Goal: Information Seeking & Learning: Learn about a topic

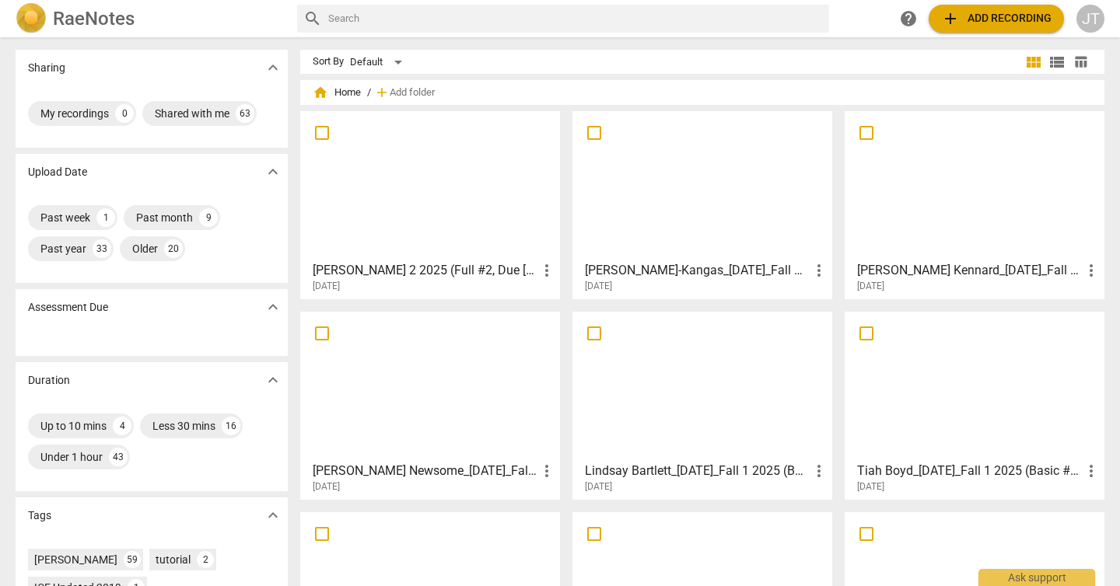
click at [468, 197] on div at bounding box center [430, 186] width 249 height 138
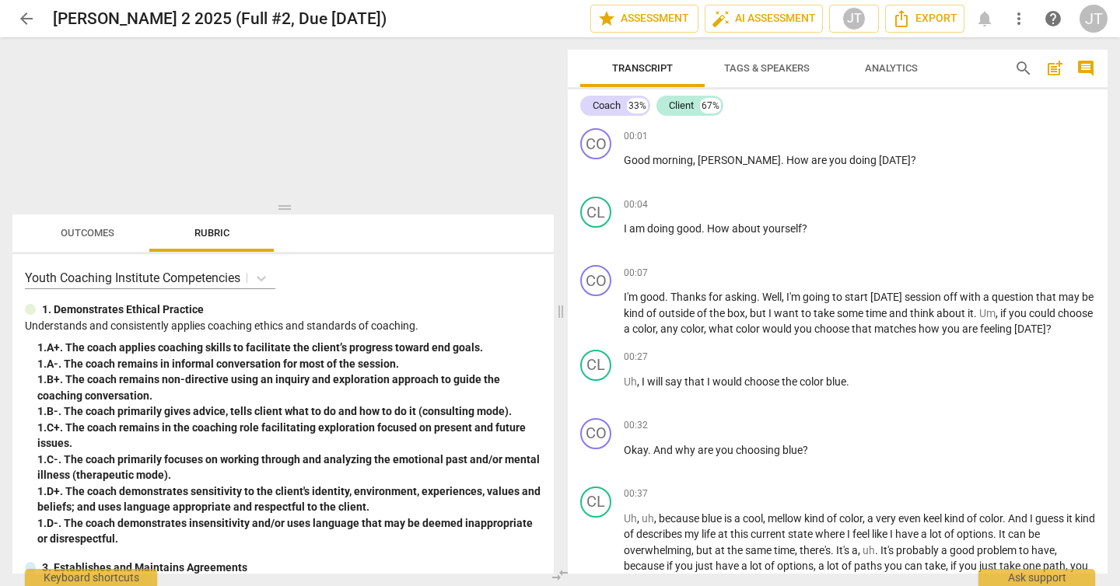
click at [100, 236] on span "Outcomes" at bounding box center [88, 233] width 54 height 12
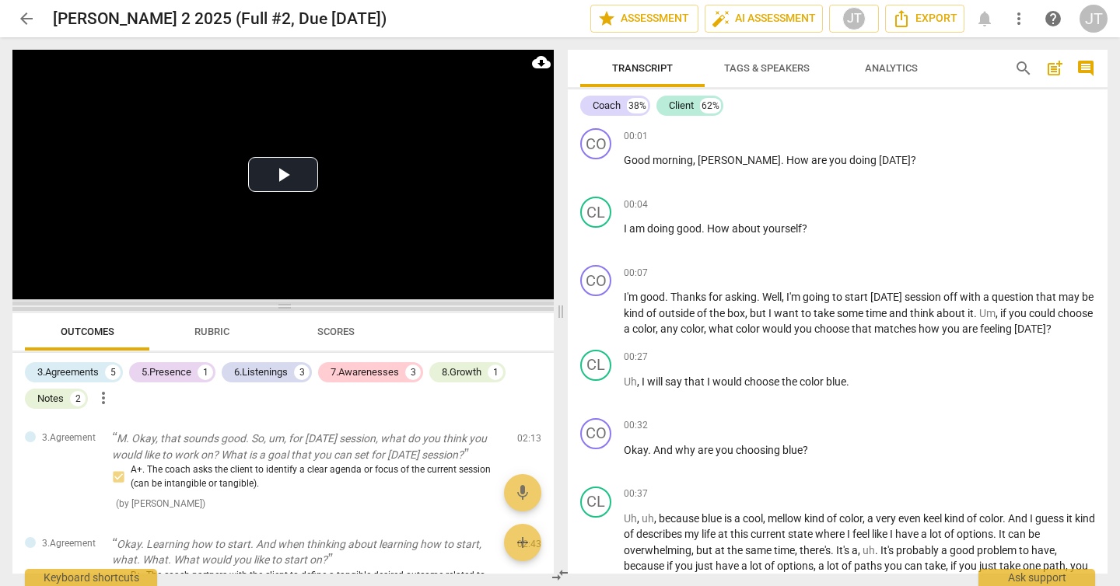
drag, startPoint x: 289, startPoint y: 205, endPoint x: 284, endPoint y: 304, distance: 98.9
click at [284, 304] on span at bounding box center [282, 306] width 541 height 9
click at [90, 370] on div "3.Agreements" at bounding box center [67, 373] width 61 height 16
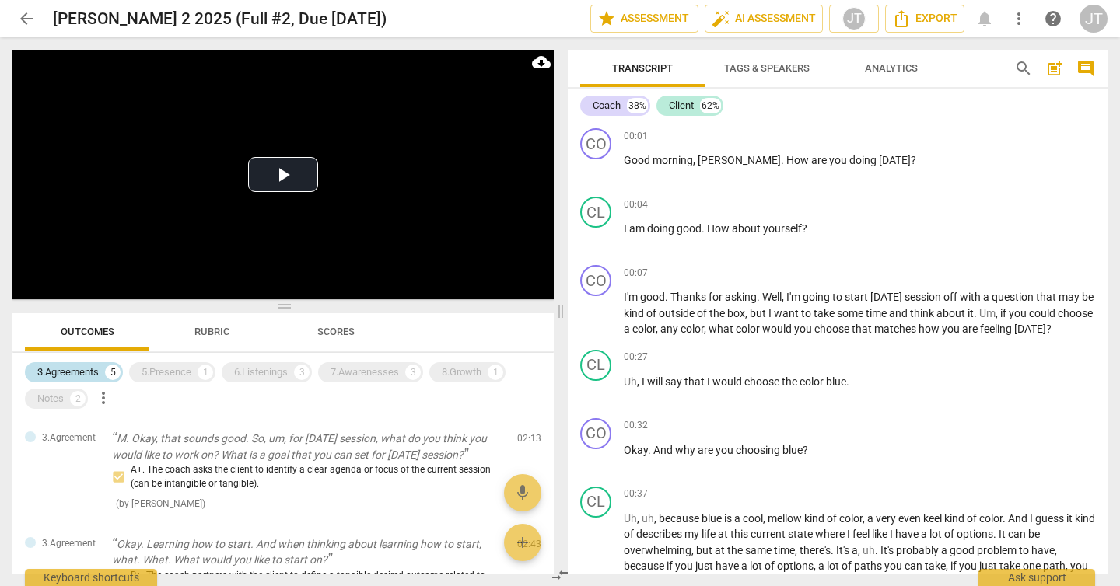
click at [96, 373] on div "3.Agreements" at bounding box center [67, 373] width 61 height 16
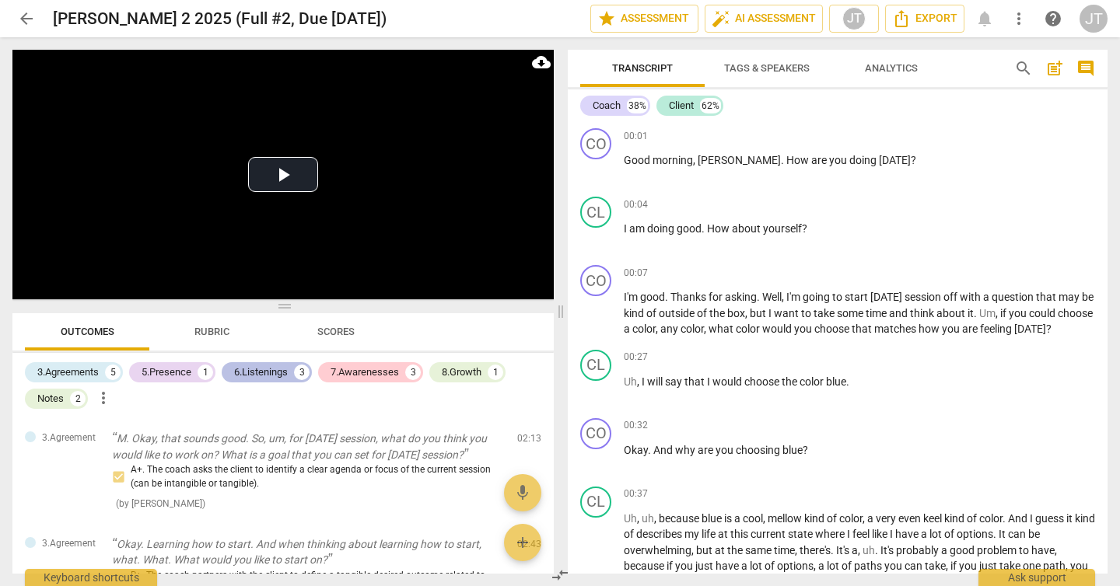
click at [278, 373] on div "6.Listenings" at bounding box center [261, 373] width 54 height 16
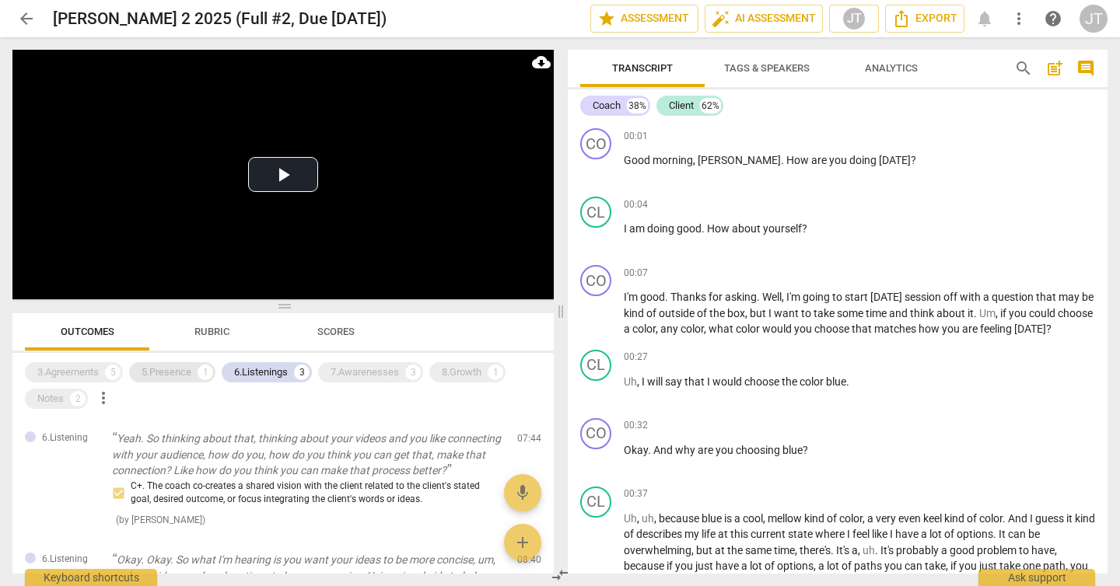
click at [172, 372] on div "5.Presence" at bounding box center [167, 373] width 50 height 16
click at [278, 177] on button "Play Video" at bounding box center [283, 174] width 70 height 35
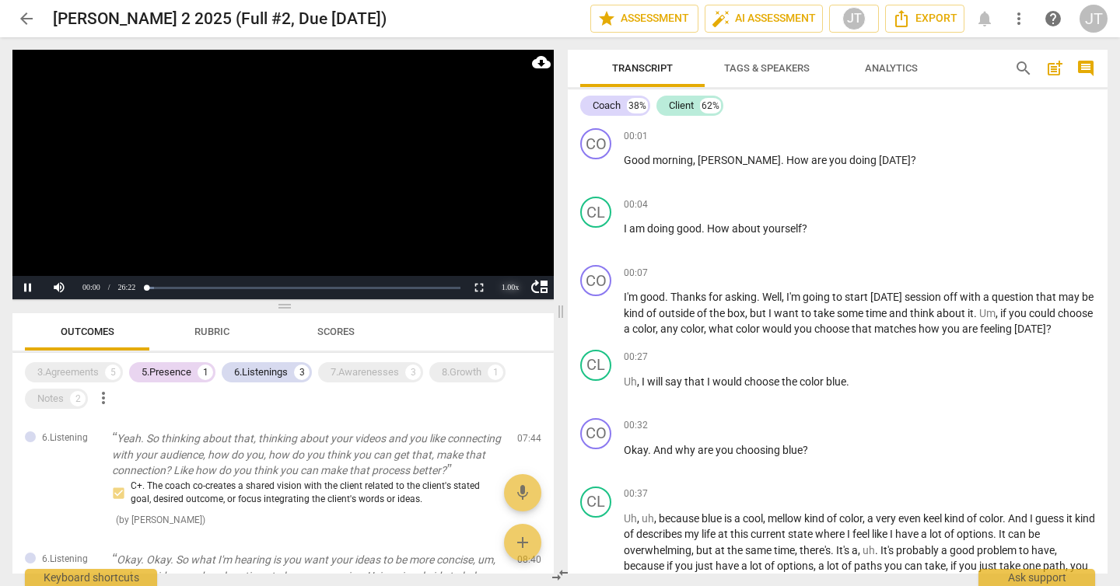
click at [503, 292] on div "1.00 x" at bounding box center [510, 287] width 31 height 23
click at [513, 255] on li "1.5x" at bounding box center [510, 251] width 31 height 17
click at [100, 369] on div "3.Agreements 5" at bounding box center [74, 372] width 98 height 20
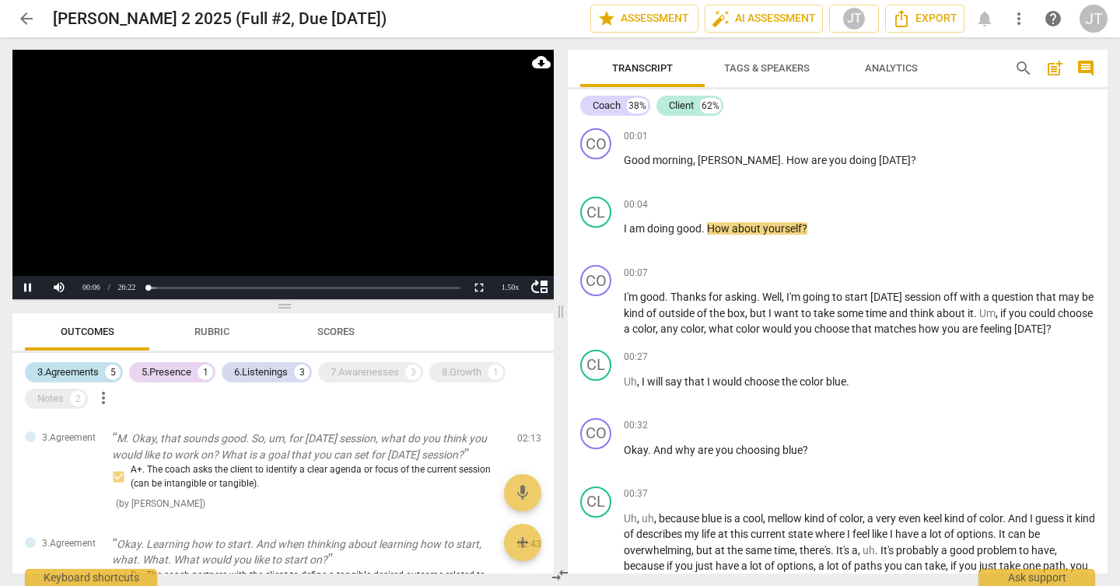
click at [100, 369] on div "3.Agreements 5" at bounding box center [74, 372] width 98 height 20
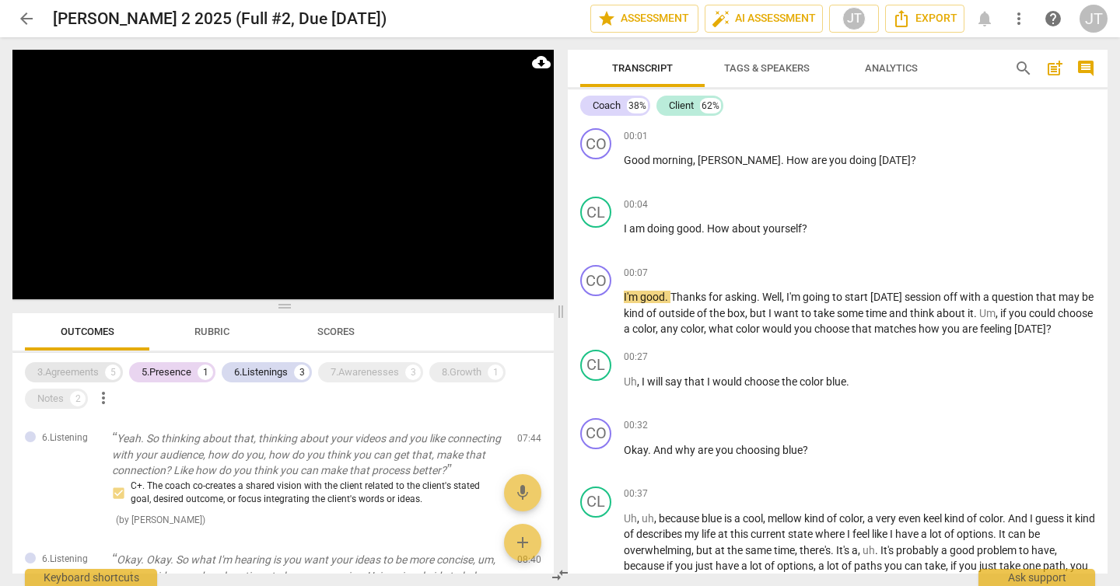
click at [100, 369] on div "3.Agreements 5" at bounding box center [74, 372] width 98 height 20
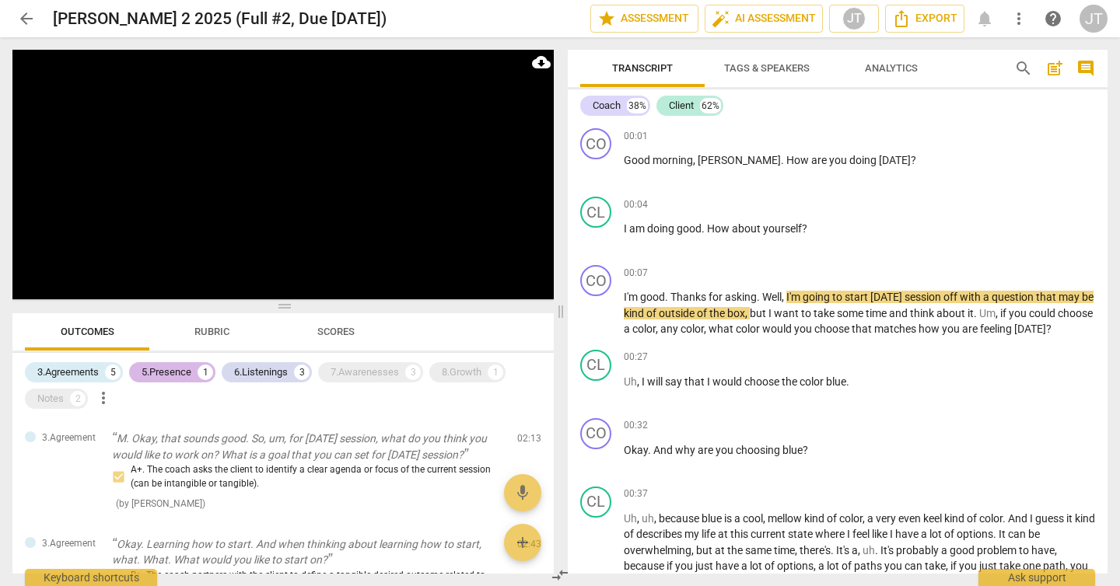
click at [164, 374] on div "5.Presence" at bounding box center [167, 373] width 50 height 16
click at [241, 367] on div "6.Listenings" at bounding box center [261, 373] width 54 height 16
click at [76, 369] on div "3.Agreements" at bounding box center [67, 373] width 61 height 16
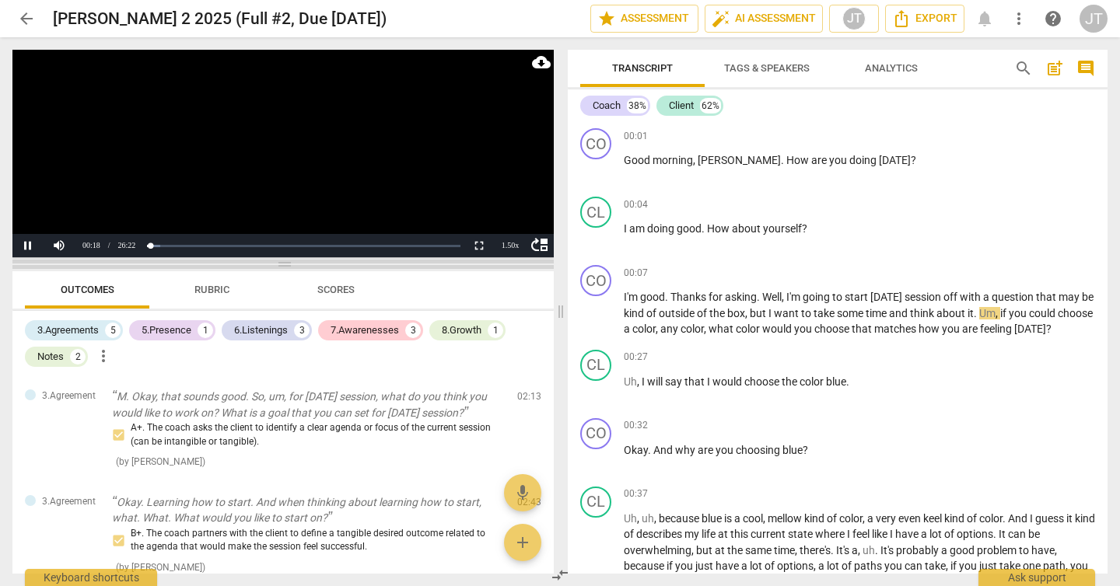
drag, startPoint x: 288, startPoint y: 304, endPoint x: 286, endPoint y: 262, distance: 42.0
click at [286, 262] on span at bounding box center [282, 264] width 541 height 9
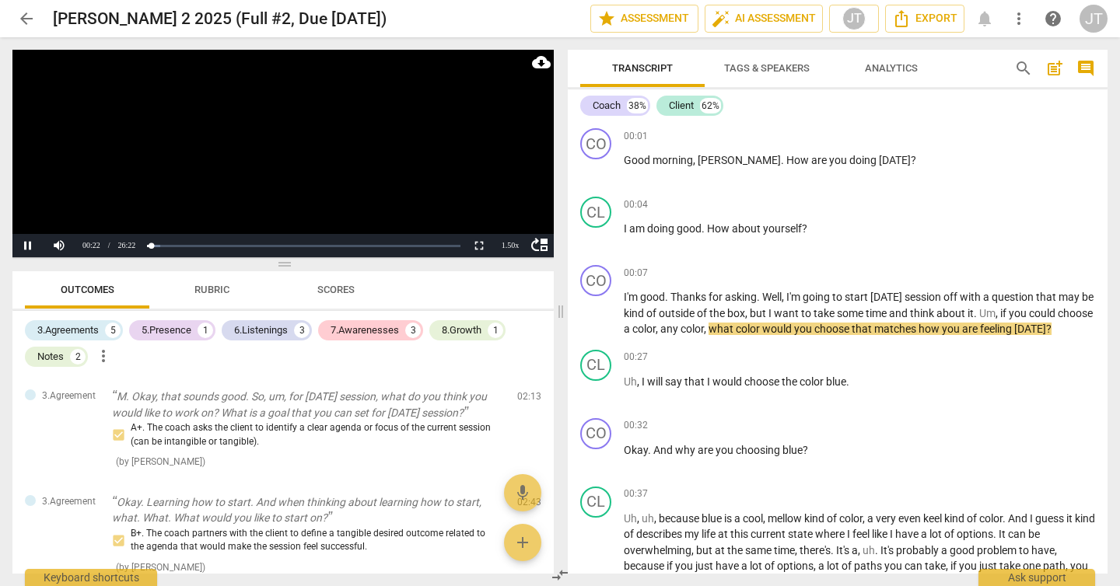
click at [293, 146] on video at bounding box center [282, 154] width 541 height 208
click at [296, 168] on video at bounding box center [282, 154] width 541 height 208
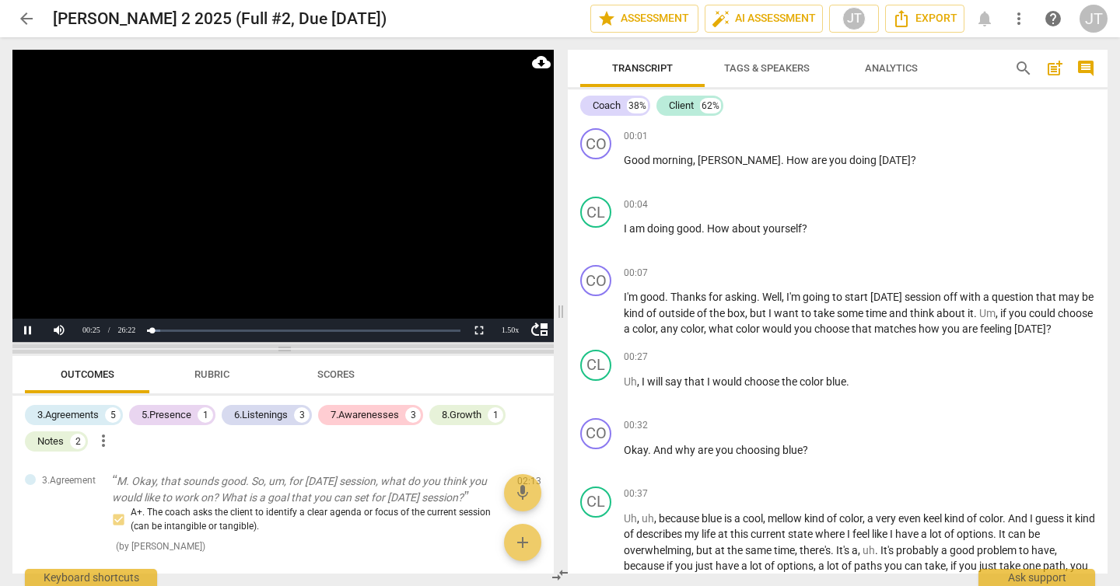
drag, startPoint x: 293, startPoint y: 264, endPoint x: 299, endPoint y: 349, distance: 85.0
click at [299, 349] on span at bounding box center [282, 349] width 541 height 9
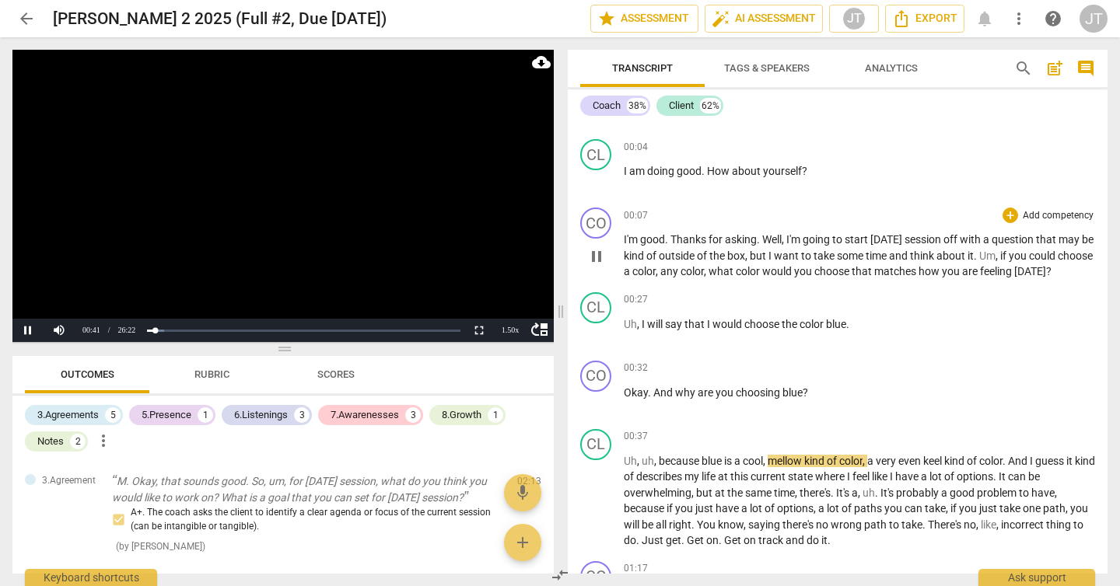
scroll to position [133, 0]
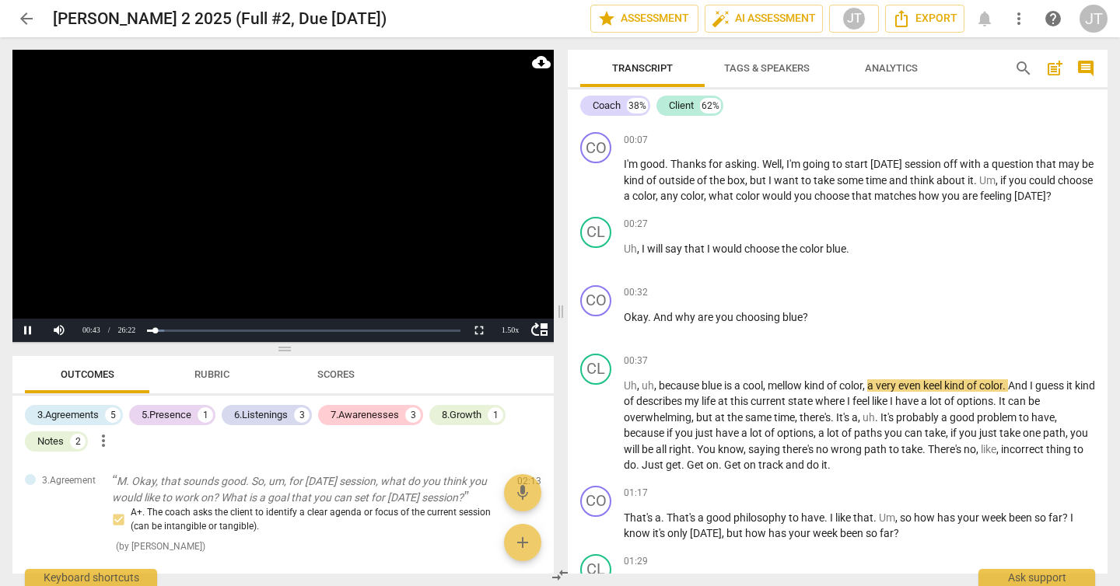
click at [337, 233] on video at bounding box center [282, 196] width 541 height 292
drag, startPoint x: 812, startPoint y: 317, endPoint x: 623, endPoint y: 319, distance: 189.0
click at [624, 319] on p "Okay . And why are you choosing blue ?" at bounding box center [859, 318] width 471 height 16
click at [1021, 291] on p "Add competency" at bounding box center [1058, 293] width 74 height 14
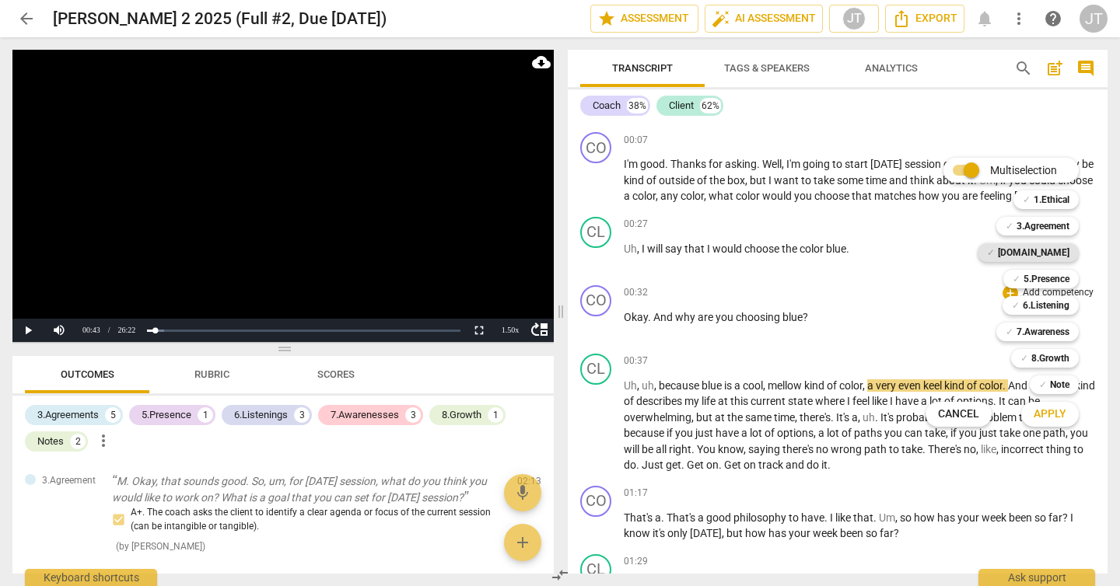
click at [1051, 250] on b "[DOMAIN_NAME]" at bounding box center [1034, 252] width 72 height 19
click at [1064, 408] on span "Apply" at bounding box center [1050, 415] width 33 height 16
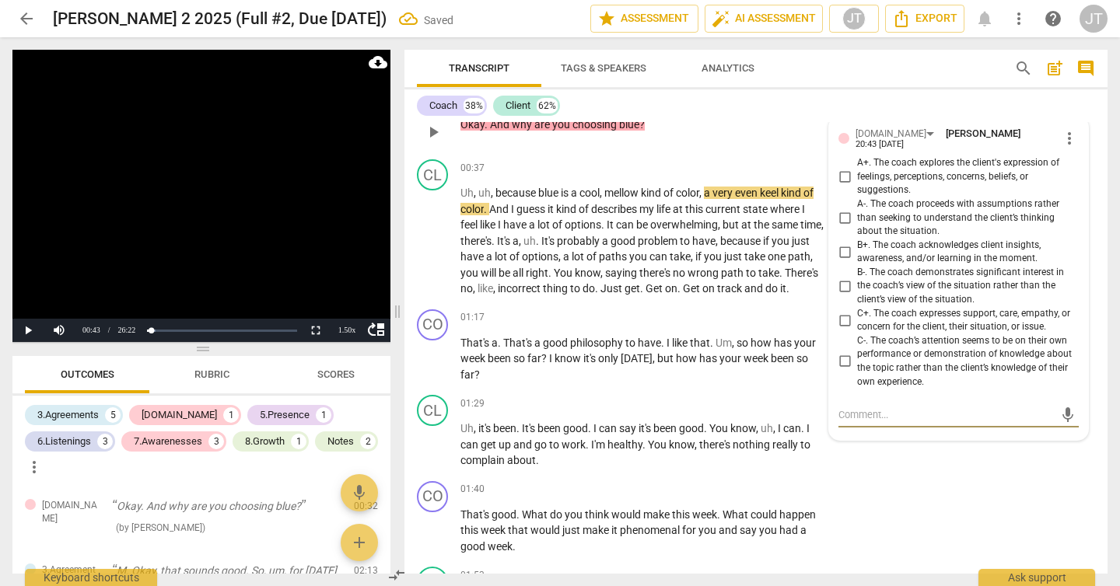
scroll to position [317, 0]
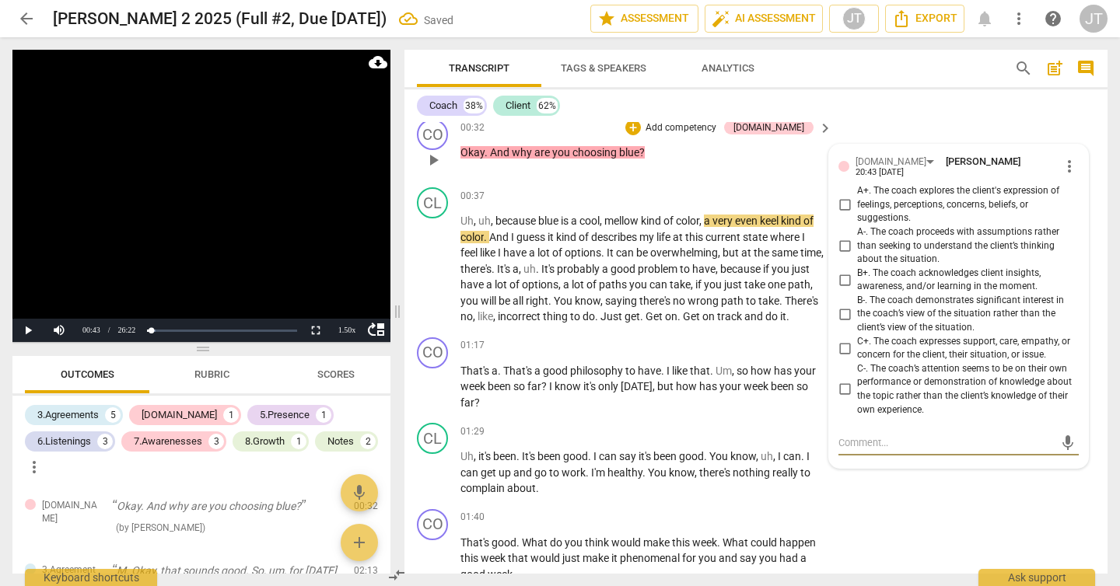
click at [915, 195] on span "A+. The coach explores the client's expression of feelings, perceptions, concer…" at bounding box center [964, 204] width 215 height 41
click at [857, 196] on input "A+. The coach explores the client's expression of feelings, perceptions, concer…" at bounding box center [844, 205] width 25 height 19
checkbox input "true"
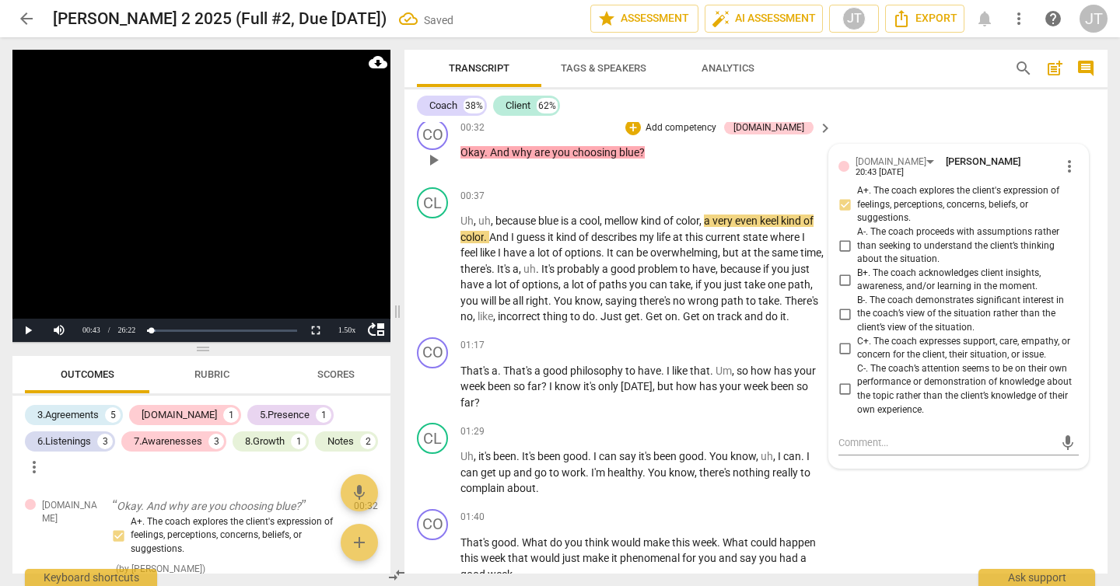
click at [877, 341] on span "C+. The coach expresses support, care, empathy, or concern for the client, thei…" at bounding box center [964, 348] width 215 height 27
click at [857, 341] on input "C+. The coach expresses support, care, empathy, or concern for the client, thei…" at bounding box center [844, 348] width 25 height 19
click at [844, 345] on input "C+. The coach expresses support, care, empathy, or concern for the client, thei…" at bounding box center [844, 348] width 25 height 19
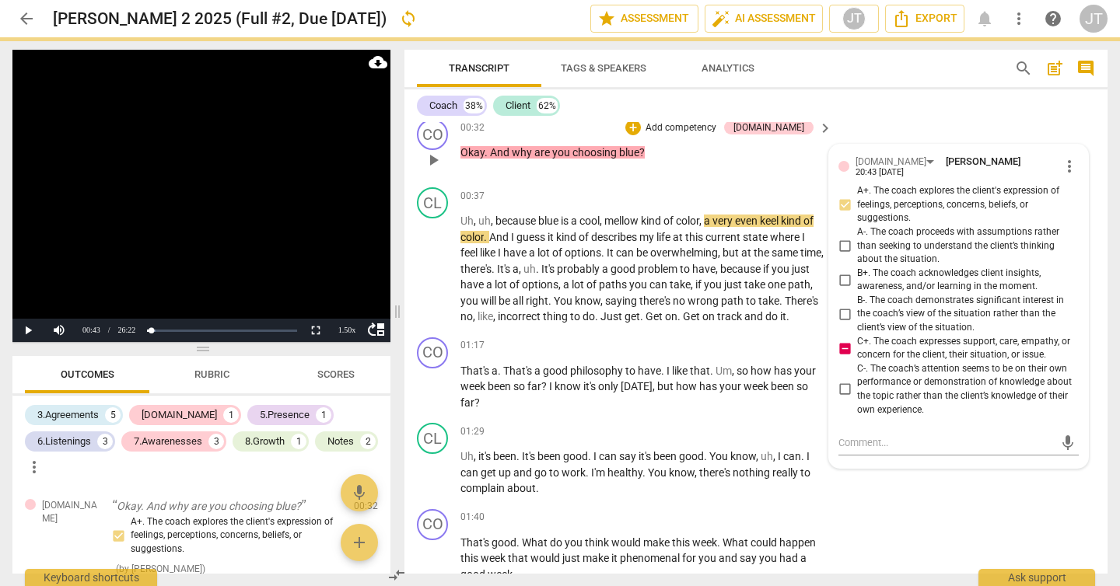
click at [844, 345] on input "C+. The coach expresses support, care, empathy, or concern for the client, thei…" at bounding box center [844, 348] width 25 height 19
checkbox input "false"
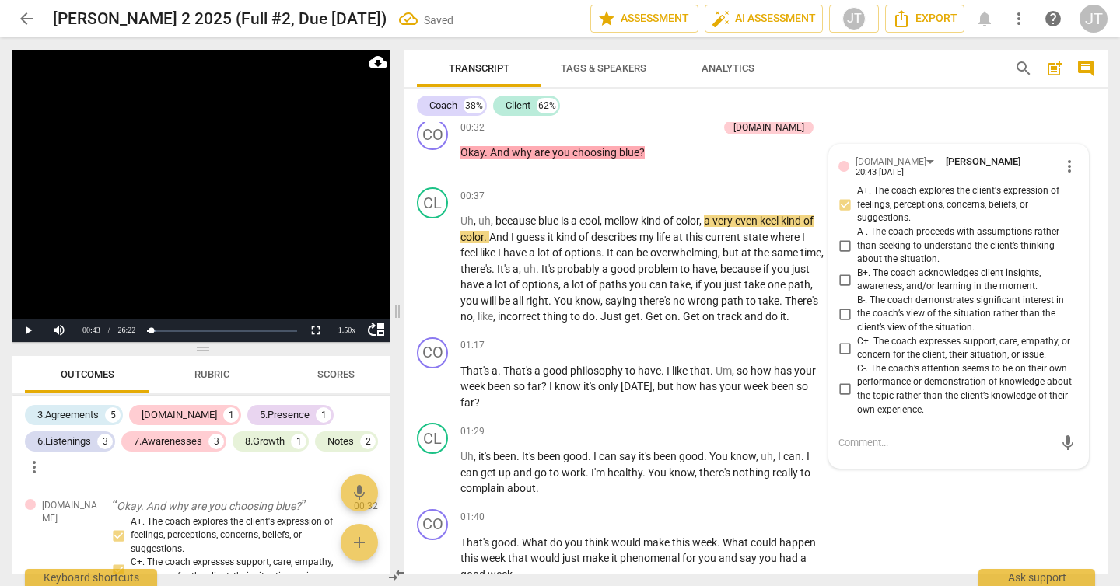
click at [275, 223] on video at bounding box center [201, 196] width 378 height 292
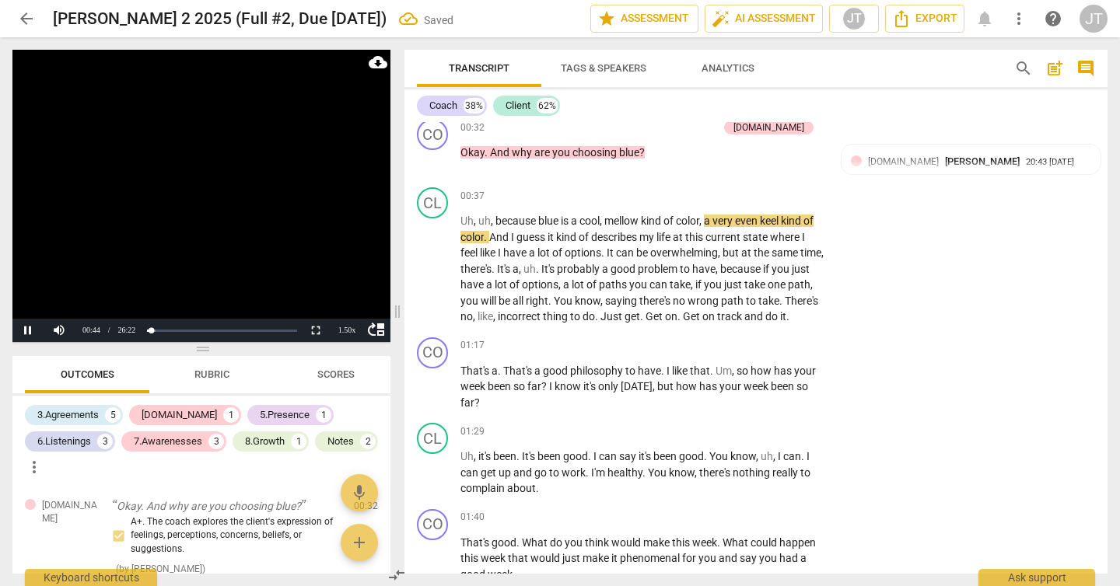
click at [185, 199] on video at bounding box center [201, 196] width 378 height 292
drag, startPoint x: 657, startPoint y: 154, endPoint x: 460, endPoint y: 154, distance: 197.5
click at [460, 154] on p "Okay . And why are you choosing blue ?" at bounding box center [642, 153] width 364 height 16
copy p "Okay . And why are you choosing blue ?"
click at [236, 221] on video at bounding box center [201, 196] width 378 height 292
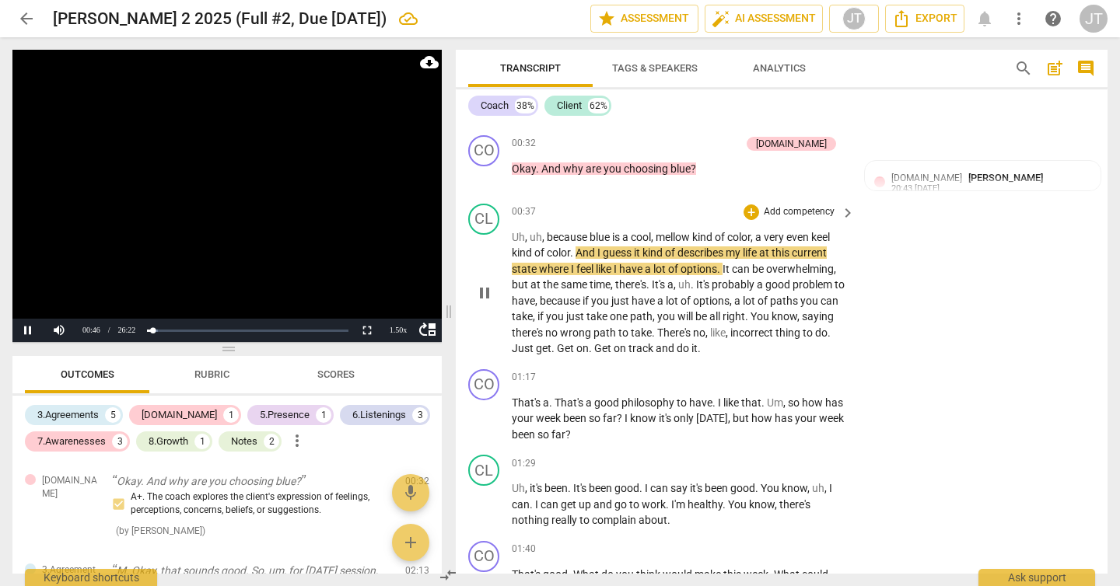
scroll to position [332, 0]
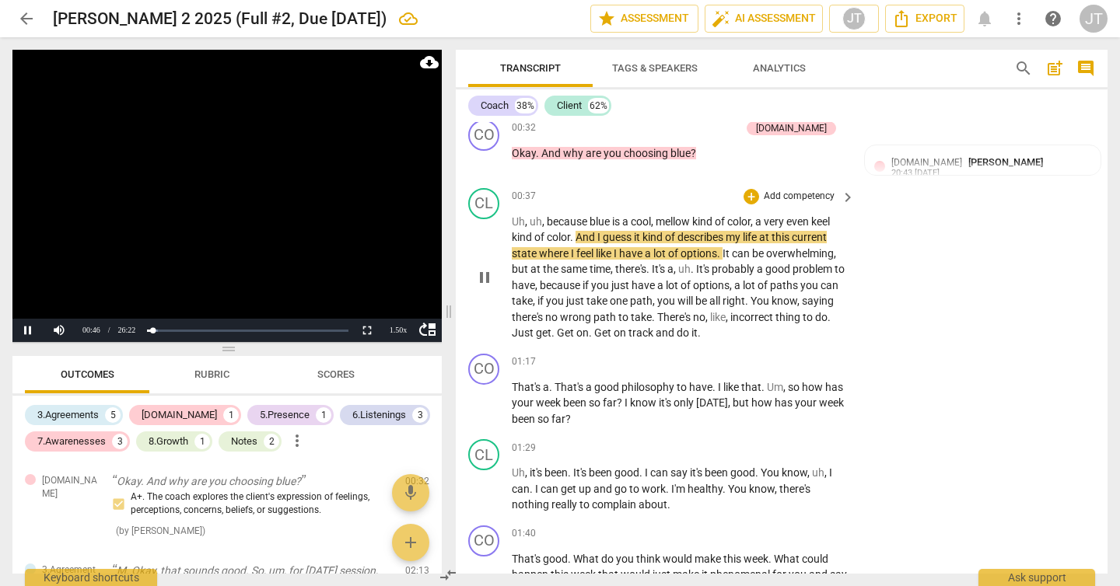
drag, startPoint x: 395, startPoint y: 317, endPoint x: 446, endPoint y: 322, distance: 51.6
click at [446, 322] on span at bounding box center [448, 311] width 9 height 549
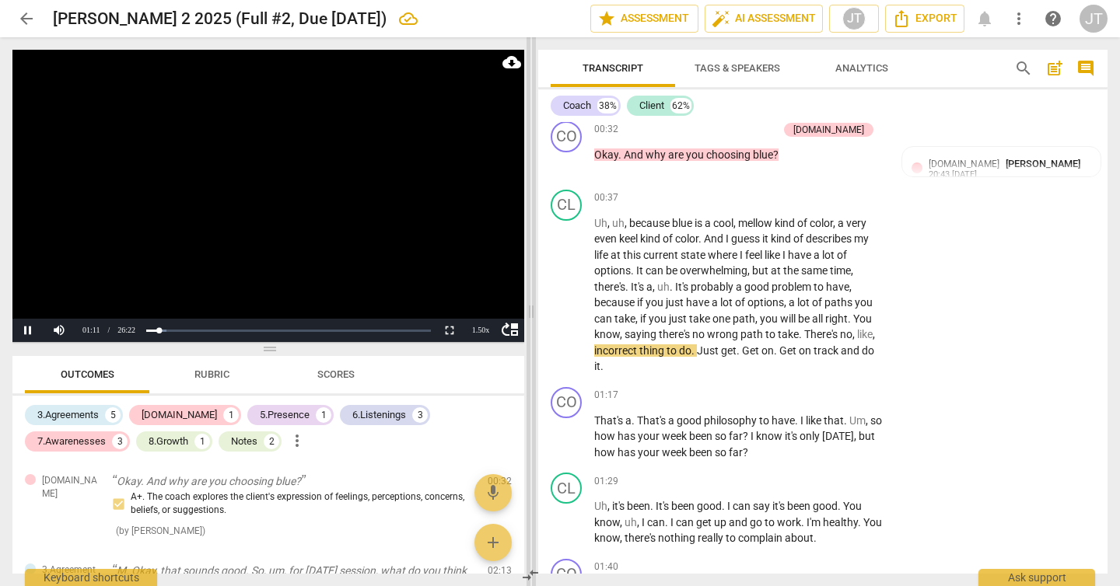
drag, startPoint x: 450, startPoint y: 312, endPoint x: 532, endPoint y: 319, distance: 82.7
click at [532, 319] on span at bounding box center [531, 311] width 9 height 549
click at [272, 220] on video at bounding box center [268, 196] width 512 height 292
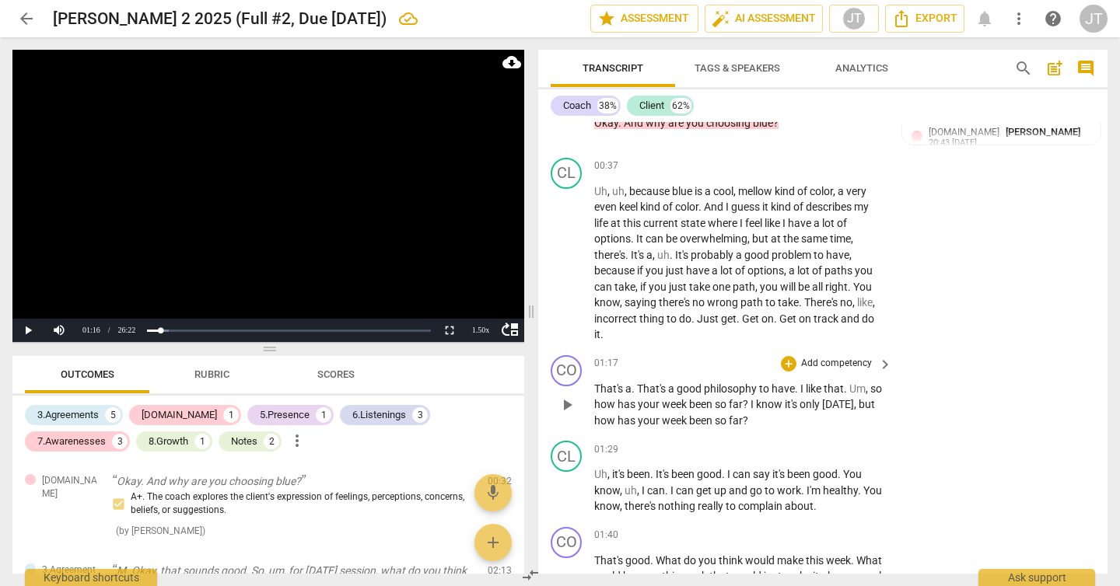
scroll to position [366, 0]
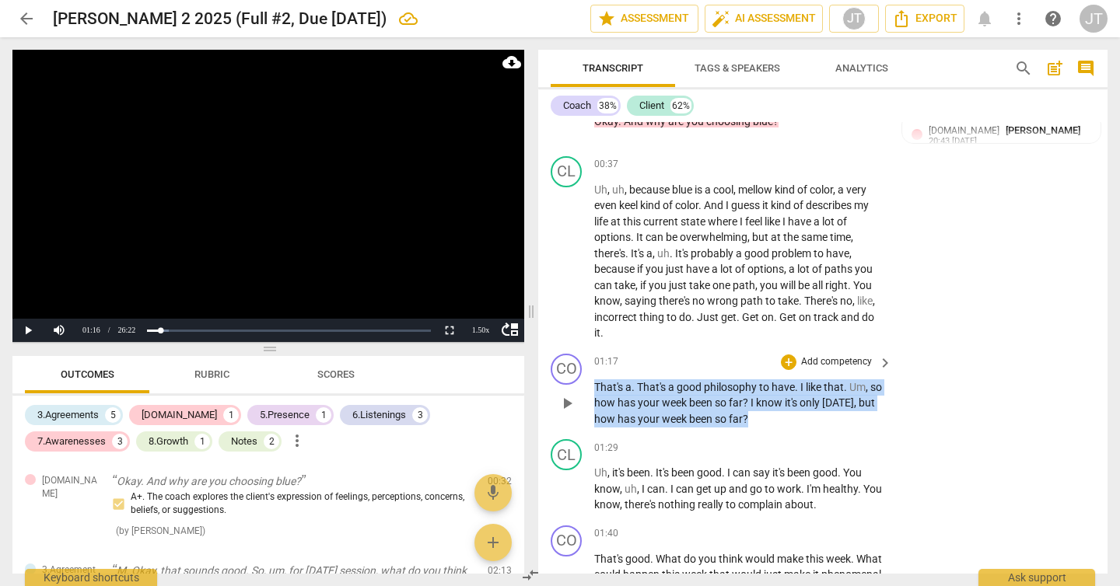
drag, startPoint x: 595, startPoint y: 386, endPoint x: 772, endPoint y: 418, distance: 179.4
click at [772, 418] on p "That's a . That's a good philosophy to have . I like that . Um , so how has you…" at bounding box center [739, 404] width 290 height 48
click at [824, 355] on div "+ Add competency" at bounding box center [827, 363] width 93 height 16
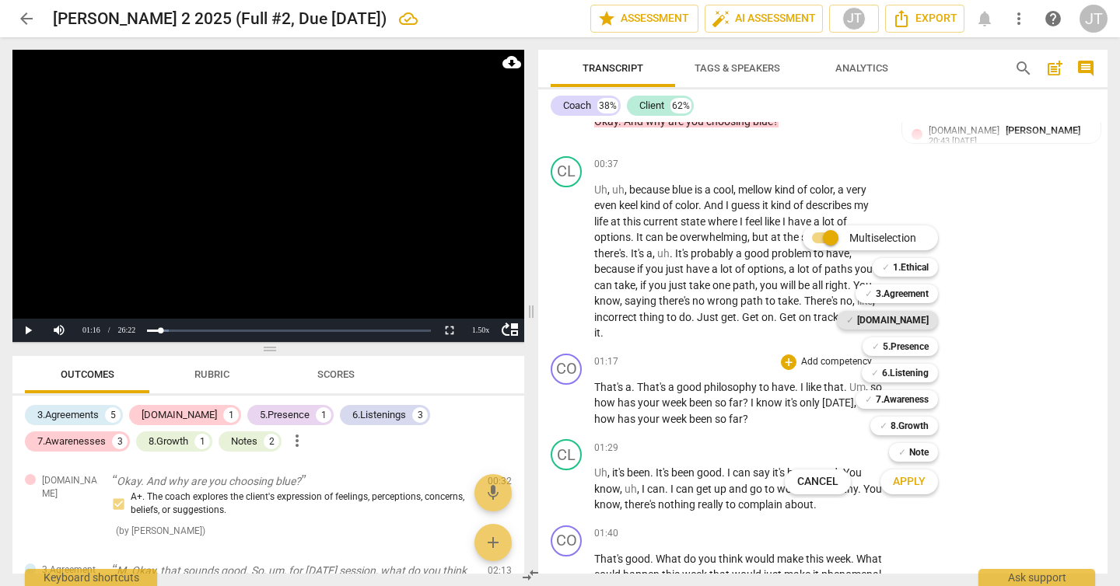
click at [901, 323] on b "[DOMAIN_NAME]" at bounding box center [893, 320] width 72 height 19
click at [905, 482] on span "Apply" at bounding box center [909, 482] width 33 height 16
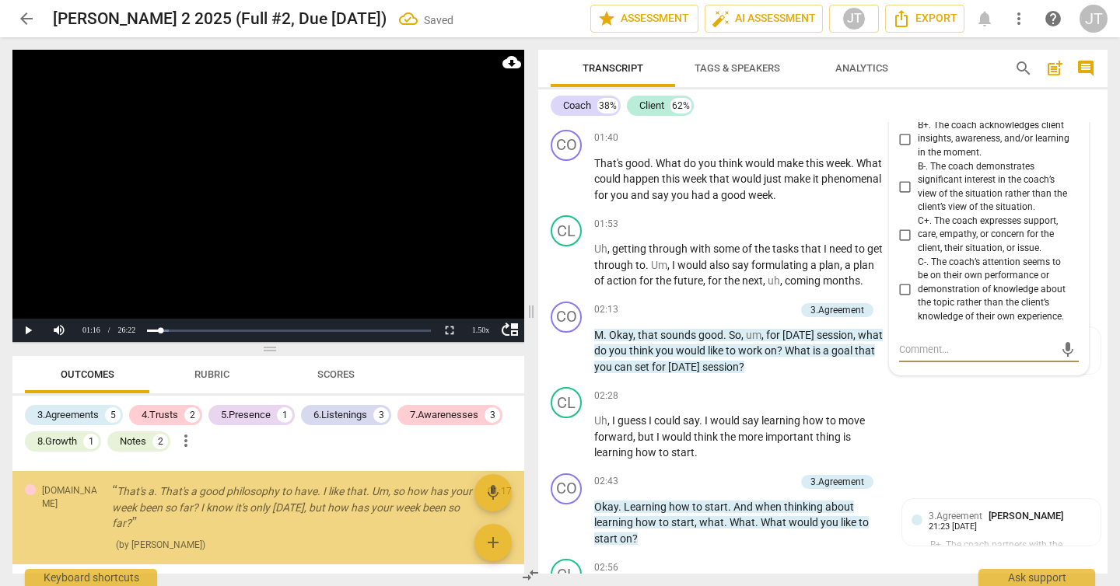
scroll to position [79, 0]
click at [925, 231] on span "C+. The coach expresses support, care, empathy, or concern for the client, thei…" at bounding box center [995, 235] width 155 height 41
click at [918, 231] on input "C+. The coach expresses support, care, empathy, or concern for the client, thei…" at bounding box center [905, 235] width 25 height 19
checkbox input "true"
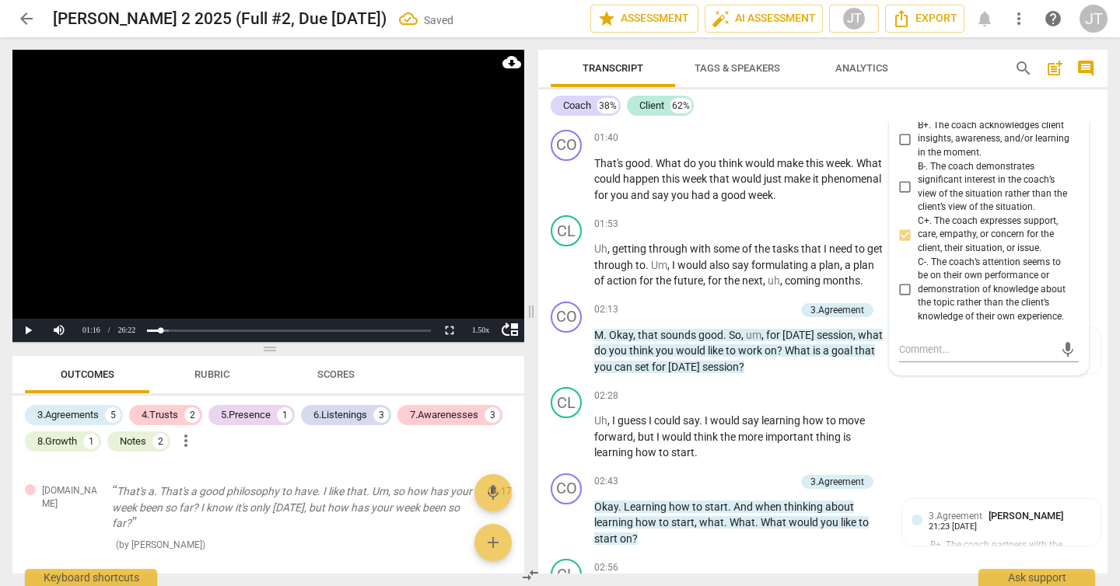
click at [222, 241] on video at bounding box center [268, 196] width 512 height 292
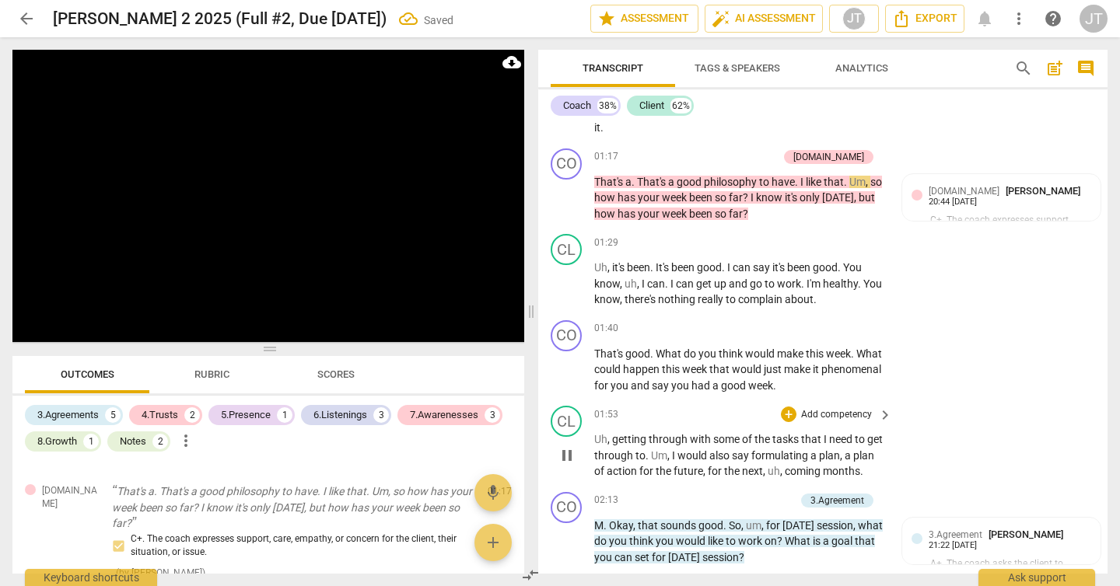
scroll to position [560, 0]
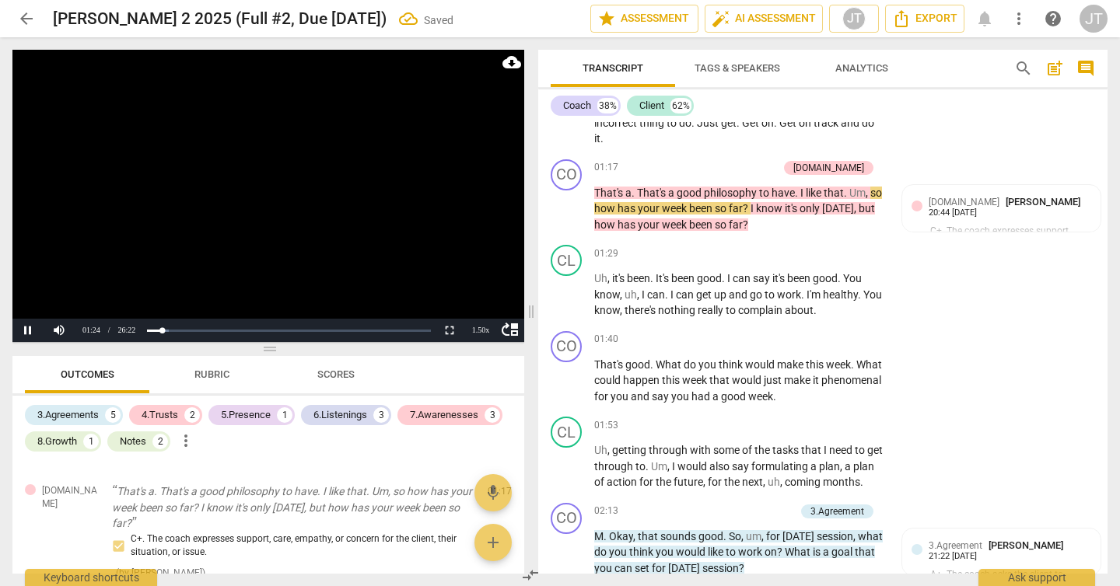
click at [287, 231] on video at bounding box center [268, 196] width 512 height 292
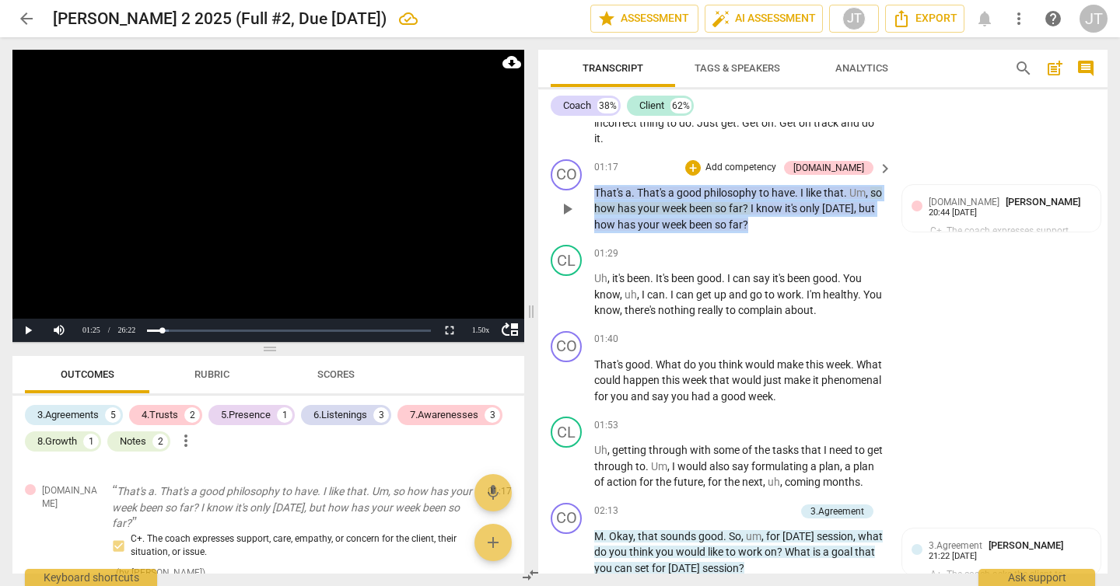
drag, startPoint x: 775, startPoint y: 226, endPoint x: 578, endPoint y: 192, distance: 200.5
click at [578, 192] on div "CO play_arrow pause 01:17 + Add competency [DOMAIN_NAME] keyboard_arrow_right T…" at bounding box center [822, 196] width 569 height 86
copy p "That's a . That's a good philosophy to have . I like that . Um , so how has you…"
click at [280, 190] on video at bounding box center [268, 196] width 512 height 292
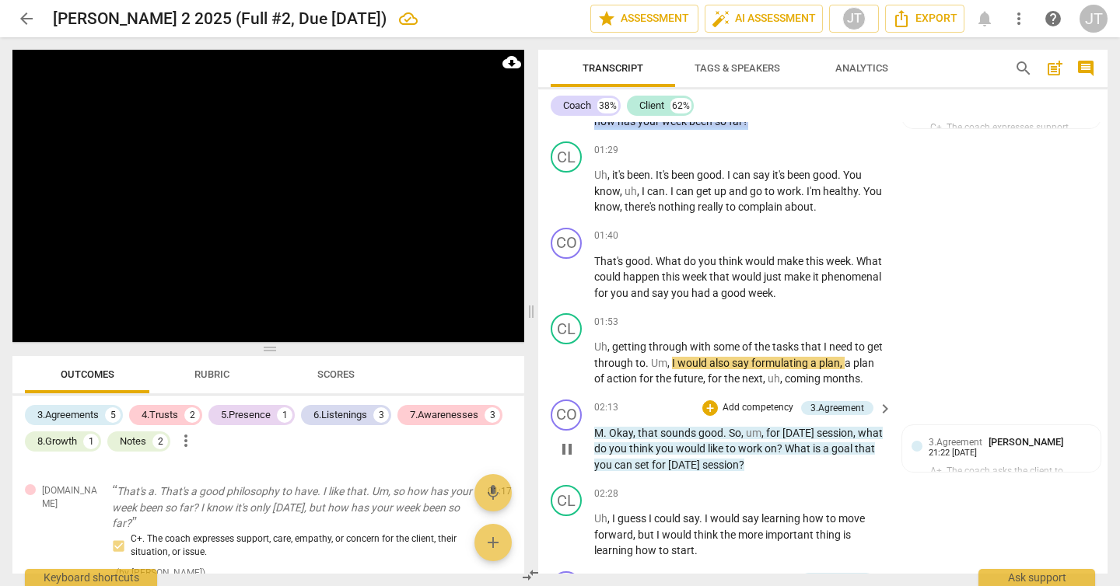
scroll to position [684, 0]
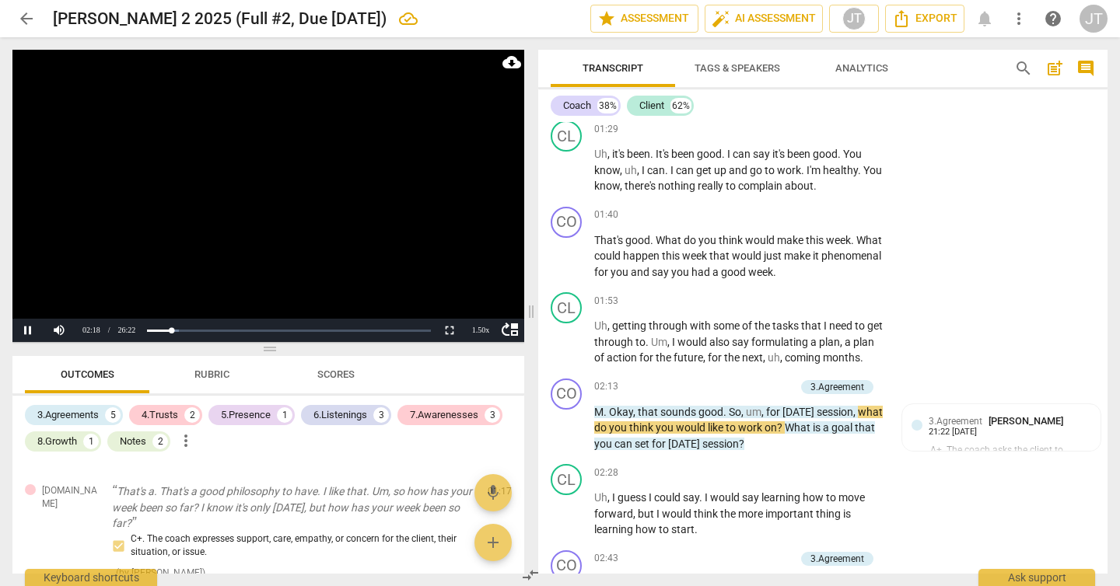
click at [251, 201] on video at bounding box center [268, 196] width 512 height 292
click at [299, 215] on video at bounding box center [268, 196] width 512 height 292
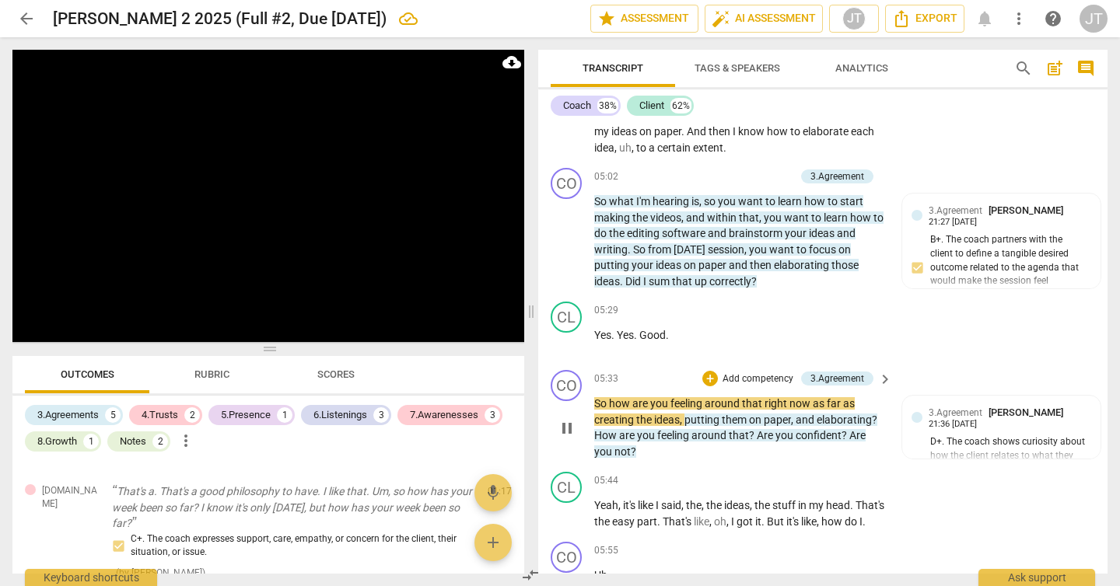
scroll to position [1757, 0]
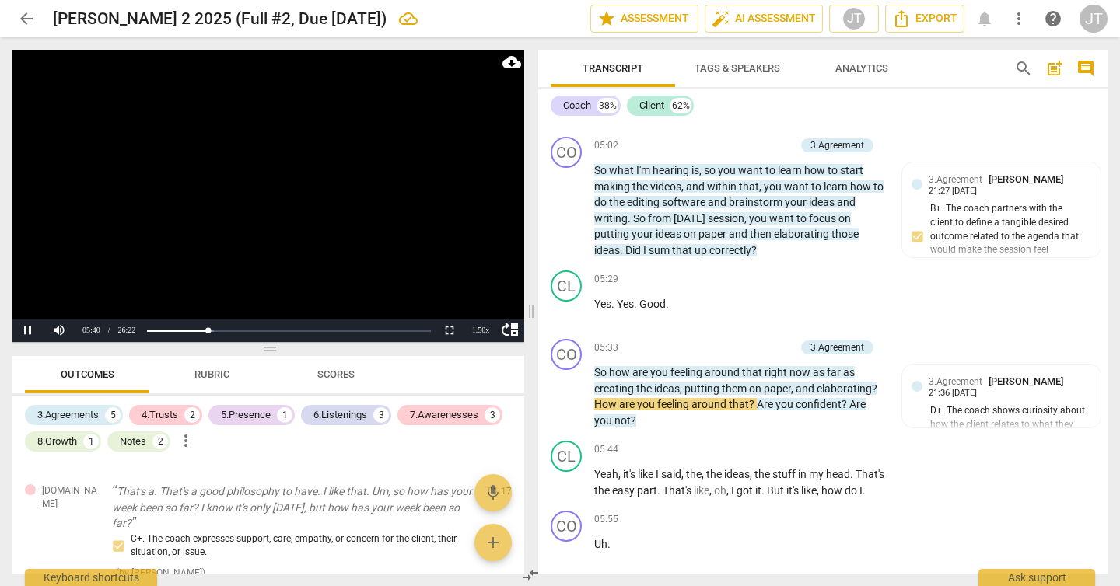
click at [331, 207] on video at bounding box center [268, 196] width 512 height 292
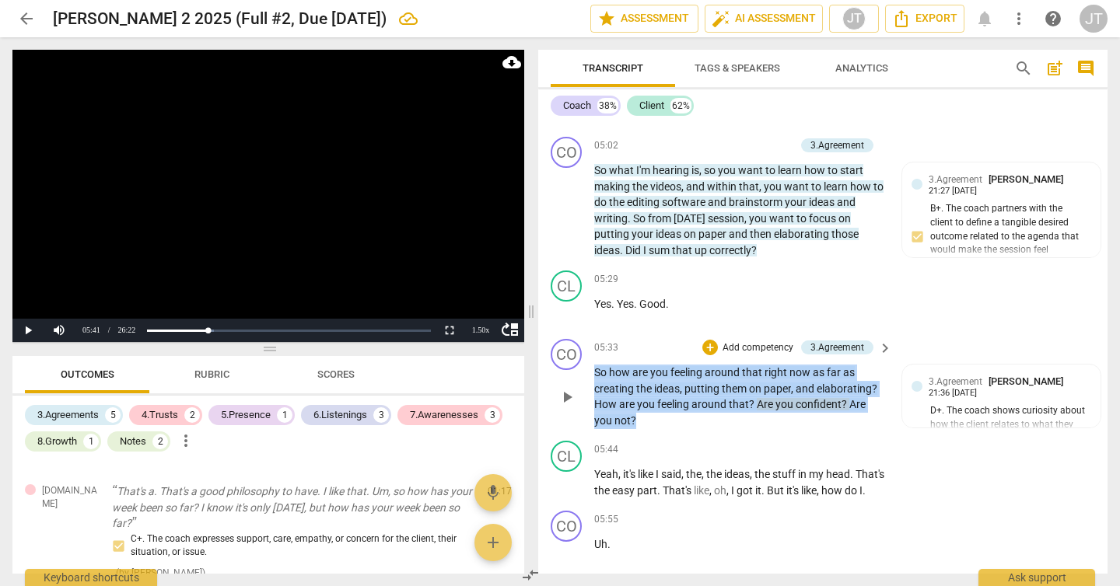
drag, startPoint x: 695, startPoint y: 435, endPoint x: 595, endPoint y: 390, distance: 109.7
click at [595, 390] on p "So how are you feeling around that right now as far as creating the ideas , put…" at bounding box center [739, 397] width 290 height 64
copy p "So how are you feeling around that right now as far as creating the ideas , put…"
click at [285, 215] on video at bounding box center [268, 196] width 512 height 292
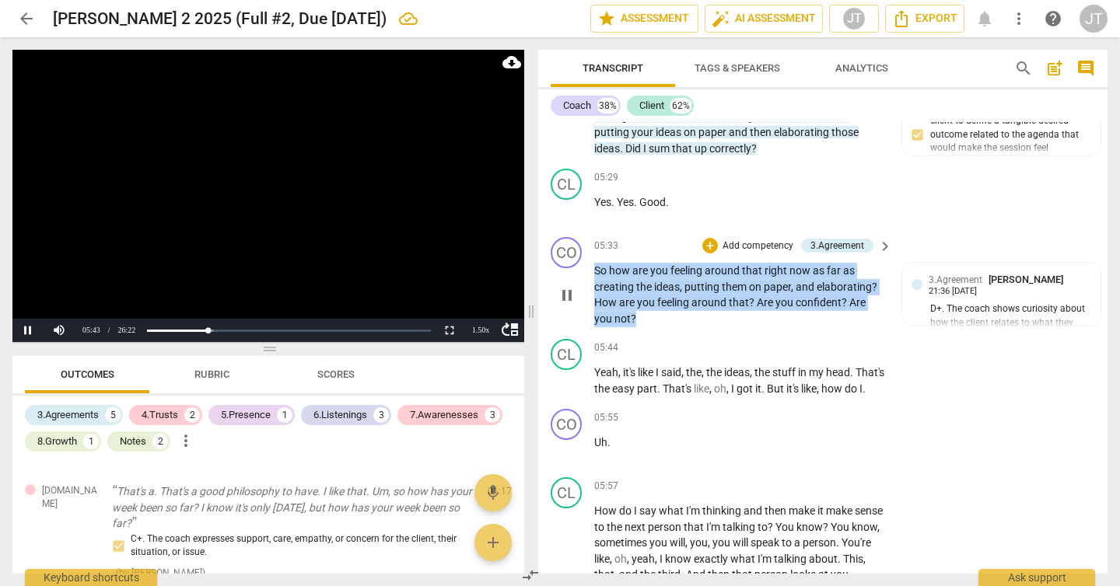
scroll to position [1863, 0]
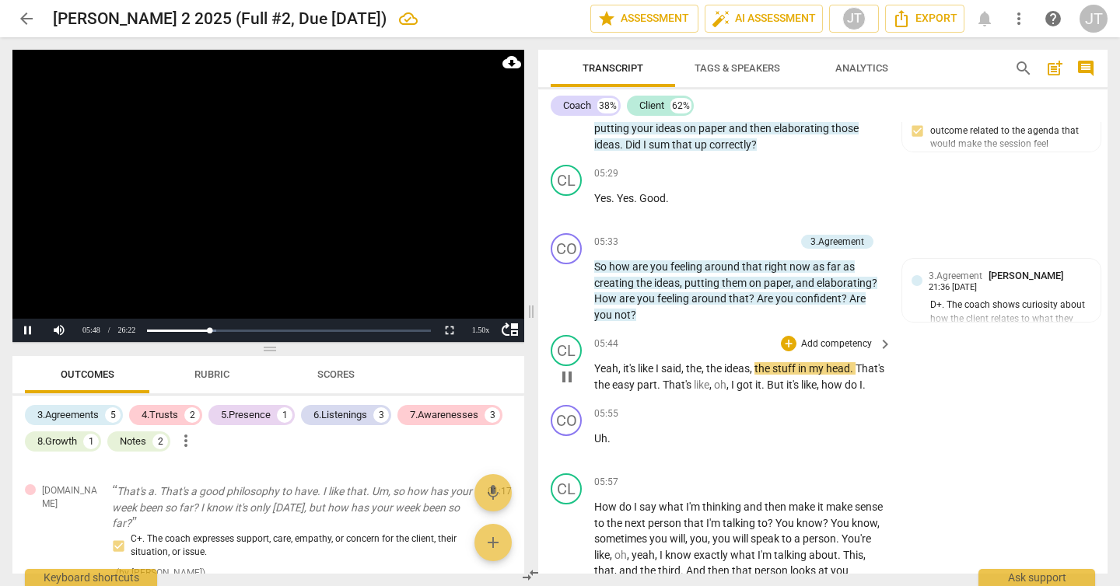
click at [809, 346] on div "CL play_arrow pause 05:44 + Add competency keyboard_arrow_right Yeah , it's lik…" at bounding box center [822, 364] width 569 height 70
click at [324, 215] on video at bounding box center [268, 196] width 512 height 292
click at [270, 205] on video at bounding box center [268, 196] width 512 height 292
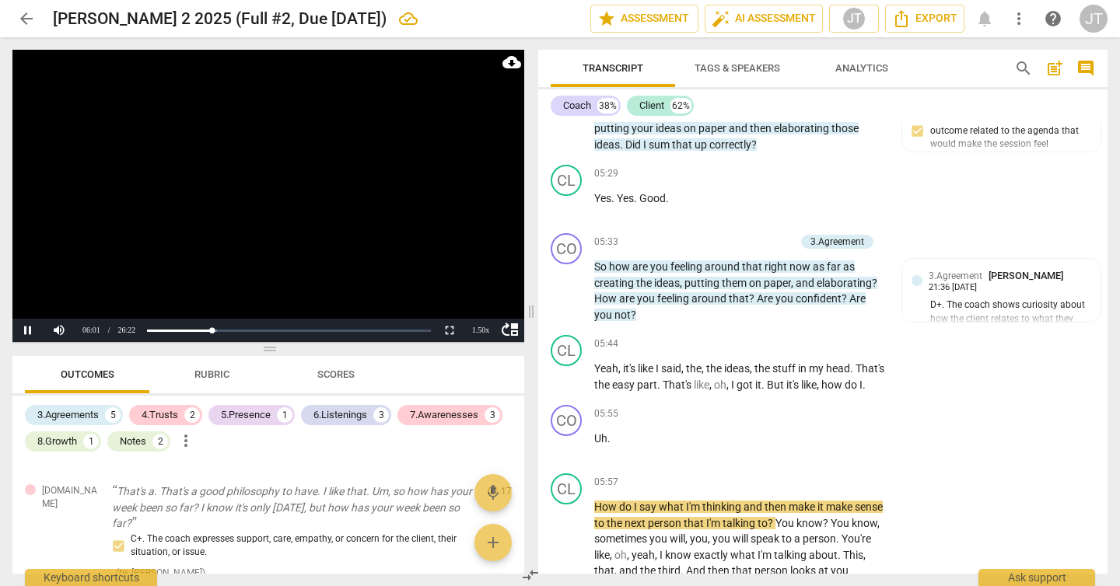
click at [298, 227] on video at bounding box center [268, 196] width 512 height 292
click at [236, 212] on video at bounding box center [268, 196] width 512 height 292
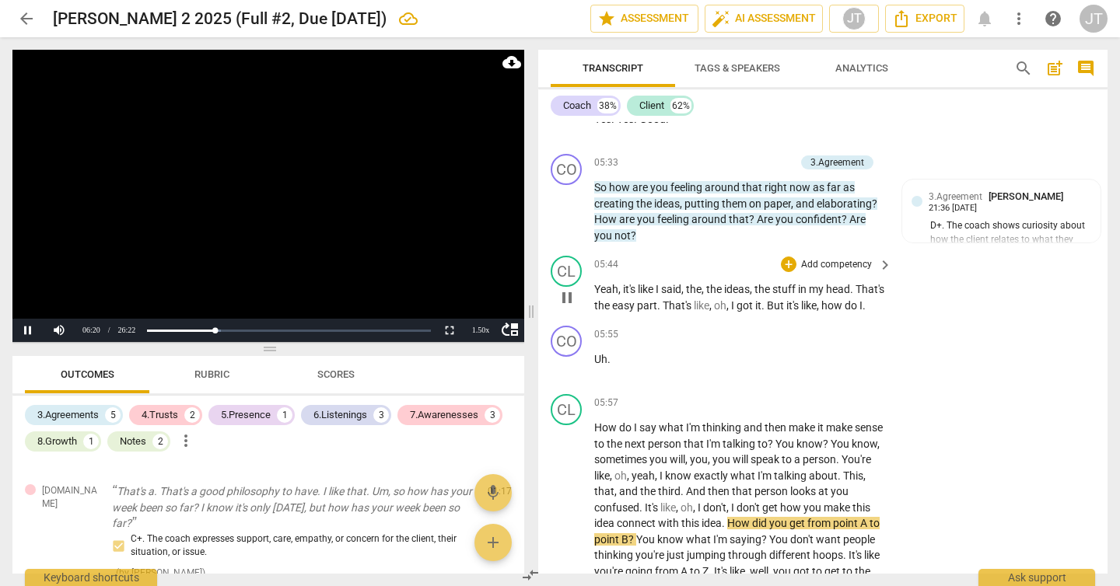
scroll to position [1984, 0]
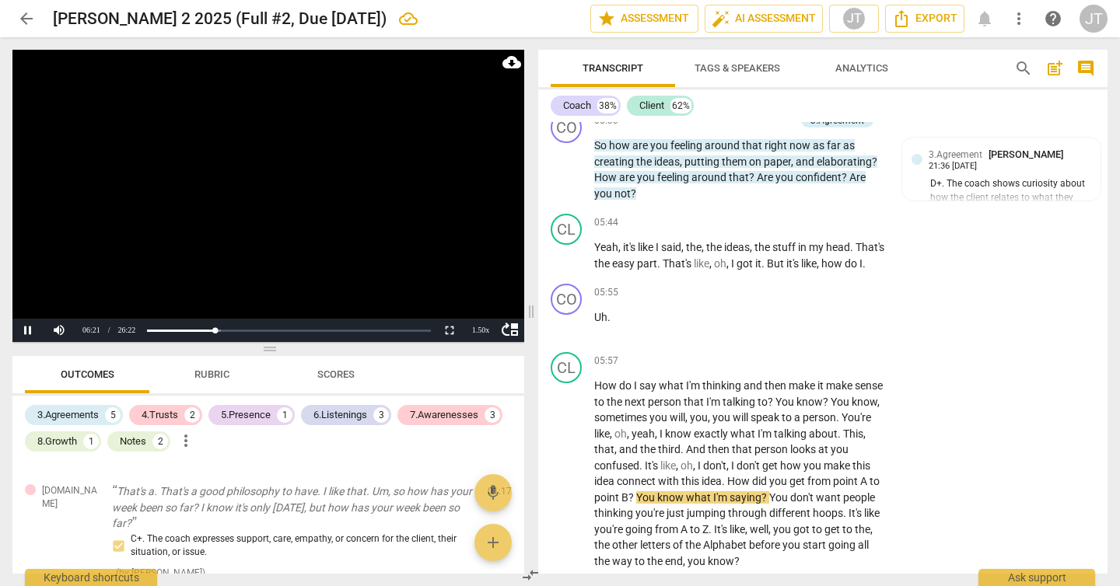
click at [234, 201] on video at bounding box center [268, 196] width 512 height 292
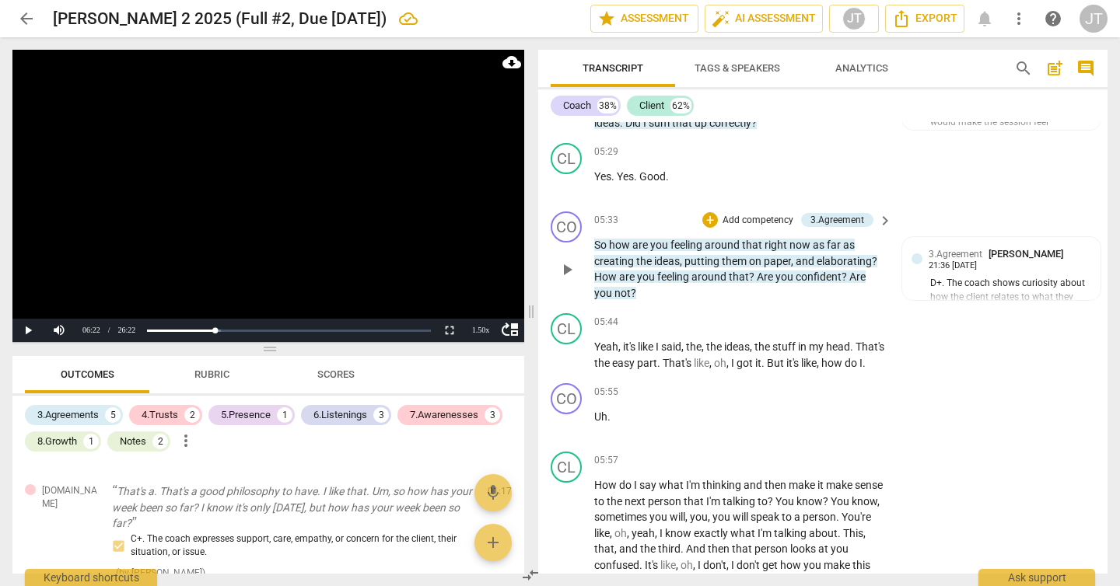
scroll to position [1804, 0]
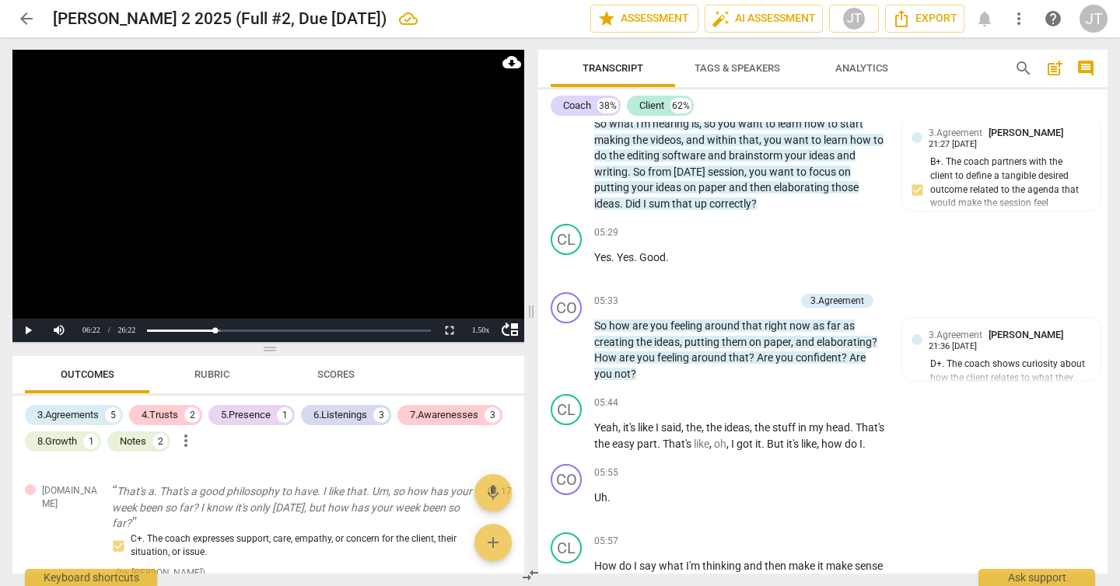
click at [253, 207] on video at bounding box center [268, 196] width 512 height 292
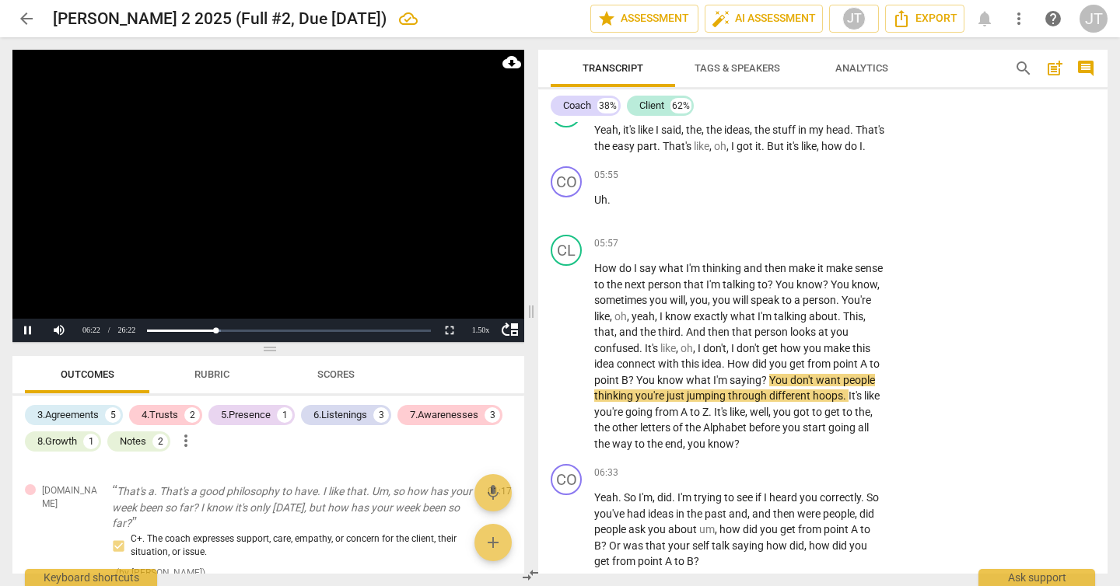
scroll to position [2132, 0]
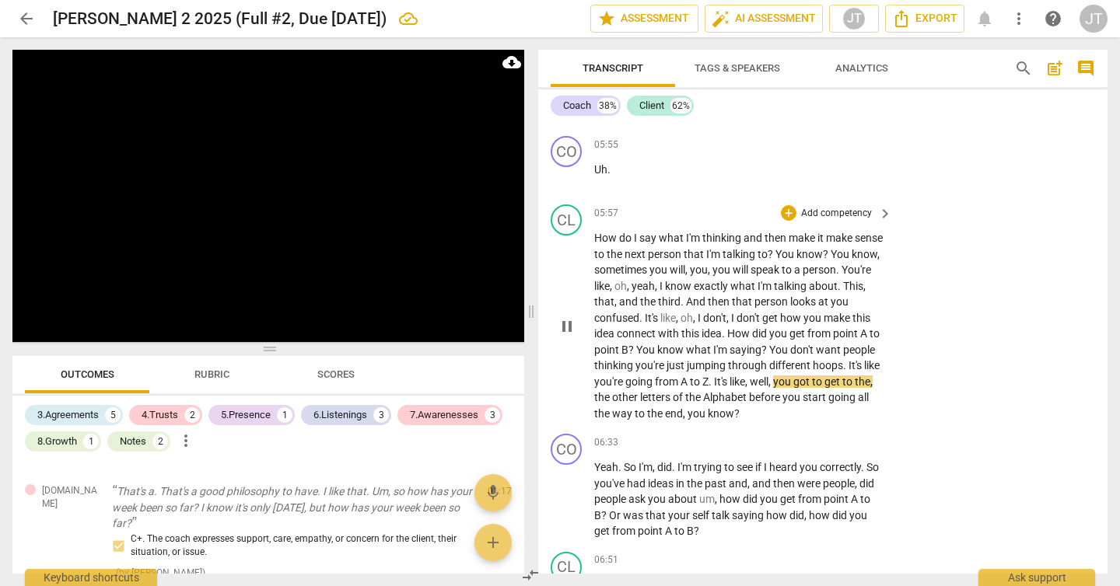
click at [607, 244] on span "How" at bounding box center [606, 238] width 25 height 12
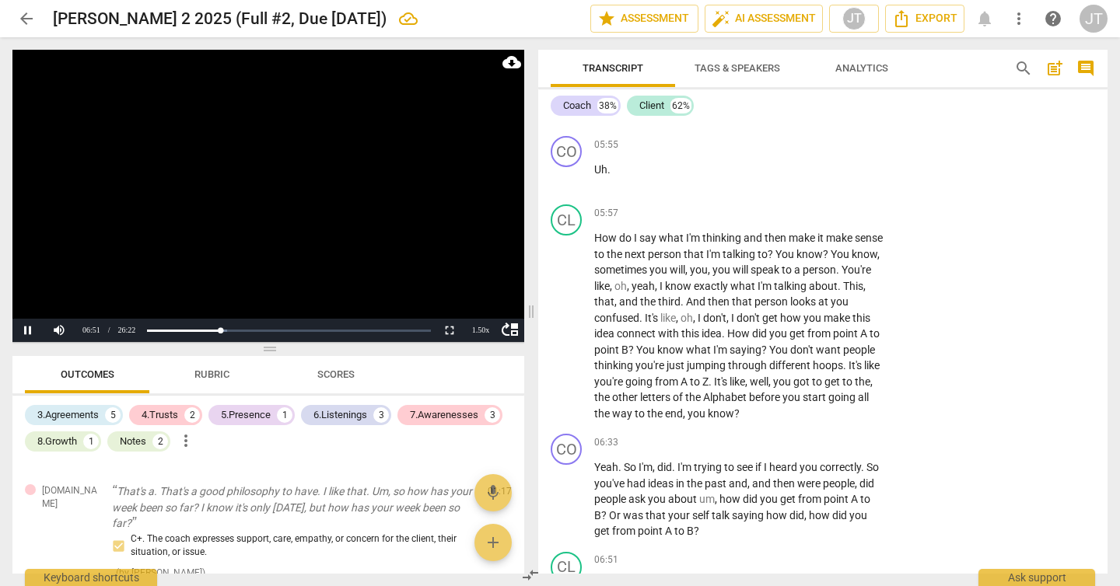
click at [281, 205] on video at bounding box center [268, 196] width 512 height 292
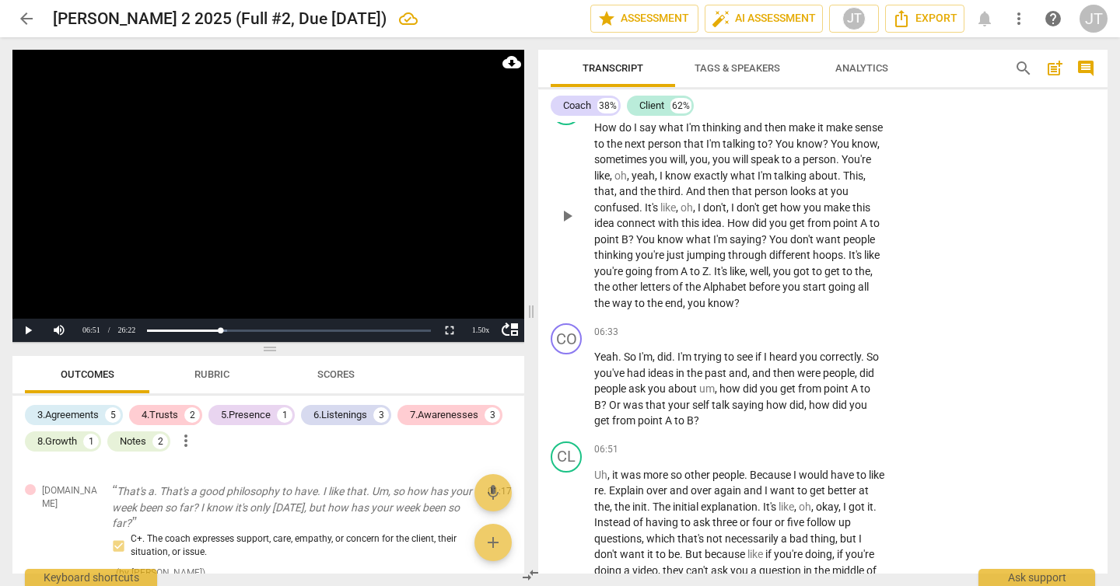
scroll to position [2352, 0]
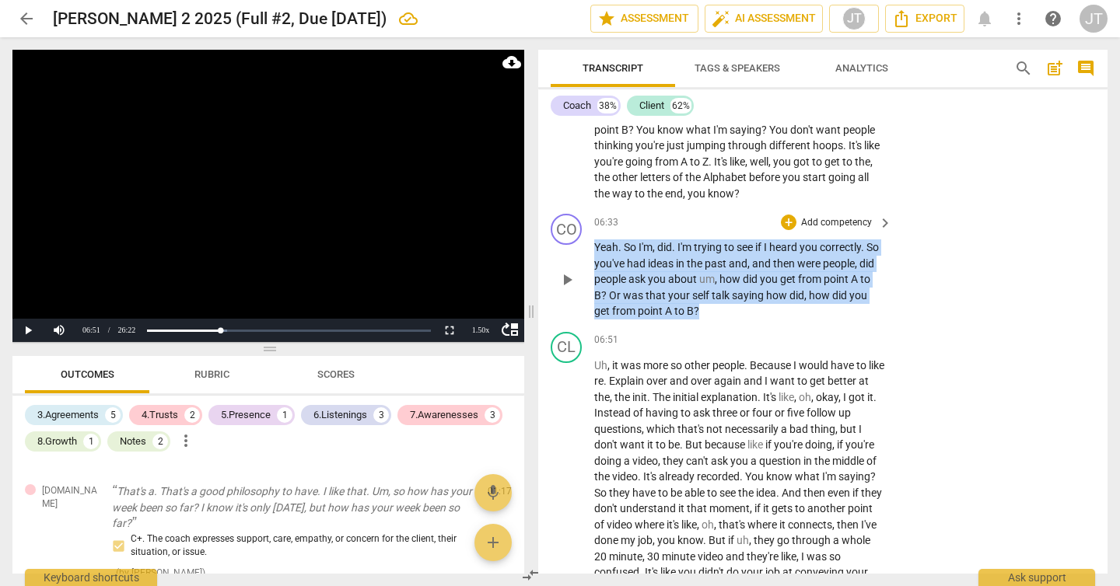
drag, startPoint x: 718, startPoint y: 342, endPoint x: 584, endPoint y: 278, distance: 148.2
click at [584, 278] on div "CO play_arrow pause 06:33 + Add competency keyboard_arrow_right Yeah . So I'm ,…" at bounding box center [822, 267] width 569 height 118
click at [816, 230] on p "Add competency" at bounding box center [837, 223] width 74 height 14
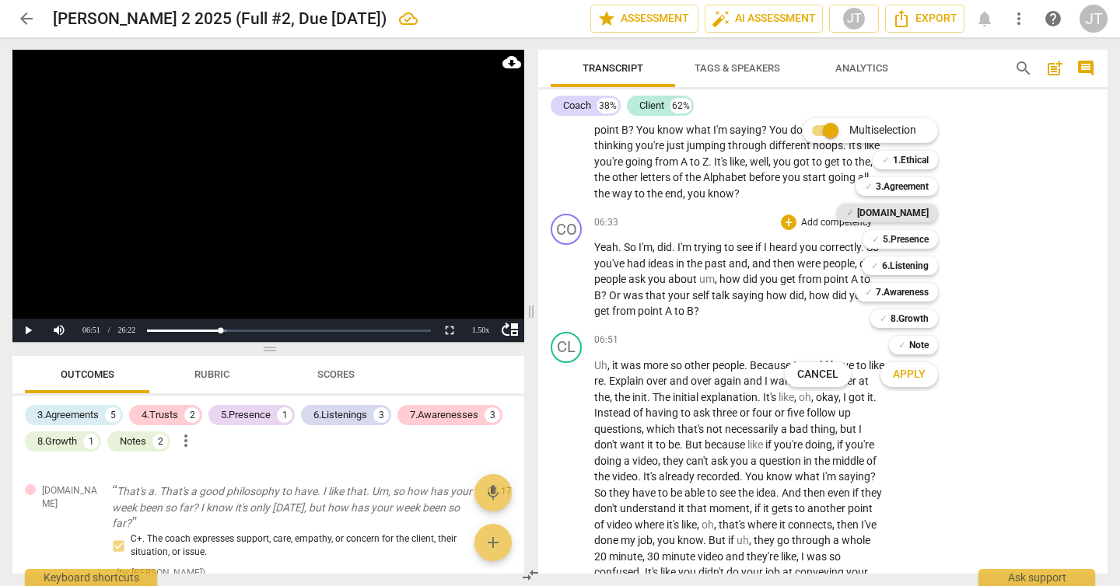
click at [913, 215] on b "[DOMAIN_NAME]" at bounding box center [893, 213] width 72 height 19
click at [912, 238] on b "5.Presence" at bounding box center [906, 239] width 46 height 19
click at [915, 268] on b "6.Listening" at bounding box center [905, 266] width 47 height 19
click at [918, 373] on span "Apply" at bounding box center [909, 375] width 33 height 16
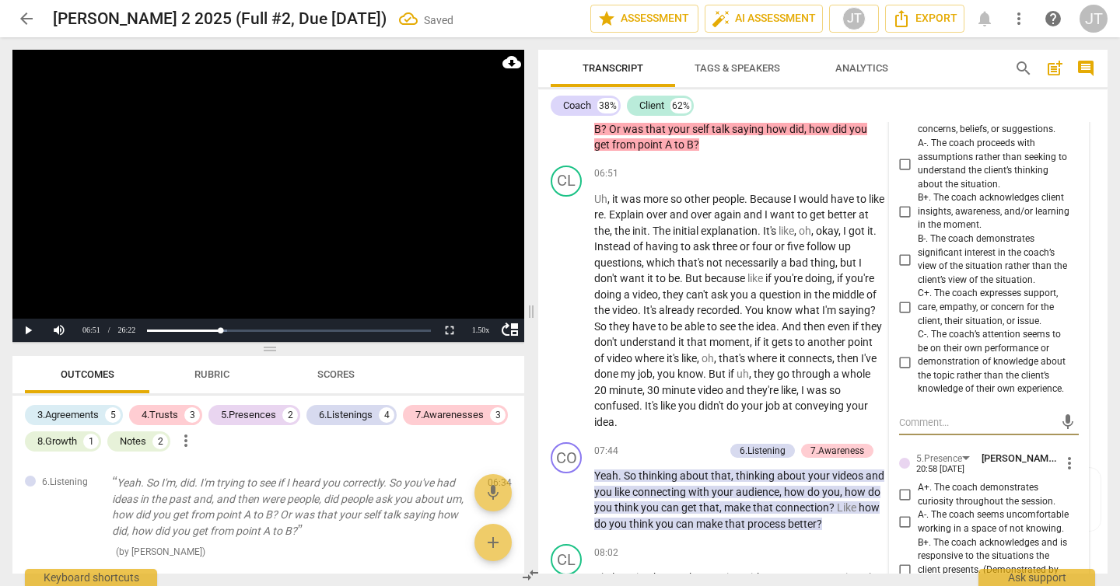
scroll to position [2510, 0]
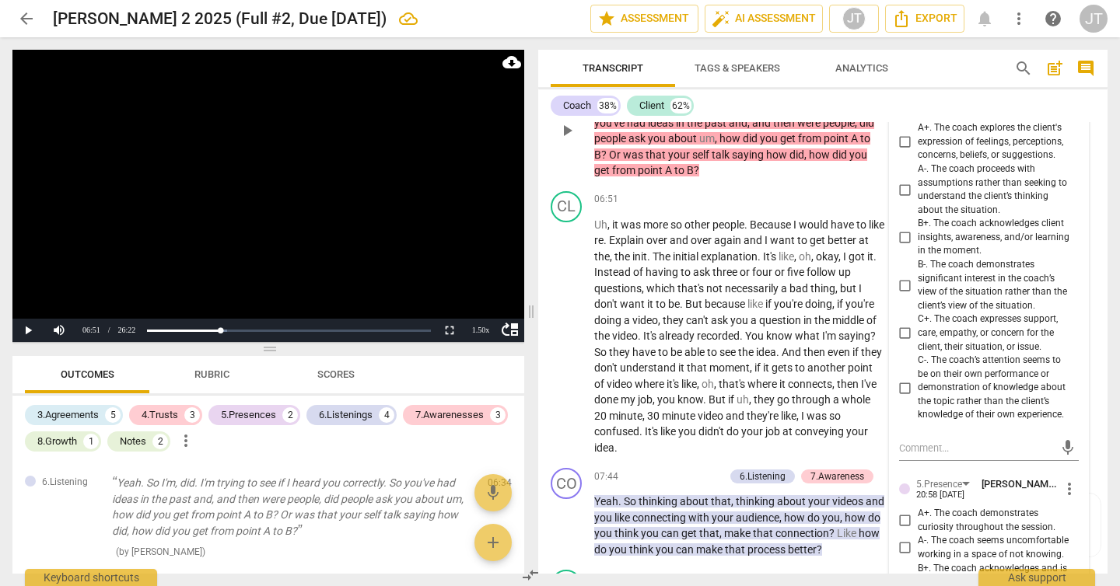
click at [953, 163] on span "A+. The coach explores the client's expression of feelings, perceptions, concer…" at bounding box center [995, 141] width 155 height 41
click at [918, 152] on input "A+. The coach explores the client's expression of feelings, perceptions, concer…" at bounding box center [905, 142] width 25 height 19
checkbox input "true"
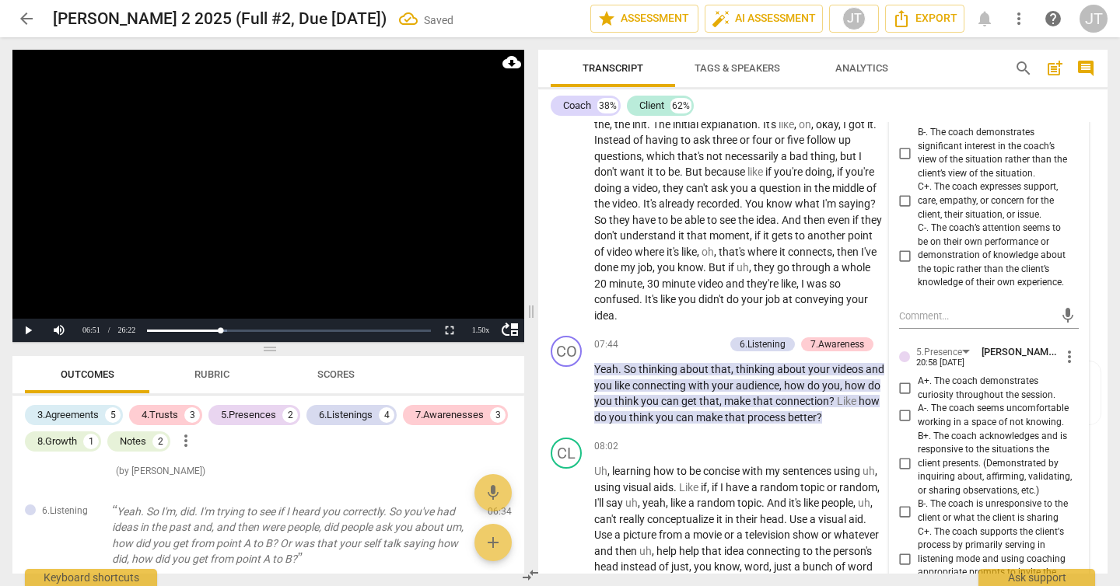
scroll to position [1093, 0]
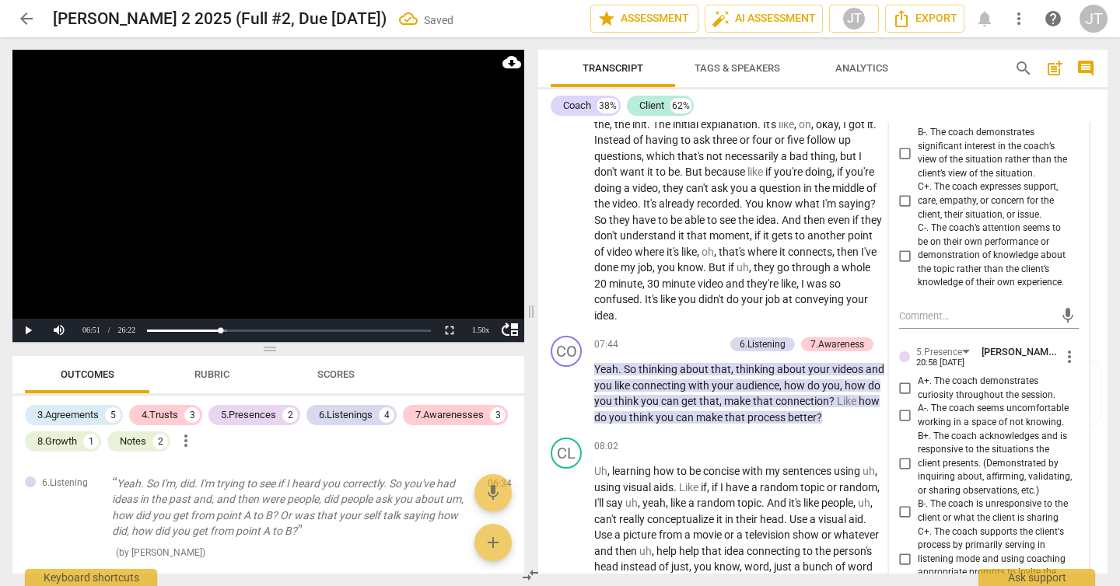
click at [945, 222] on span "C+. The coach expresses support, care, empathy, or concern for the client, thei…" at bounding box center [995, 200] width 155 height 41
click at [918, 211] on input "C+. The coach expresses support, care, empathy, or concern for the client, thei…" at bounding box center [905, 201] width 25 height 19
checkbox input "true"
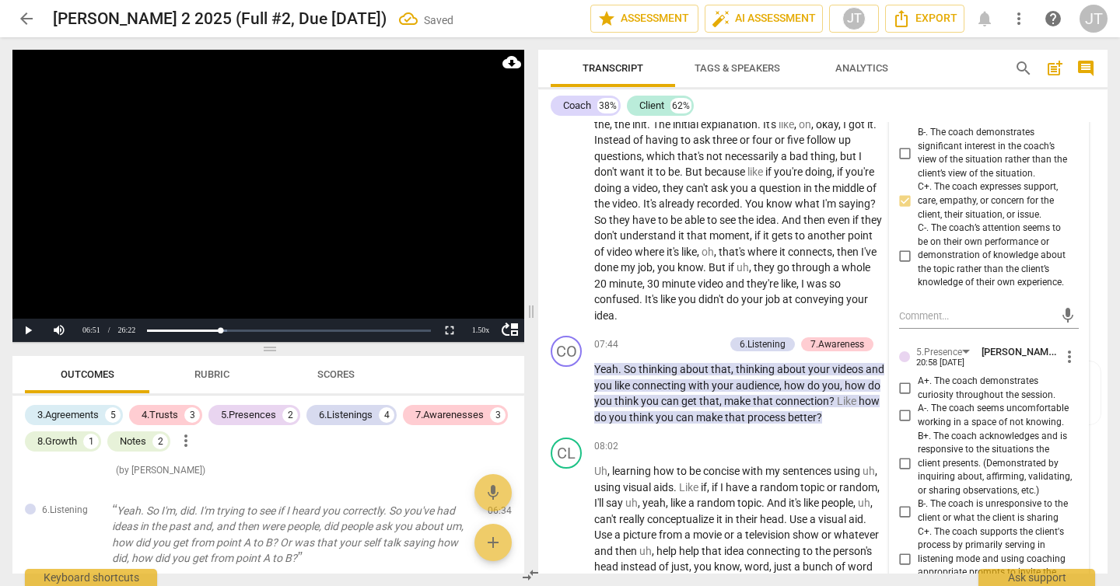
scroll to position [1120, 0]
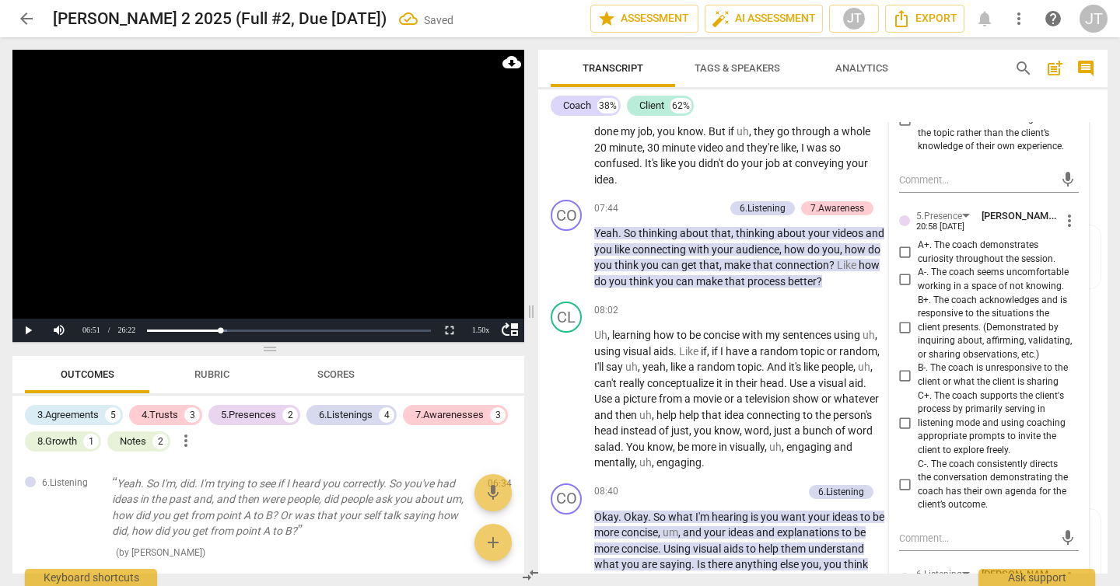
click at [947, 266] on span "A+. The coach demonstrates curiosity throughout the session." at bounding box center [995, 252] width 155 height 27
click at [918, 262] on input "A+. The coach demonstrates curiosity throughout the session." at bounding box center [905, 252] width 25 height 19
checkbox input "true"
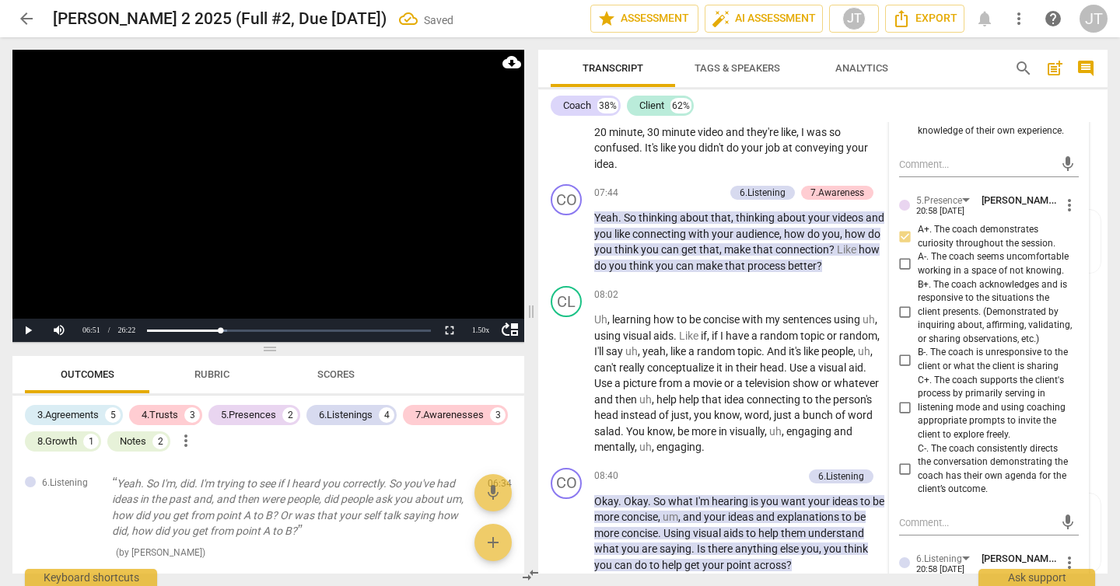
scroll to position [2813, 0]
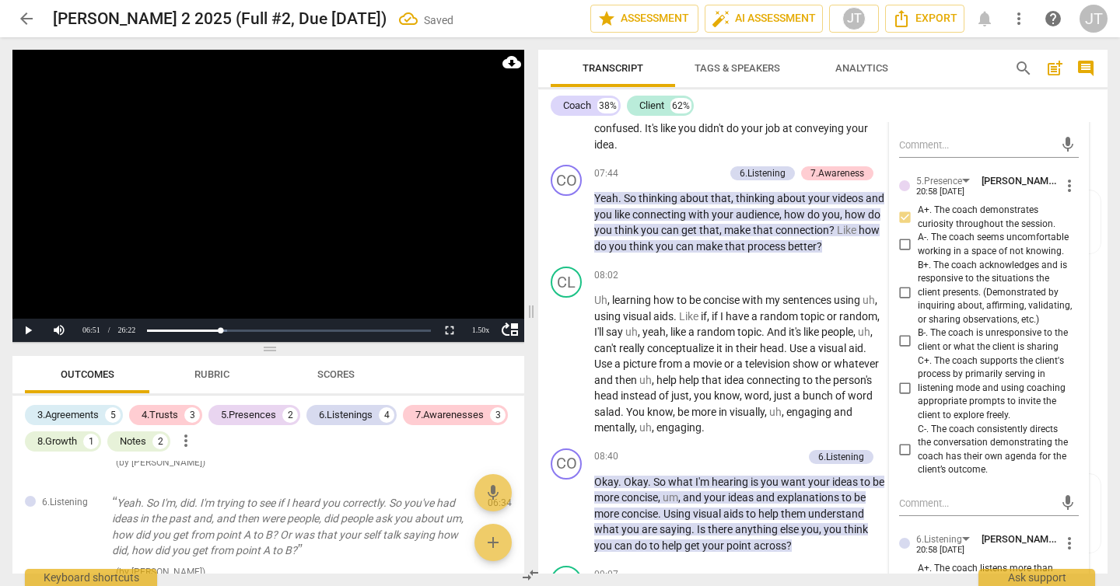
click at [991, 324] on span "B+. The coach acknowledges and is responsive to the situations the client prese…" at bounding box center [995, 293] width 155 height 68
click at [918, 303] on input "B+. The coach acknowledges and is responsive to the situations the client prese…" at bounding box center [905, 293] width 25 height 19
checkbox input "true"
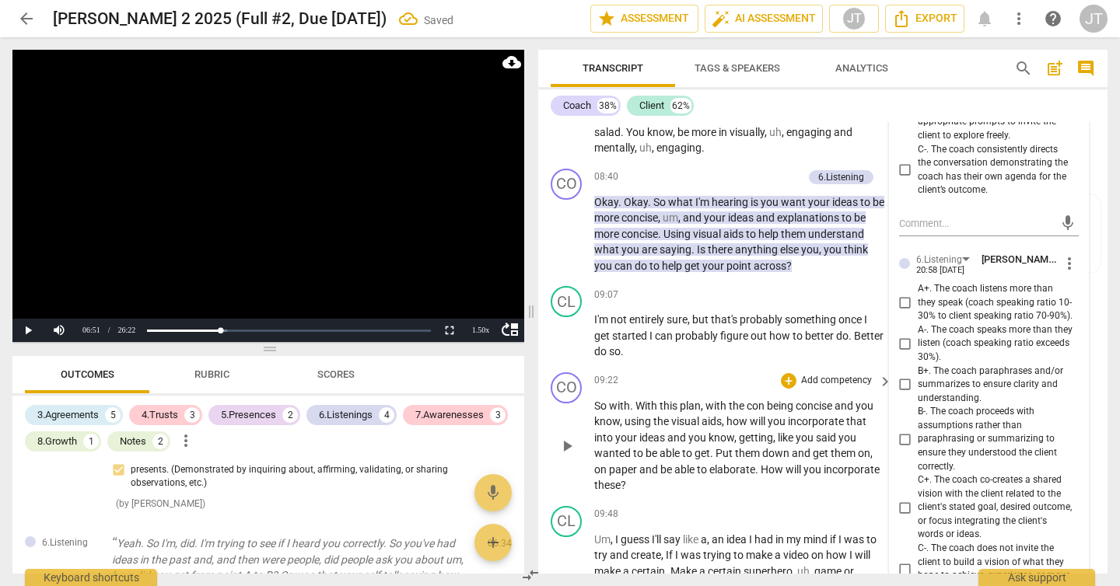
scroll to position [3015, 0]
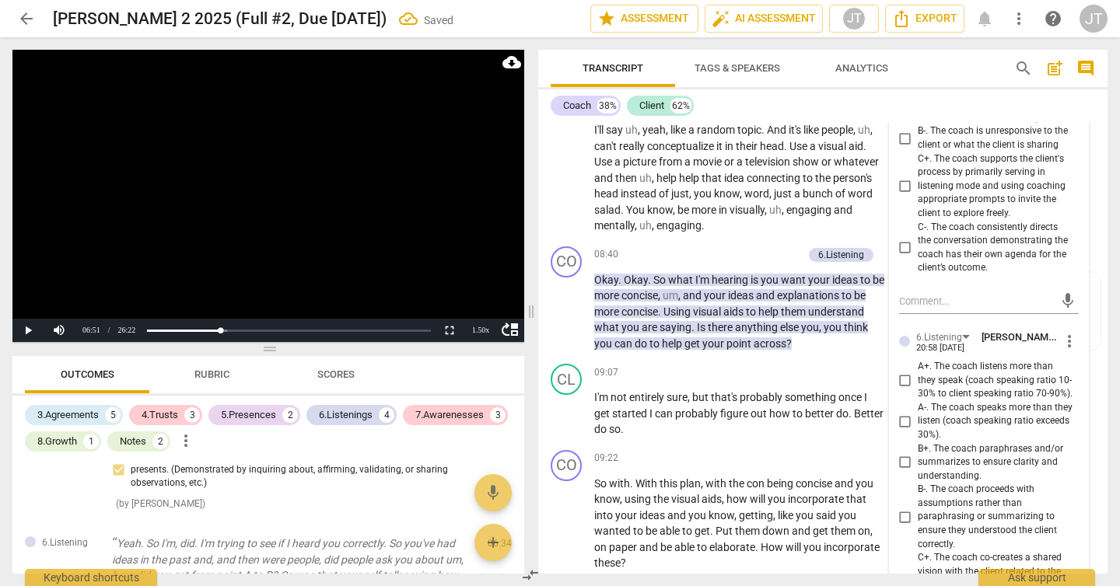
click at [1060, 351] on span "more_vert" at bounding box center [1069, 341] width 19 height 19
click at [1065, 401] on li "Delete" at bounding box center [1080, 401] width 54 height 30
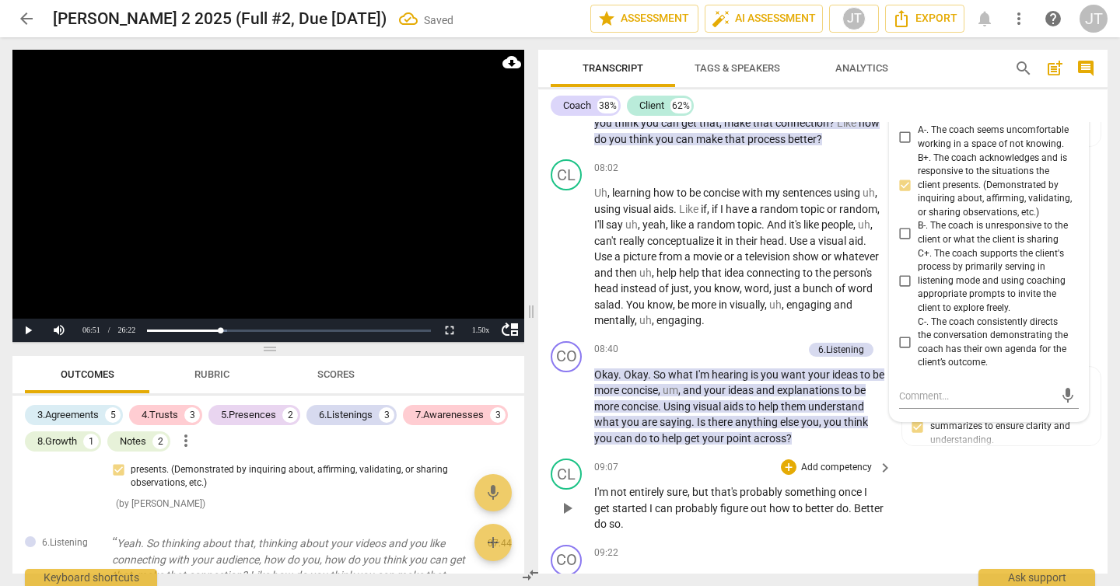
scroll to position [2799, 0]
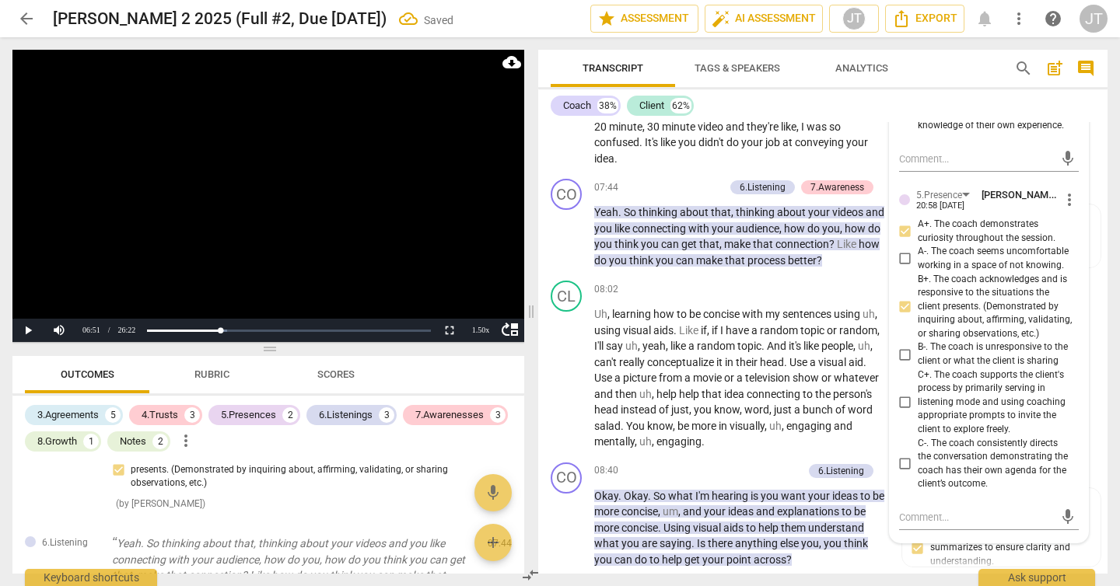
click at [322, 222] on video at bounding box center [268, 196] width 512 height 292
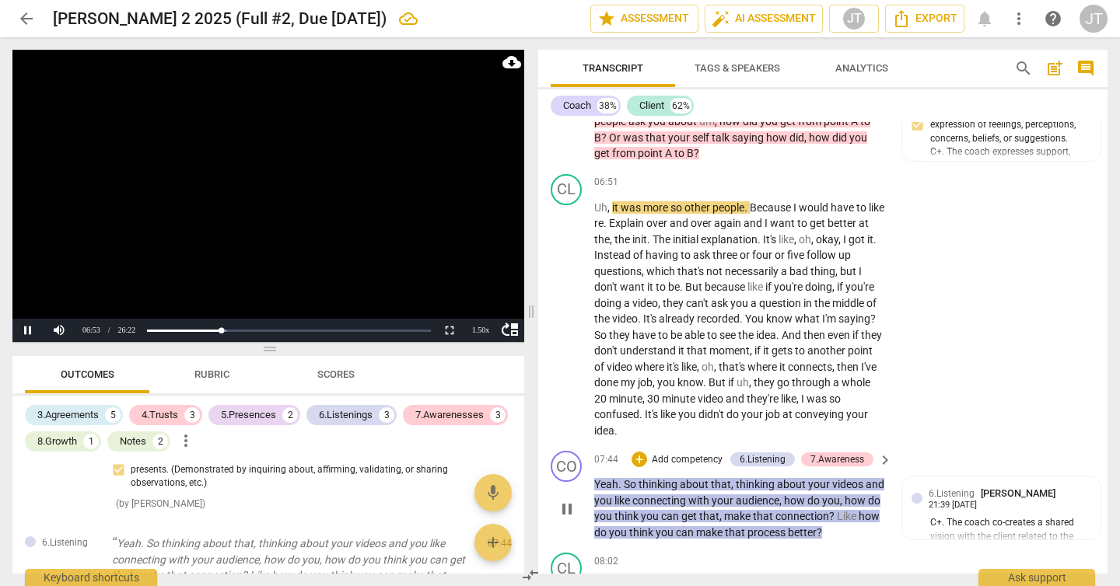
scroll to position [2450, 0]
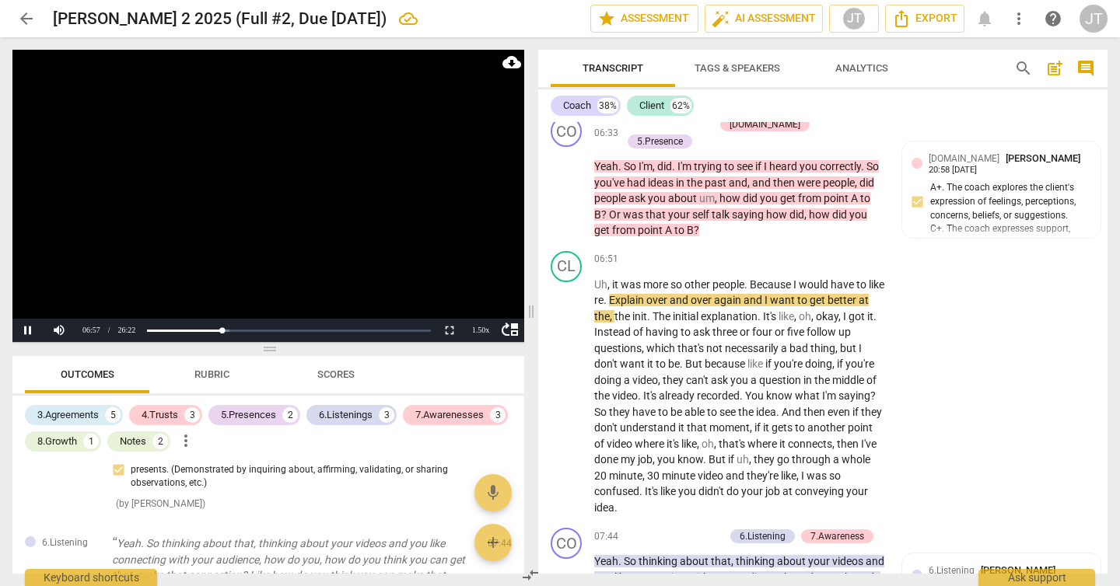
click at [320, 198] on video at bounding box center [268, 196] width 512 height 292
click at [306, 216] on video at bounding box center [268, 196] width 512 height 292
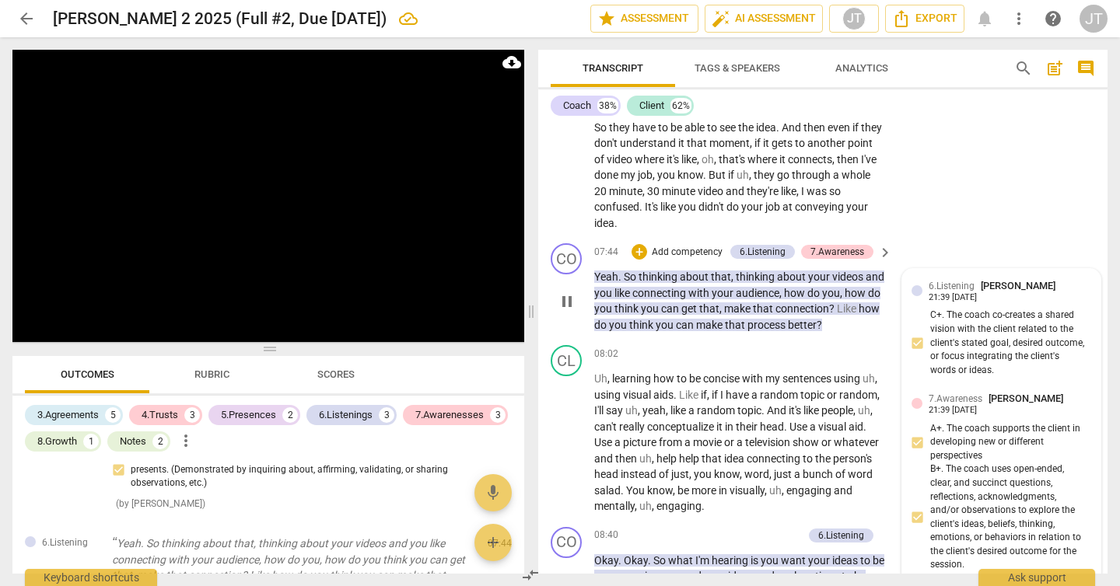
scroll to position [2769, 0]
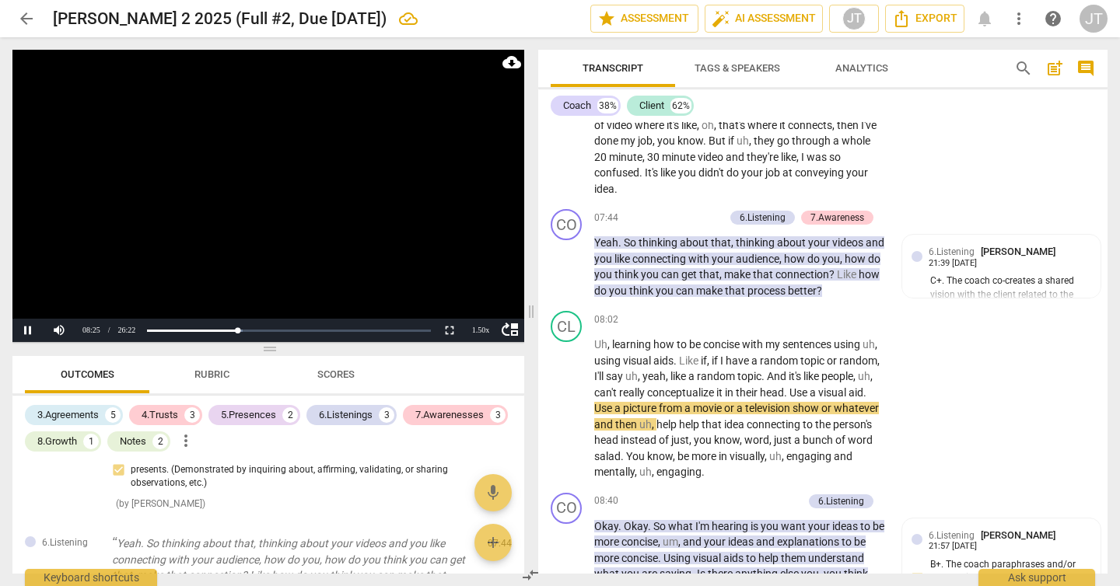
click at [365, 222] on video at bounding box center [268, 196] width 512 height 292
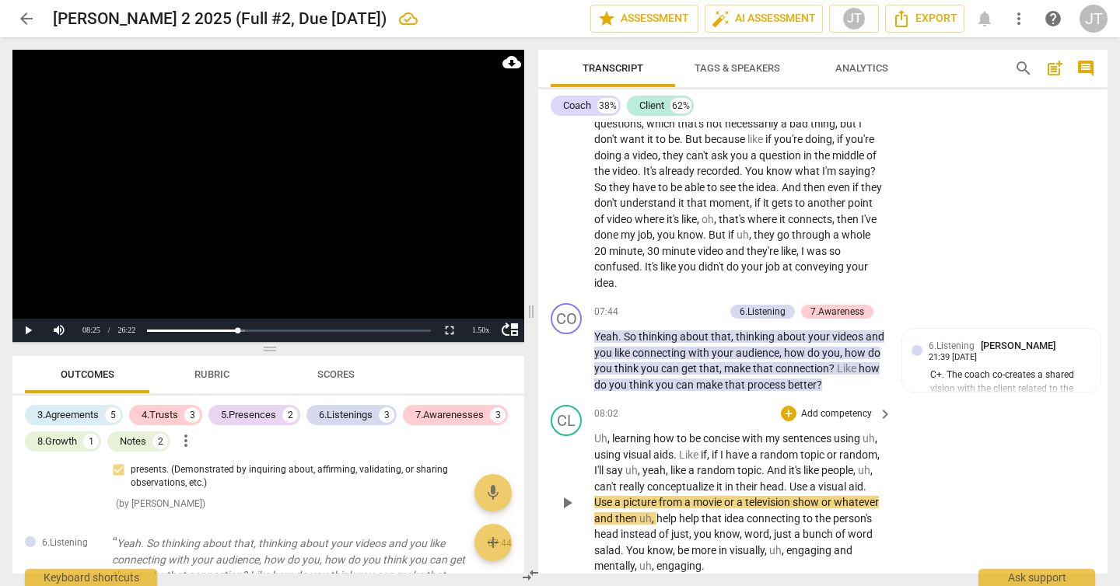
scroll to position [2664, 0]
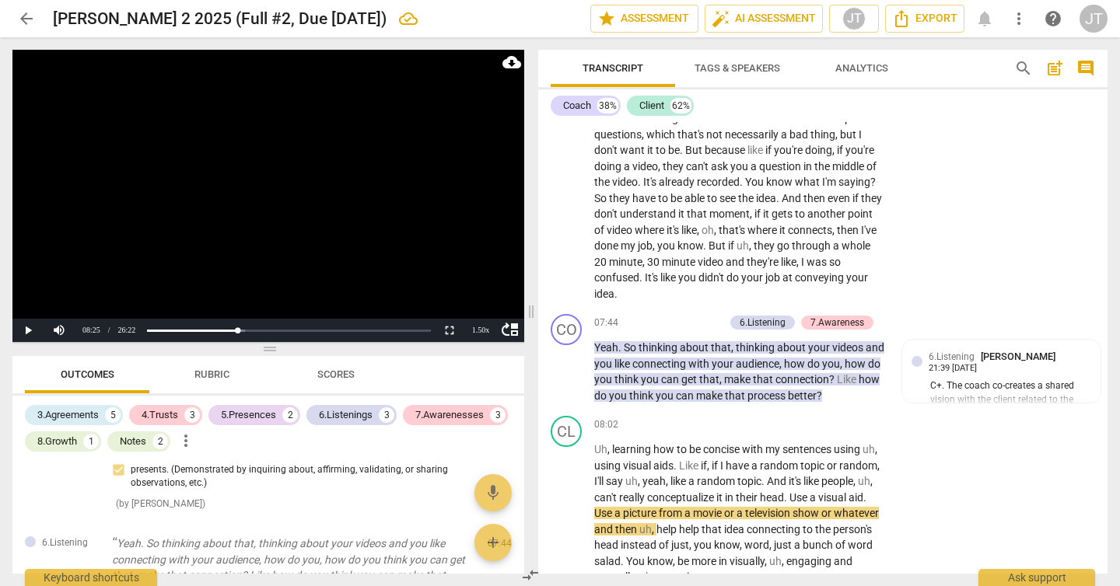
click at [329, 172] on video at bounding box center [268, 196] width 512 height 292
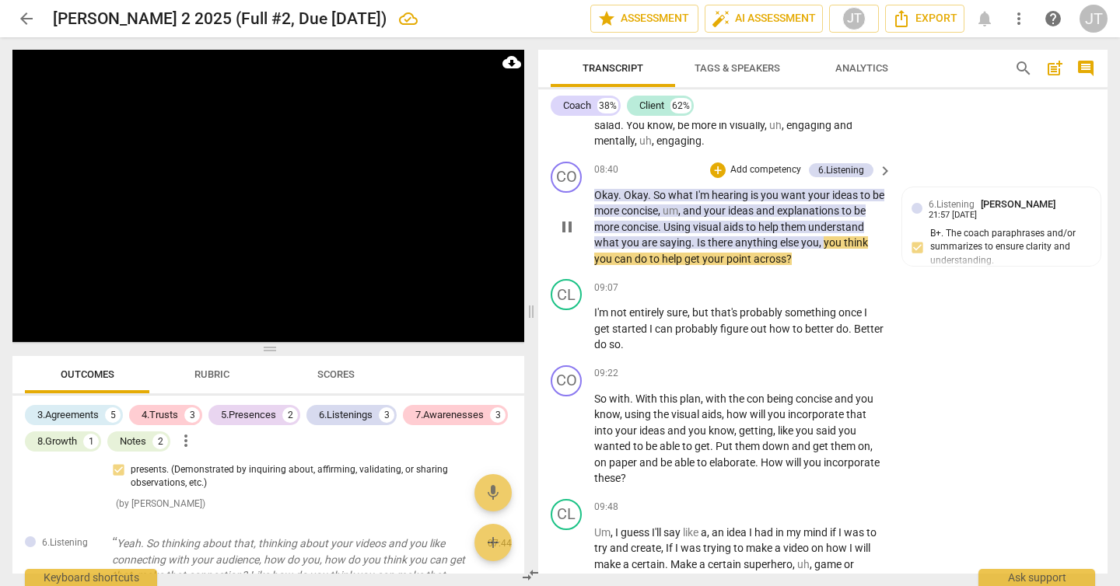
scroll to position [3039, 0]
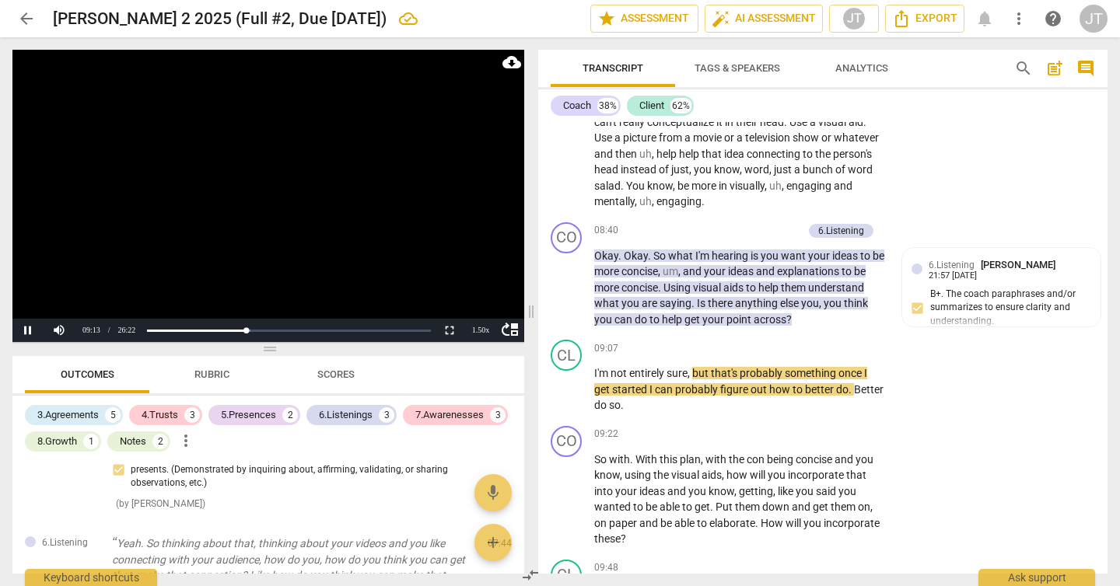
click at [237, 210] on video at bounding box center [268, 196] width 512 height 292
click at [776, 238] on p "Add competency" at bounding box center [766, 231] width 74 height 14
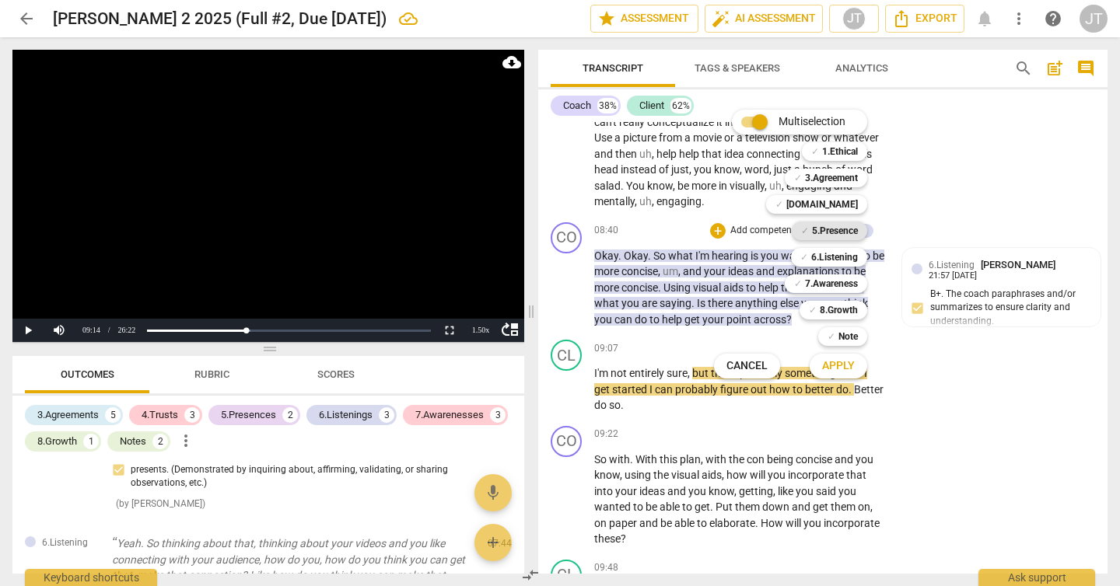
click at [847, 230] on b "5.Presence" at bounding box center [835, 231] width 46 height 19
click at [845, 278] on b "7.Awareness" at bounding box center [831, 284] width 53 height 19
click at [837, 361] on span "Apply" at bounding box center [838, 367] width 33 height 16
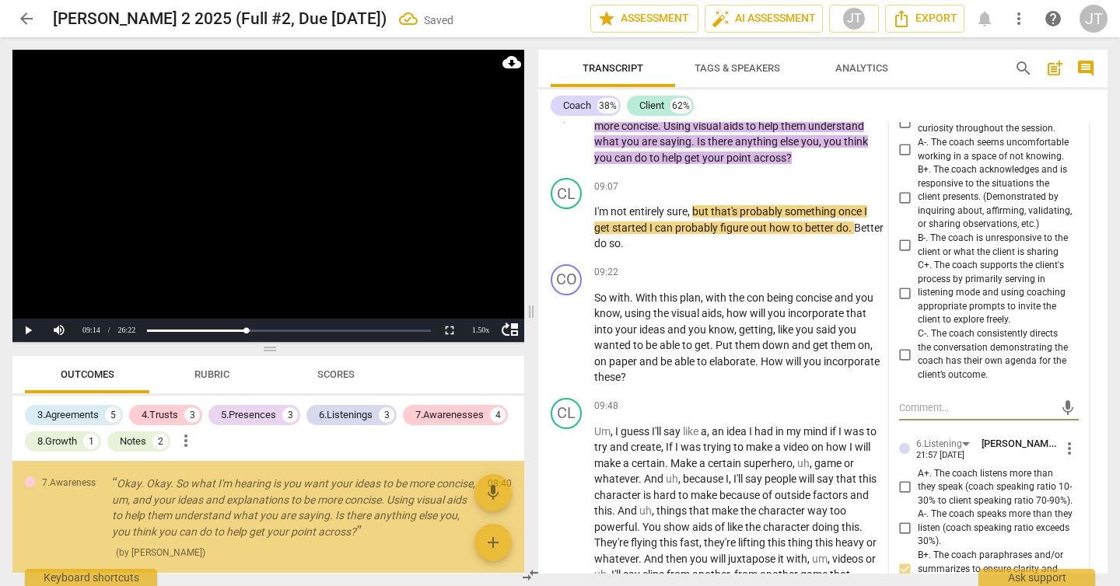
scroll to position [3164, 0]
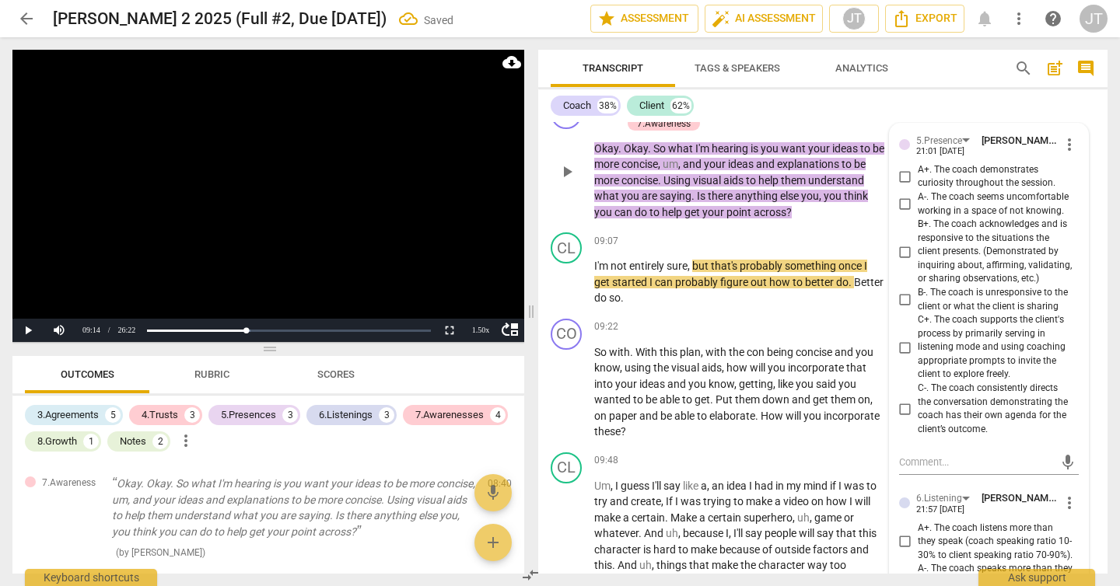
click at [963, 191] on span "A+. The coach demonstrates curiosity throughout the session." at bounding box center [995, 176] width 155 height 27
click at [918, 186] on input "A+. The coach demonstrates curiosity throughout the session." at bounding box center [905, 176] width 25 height 19
checkbox input "true"
click at [973, 267] on span "B+. The coach acknowledges and is responsive to the situations the client prese…" at bounding box center [995, 252] width 155 height 68
click at [918, 261] on input "B+. The coach acknowledges and is responsive to the situations the client prese…" at bounding box center [905, 252] width 25 height 19
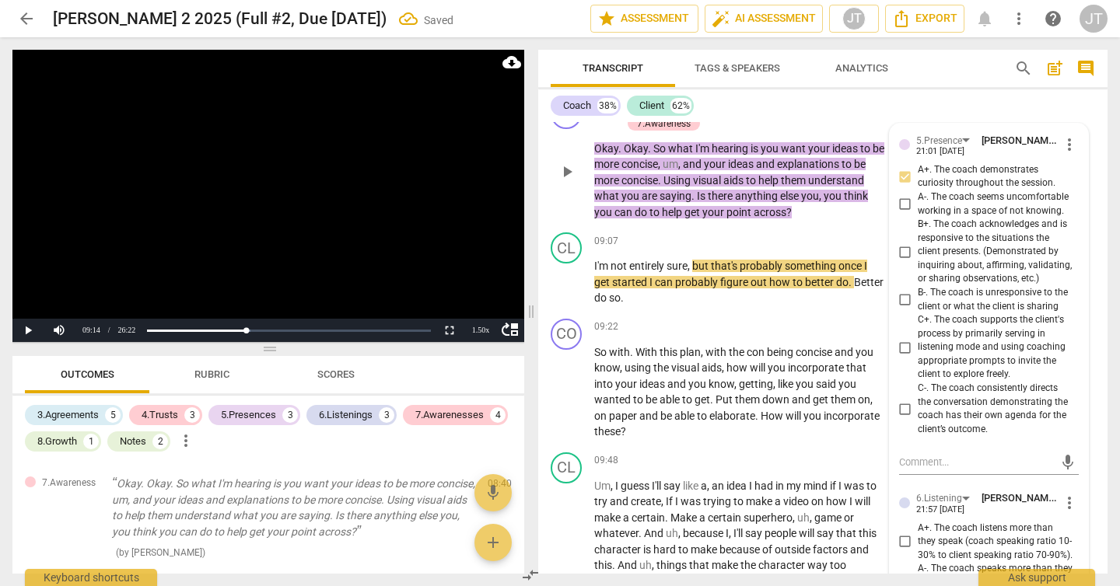
checkbox input "true"
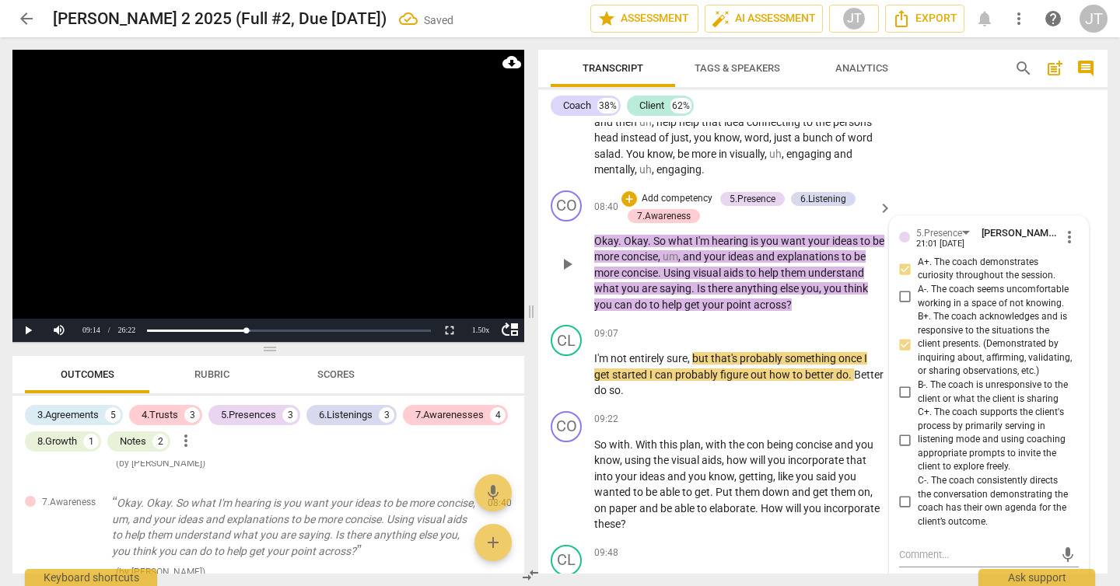
scroll to position [3069, 0]
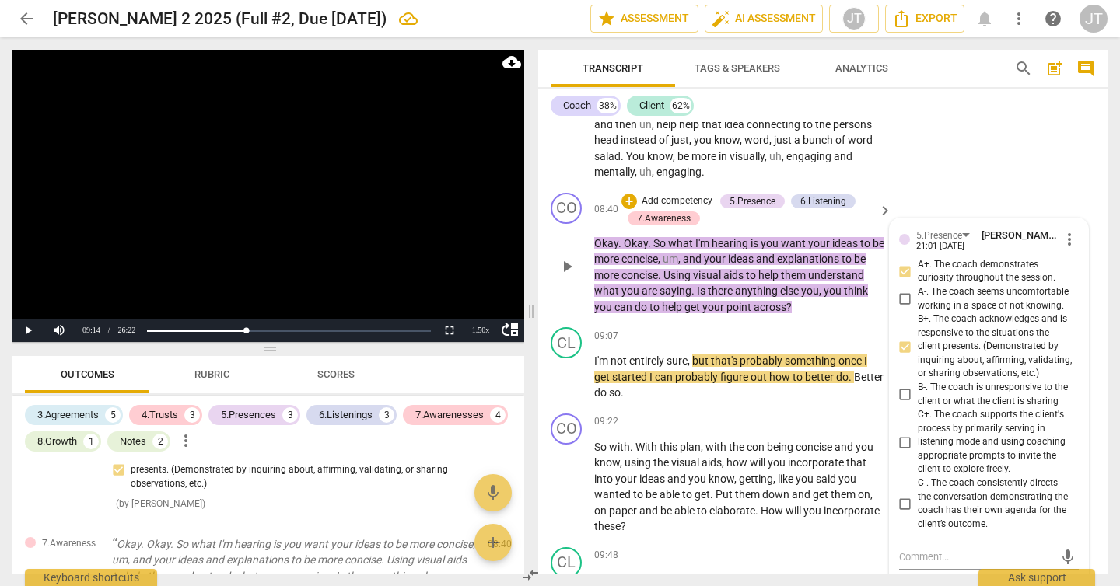
click at [942, 447] on span "C+. The coach supports the client's process by primarily serving in listening m…" at bounding box center [995, 442] width 155 height 68
click at [918, 447] on input "C+. The coach supports the client's process by primarily serving in listening m…" at bounding box center [905, 442] width 25 height 19
checkbox input "true"
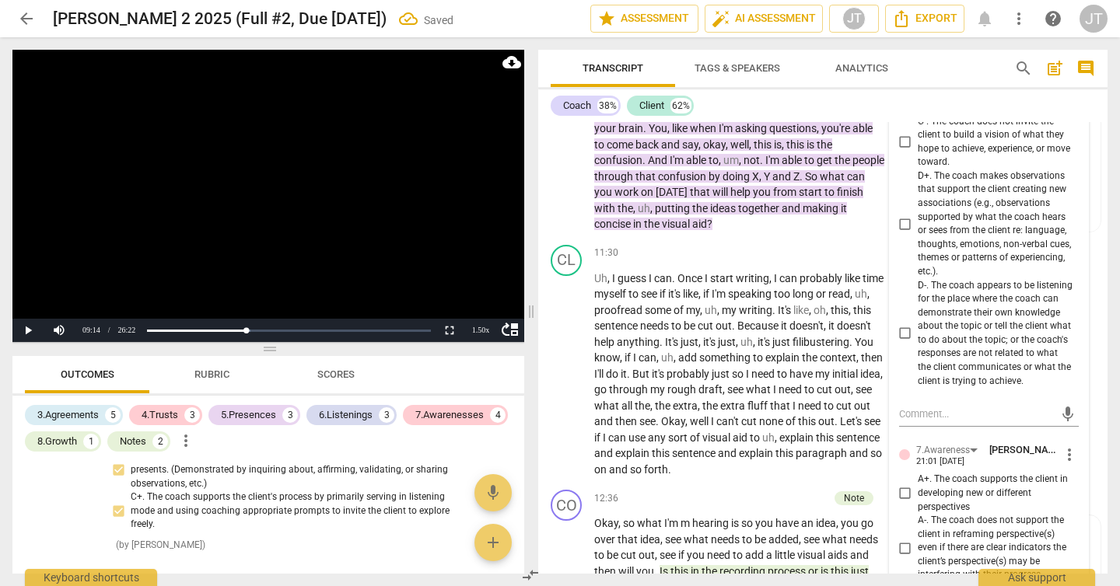
scroll to position [4130, 0]
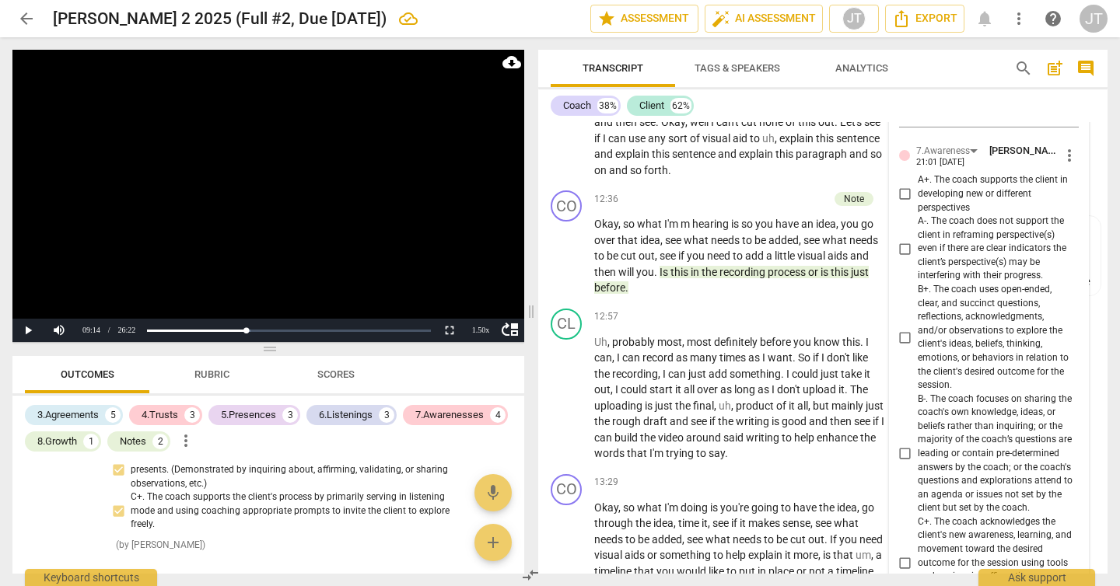
click at [955, 215] on span "A+. The coach supports the client in developing new or different perspectives" at bounding box center [995, 193] width 155 height 41
click at [918, 204] on input "A+. The coach supports the client in developing new or different perspectives" at bounding box center [905, 194] width 25 height 19
checkbox input "true"
click at [992, 376] on span "B+. The coach uses open-ended, clear, and succinct questions, reflections, ackn…" at bounding box center [995, 338] width 155 height 110
click at [918, 347] on input "B+. The coach uses open-ended, clear, and succinct questions, reflections, ackn…" at bounding box center [905, 337] width 25 height 19
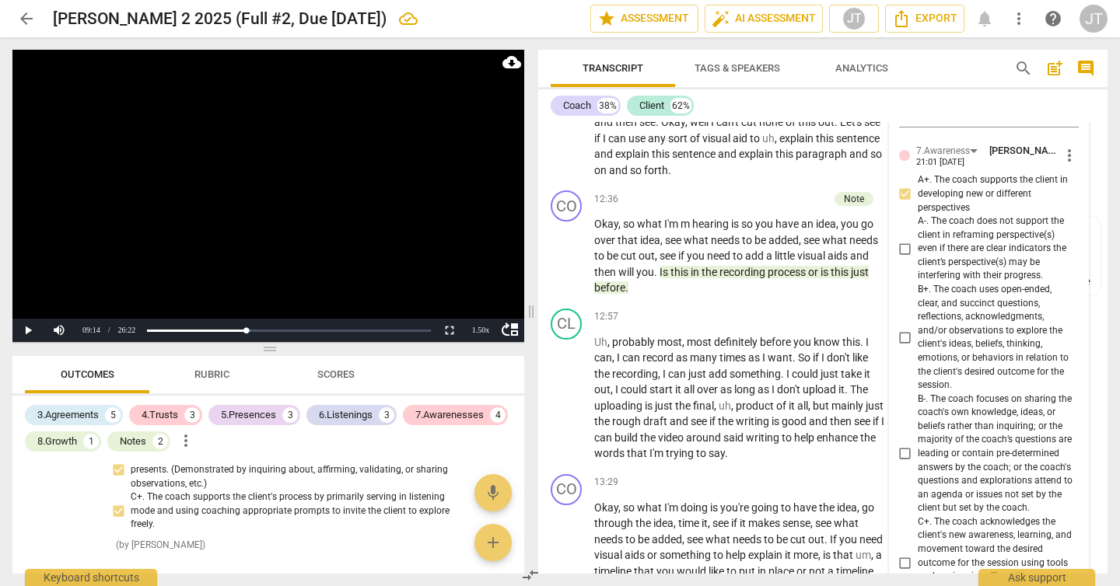
checkbox input "true"
click at [352, 228] on video at bounding box center [268, 196] width 512 height 292
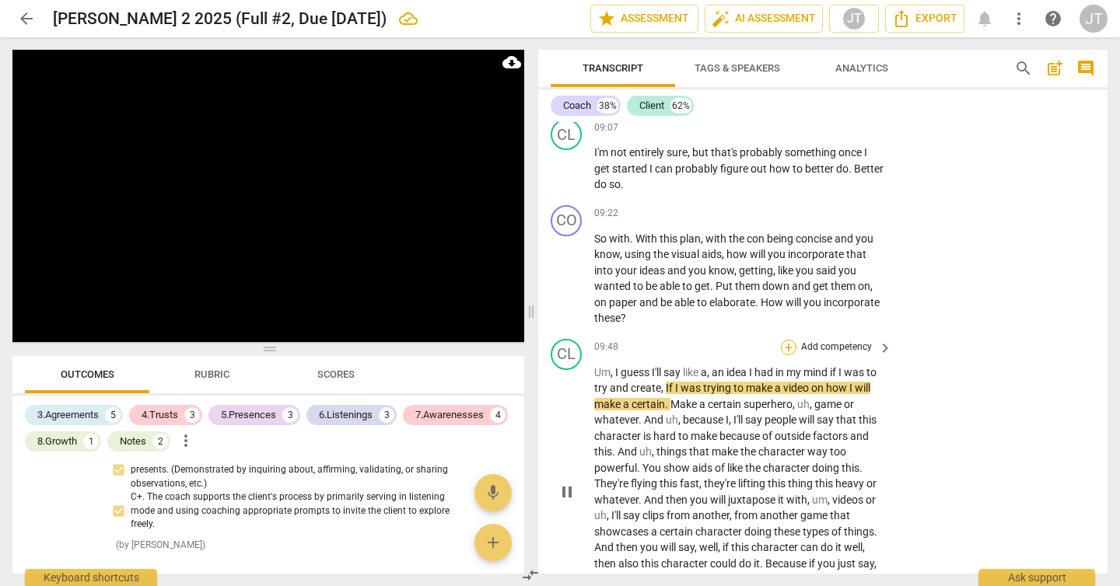
scroll to position [3325, 0]
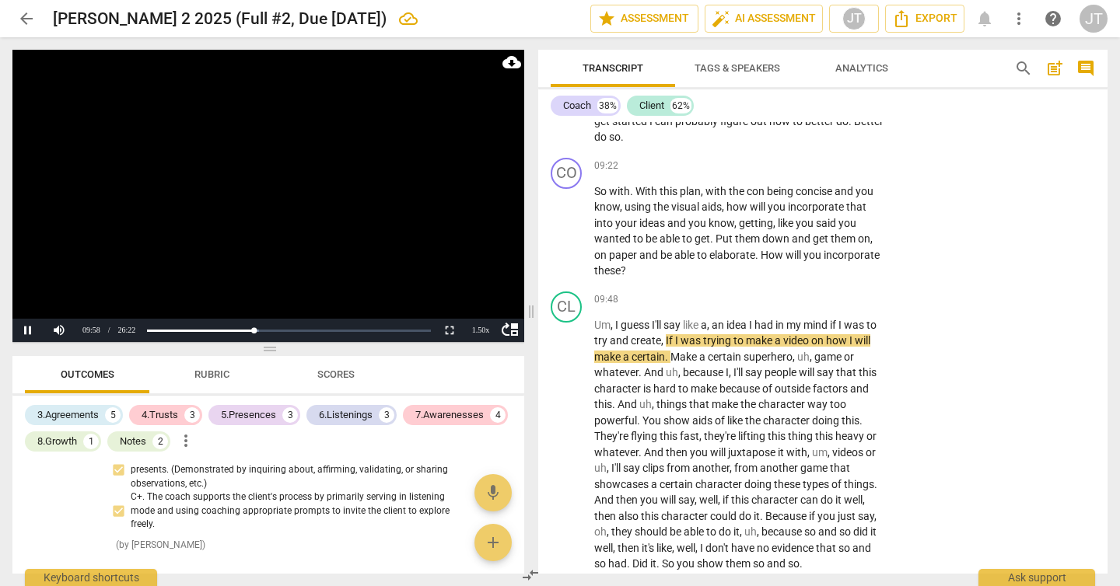
click at [345, 260] on video at bounding box center [268, 196] width 512 height 292
drag, startPoint x: 765, startPoint y: 271, endPoint x: 764, endPoint y: 282, distance: 10.9
click at [764, 279] on p "So with . With this plan , with the con being concise and you know , using the …" at bounding box center [739, 232] width 290 height 96
click at [854, 173] on p "Add competency" at bounding box center [837, 166] width 74 height 14
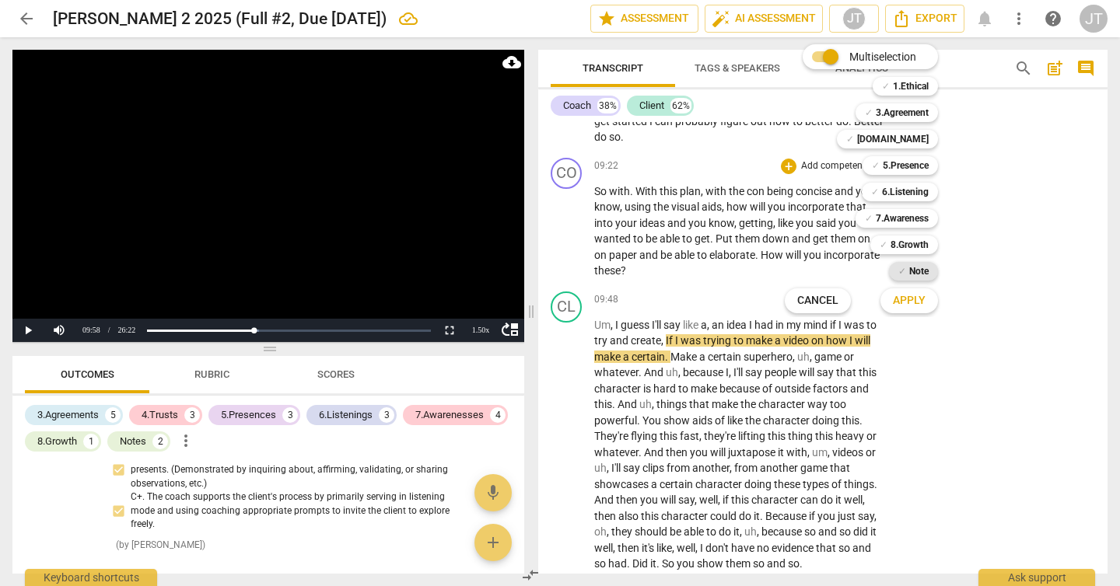
click at [929, 268] on div "✓ Note" at bounding box center [913, 271] width 49 height 19
click at [927, 306] on button "Apply" at bounding box center [909, 301] width 58 height 28
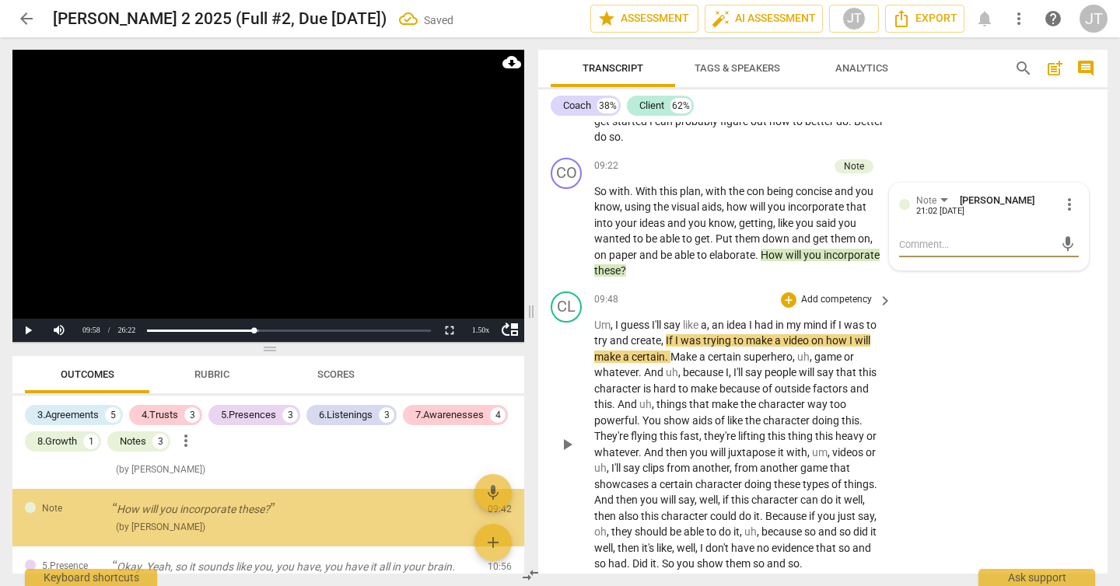
scroll to position [2007, 0]
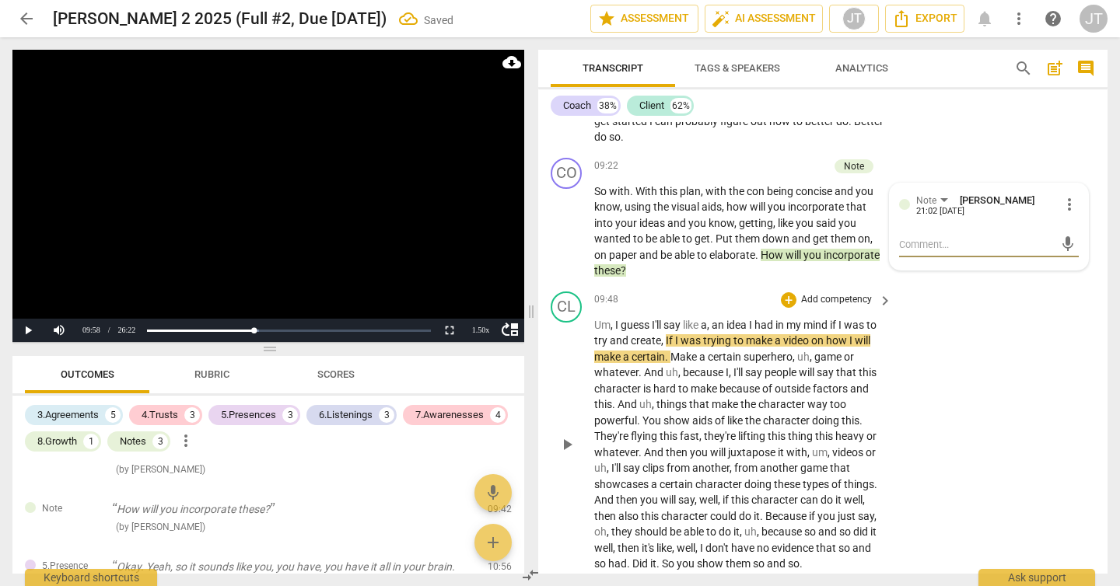
type textarea "C"
type textarea "Co"
type textarea "Coa"
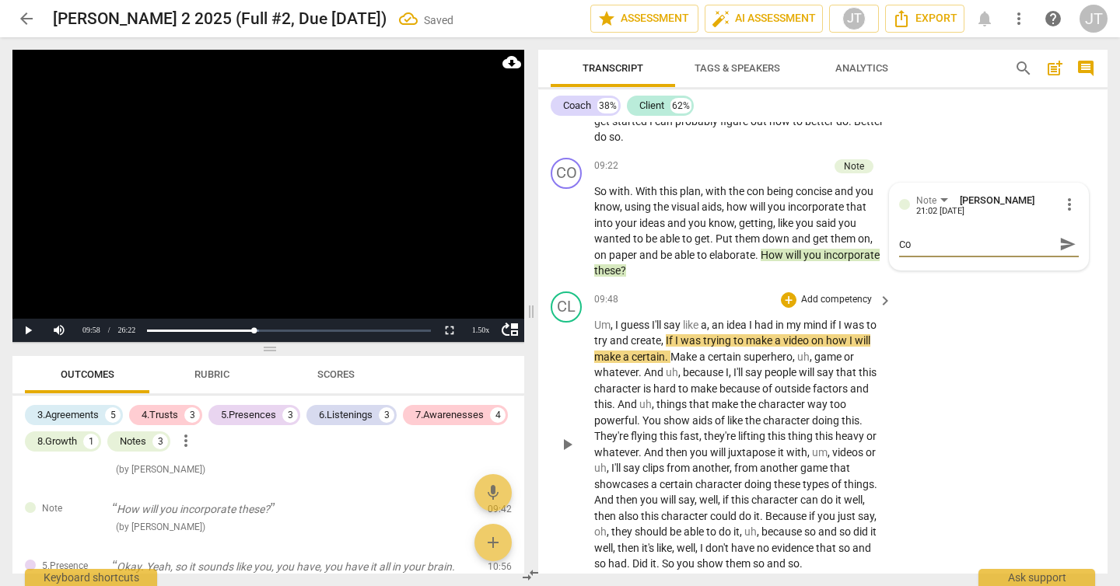
type textarea "Coa"
type textarea "Coac"
type textarea "Coach"
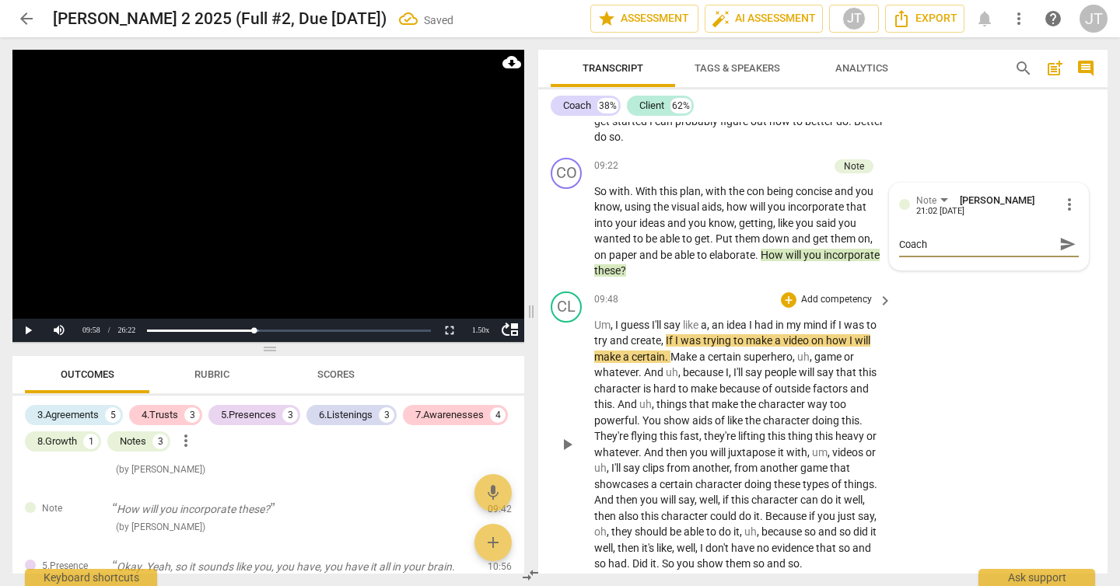
type textarea "Coach"
type textarea "Coach'"
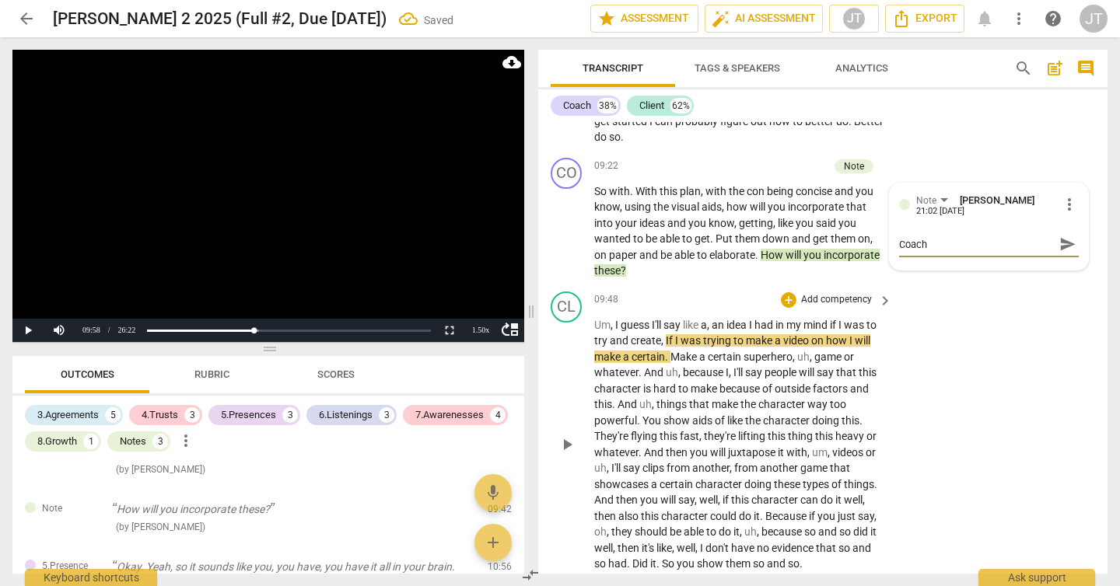
type textarea "Coach'"
type textarea "Coach's"
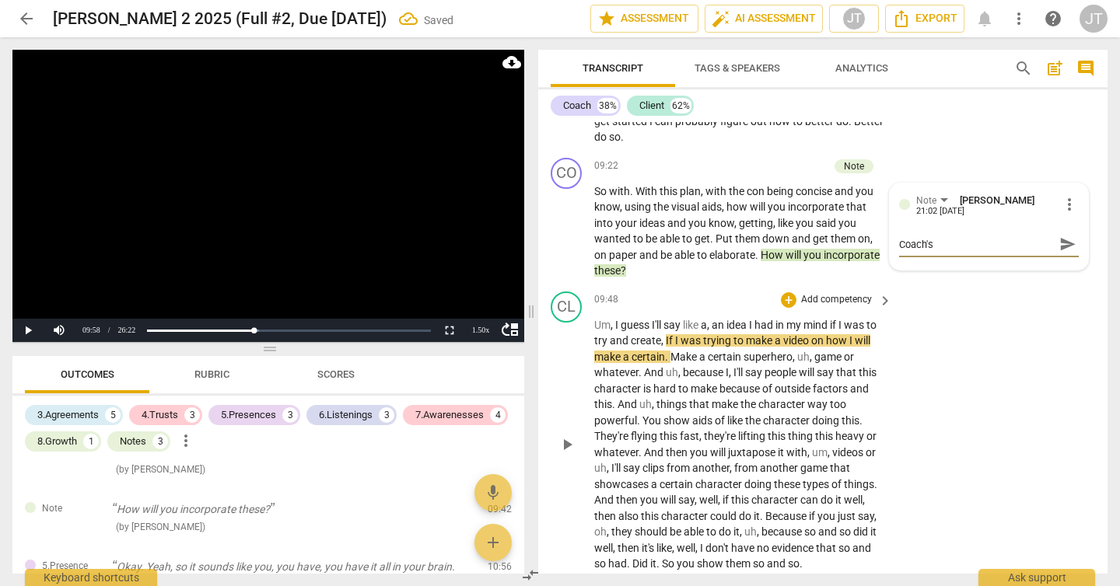
type textarea "Coach's q"
type textarea "Coach's qu"
type textarea "Coach's que"
type textarea "Coach's ques"
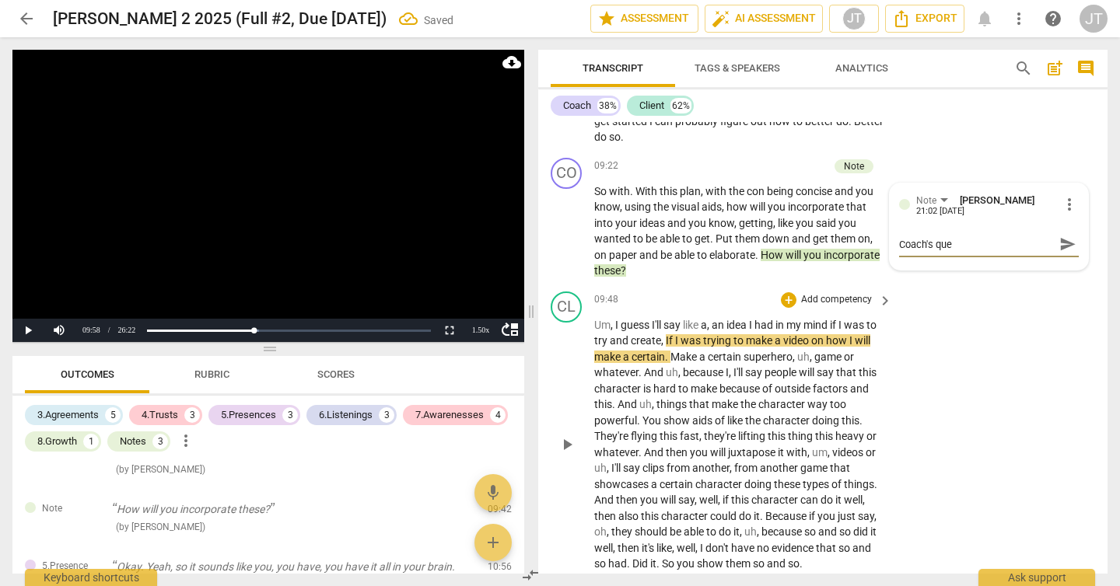
type textarea "Coach's ques"
type textarea "Coach's quest"
type textarea "Coach's questi"
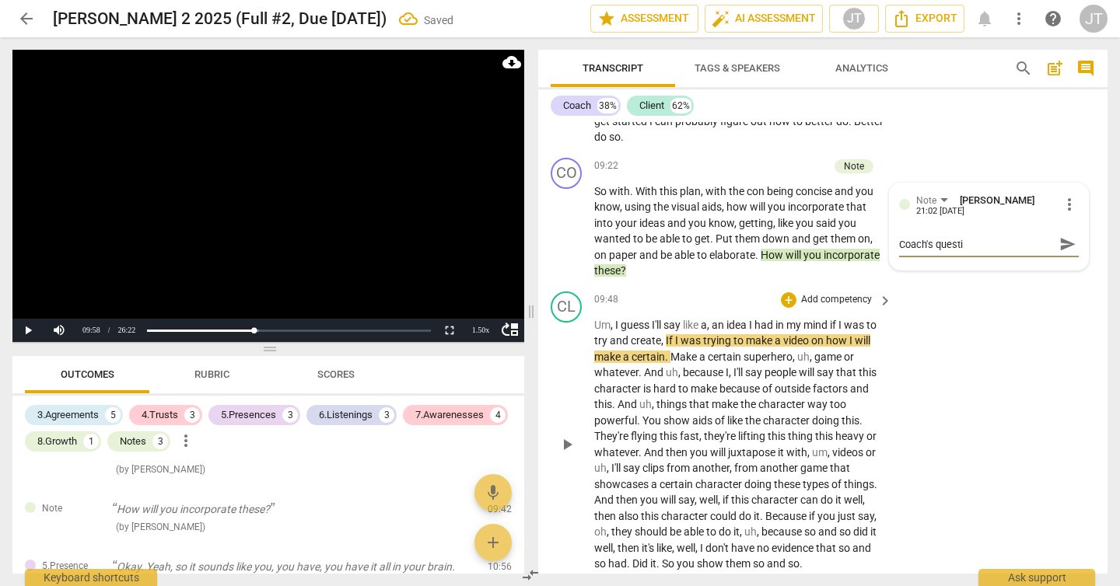
type textarea "Coach's questio"
type textarea "Coach's question"
type textarea "Coach's questions"
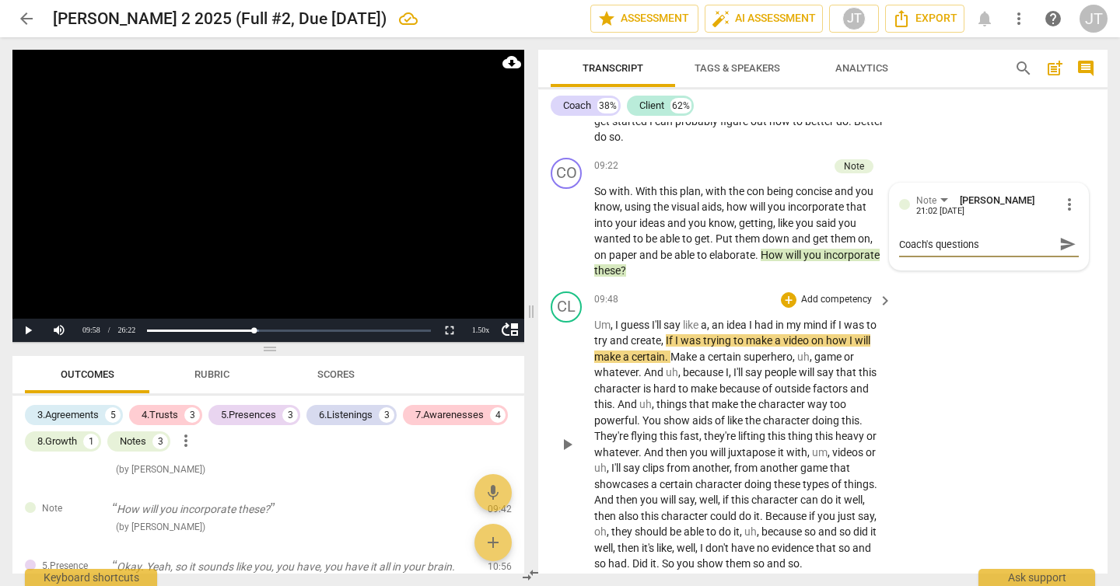
type textarea "Coach's questions"
type textarea "Coach's questions a"
type textarea "Coach's questions ar"
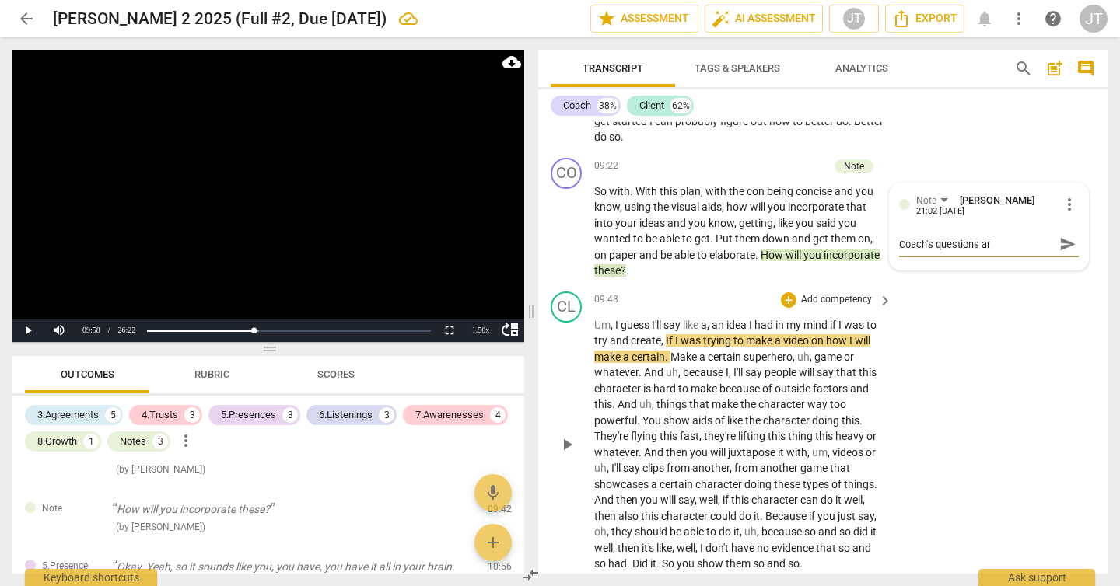
type textarea "Coach's questions are"
type textarea "Coach's questions are t"
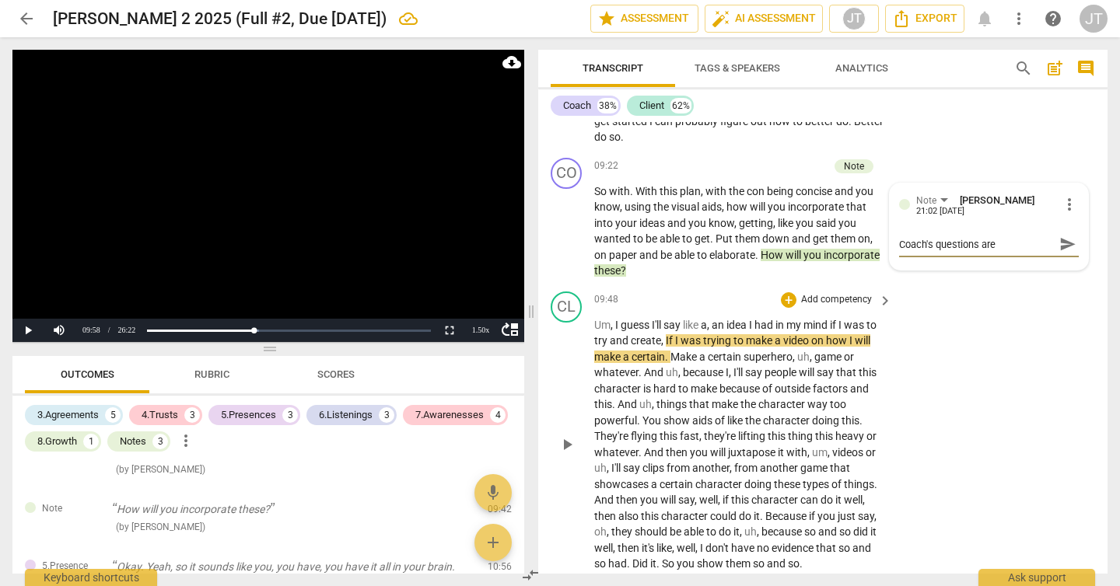
type textarea "Coach's questions are t"
type textarea "Coach's questions are tr"
type textarea "Coach's questions are try"
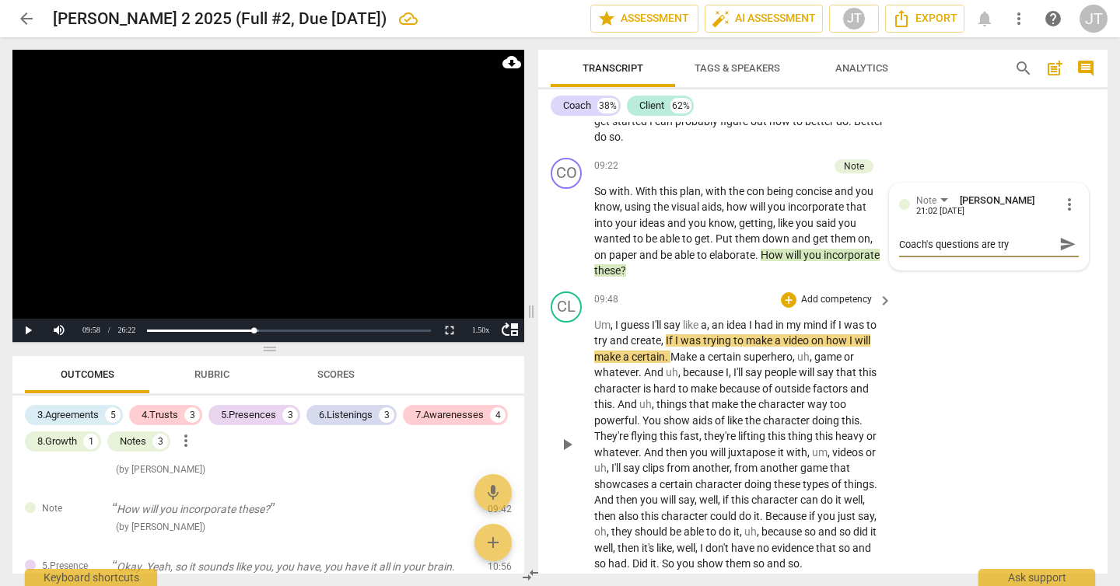
type textarea "Coach's questions are tryi"
type textarea "Coach's questions are tryin"
type textarea "Coach's questions are trying"
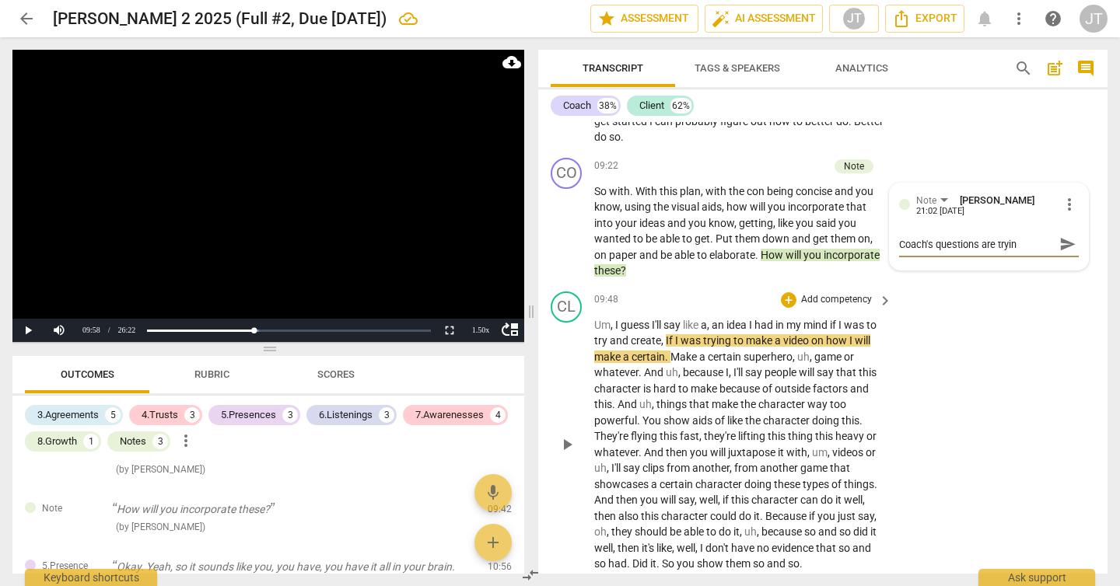
type textarea "Coach's questions are trying"
type textarea "Coach's questions are trying t"
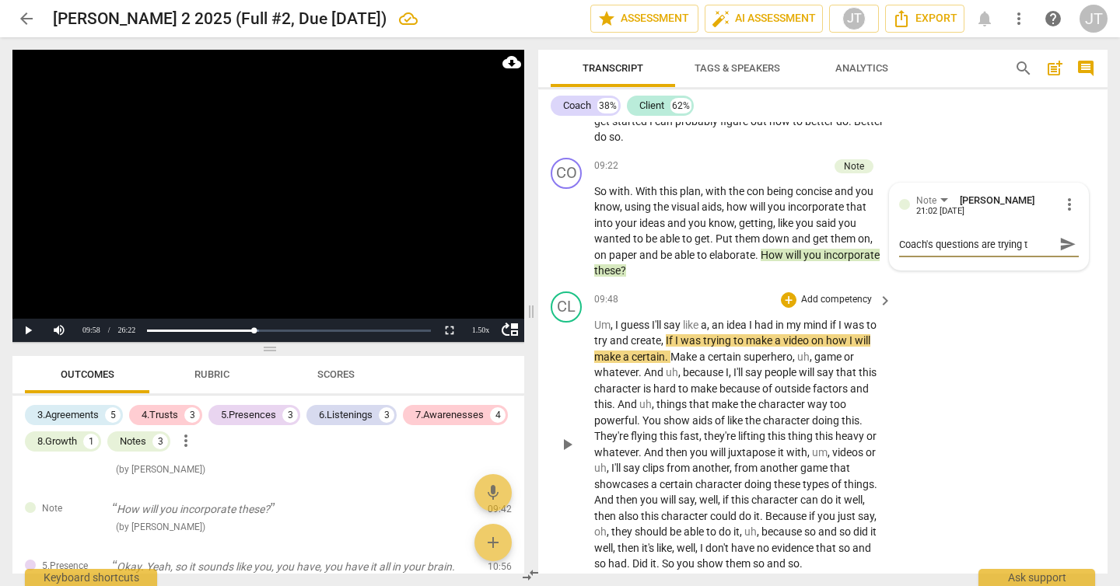
type textarea "Coach's questions are trying to"
type textarea "Coach's questions are trying to s"
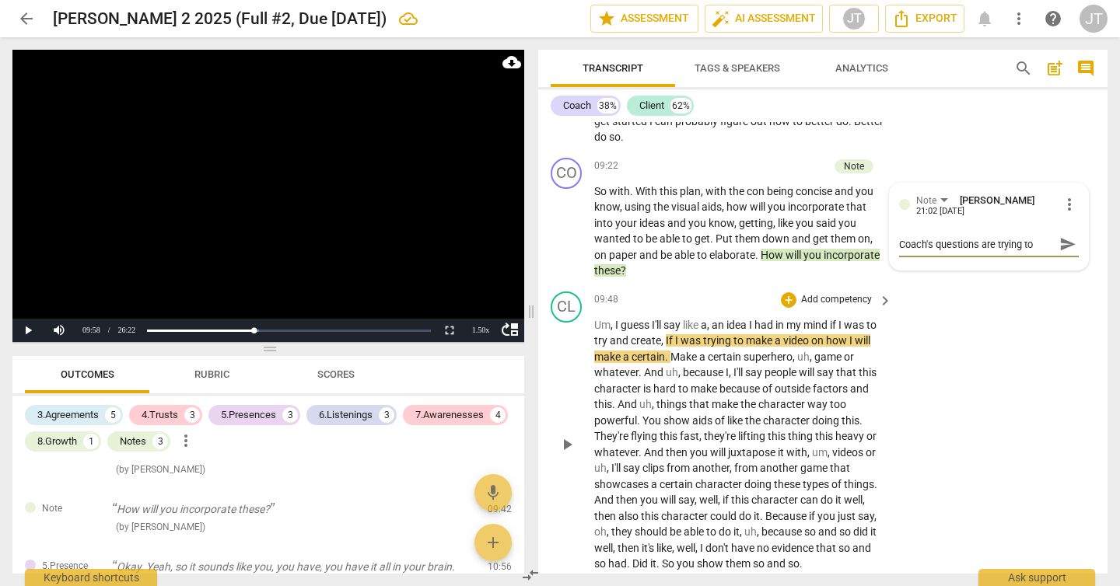
type textarea "Coach's questions are trying to s"
type textarea "Coach's questions are trying to so"
type textarea "Coach's questions are trying to sol"
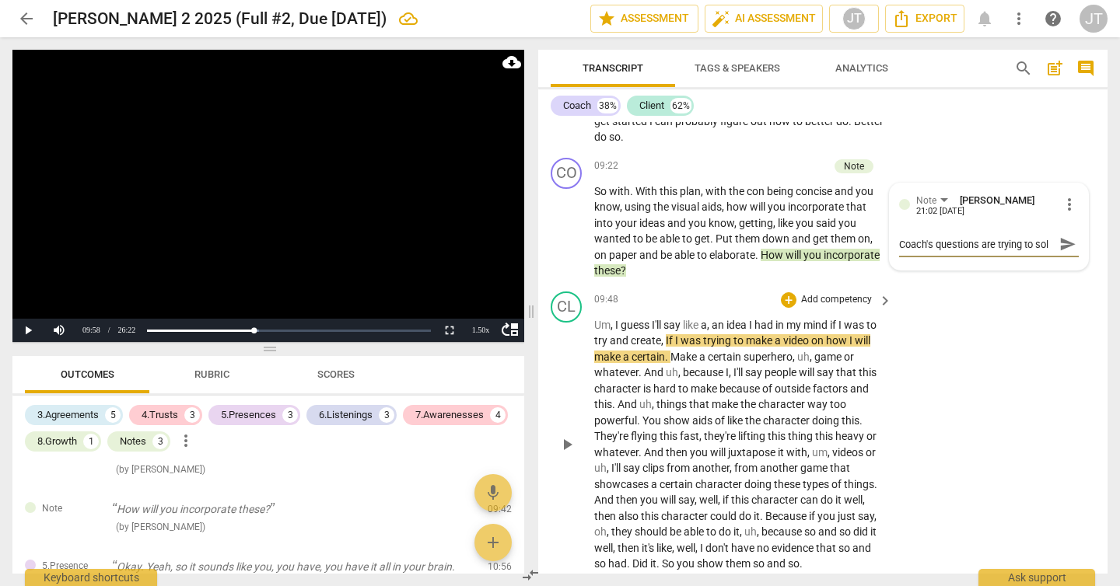
type textarea "Coach's questions are trying to so"
type textarea "Coach's questions are trying to s"
type textarea "Coach's questions are trying to"
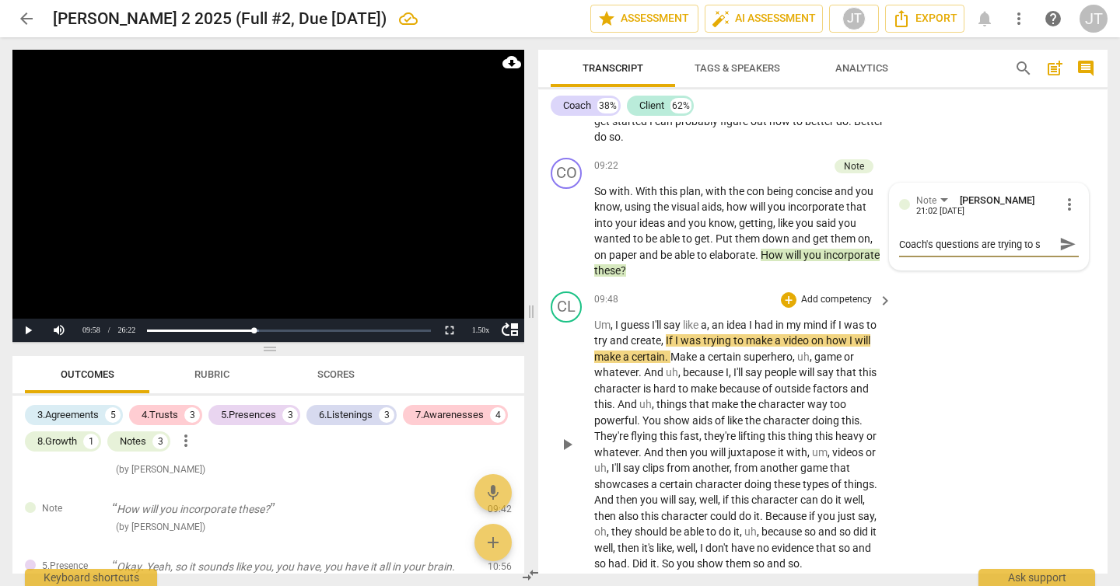
type textarea "Coach's questions are trying to"
type textarea "Coach's questions are trying t"
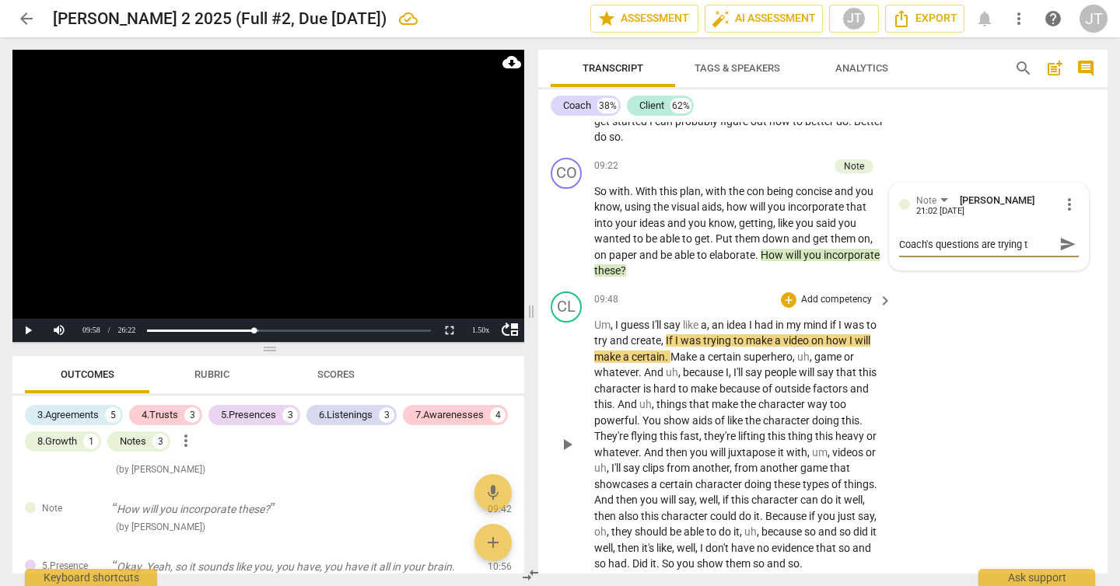
type textarea "Coach's questions are trying"
type textarea "Coach's questions are tryin"
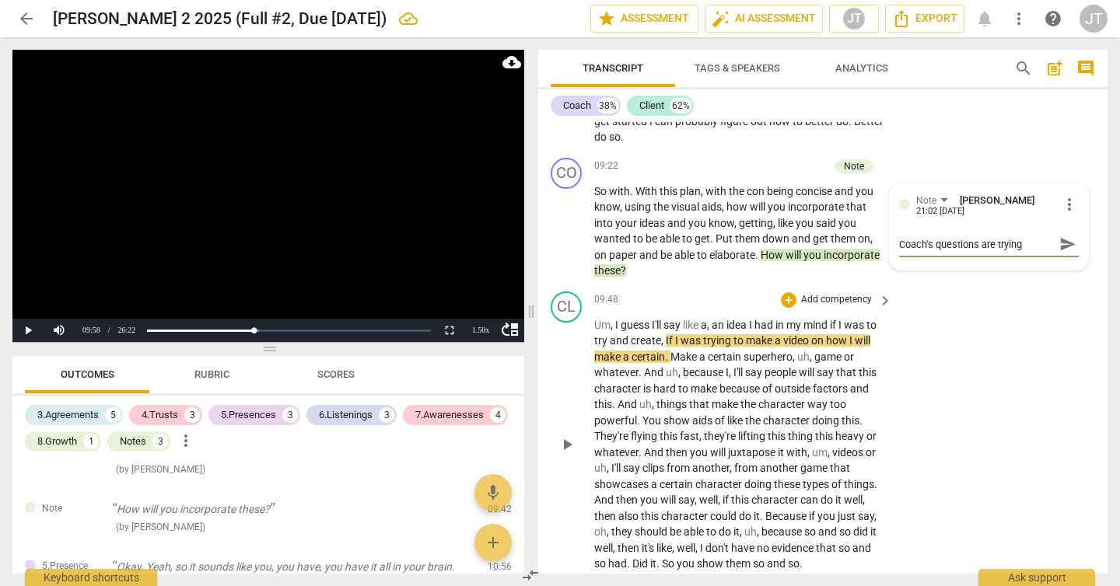
type textarea "Coach's questions are tryin"
type textarea "Coach's questions are tryi"
type textarea "Coach's questions are try"
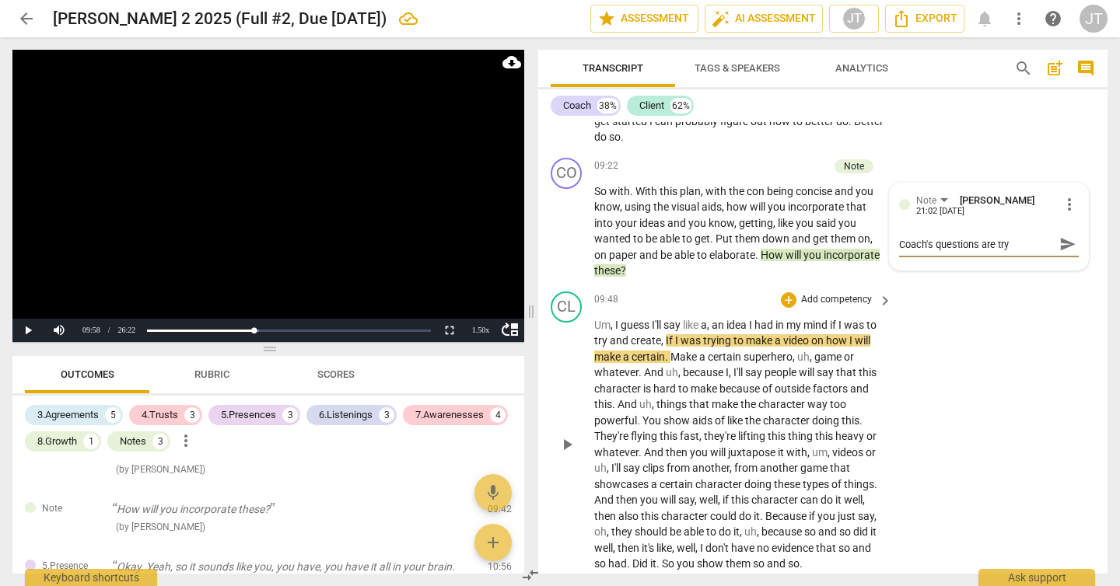
type textarea "Coach's questions are tr"
type textarea "Coach's questions are t"
type textarea "Coach's questions are"
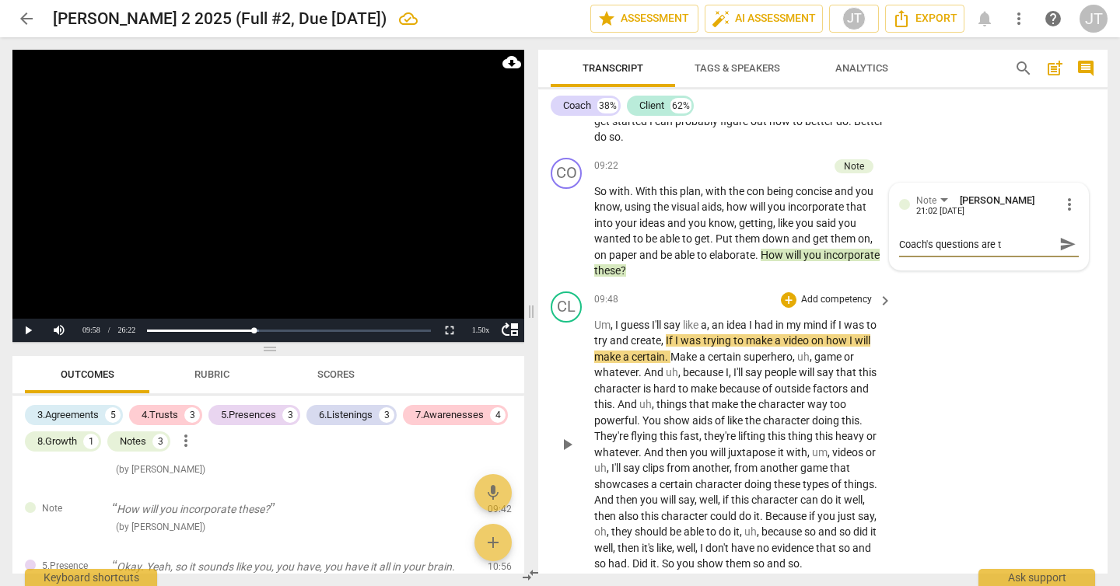
type textarea "Coach's questions are"
type textarea "Coach's questions ar"
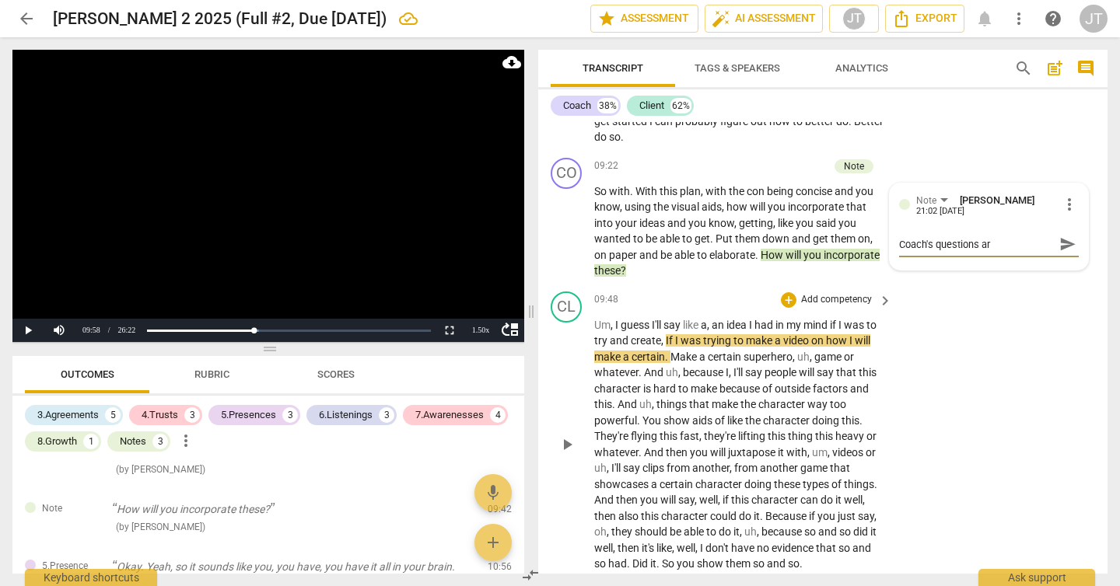
type textarea "Coach's questions a"
type textarea "Coach's questions"
type textarea "Coach's questions a"
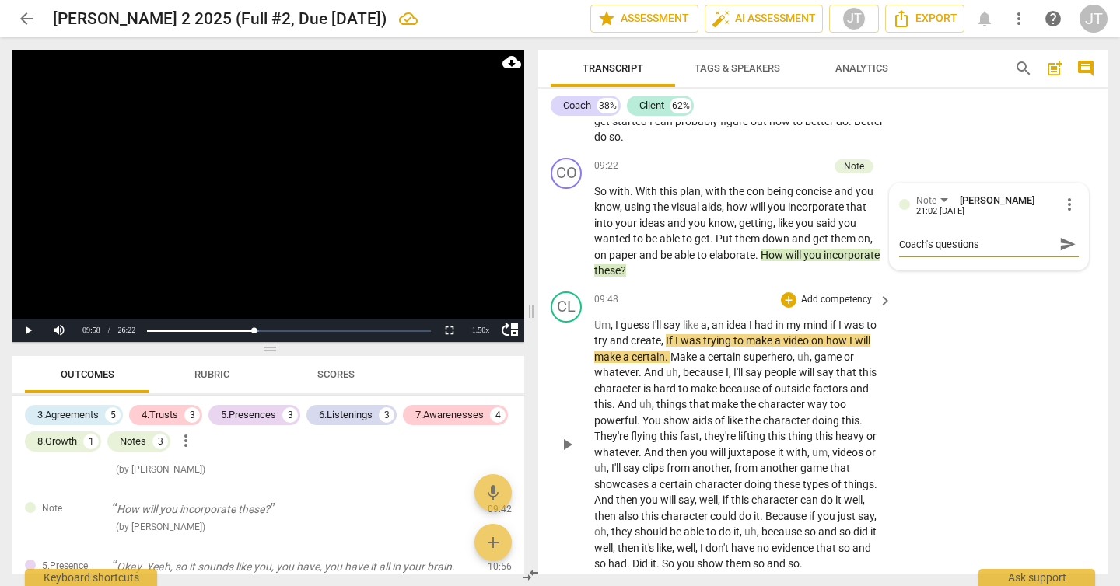
type textarea "Coach's questions a"
type textarea "Coach's questions ar"
type textarea "Coach's questions are"
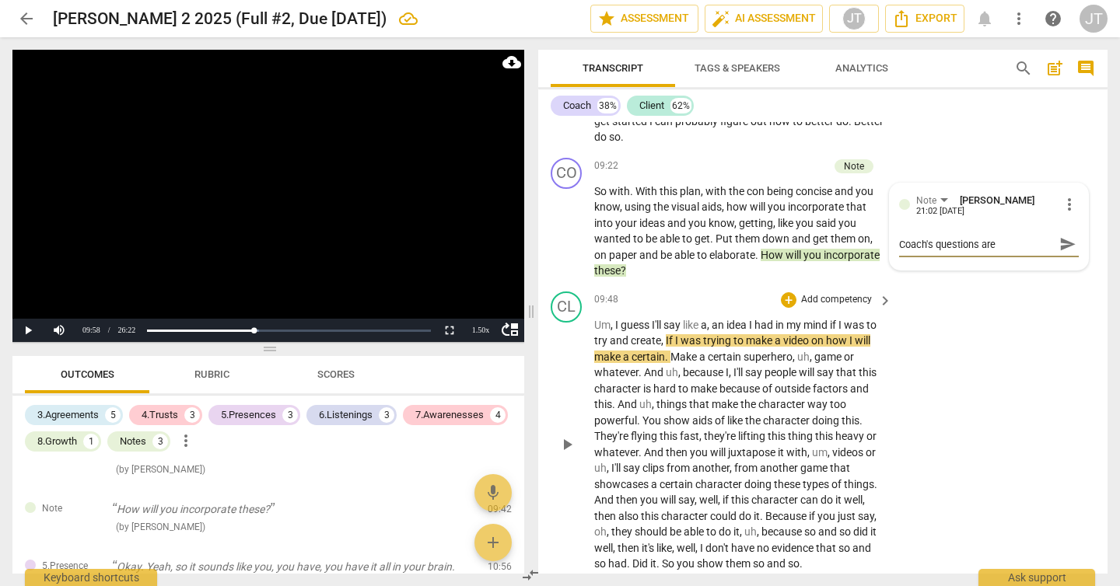
type textarea "Coach's questions are"
type textarea "Coach's questions are b"
type textarea "Coach's questions are be"
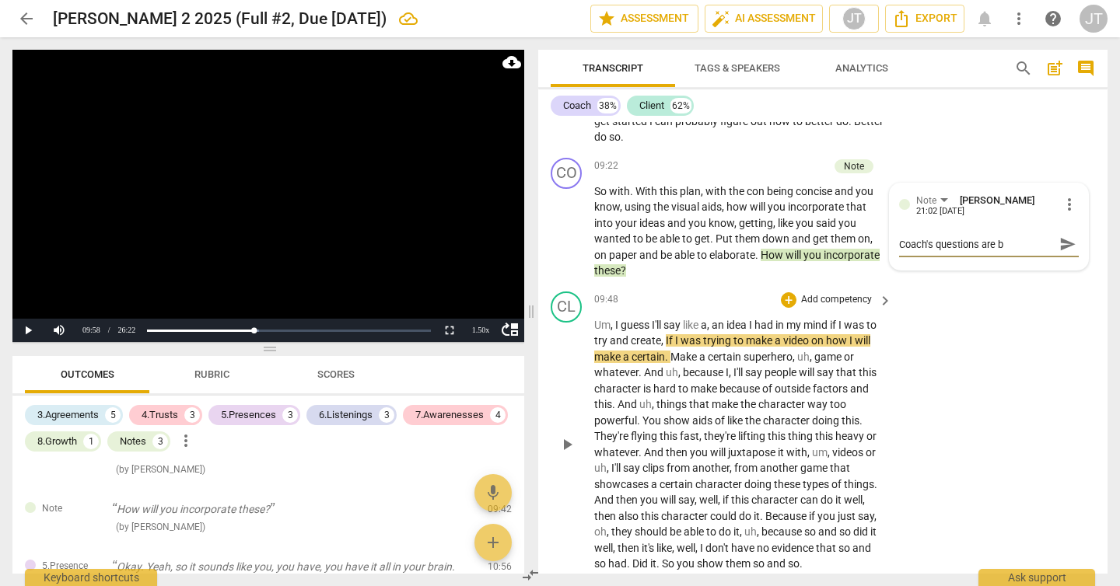
type textarea "Coach's questions are be"
type textarea "Coach's questions are bec"
type textarea "Coach's questions are be"
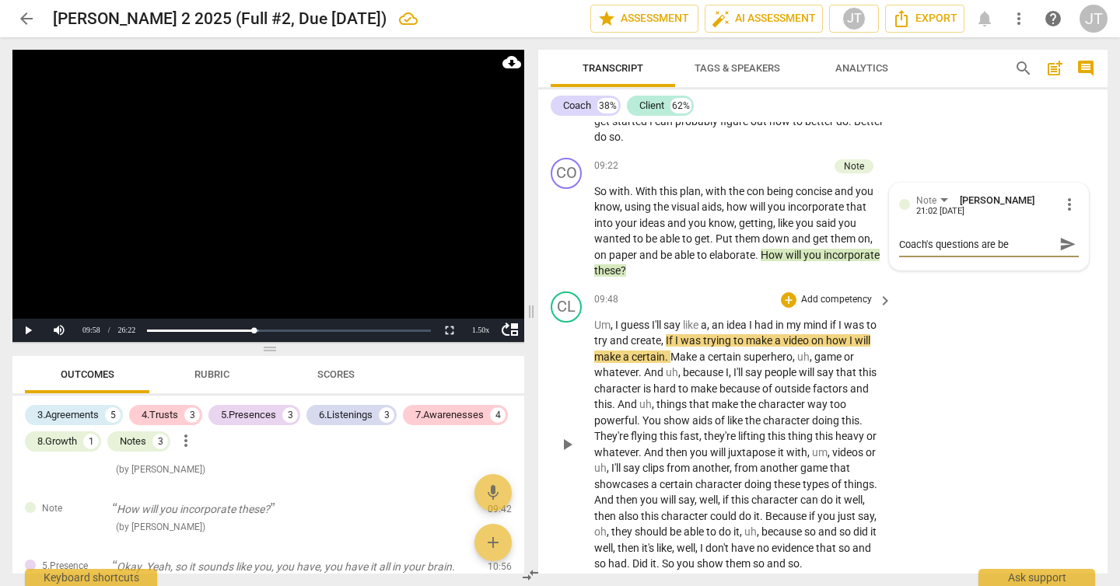
type textarea "Coach's questions are b"
type textarea "Coach's questions are"
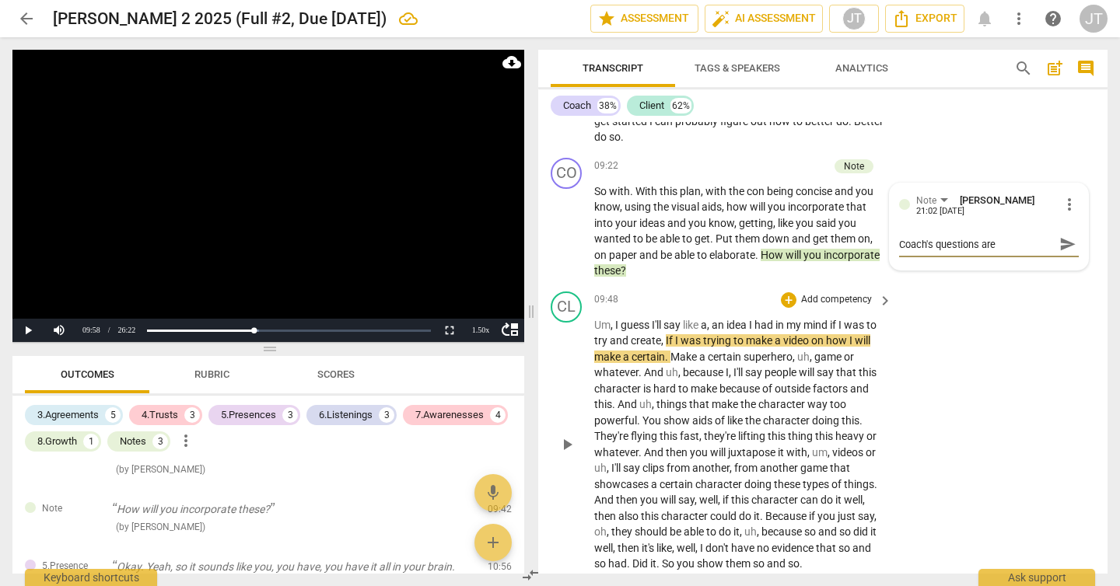
type textarea "Coach's questions are"
type textarea "Coach's questions ar"
type textarea "Coach's questions a"
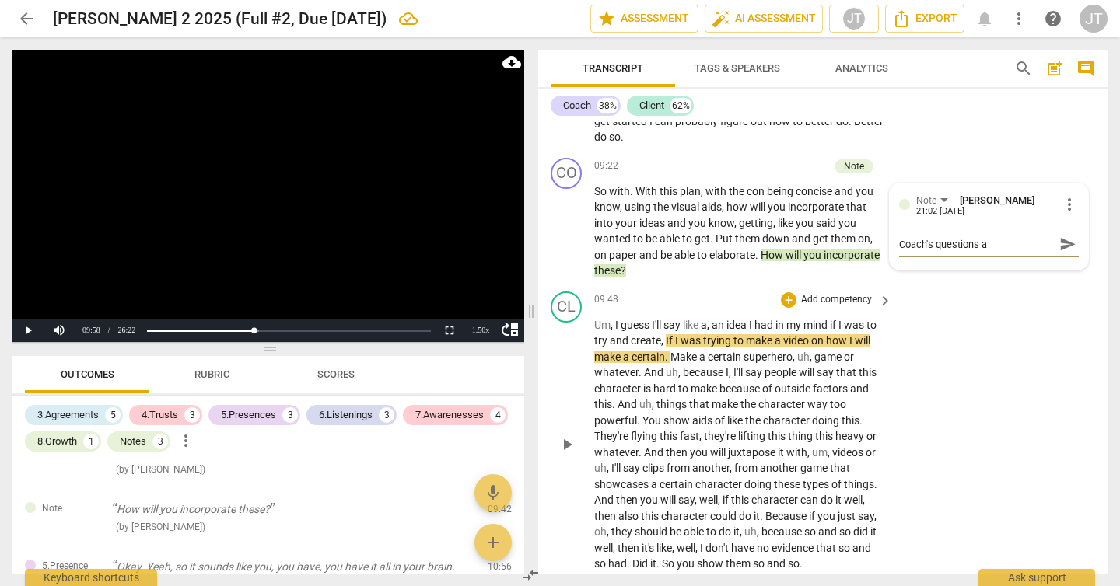
type textarea "Coach's questions"
type textarea "Coach's question"
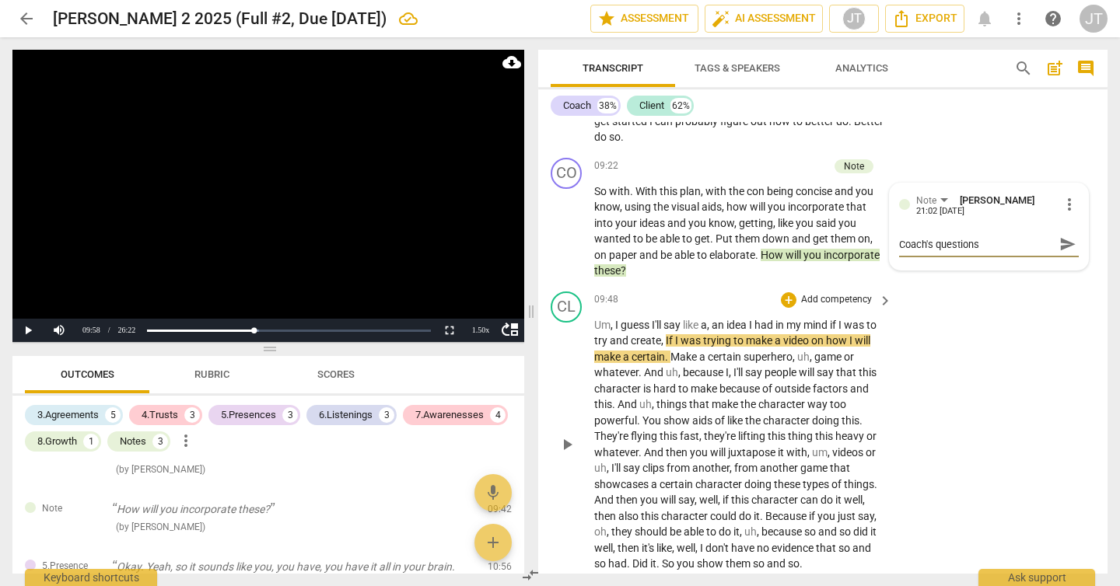
type textarea "Coach's question"
type textarea "Coach's question h"
type textarea "Coach's question he"
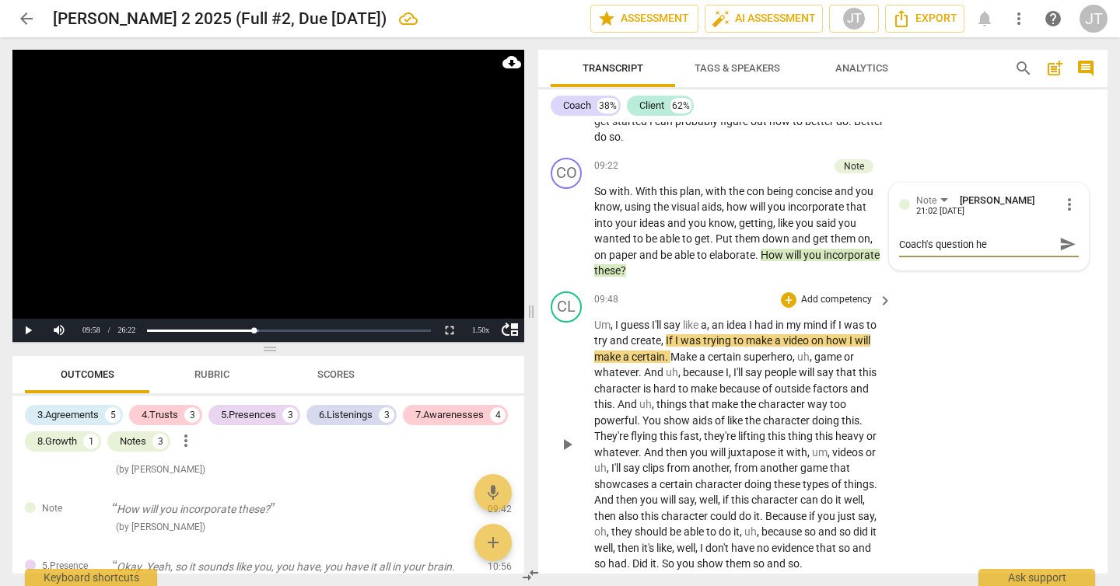
type textarea "Coach's question her"
type textarea "Coach's question here"
type textarea "Coach's question here i"
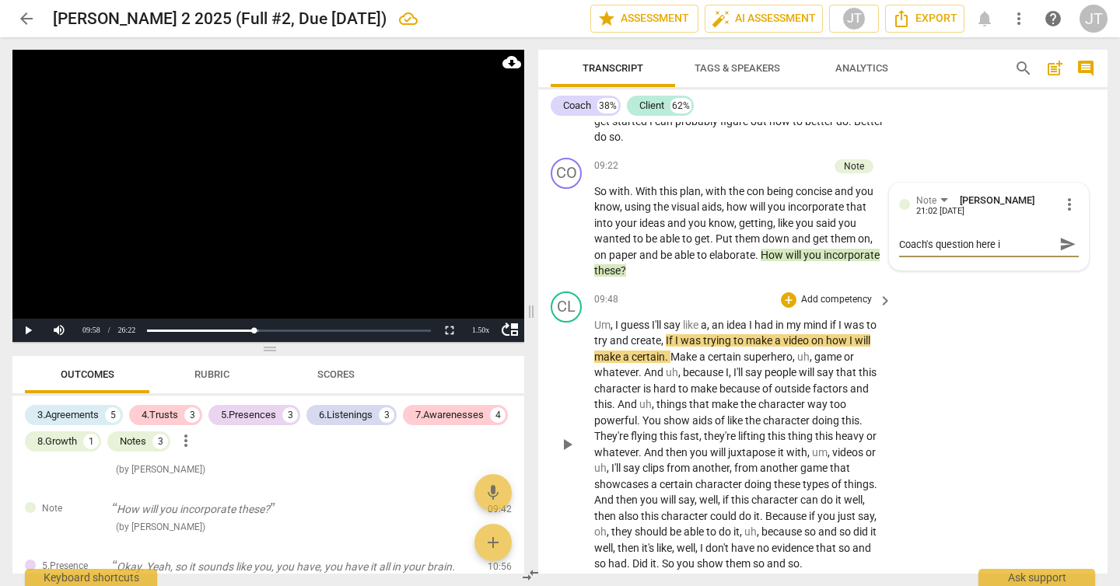
type textarea "Coach's question here is"
type textarea "Coach's question here is t"
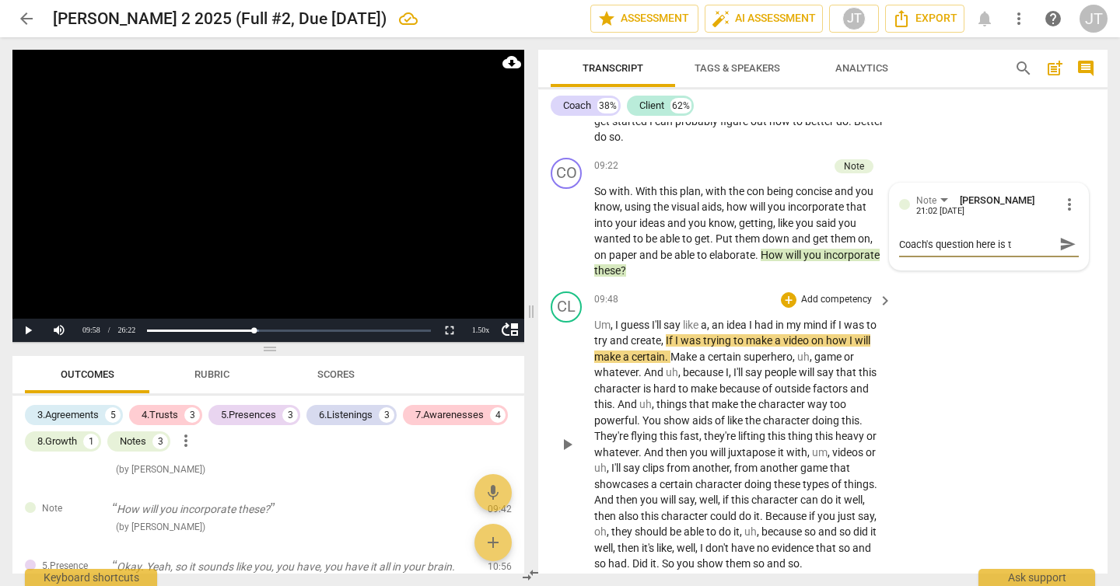
type textarea "Coach's question here is tr"
type textarea "Coach's question here is try"
type textarea "Coach's question here is tryi"
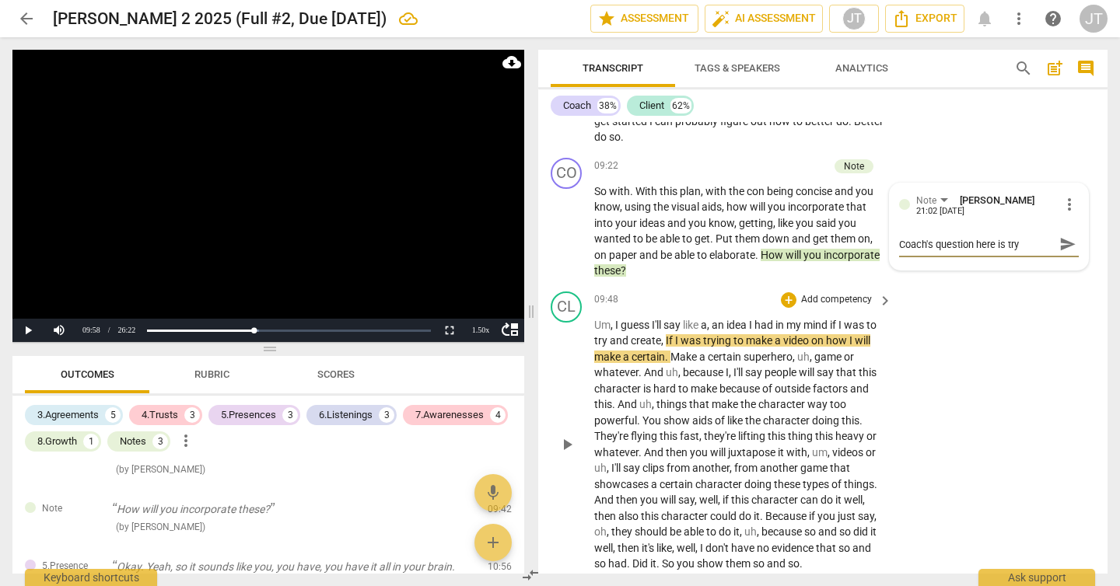
type textarea "Coach's question here is tryi"
type textarea "Coach's question here is tryin"
type textarea "Coach's question here is trying"
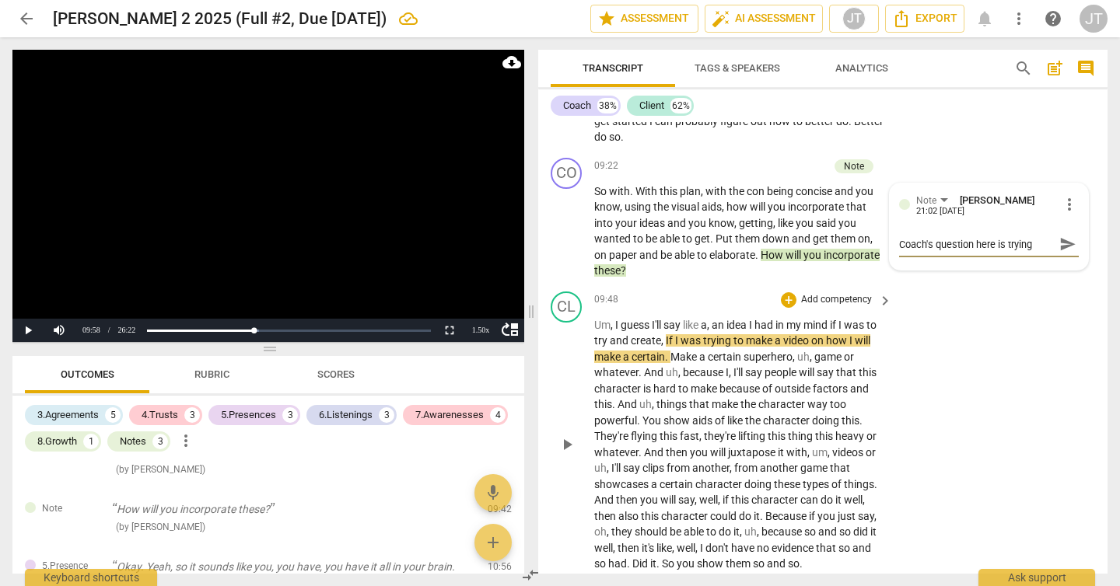
type textarea "Coach's question here is trying t"
type textarea "Coach's question here is trying to"
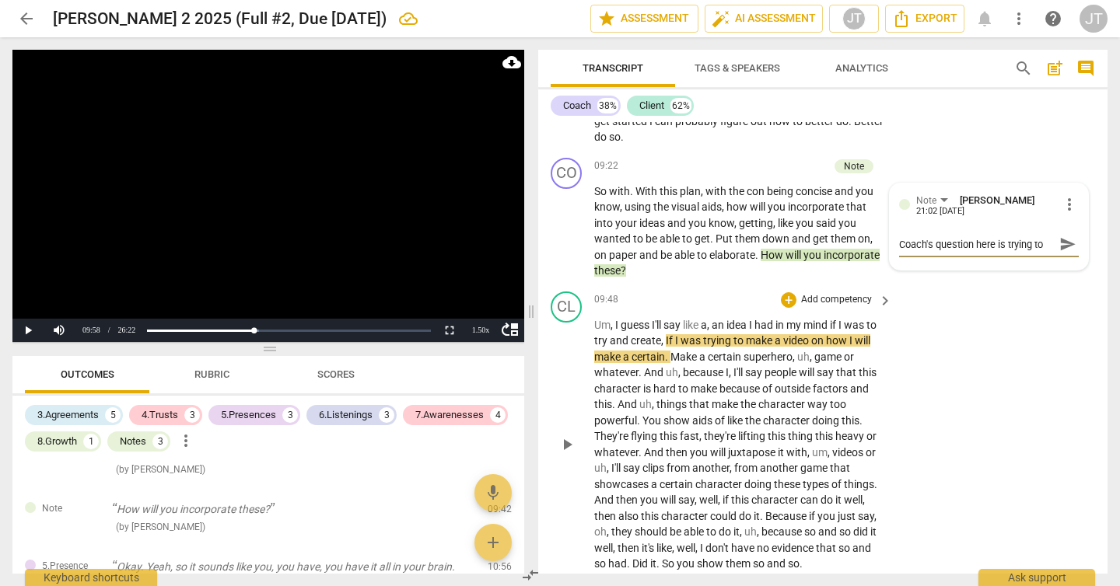
type textarea "Coach's question here is trying to"
type textarea "Coach's question here is trying to s"
type textarea "Coach's question here is trying to so"
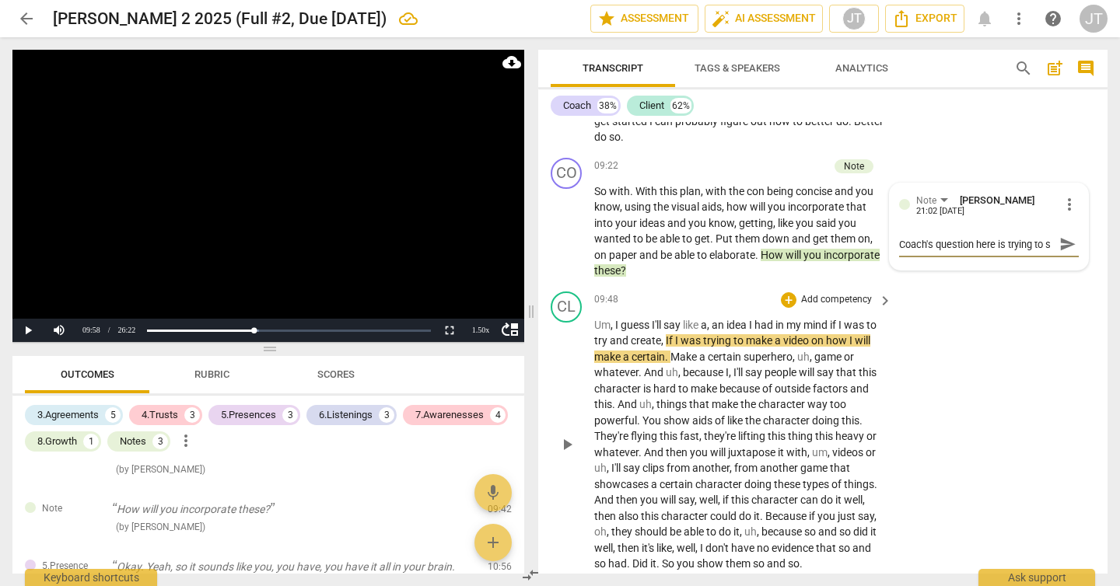
type textarea "Coach's question here is trying to so"
type textarea "Coach's question here is trying to sol"
type textarea "Coach's question here is trying to solv"
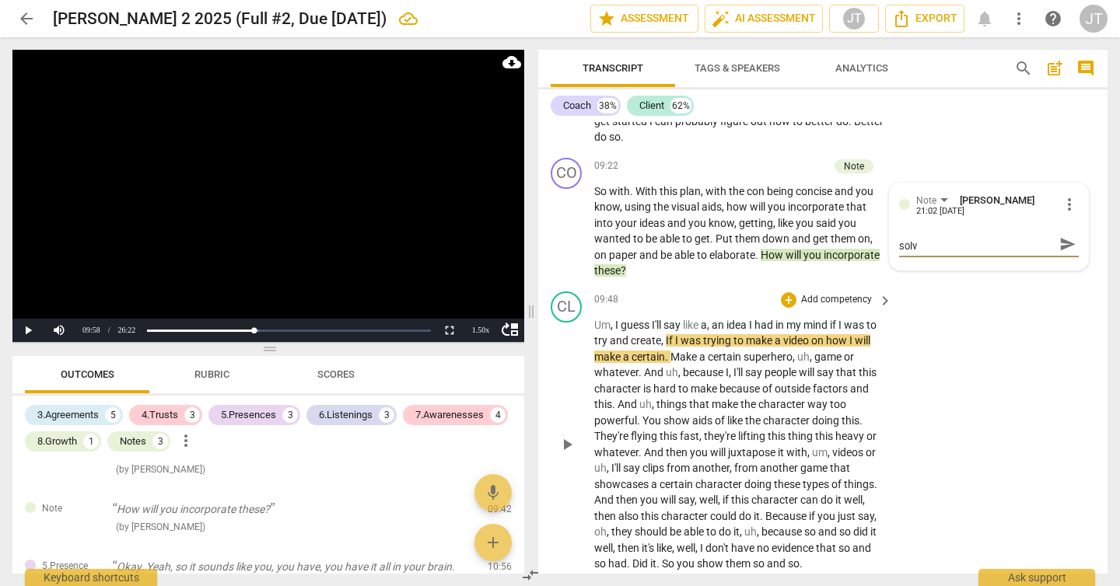
type textarea "Coach's question here is trying to solve"
type textarea "Coach's question here is trying to solve t"
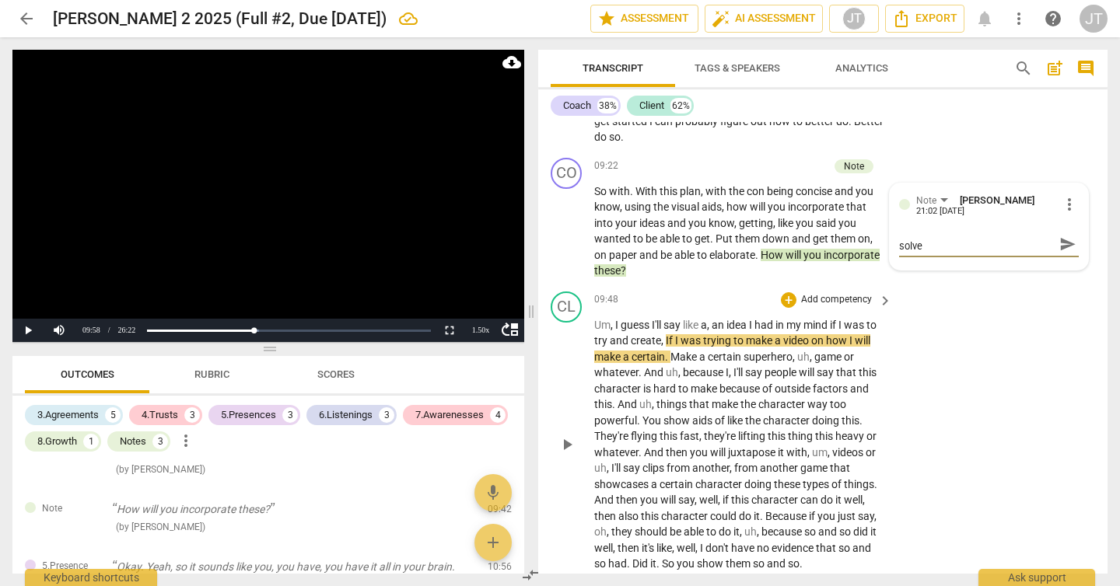
type textarea "Coach's question here is trying to solve t"
type textarea "Coach's question here is trying to solve th"
type textarea "Coach's question here is trying to solve the"
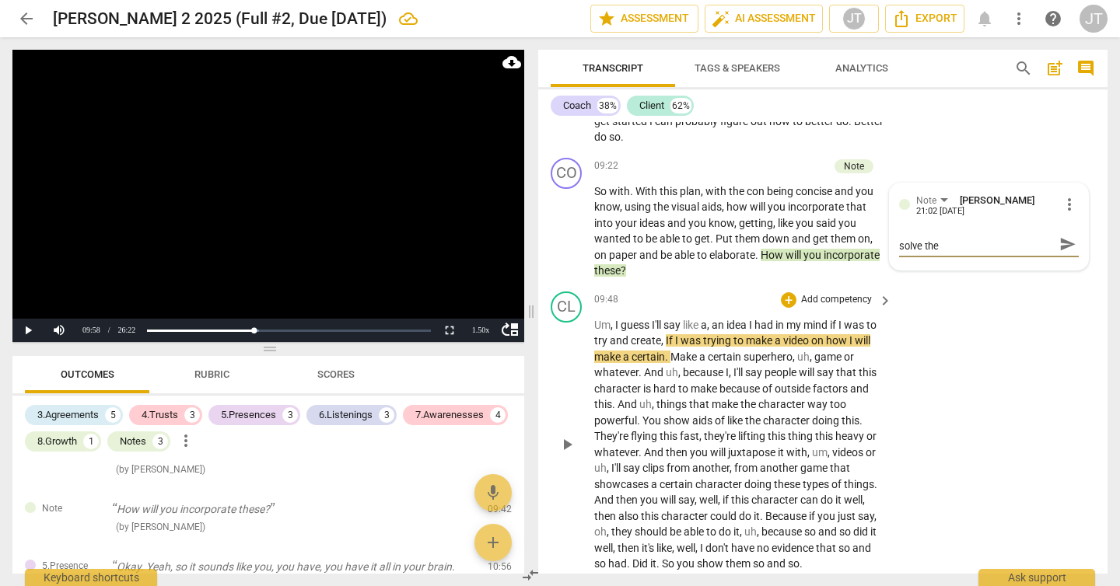
scroll to position [0, 0]
type textarea "Coach's question here is trying to solve the"
type textarea "Coach's question here is trying to solve the c"
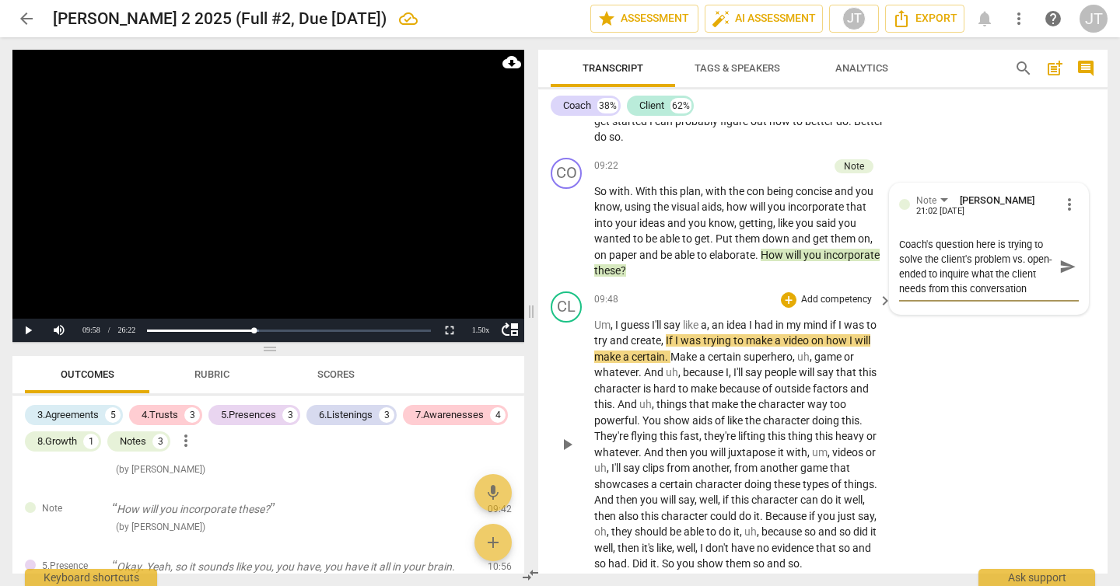
scroll to position [13, 0]
click at [1059, 272] on span "send" at bounding box center [1067, 266] width 17 height 17
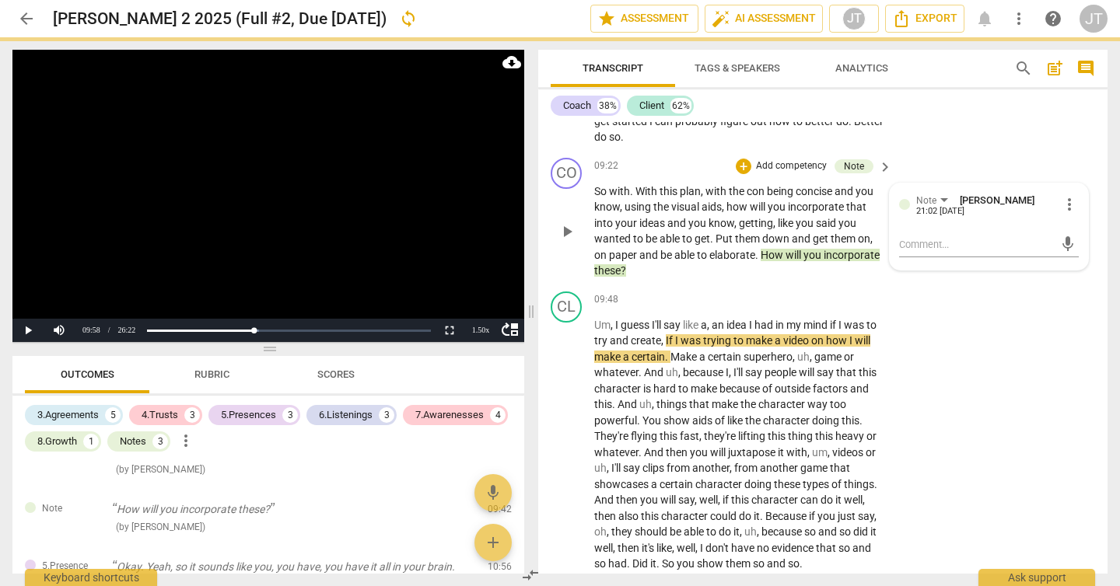
scroll to position [0, 0]
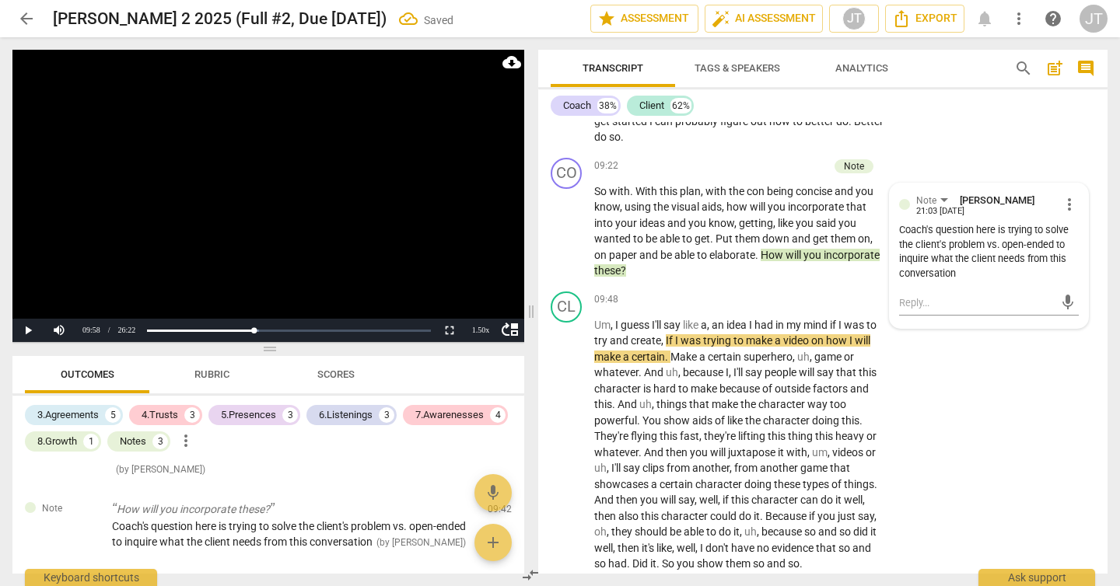
click at [241, 201] on video at bounding box center [268, 196] width 512 height 292
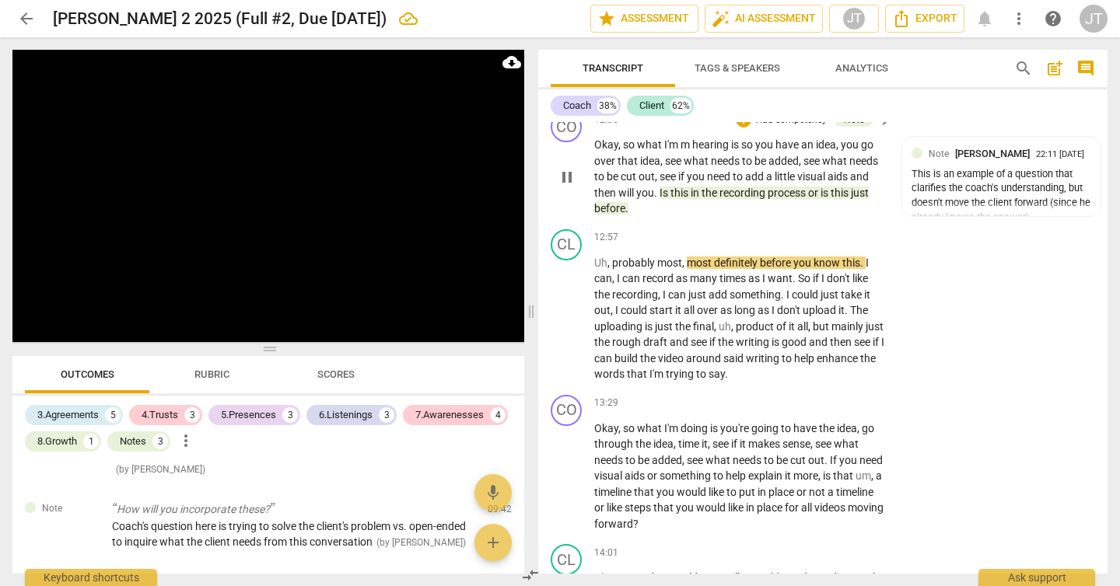
scroll to position [4207, 0]
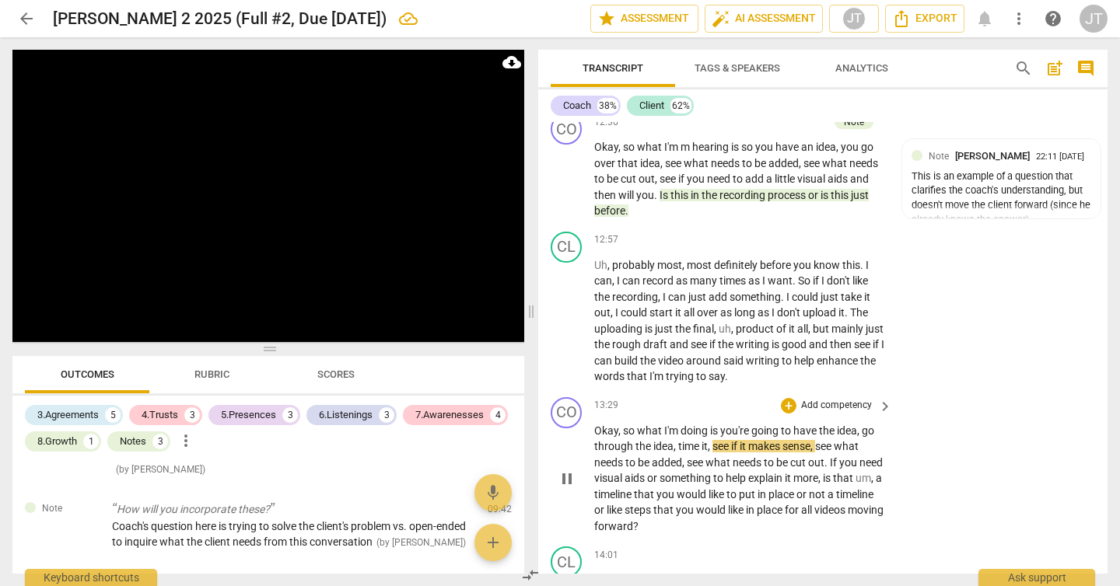
click at [606, 437] on span "Okay" at bounding box center [606, 431] width 24 height 12
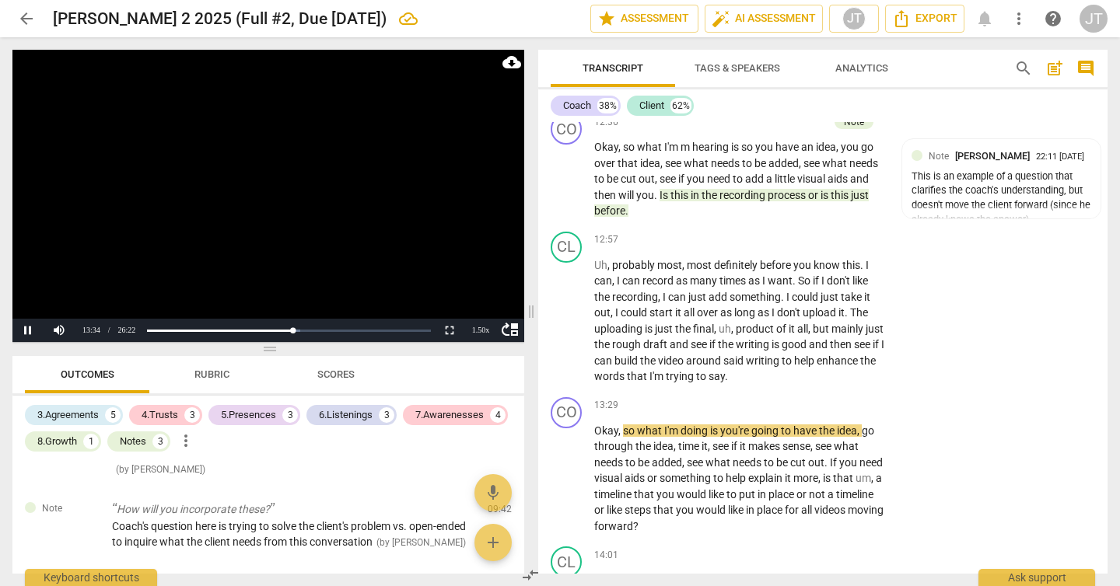
click at [302, 211] on video at bounding box center [268, 196] width 512 height 292
click at [690, 437] on span "doing" at bounding box center [696, 431] width 30 height 12
drag, startPoint x: 680, startPoint y: 444, endPoint x: 708, endPoint y: 443, distance: 28.0
click at [708, 443] on p "Okay , so what I'm doing is you're going to have the idea , go through the idea…" at bounding box center [739, 479] width 290 height 112
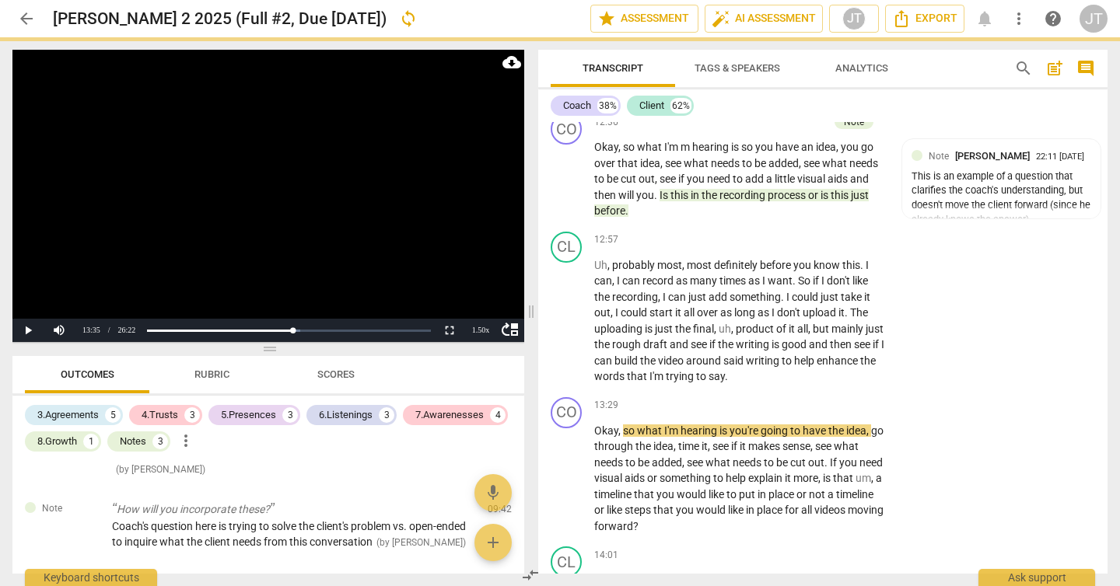
click at [305, 218] on video at bounding box center [268, 196] width 512 height 292
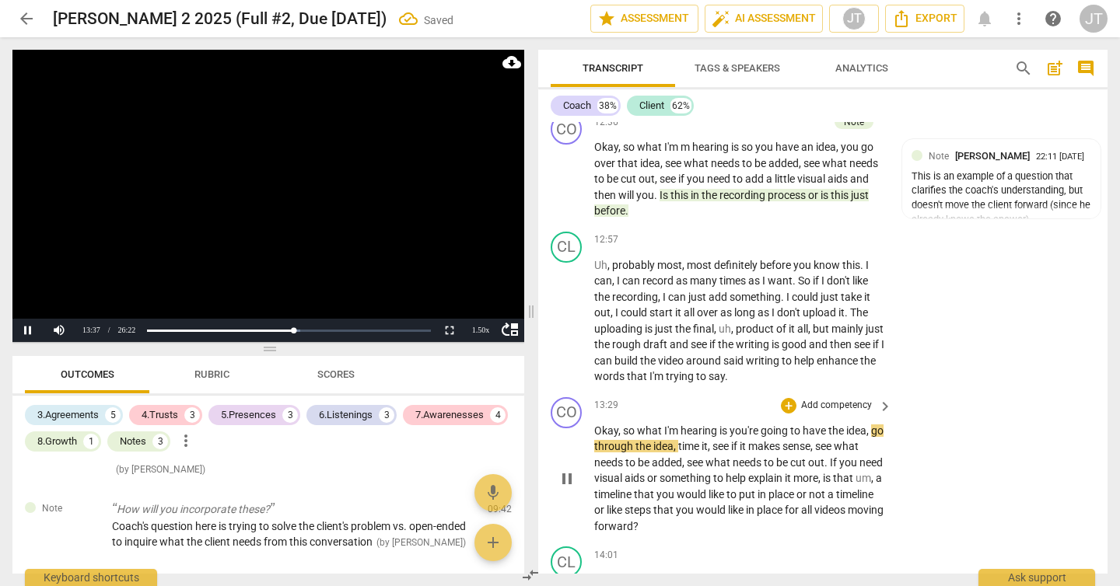
click at [693, 437] on span "hearing" at bounding box center [700, 431] width 39 height 12
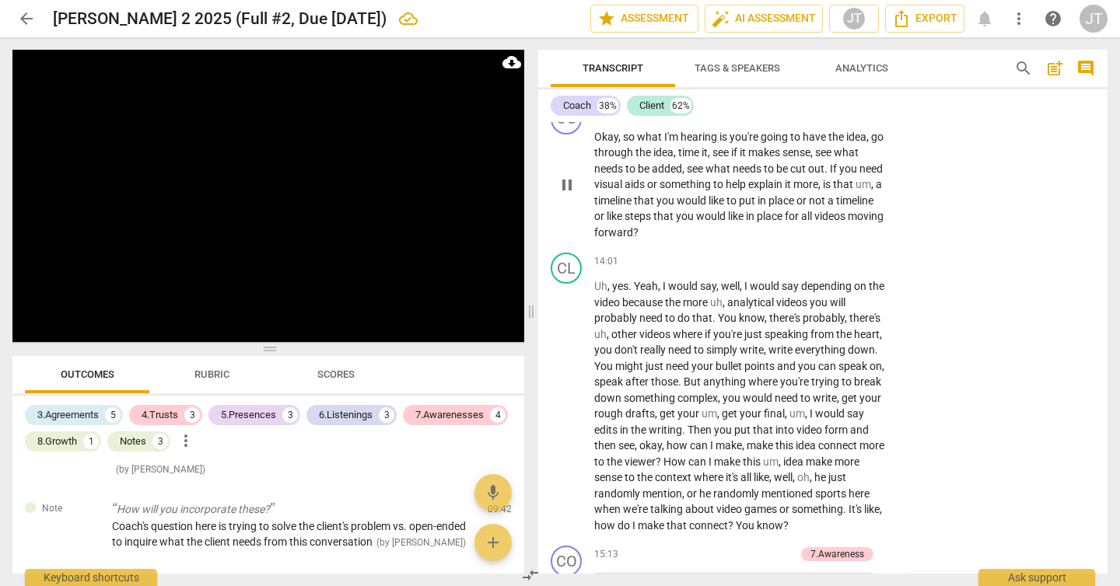
scroll to position [4502, 0]
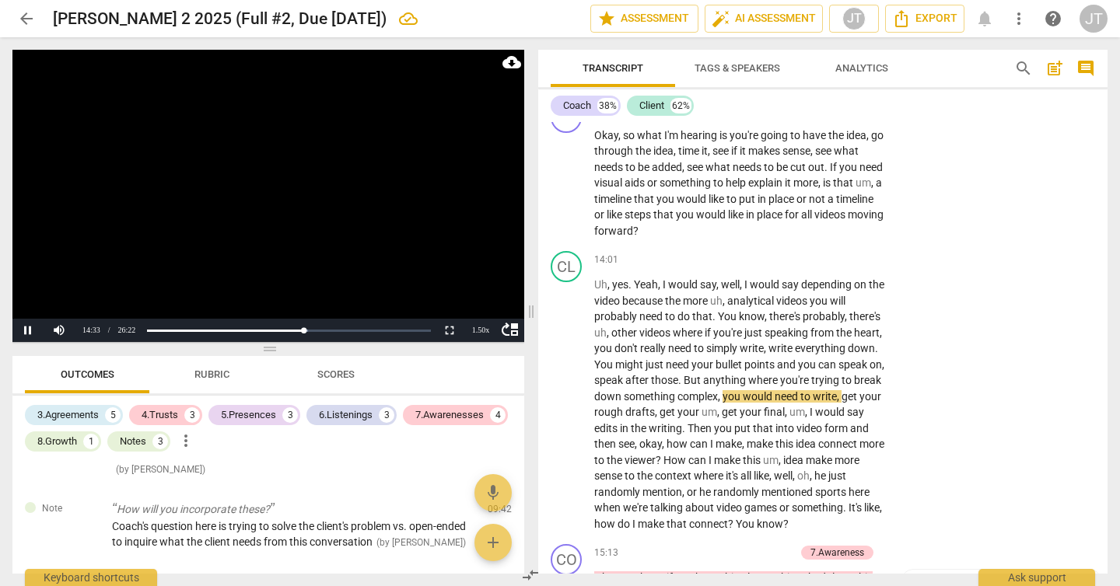
click at [300, 207] on video at bounding box center [268, 196] width 512 height 292
click at [285, 184] on video at bounding box center [268, 196] width 512 height 292
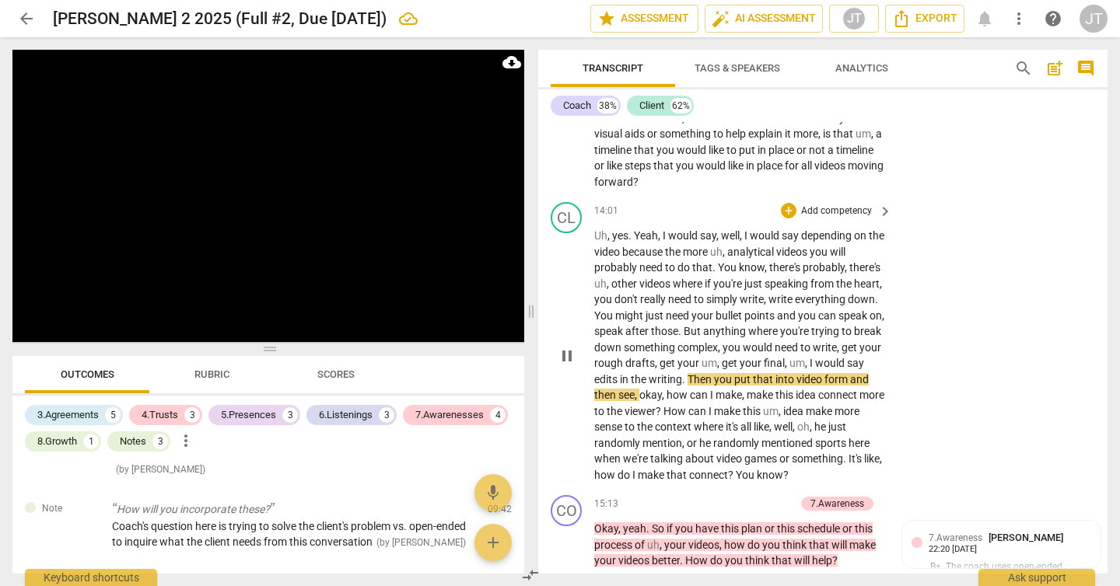
scroll to position [4567, 0]
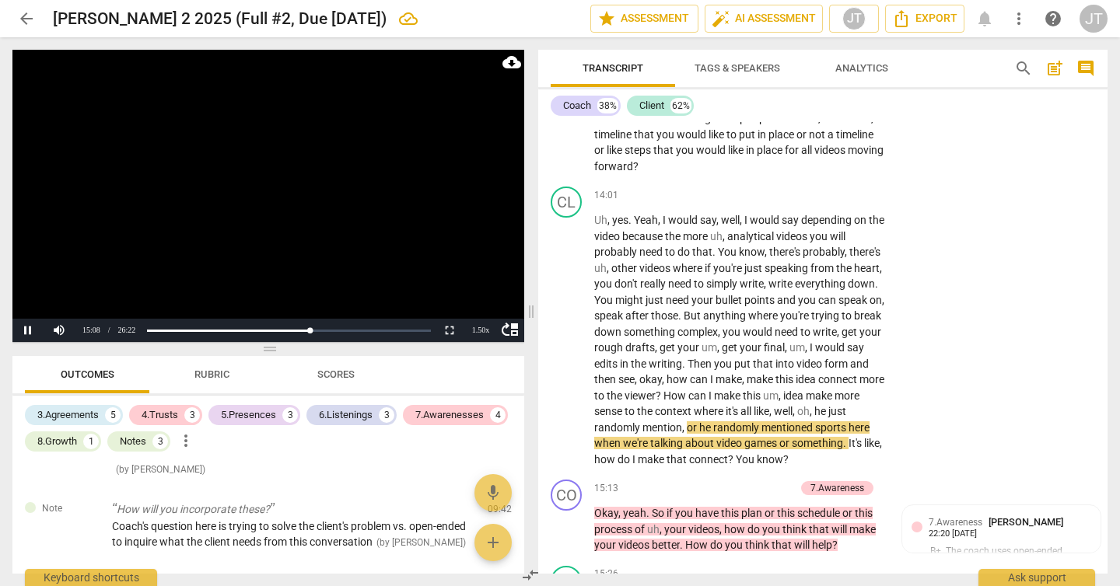
click at [273, 227] on video at bounding box center [268, 196] width 512 height 292
click at [161, 240] on video at bounding box center [268, 196] width 512 height 292
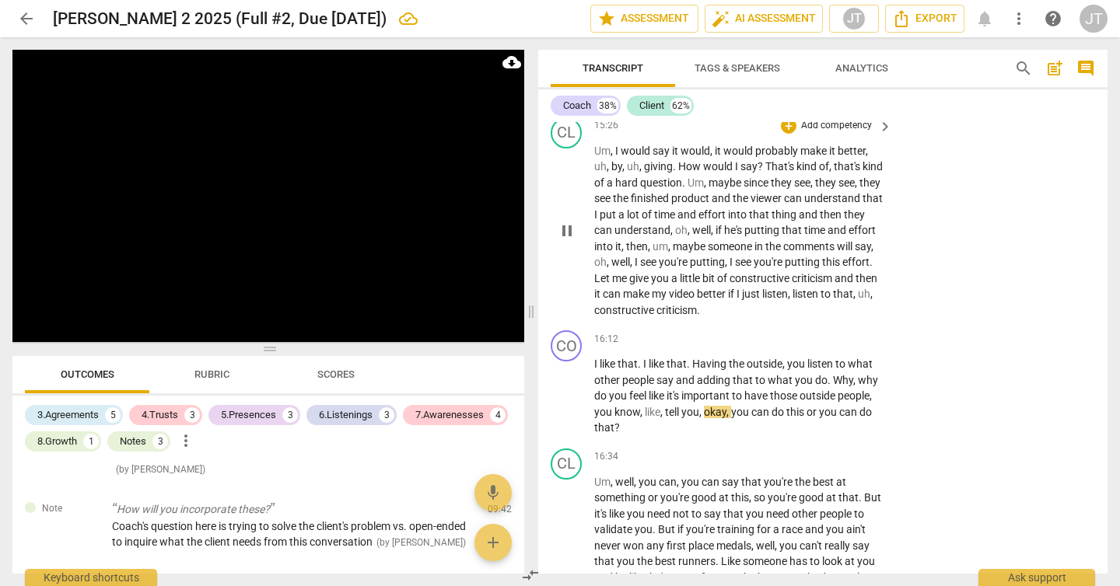
scroll to position [5034, 0]
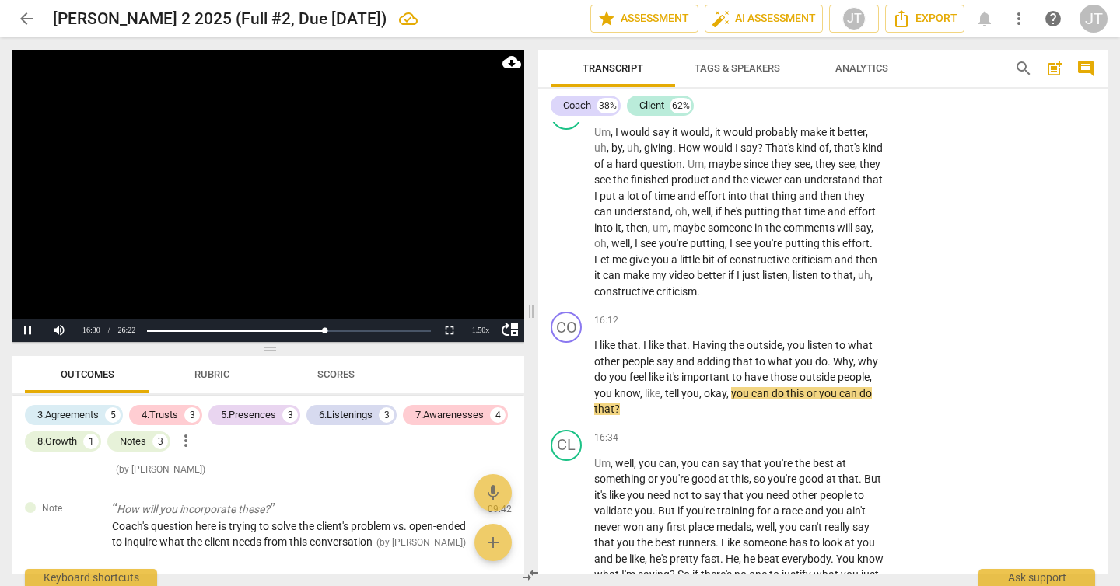
click at [258, 204] on video at bounding box center [268, 196] width 512 height 292
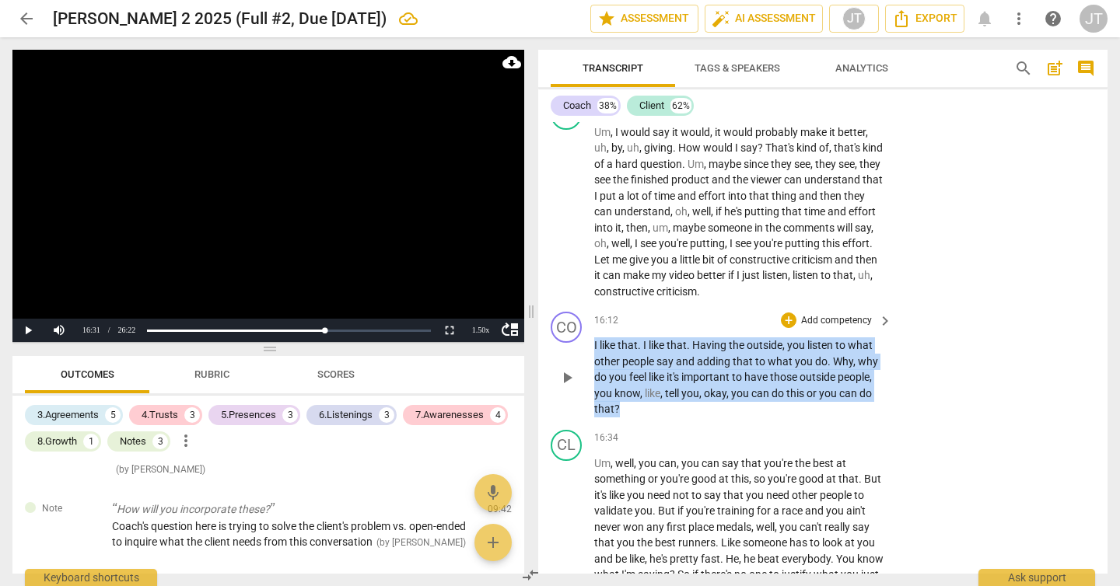
drag, startPoint x: 628, startPoint y: 436, endPoint x: 579, endPoint y: 377, distance: 76.7
click at [579, 377] on div "CO play_arrow pause 16:12 + Add competency keyboard_arrow_right I like that . I…" at bounding box center [822, 365] width 569 height 118
click at [833, 328] on p "Add competency" at bounding box center [837, 321] width 74 height 14
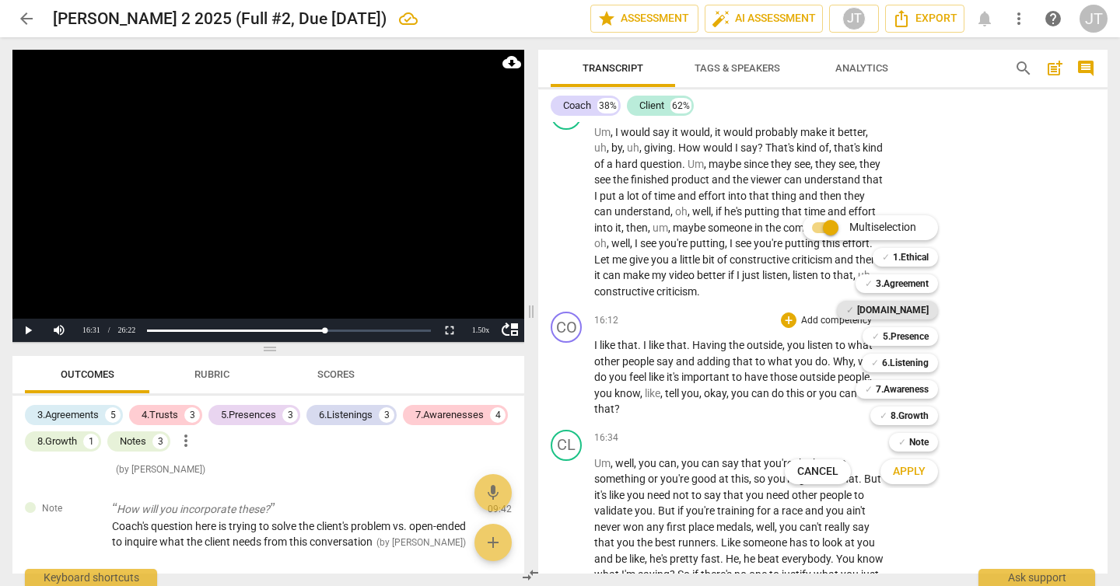
click at [913, 313] on b "[DOMAIN_NAME]" at bounding box center [893, 310] width 72 height 19
click at [912, 333] on b "5.Presence" at bounding box center [906, 336] width 46 height 19
click at [912, 357] on b "6.Listening" at bounding box center [905, 363] width 47 height 19
click at [912, 388] on b "7.Awareness" at bounding box center [902, 389] width 53 height 19
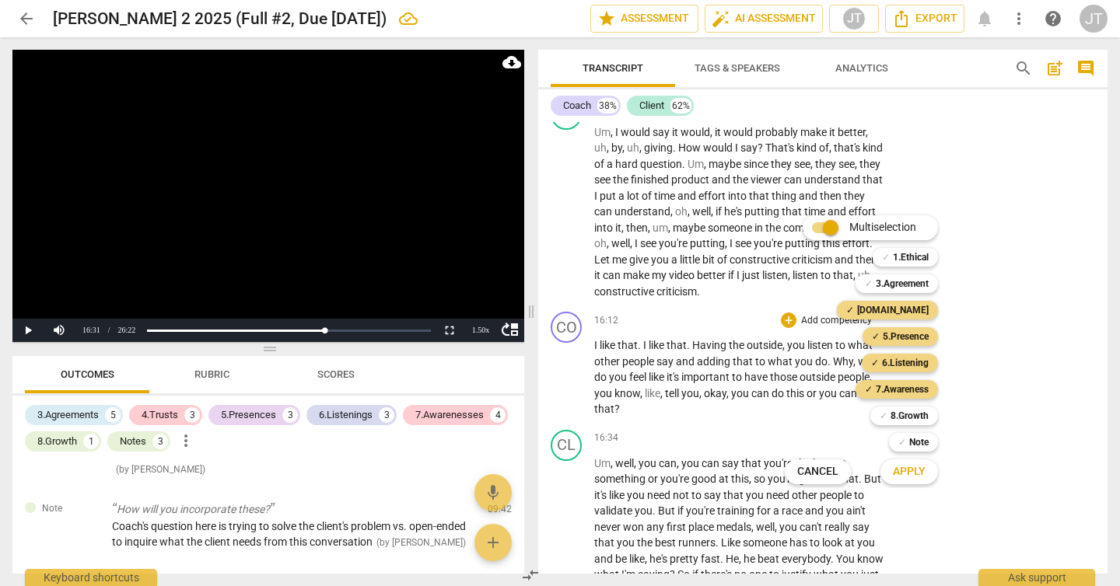
click at [912, 488] on div "Apply x" at bounding box center [917, 472] width 87 height 33
click at [911, 476] on span "Apply" at bounding box center [909, 472] width 33 height 16
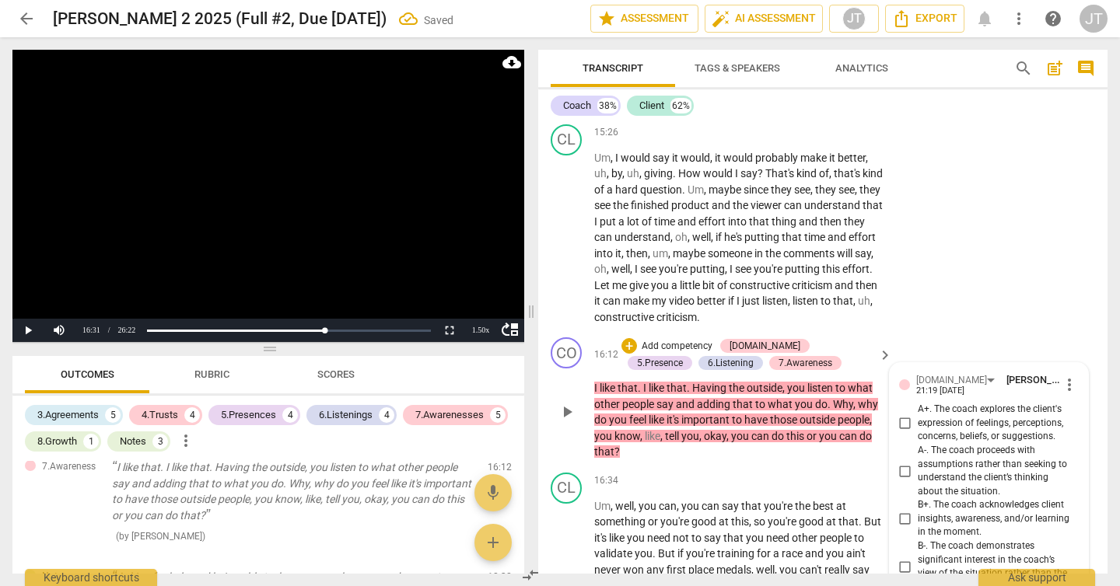
scroll to position [5142, 0]
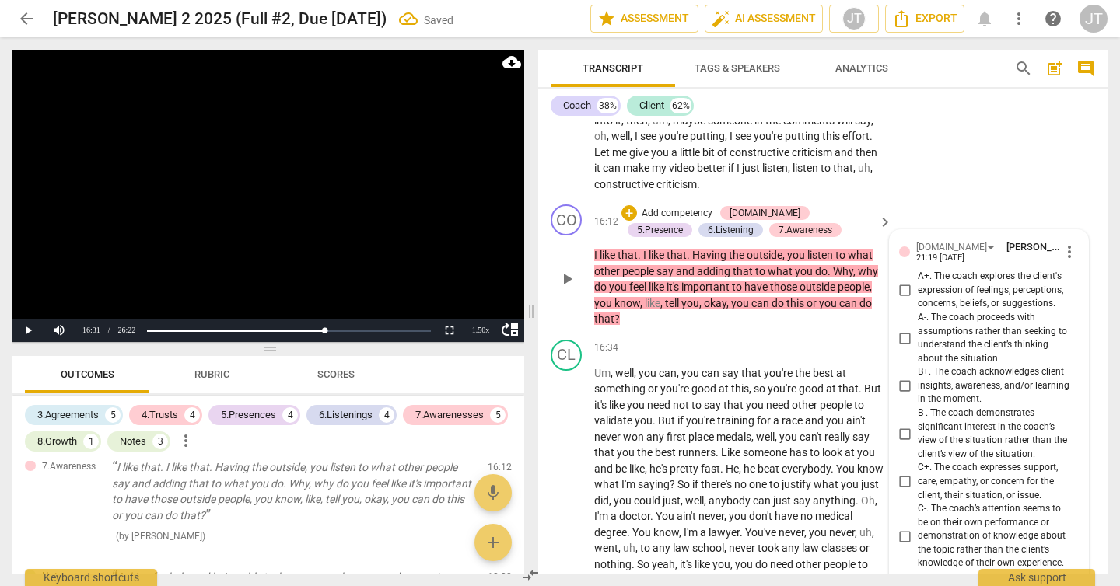
click at [943, 311] on span "A+. The coach explores the client's expression of feelings, perceptions, concer…" at bounding box center [995, 290] width 155 height 41
click at [918, 300] on input "A+. The coach explores the client's expression of feelings, perceptions, concer…" at bounding box center [905, 291] width 25 height 19
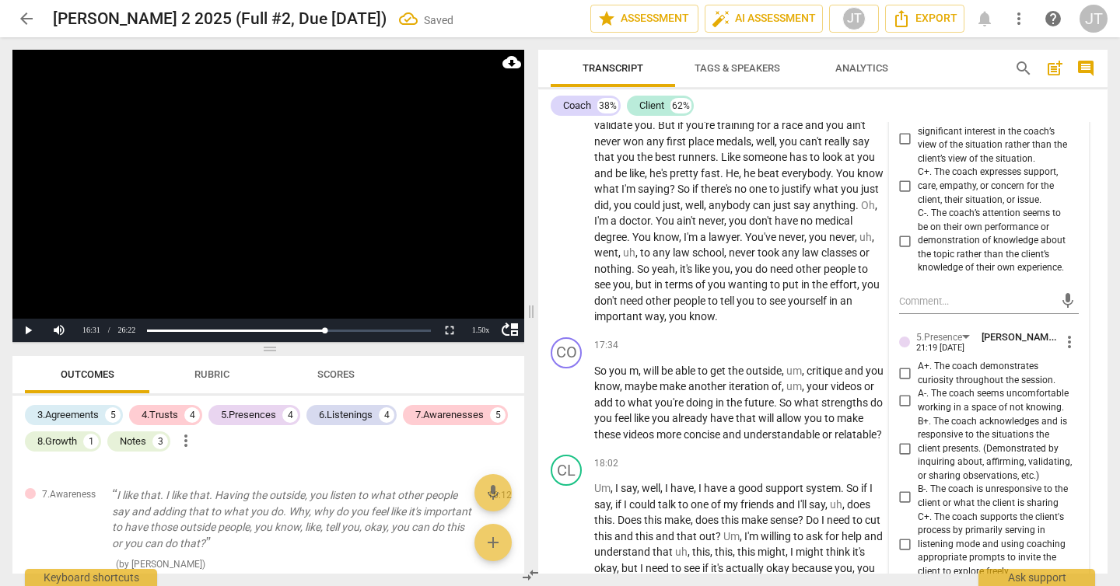
scroll to position [3128, 0]
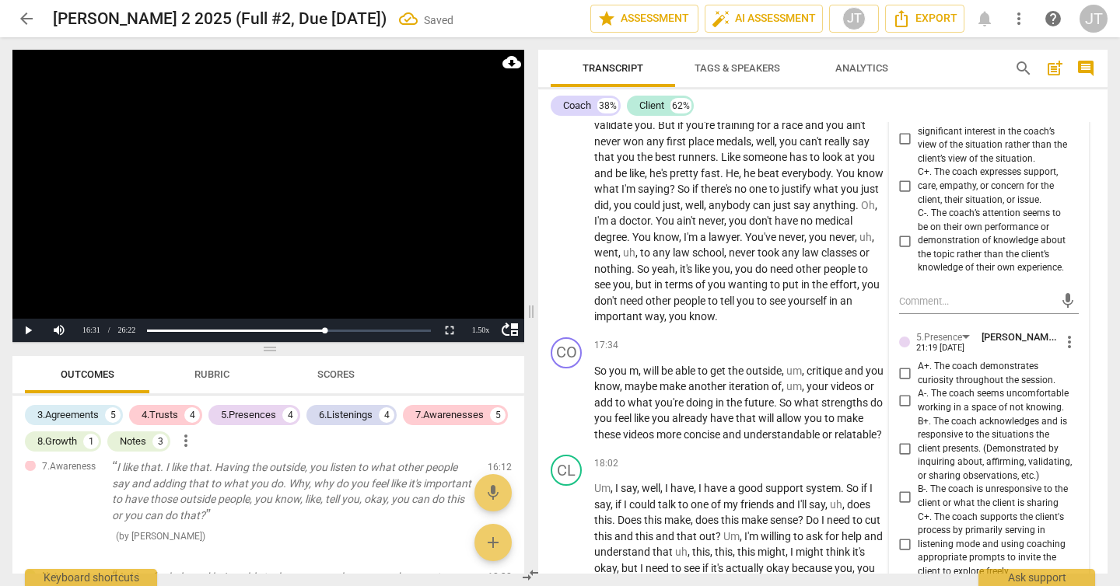
click at [960, 207] on span "C+. The coach expresses support, care, empathy, or concern for the client, thei…" at bounding box center [995, 186] width 155 height 41
click at [918, 196] on input "C+. The coach expresses support, care, empathy, or concern for the client, thei…" at bounding box center [905, 186] width 25 height 19
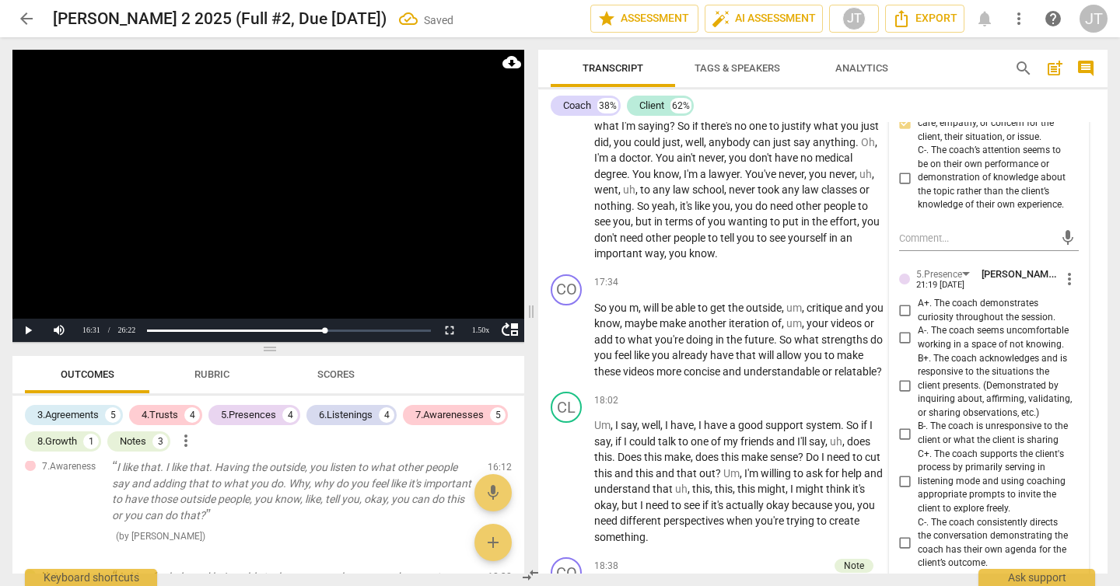
scroll to position [5570, 0]
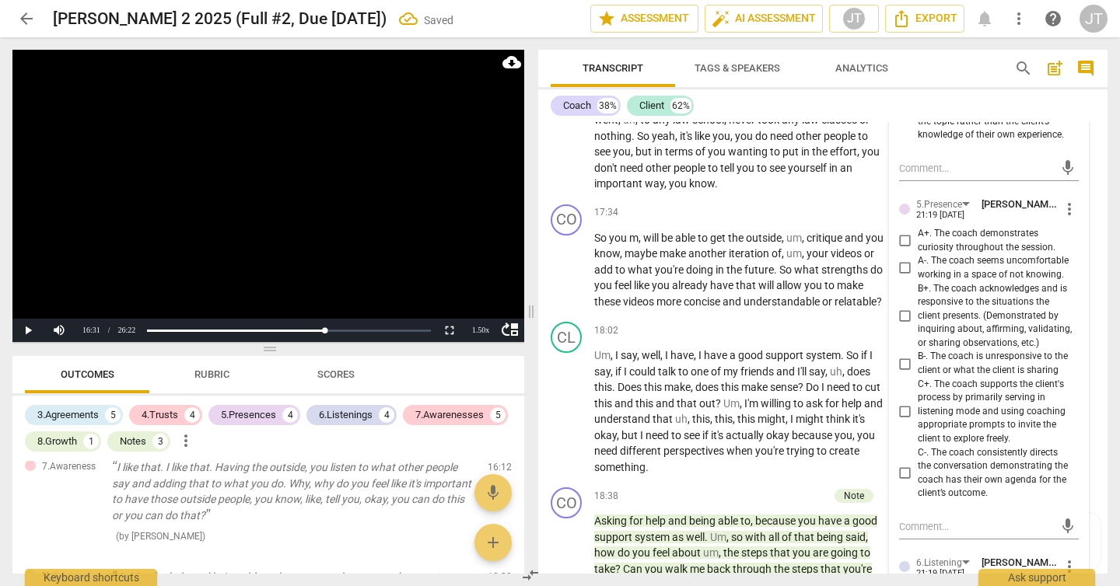
click at [962, 254] on span "A+. The coach demonstrates curiosity throughout the session." at bounding box center [995, 240] width 155 height 27
click at [918, 250] on input "A+. The coach demonstrates curiosity throughout the session." at bounding box center [905, 241] width 25 height 19
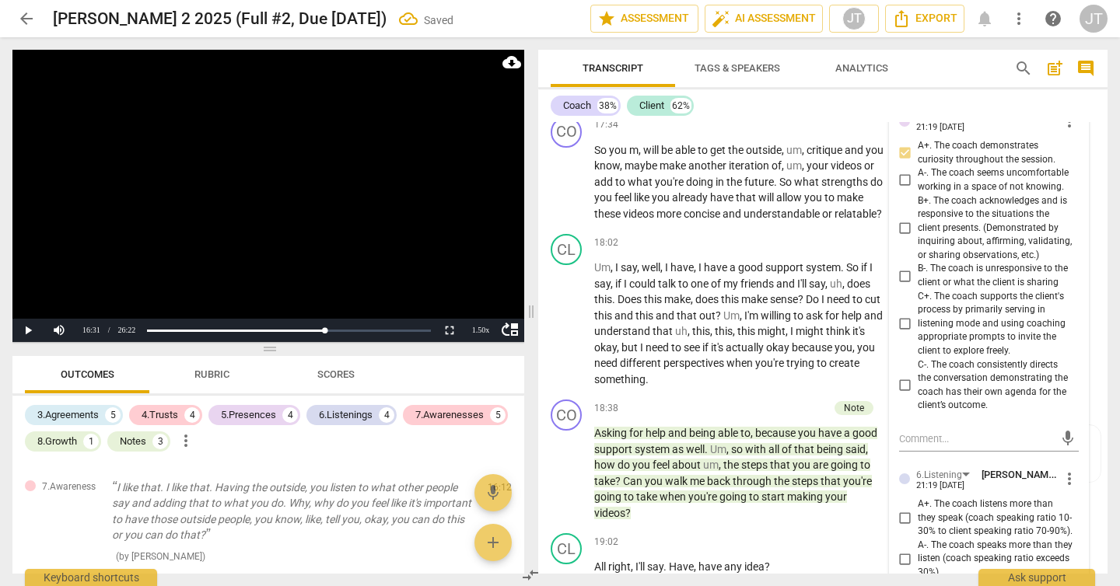
scroll to position [3175, 0]
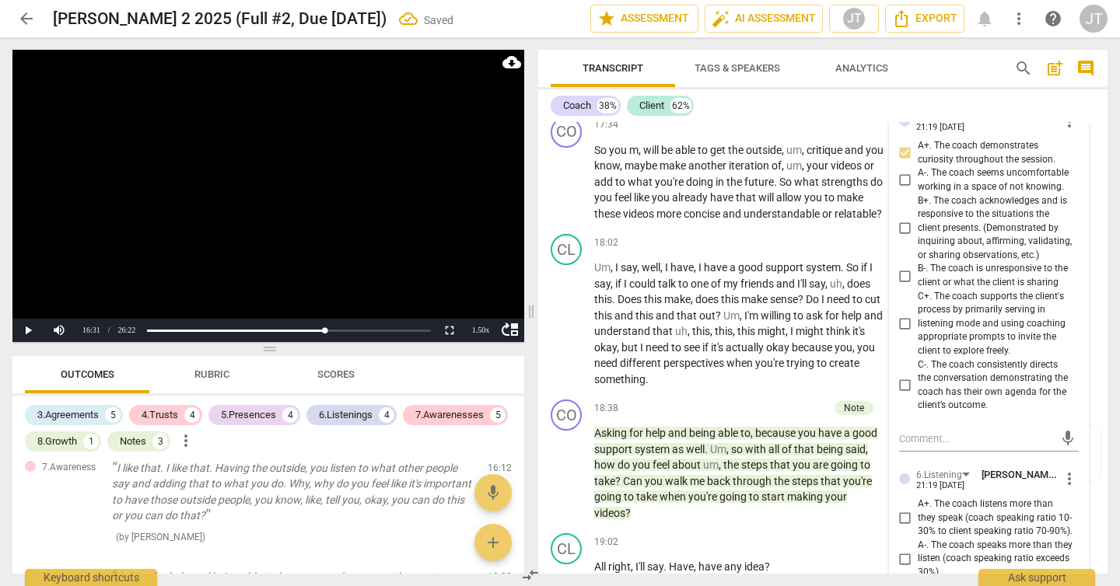
click at [969, 358] on span "C+. The coach supports the client's process by primarily serving in listening m…" at bounding box center [995, 324] width 155 height 68
click at [918, 334] on input "C+. The coach supports the client's process by primarily serving in listening m…" at bounding box center [905, 324] width 25 height 19
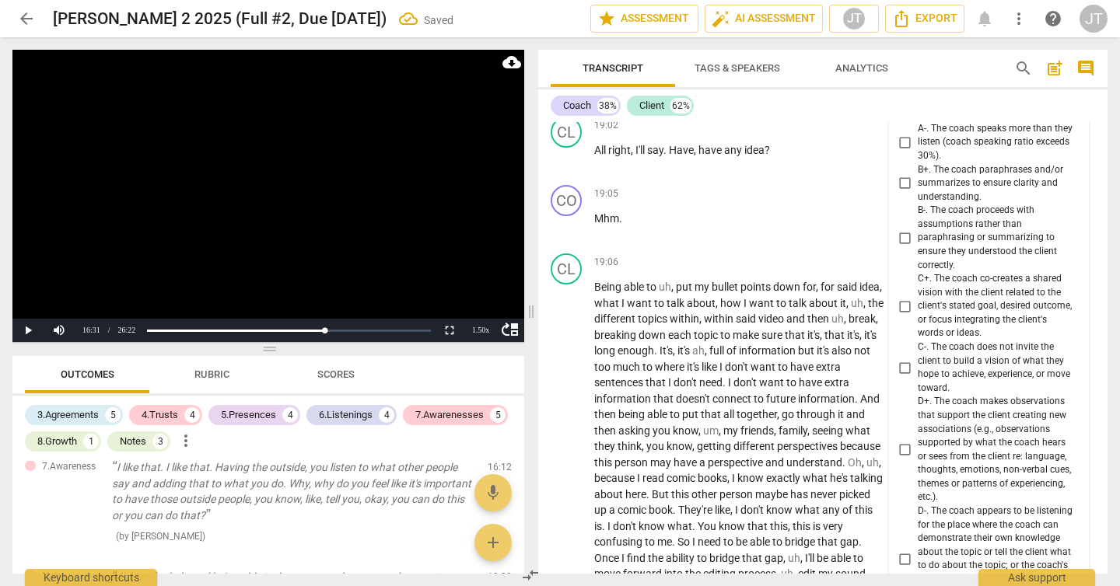
scroll to position [6076, 0]
click at [964, 329] on span "C+. The coach co-creates a shared vision with the client related to the client'…" at bounding box center [995, 305] width 155 height 68
click at [918, 315] on input "C+. The coach co-creates a shared vision with the client related to the client'…" at bounding box center [905, 305] width 25 height 19
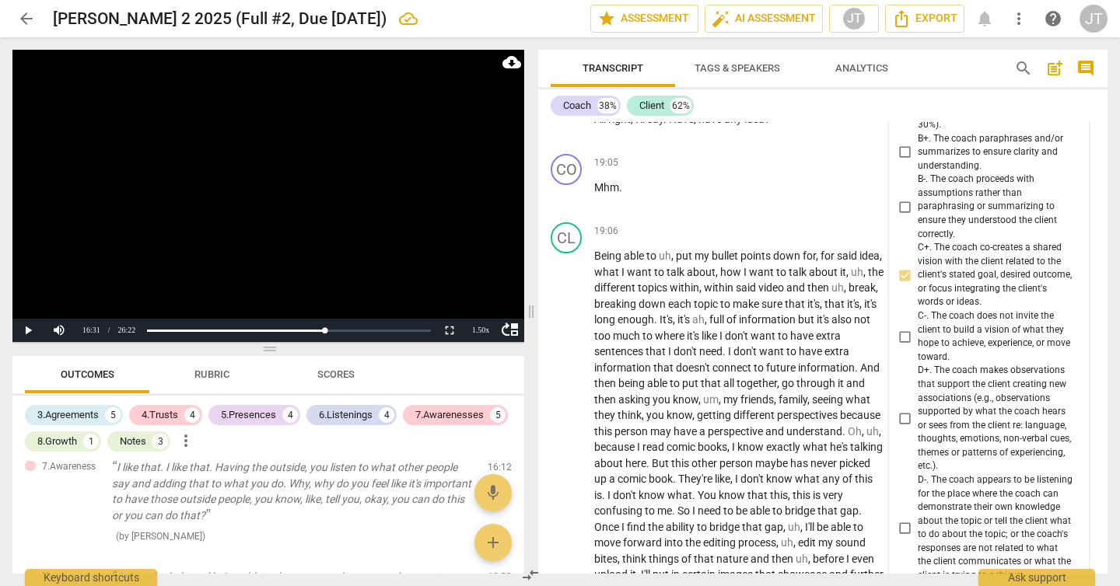
scroll to position [6197, 0]
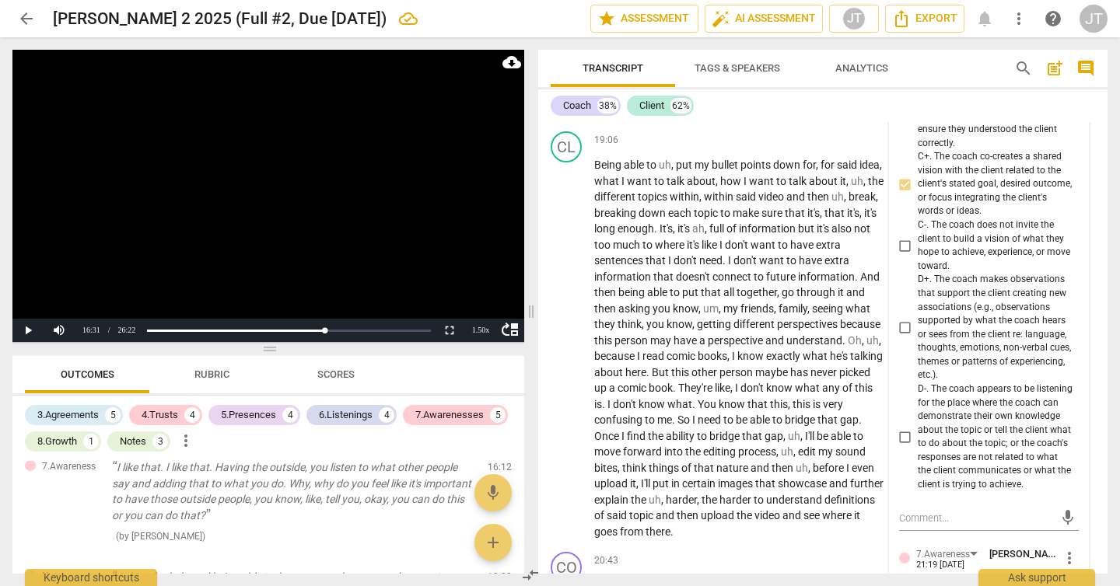
click at [973, 359] on span "D+. The coach makes observations that support the client creating new associati…" at bounding box center [995, 328] width 155 height 110
click at [918, 338] on input "D+. The coach makes observations that support the client creating new associati…" at bounding box center [905, 328] width 25 height 19
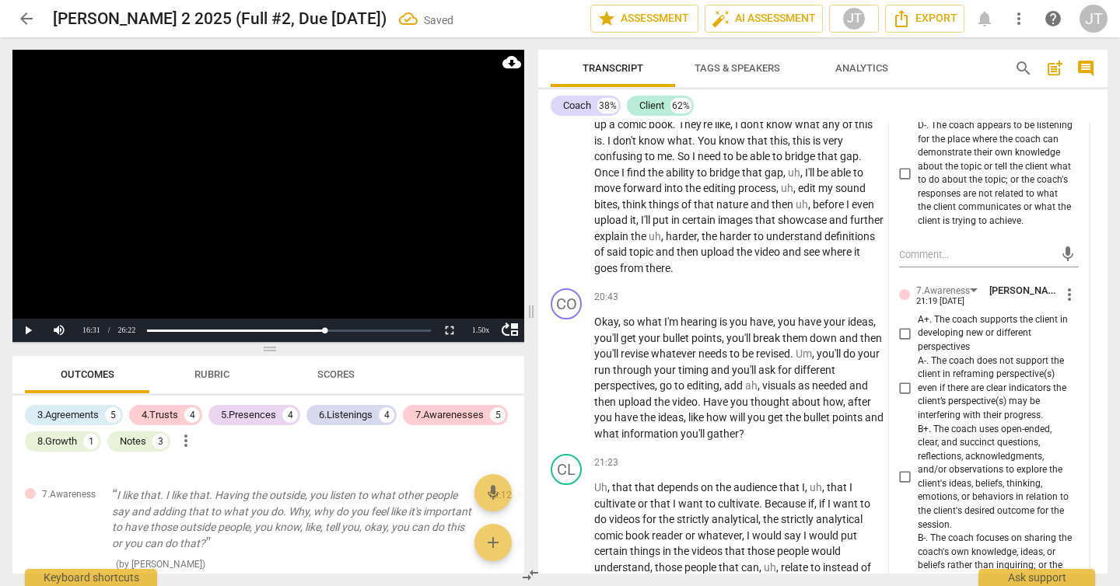
scroll to position [6605, 0]
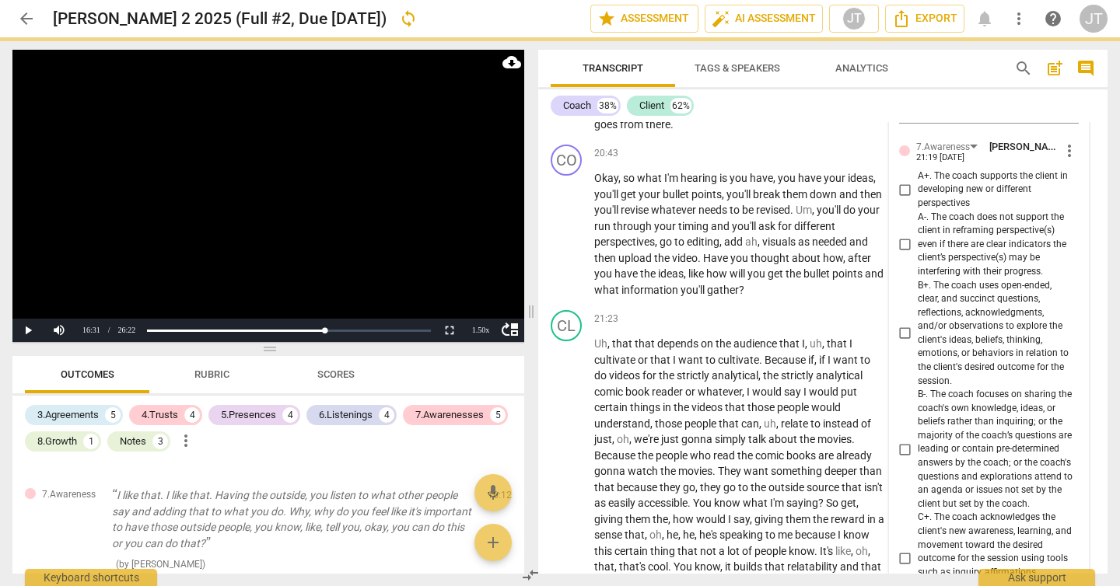
click at [947, 211] on span "A+. The coach supports the client in developing new or different perspectives" at bounding box center [995, 190] width 155 height 41
click at [918, 199] on input "A+. The coach supports the client in developing new or different perspectives" at bounding box center [905, 189] width 25 height 19
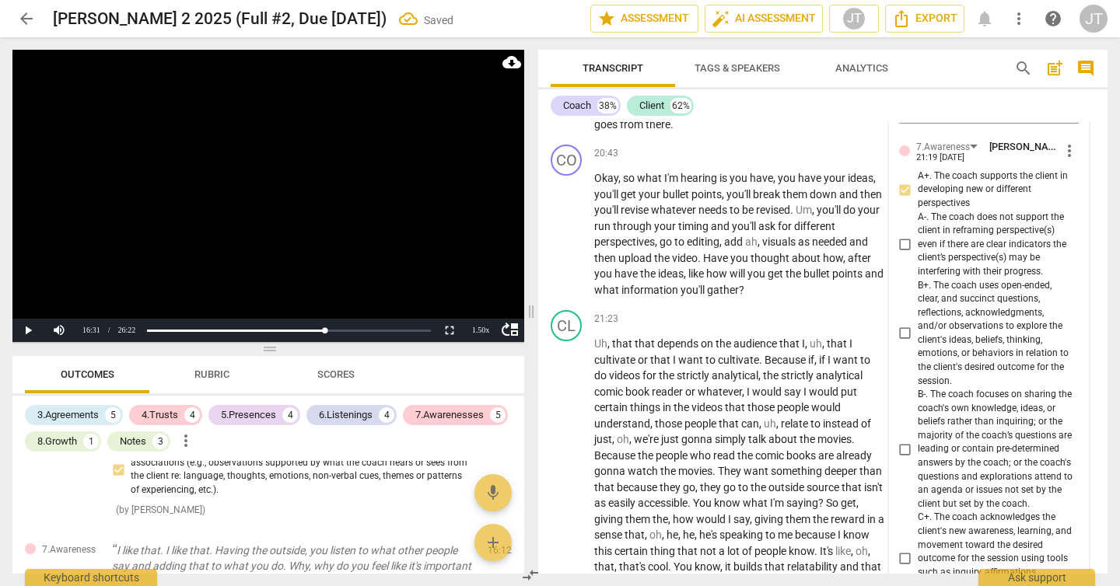
click at [968, 374] on span "B+. The coach uses open-ended, clear, and succinct questions, reflections, ackn…" at bounding box center [995, 334] width 155 height 110
click at [918, 343] on input "B+. The coach uses open-ended, clear, and succinct questions, reflections, ackn…" at bounding box center [905, 333] width 25 height 19
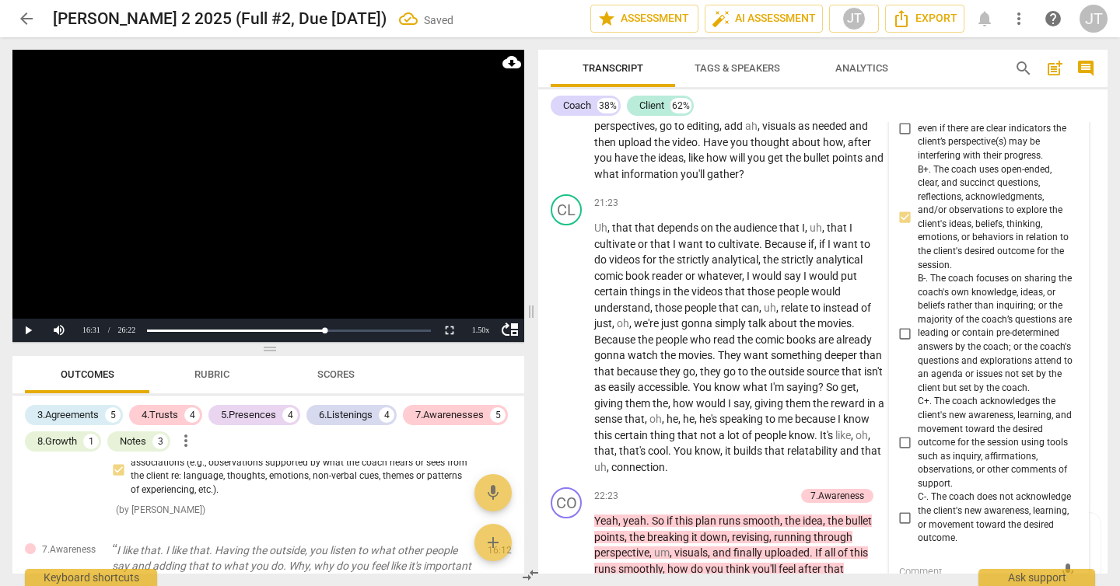
click at [335, 230] on video at bounding box center [268, 196] width 512 height 292
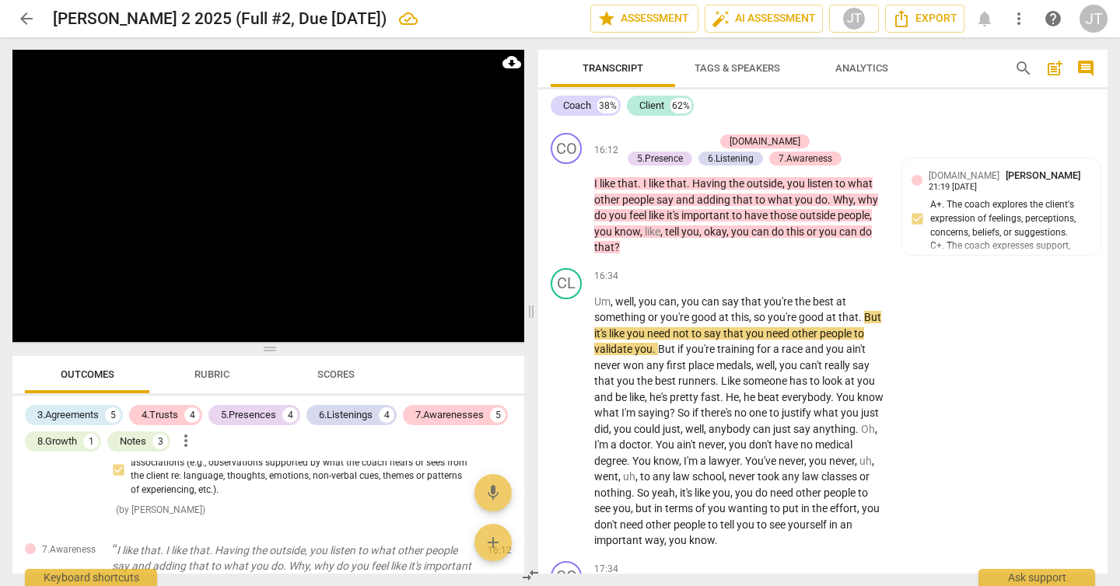
scroll to position [5312, 0]
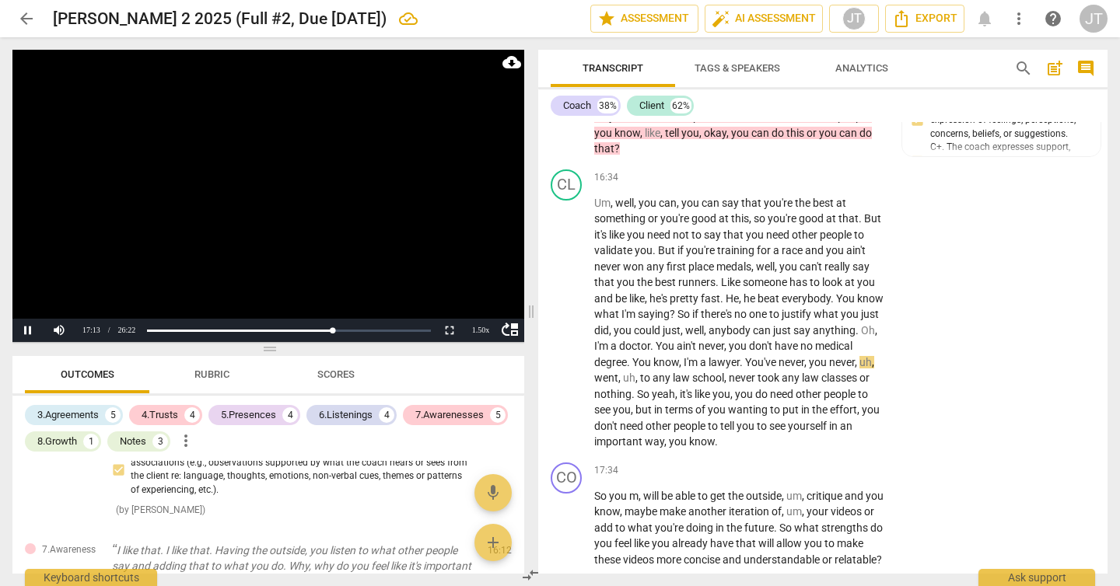
click at [365, 222] on video at bounding box center [268, 196] width 512 height 292
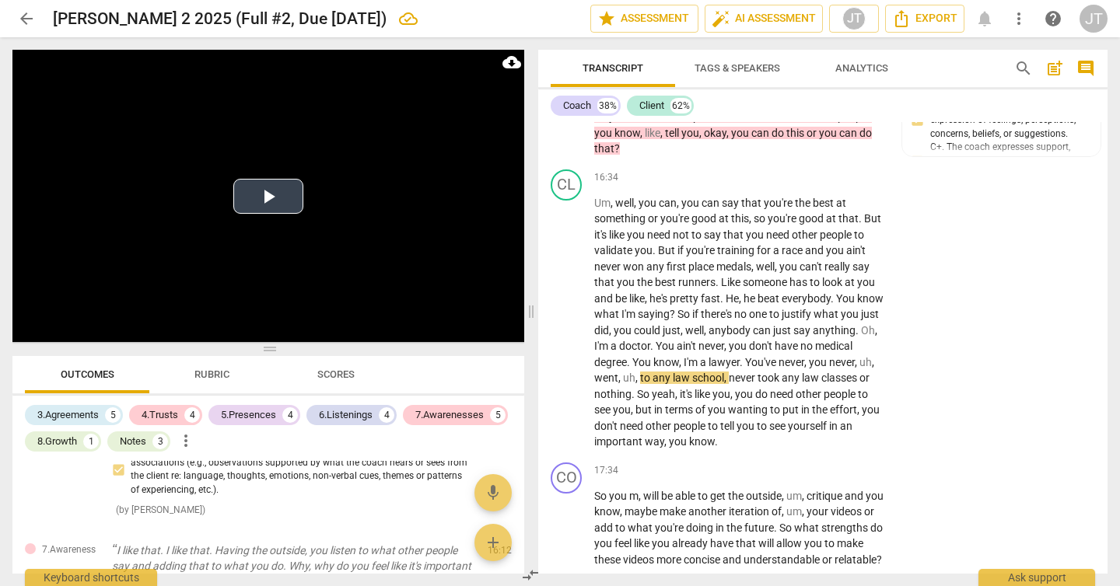
click at [276, 198] on button "Play Video" at bounding box center [268, 196] width 70 height 35
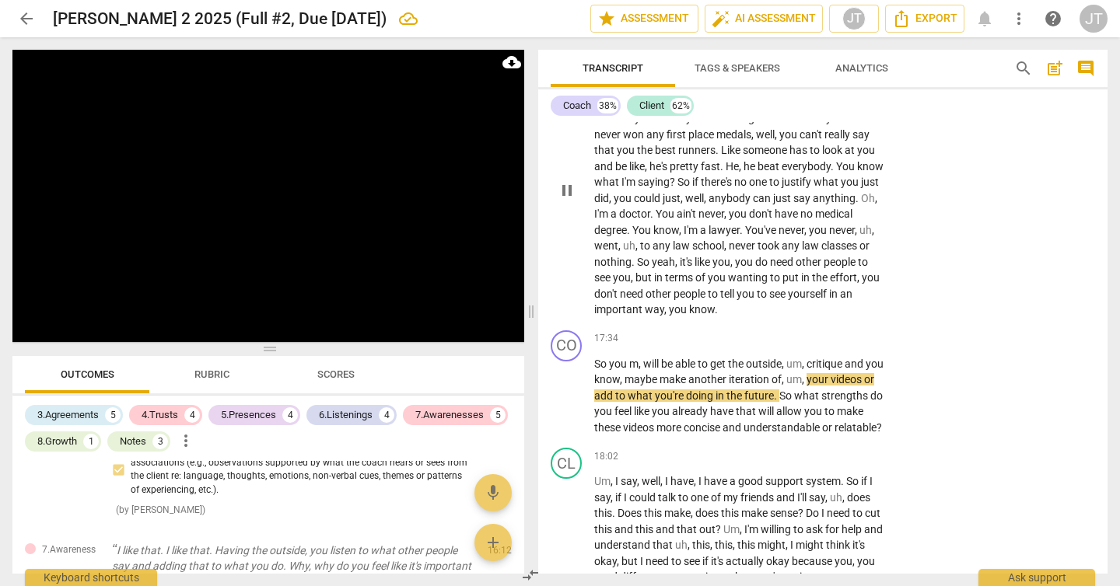
scroll to position [5455, 0]
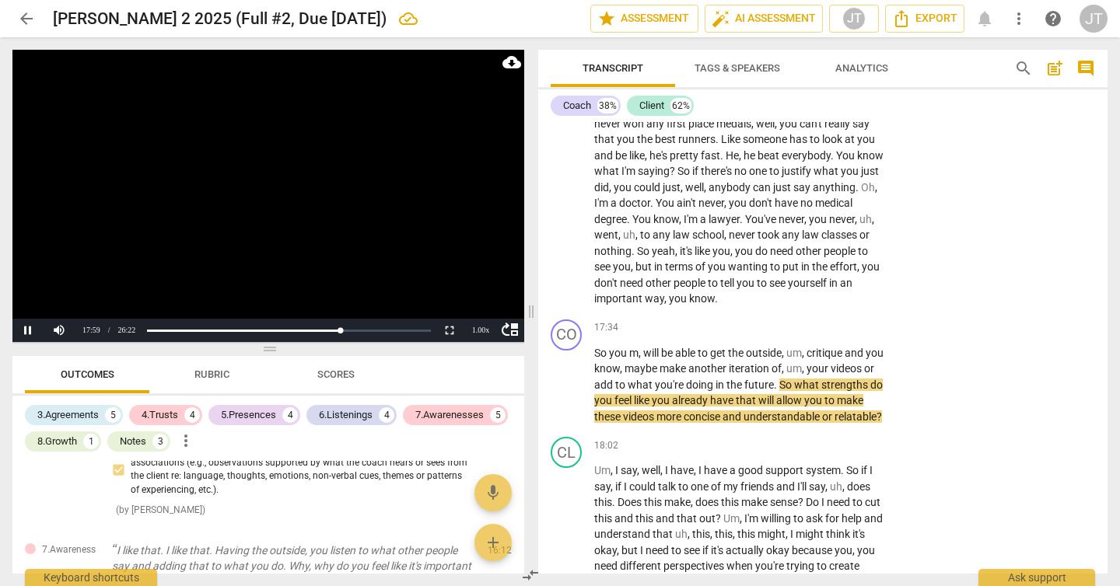
click at [254, 214] on video at bounding box center [268, 196] width 512 height 292
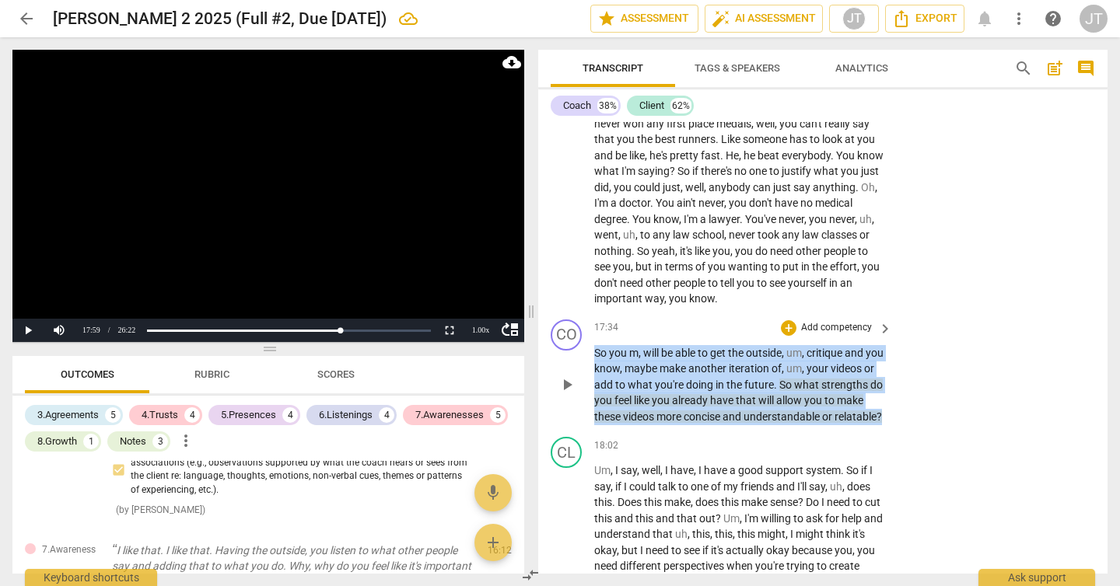
drag, startPoint x: 749, startPoint y: 460, endPoint x: 592, endPoint y: 379, distance: 176.7
click at [592, 379] on div "CO play_arrow pause 17:34 + Add competency keyboard_arrow_right So you m , will…" at bounding box center [822, 372] width 569 height 118
click at [809, 335] on p "Add competency" at bounding box center [837, 328] width 74 height 14
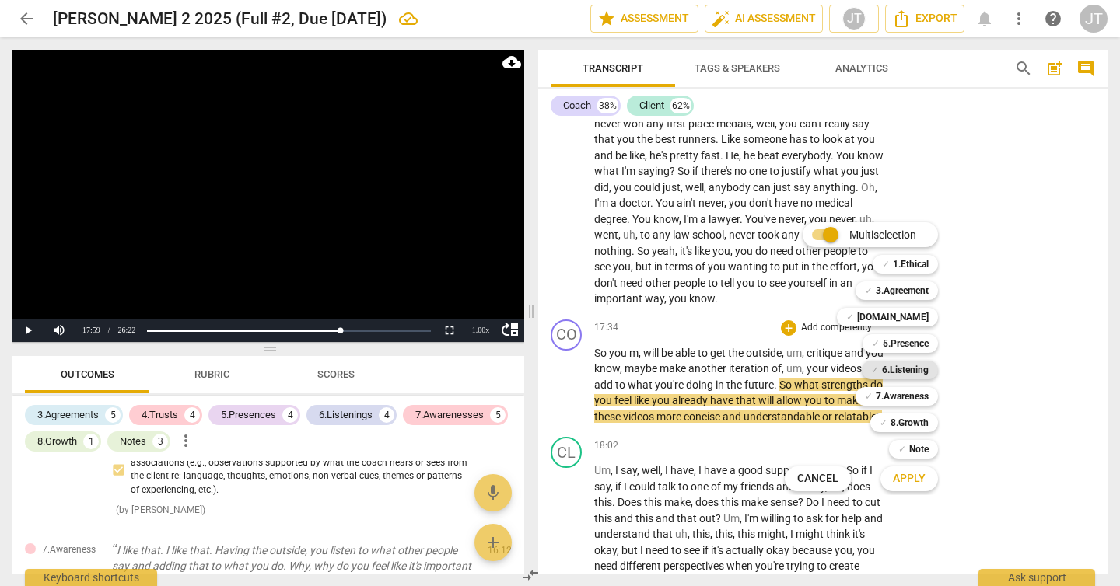
click at [910, 369] on b "6.Listening" at bounding box center [905, 370] width 47 height 19
click at [911, 399] on b "7.Awareness" at bounding box center [902, 396] width 53 height 19
click at [912, 475] on span "Apply" at bounding box center [909, 479] width 33 height 16
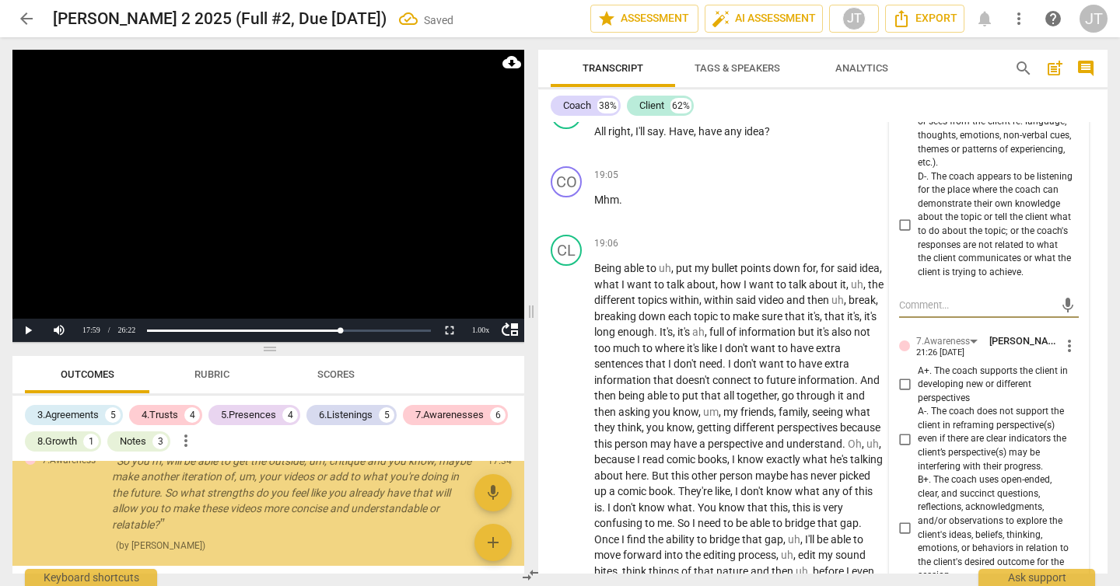
scroll to position [3615, 0]
click at [961, 406] on span "A+. The coach supports the client in developing new or different perspectives" at bounding box center [995, 385] width 155 height 41
click at [918, 394] on input "A+. The coach supports the client in developing new or different perspectives" at bounding box center [905, 385] width 25 height 19
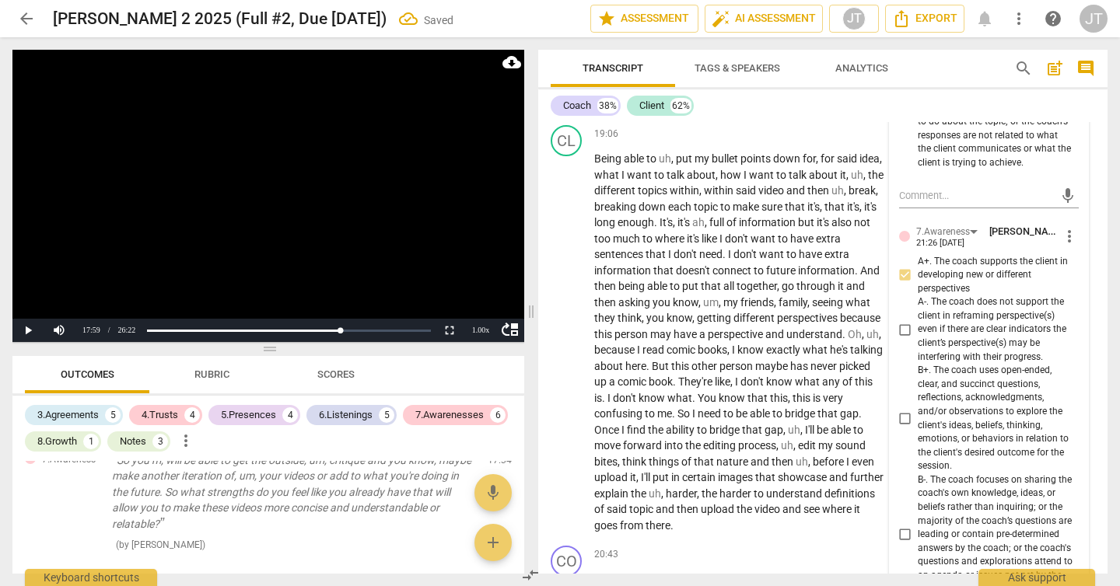
scroll to position [6204, 0]
click at [978, 457] on span "B+. The coach uses open-ended, clear, and succinct questions, reflections, ackn…" at bounding box center [995, 418] width 155 height 110
click at [918, 428] on input "B+. The coach uses open-ended, clear, and succinct questions, reflections, ackn…" at bounding box center [905, 418] width 25 height 19
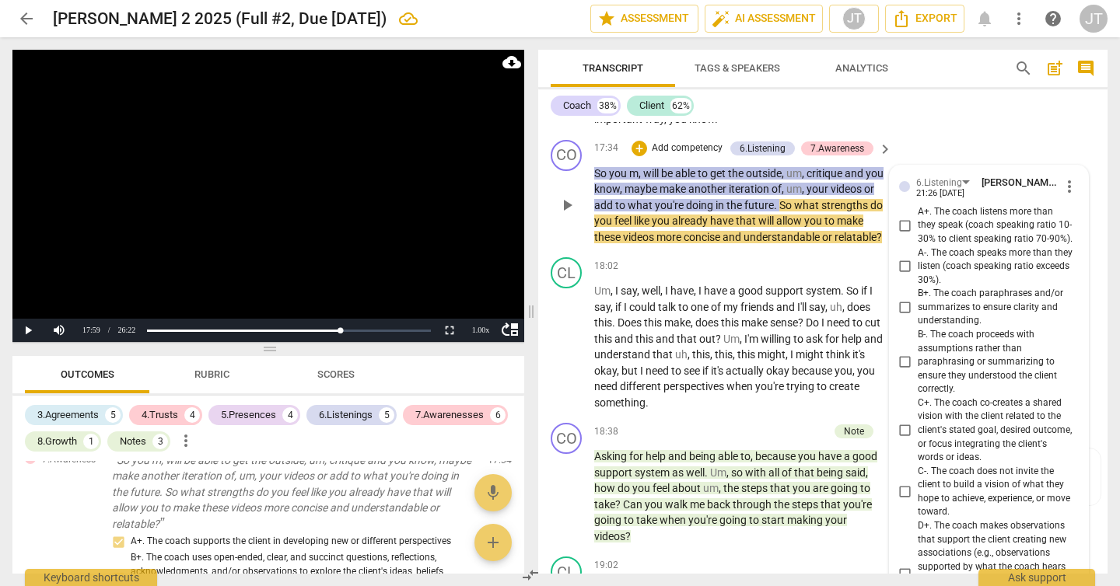
scroll to position [5634, 0]
click at [1062, 197] on span "more_vert" at bounding box center [1069, 187] width 19 height 19
click at [1062, 243] on li "Delete" at bounding box center [1080, 246] width 54 height 30
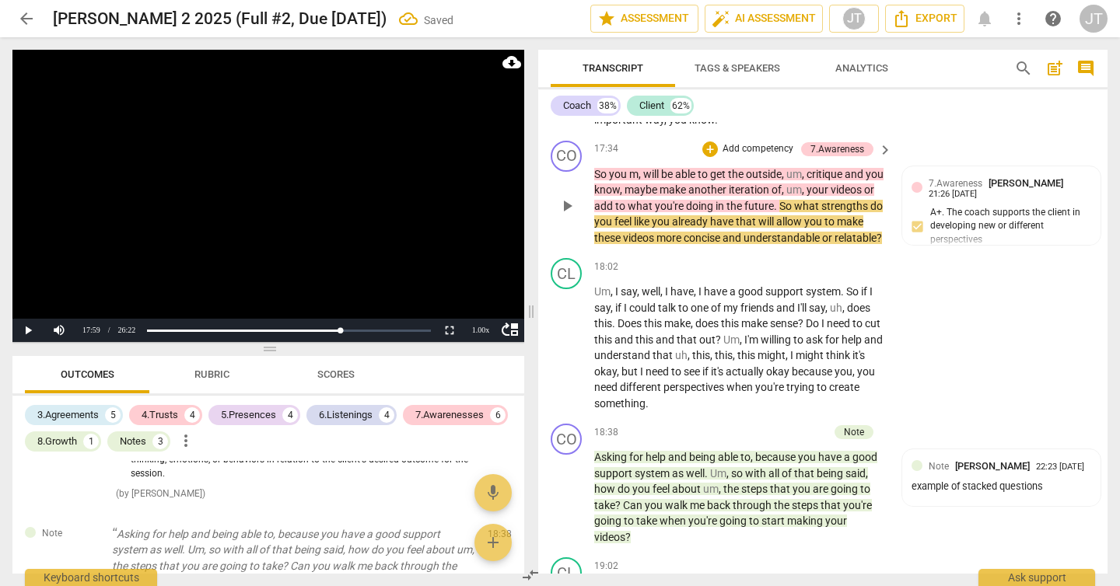
scroll to position [3490, 0]
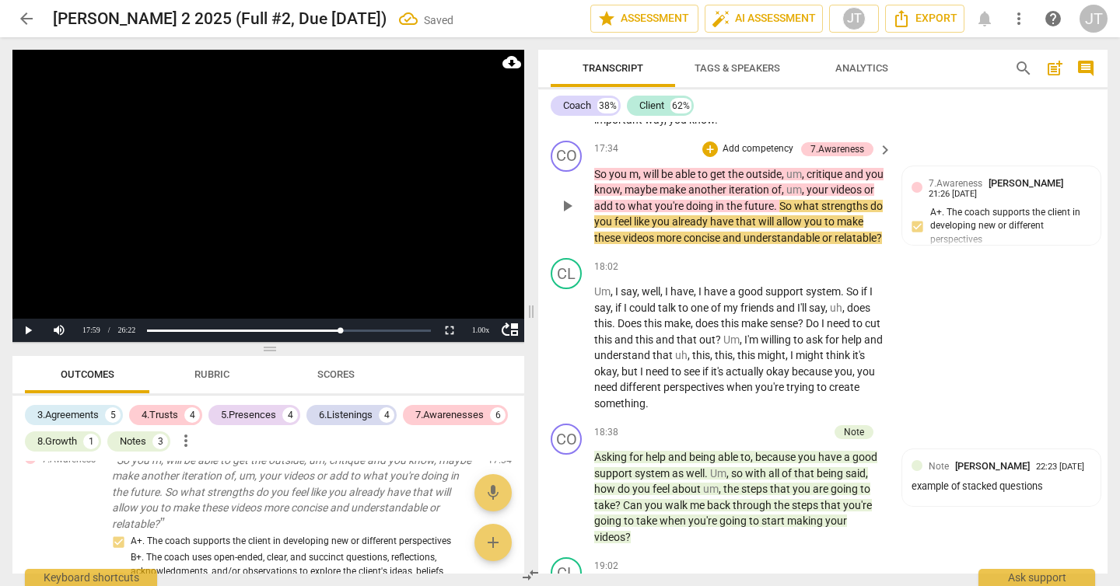
click at [737, 156] on p "Add competency" at bounding box center [758, 149] width 74 height 14
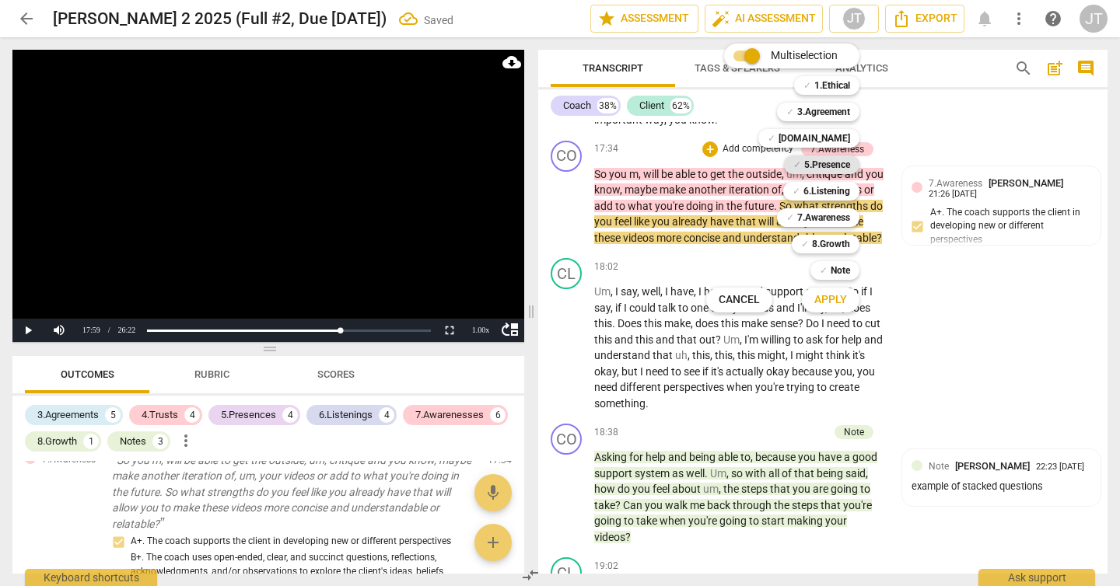
click at [816, 165] on b "5.Presence" at bounding box center [827, 165] width 46 height 19
click at [830, 300] on span "Apply" at bounding box center [830, 300] width 33 height 16
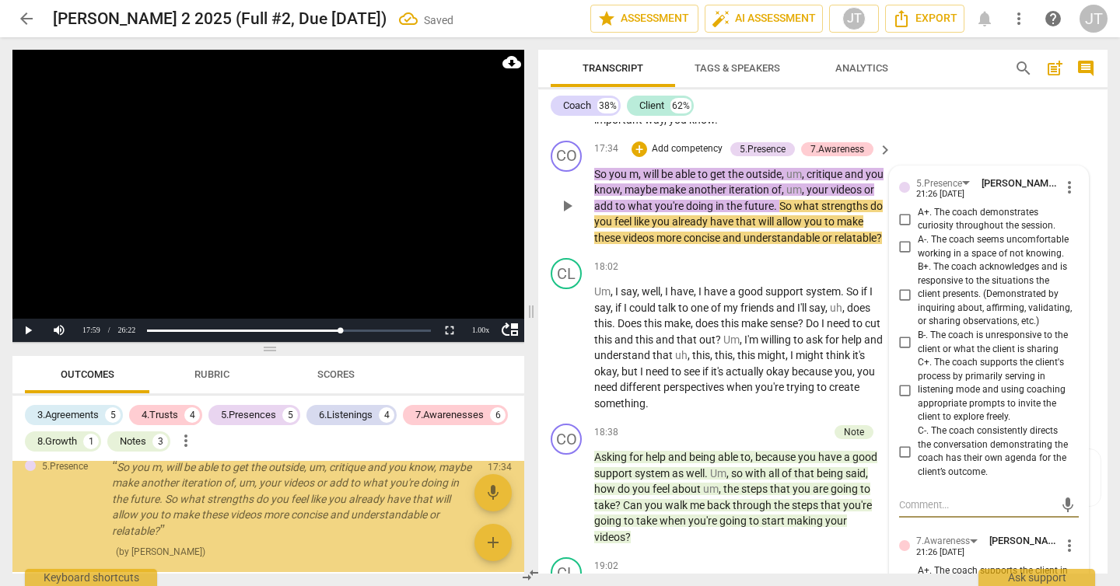
scroll to position [3689, 0]
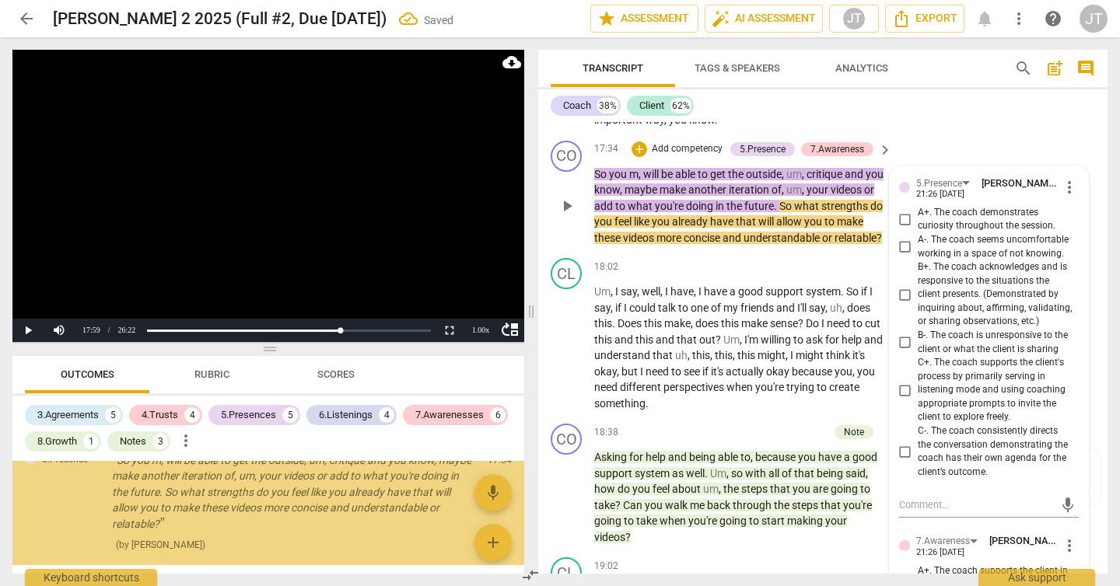
click at [989, 233] on span "A+. The coach demonstrates curiosity throughout the session." at bounding box center [995, 219] width 155 height 27
click at [918, 229] on input "A+. The coach demonstrates curiosity throughout the session." at bounding box center [905, 219] width 25 height 19
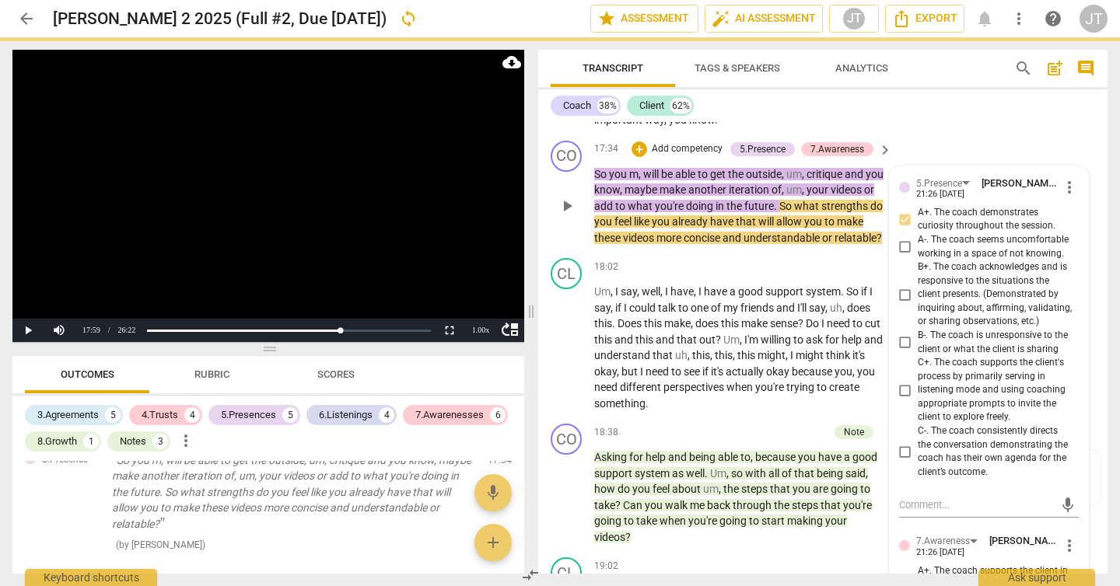
click at [971, 425] on span "C+. The coach supports the client's process by primarily serving in listening m…" at bounding box center [995, 390] width 155 height 68
click at [918, 400] on input "C+. The coach supports the client's process by primarily serving in listening m…" at bounding box center [905, 390] width 25 height 19
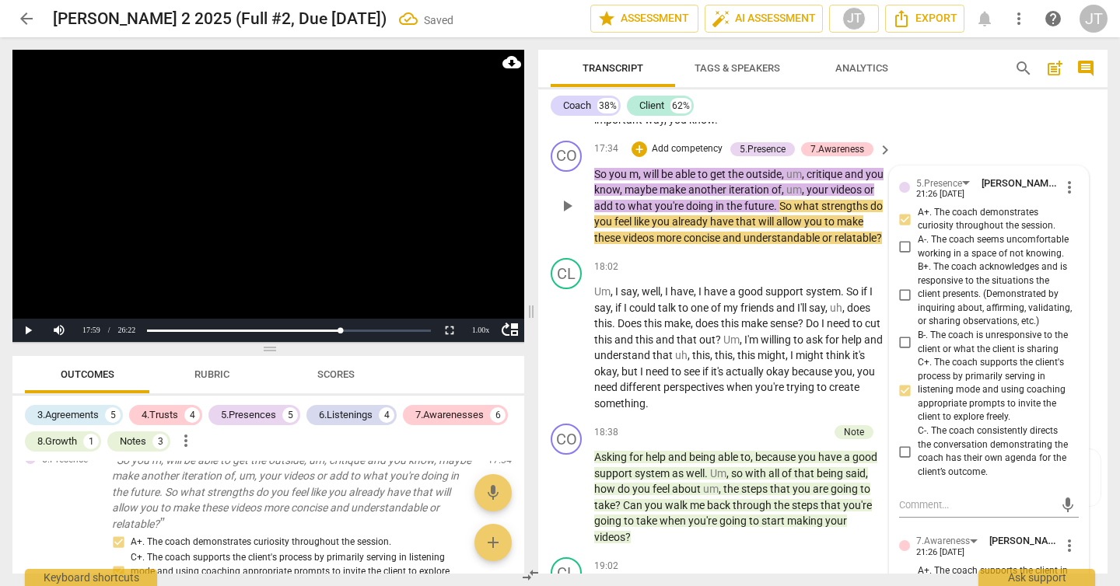
click at [932, 324] on span "B+. The coach acknowledges and is responsive to the situations the client prese…" at bounding box center [995, 295] width 155 height 68
click at [918, 304] on input "B+. The coach acknowledges and is responsive to the situations the client prese…" at bounding box center [905, 294] width 25 height 19
click at [322, 184] on video at bounding box center [268, 196] width 512 height 292
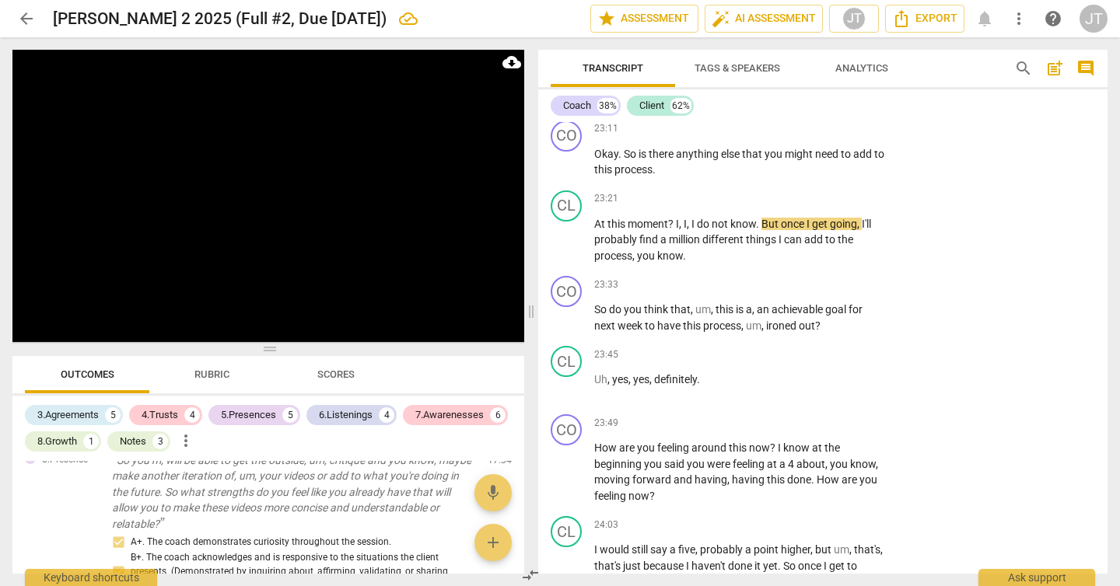
scroll to position [7317, 0]
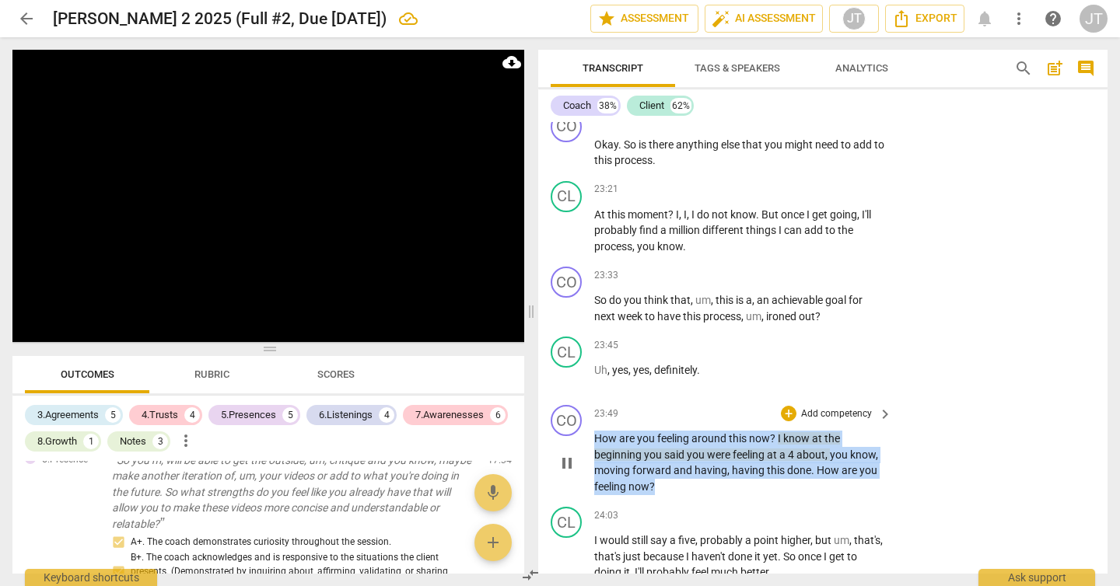
drag, startPoint x: 671, startPoint y: 528, endPoint x: 583, endPoint y: 489, distance: 96.8
click at [583, 489] on div "CO play_arrow pause 23:49 + Add competency keyboard_arrow_right How are you fee…" at bounding box center [822, 450] width 569 height 102
click at [840, 422] on p "Add competency" at bounding box center [837, 415] width 74 height 14
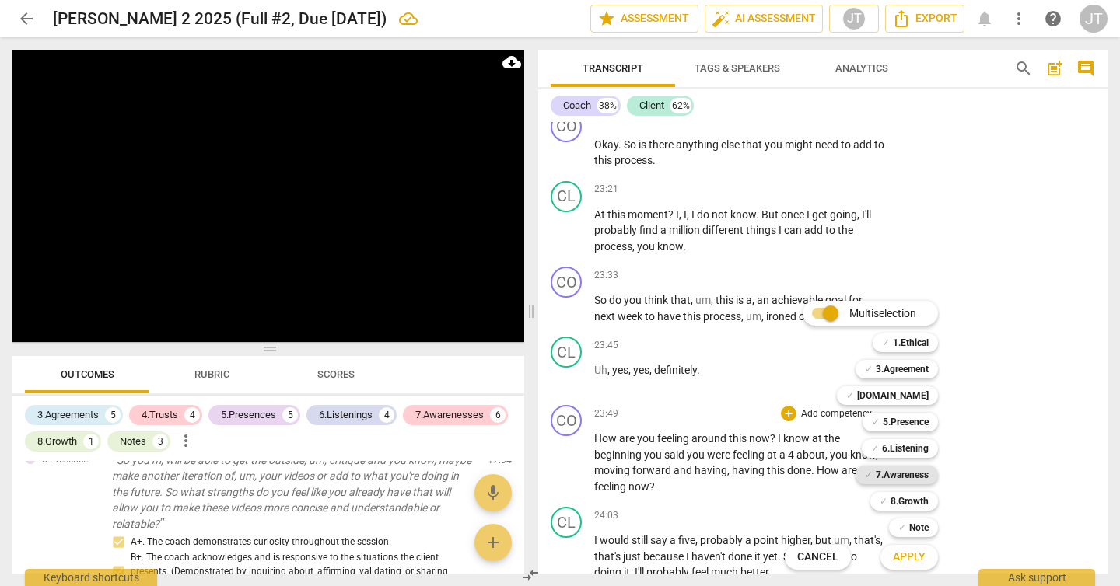
click at [919, 474] on b "7.Awareness" at bounding box center [902, 475] width 53 height 19
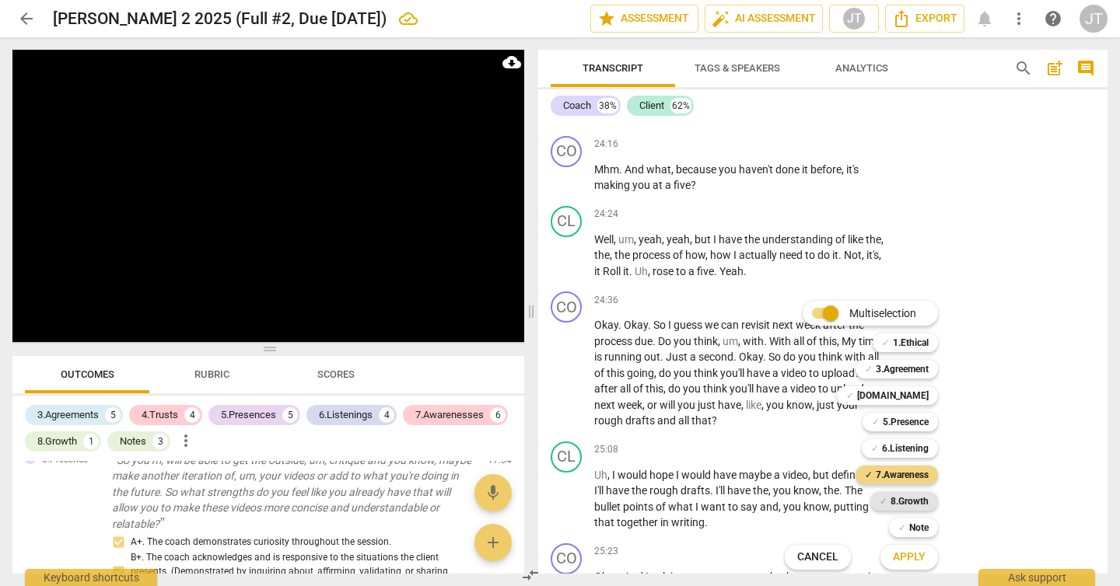
click at [913, 501] on b "8.Growth" at bounding box center [910, 501] width 38 height 19
click at [917, 558] on span "Apply" at bounding box center [909, 558] width 33 height 16
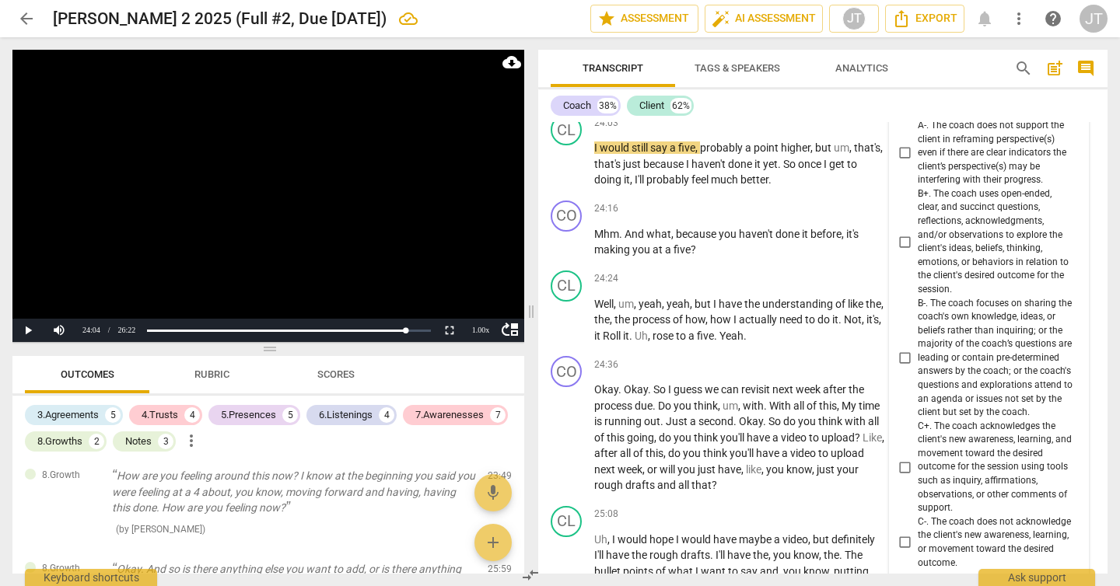
scroll to position [7620, 0]
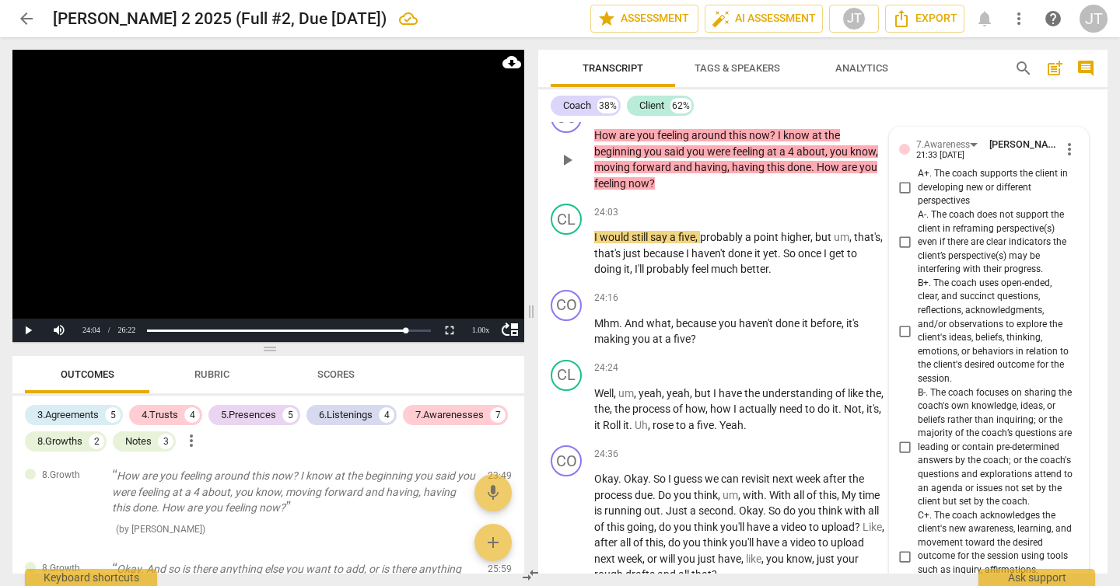
click at [959, 374] on span "B+. The coach uses open-ended, clear, and succinct questions, reflections, ackn…" at bounding box center [995, 332] width 155 height 110
click at [918, 341] on input "B+. The coach uses open-ended, clear, and succinct questions, reflections, ackn…" at bounding box center [905, 331] width 25 height 19
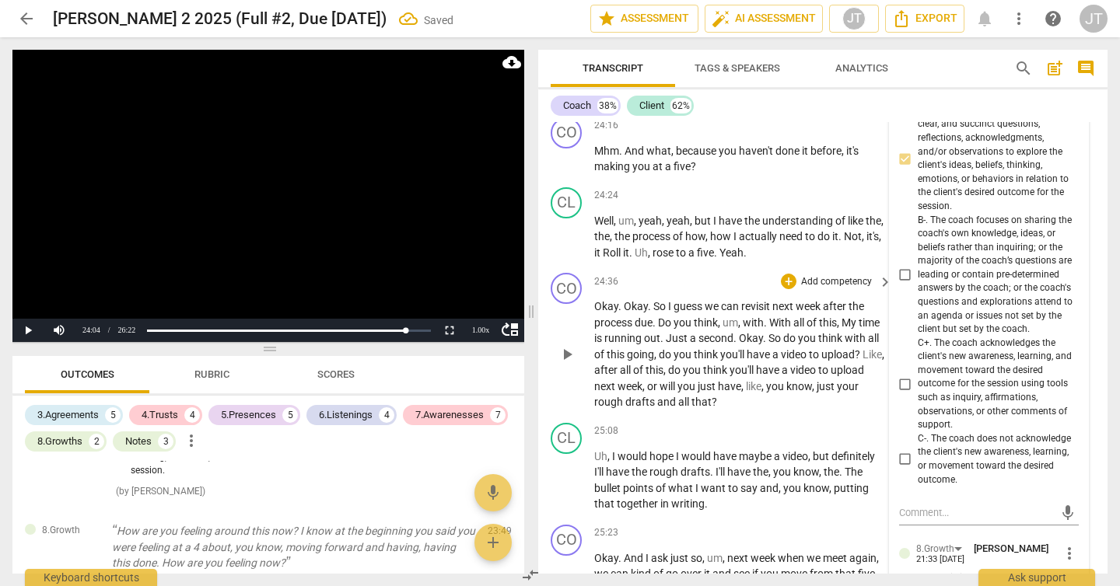
scroll to position [7869, 0]
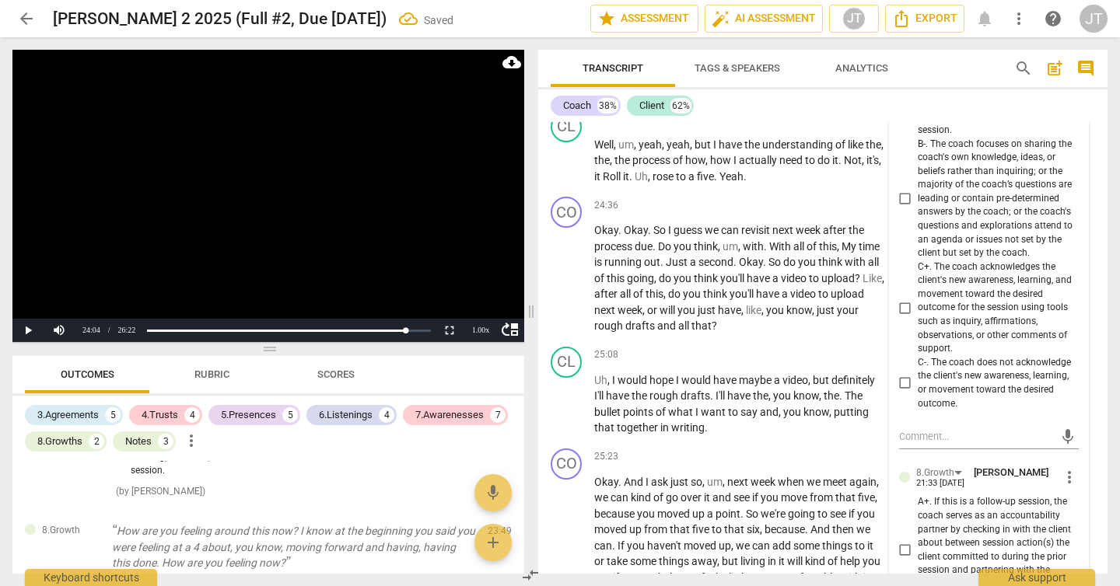
click at [968, 356] on span "C+. The coach acknowledges the client's new awareness, learning, and movement t…" at bounding box center [995, 309] width 155 height 96
click at [918, 317] on input "C+. The coach acknowledges the client's new awareness, learning, and movement t…" at bounding box center [905, 308] width 25 height 19
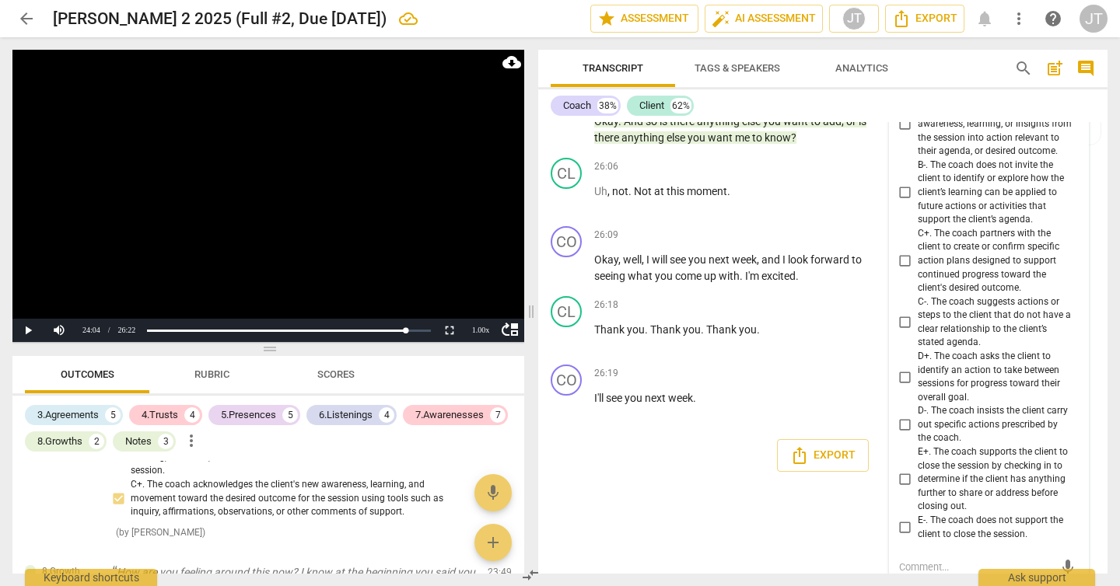
scroll to position [8515, 0]
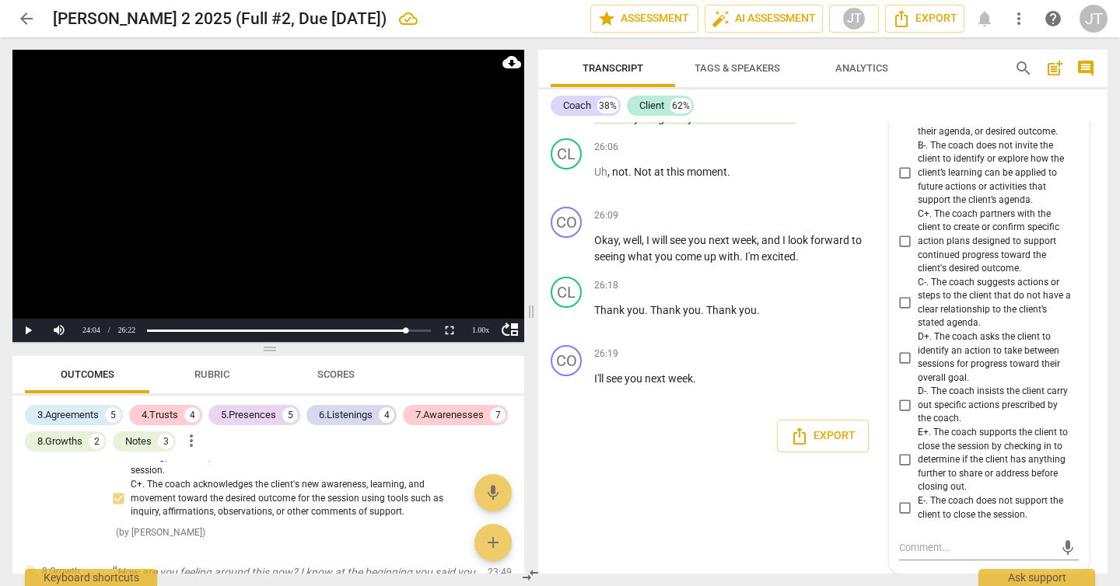
click at [361, 223] on video at bounding box center [268, 196] width 512 height 292
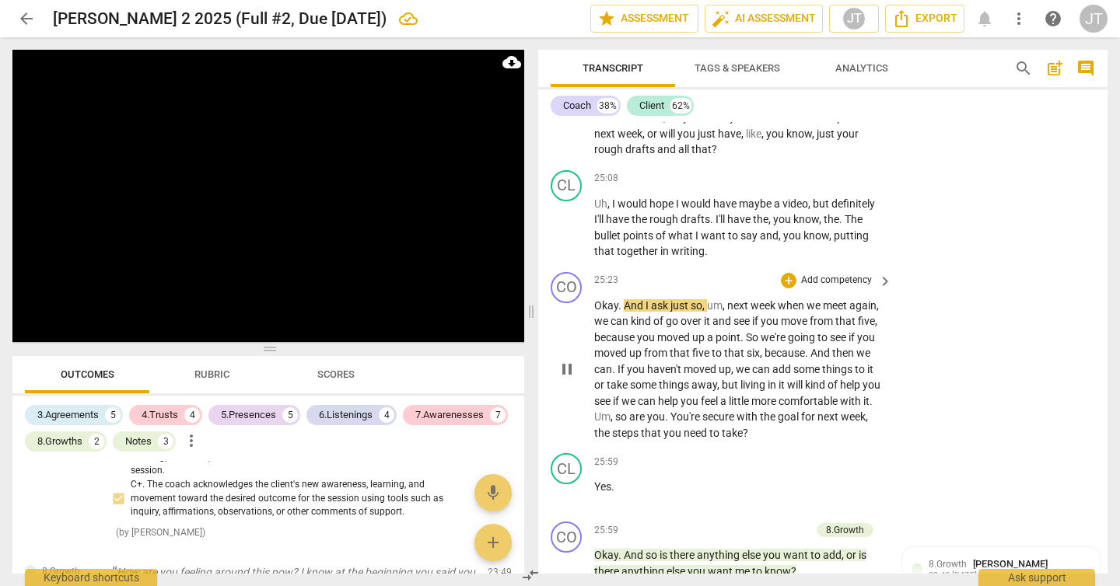
scroll to position [8121, 0]
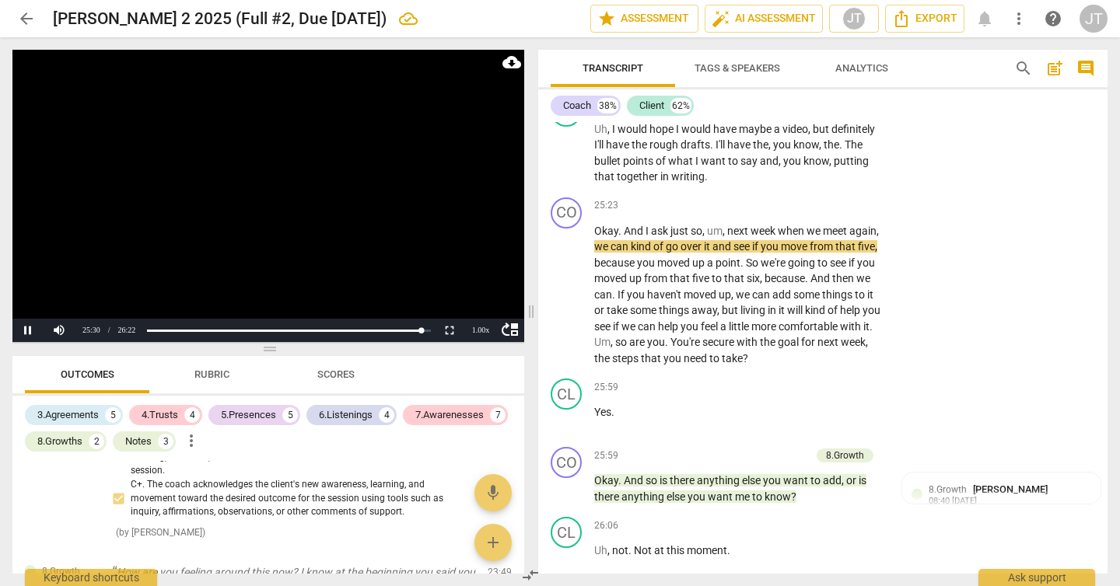
click at [254, 197] on video at bounding box center [268, 196] width 512 height 292
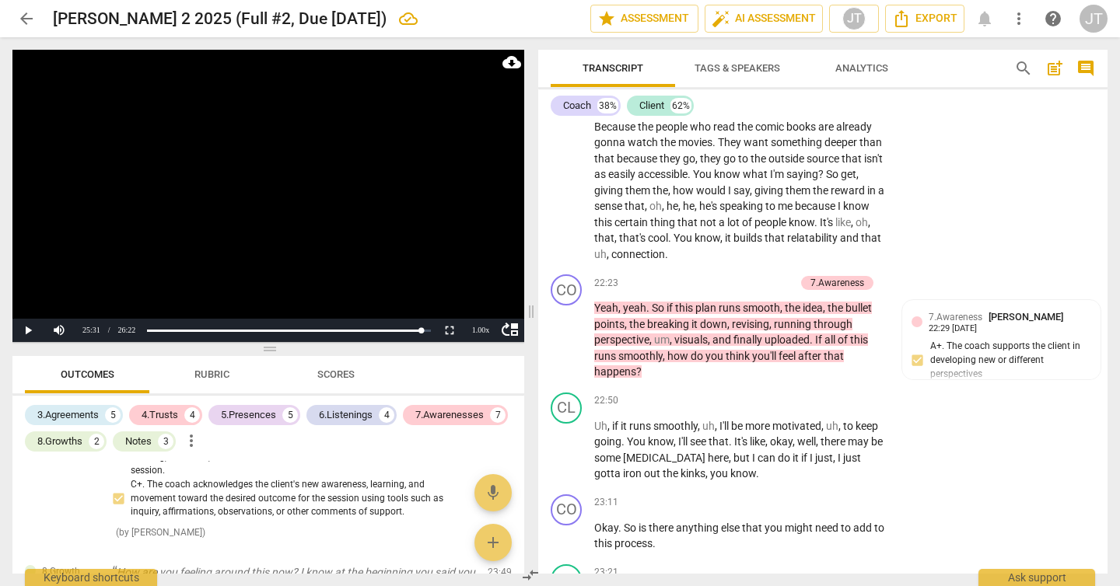
scroll to position [6992, 0]
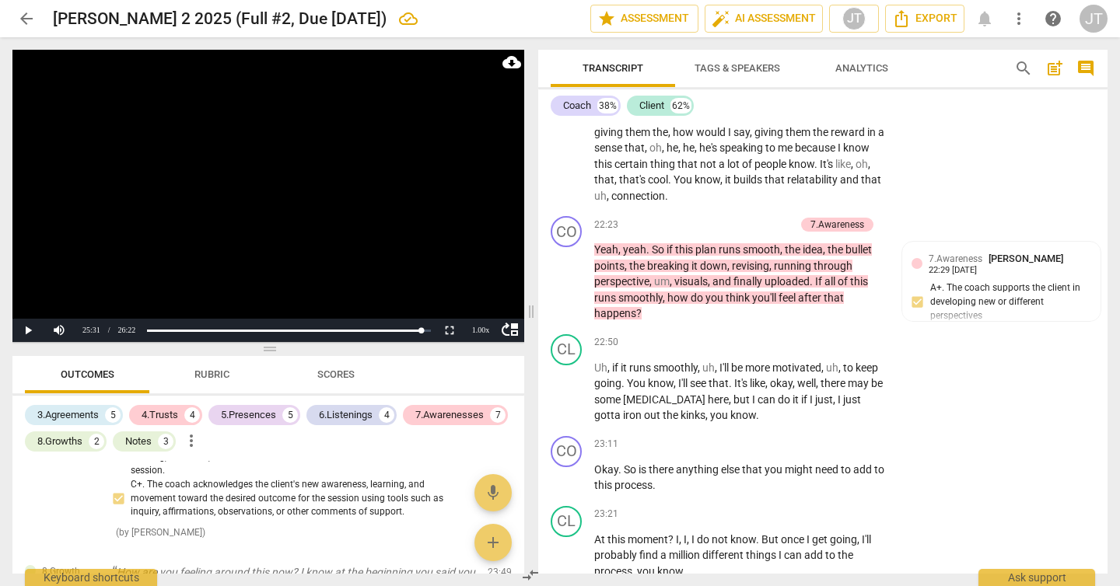
click at [281, 206] on video at bounding box center [268, 196] width 512 height 292
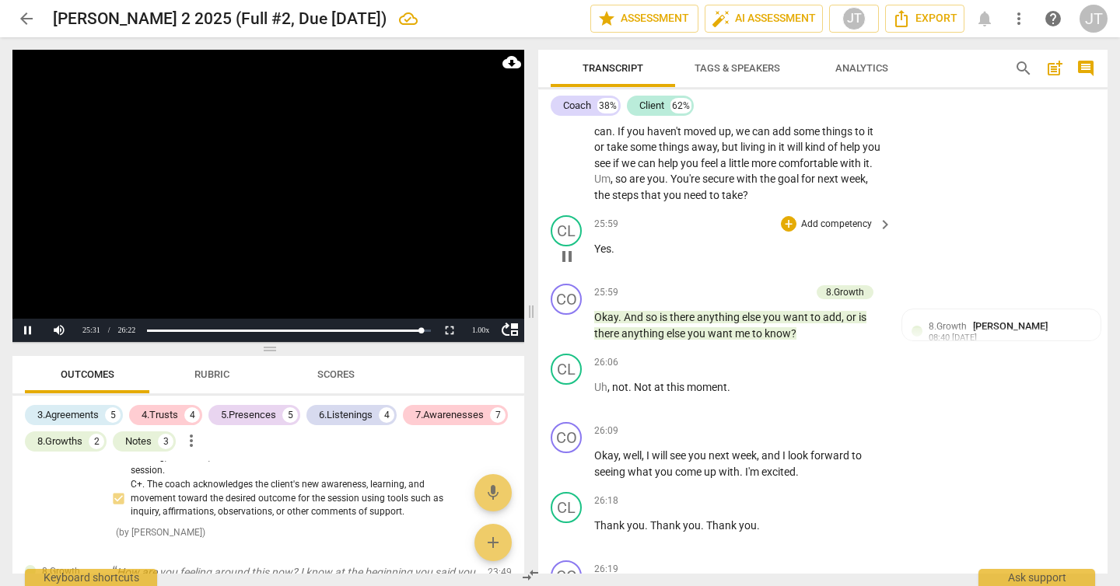
scroll to position [8152, 0]
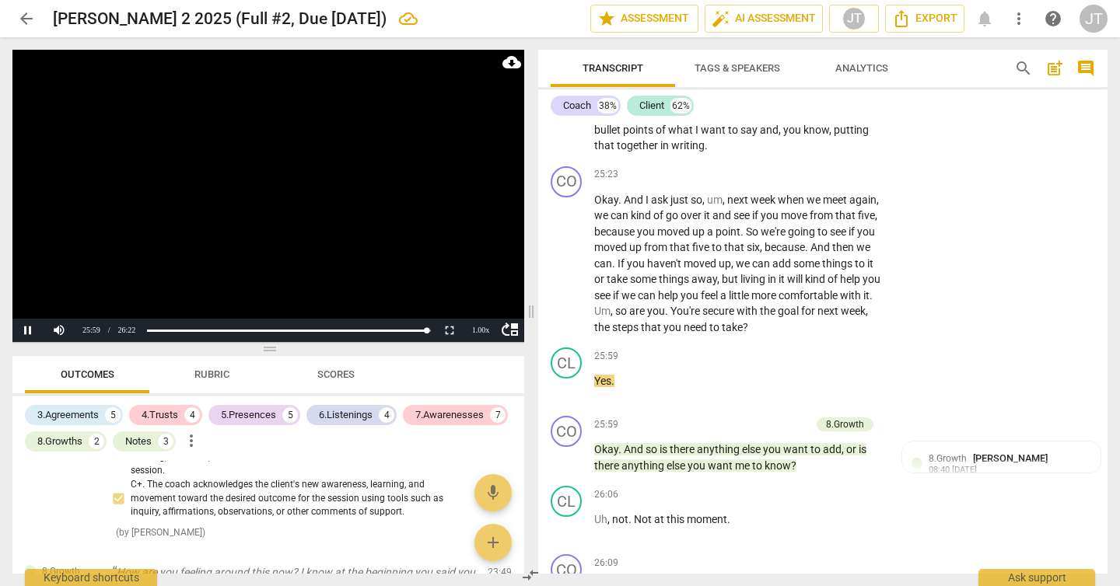
click at [245, 193] on video at bounding box center [268, 196] width 512 height 292
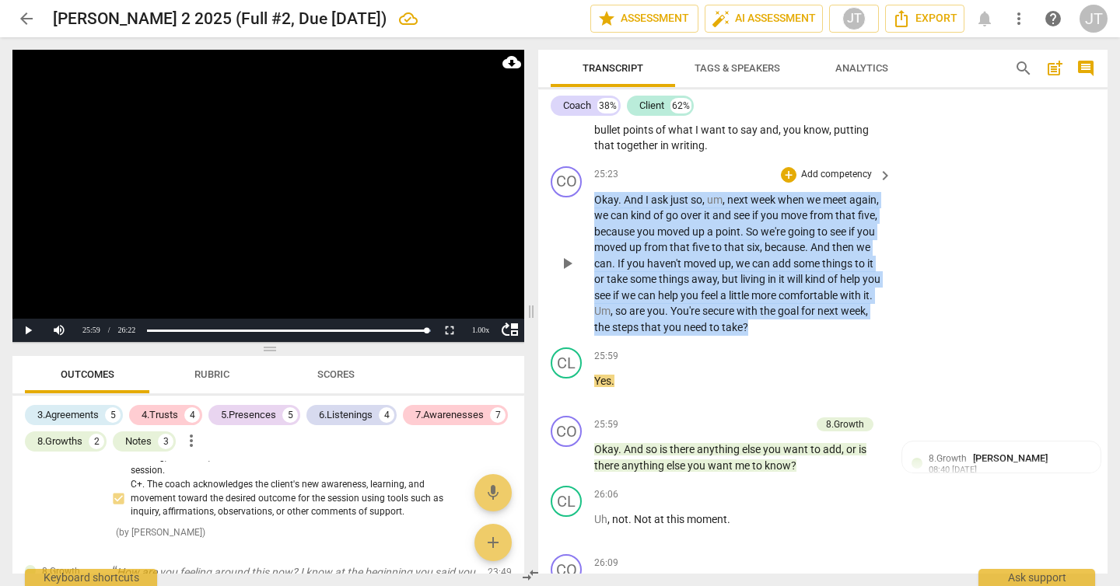
drag, startPoint x: 800, startPoint y: 371, endPoint x: 584, endPoint y: 246, distance: 249.9
click at [584, 246] on div "CO play_arrow pause 25:23 + Add competency keyboard_arrow_right Okay . And I as…" at bounding box center [822, 251] width 569 height 182
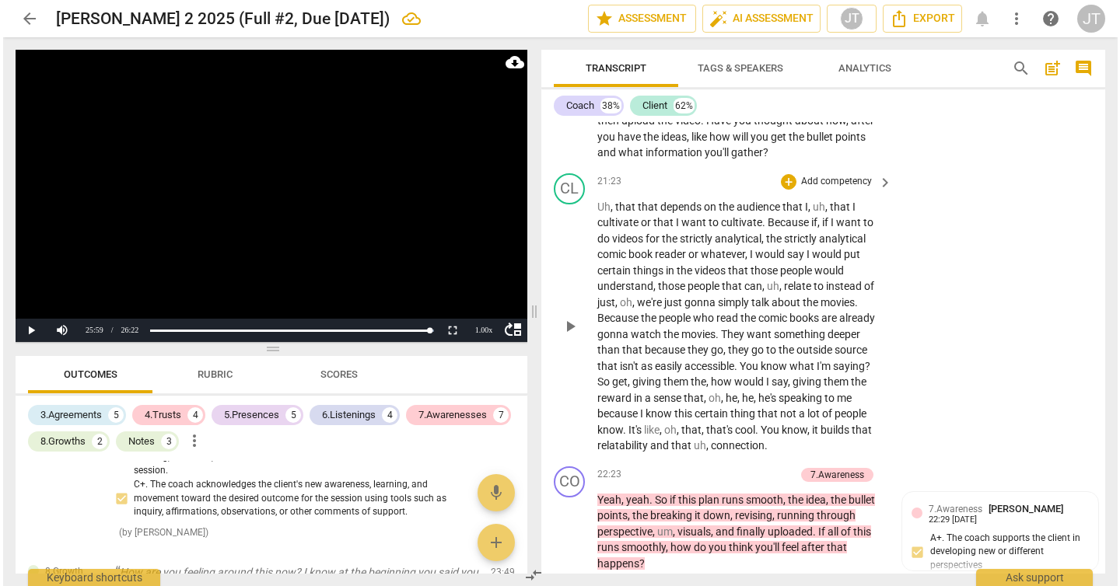
scroll to position [6668, 0]
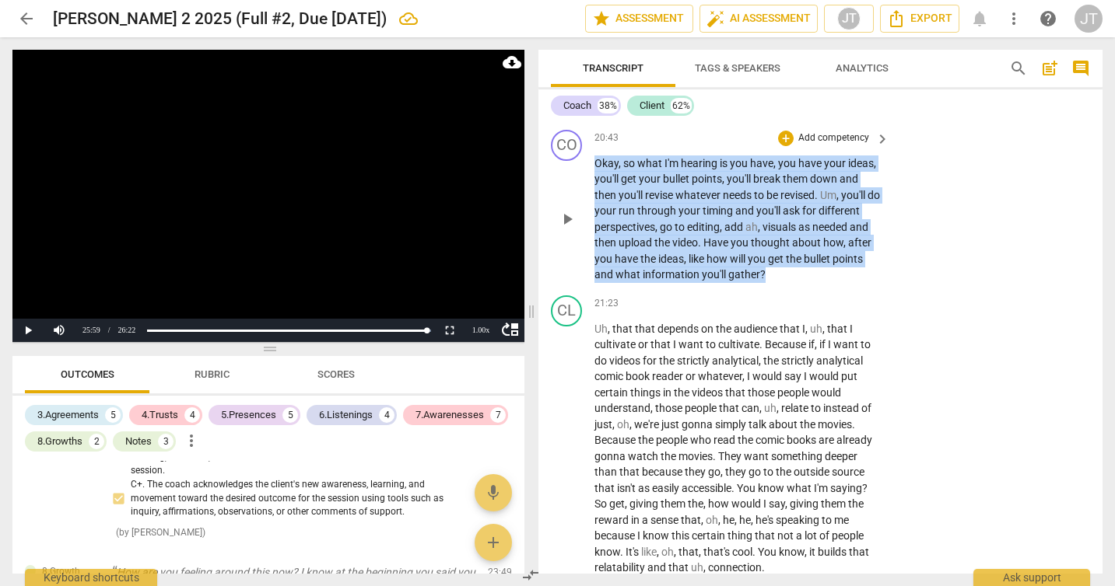
drag, startPoint x: 593, startPoint y: 224, endPoint x: 765, endPoint y: 332, distance: 203.1
click at [765, 283] on p "Okay , so what I'm hearing is you have , you have your ideas , you'll get your …" at bounding box center [737, 220] width 287 height 128
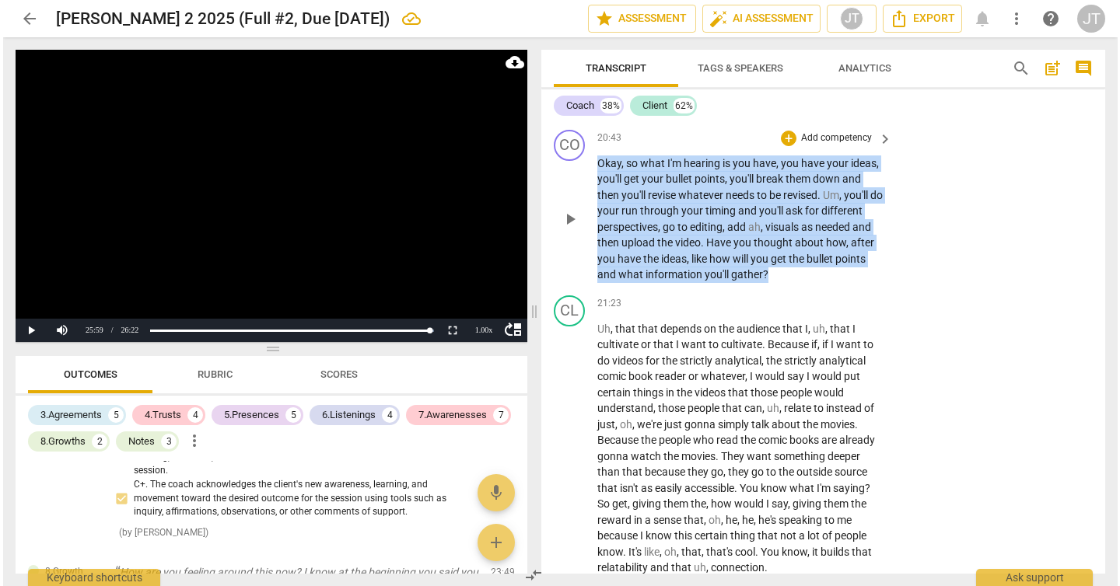
scroll to position [6604, 0]
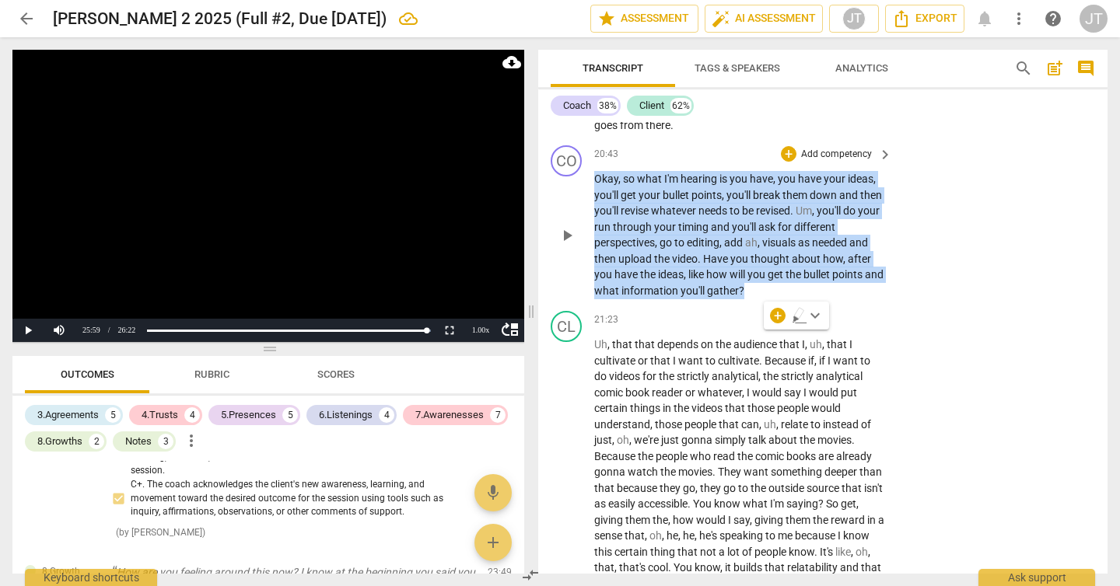
click at [842, 162] on p "Add competency" at bounding box center [837, 155] width 74 height 14
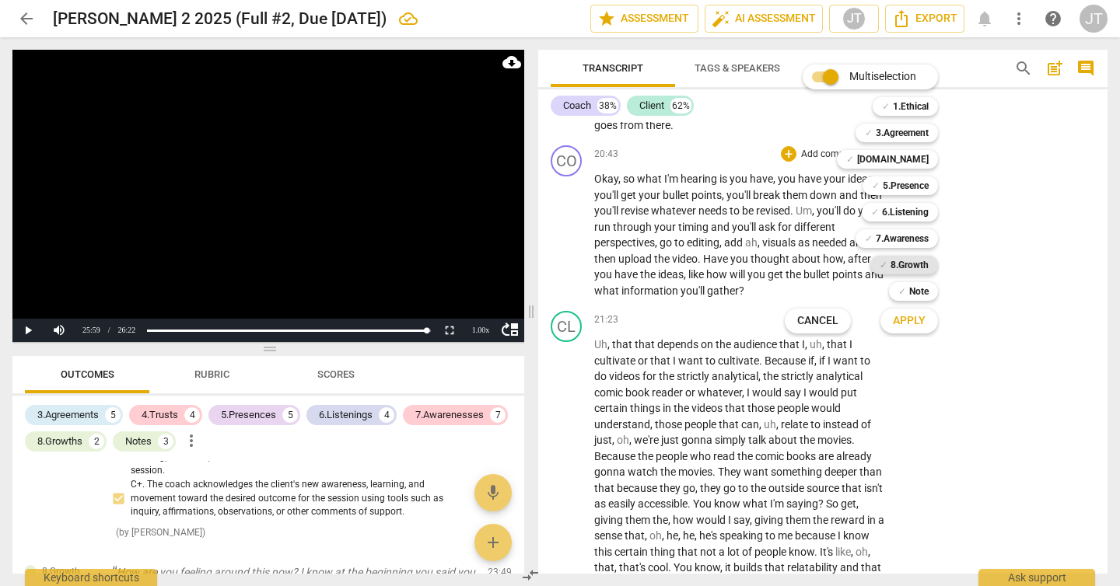
click at [912, 264] on b "8.Growth" at bounding box center [910, 265] width 38 height 19
click at [909, 324] on span "Apply" at bounding box center [909, 321] width 33 height 16
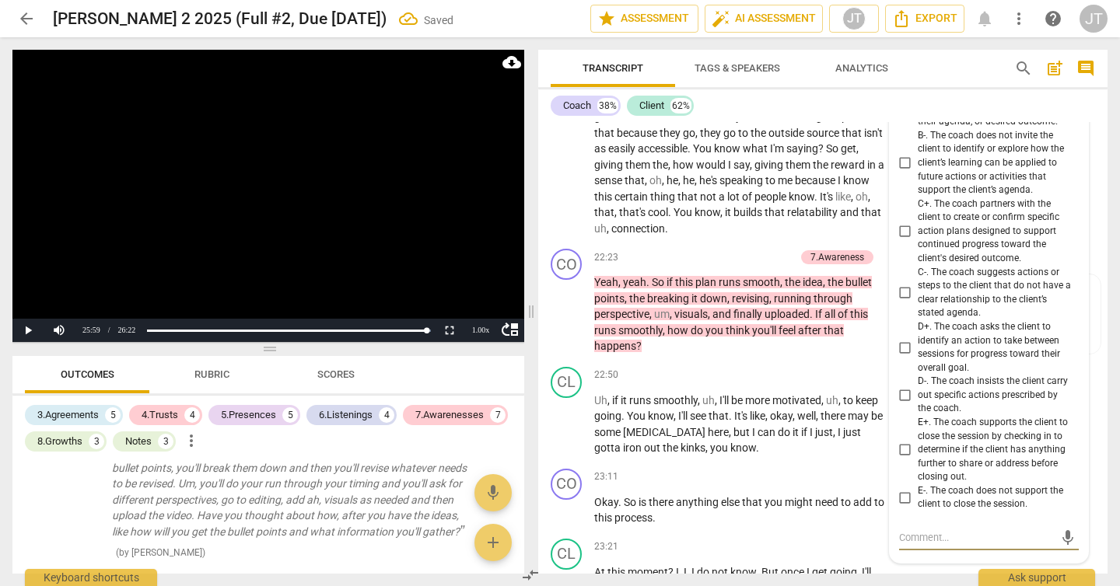
scroll to position [6956, 0]
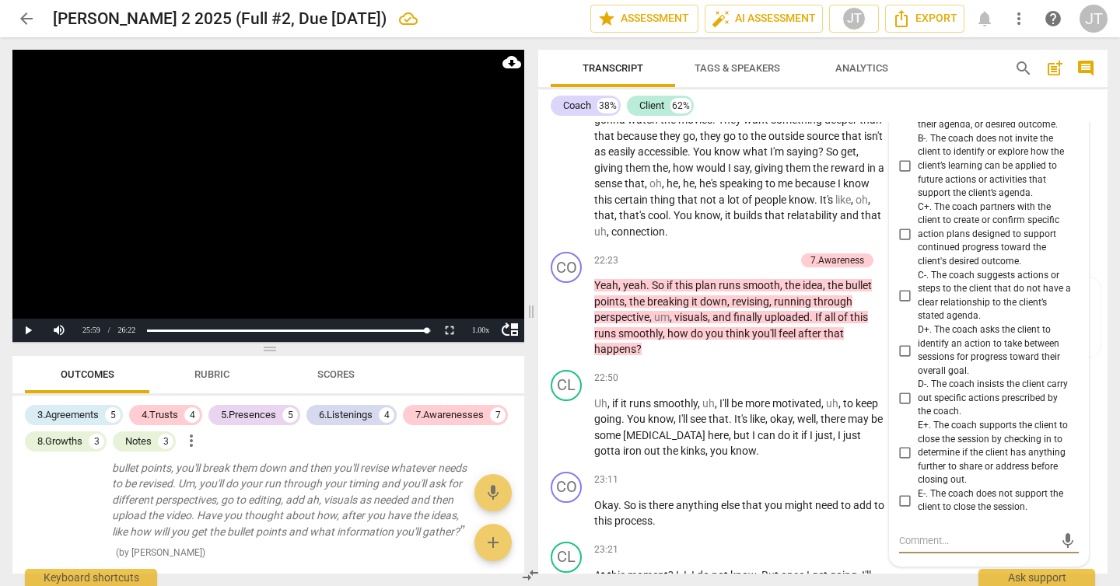
click at [994, 269] on span "C+. The coach partners with the client to create or confirm specific action pla…" at bounding box center [995, 235] width 155 height 68
click at [918, 244] on input "C+. The coach partners with the client to create or confirm specific action pla…" at bounding box center [905, 235] width 25 height 19
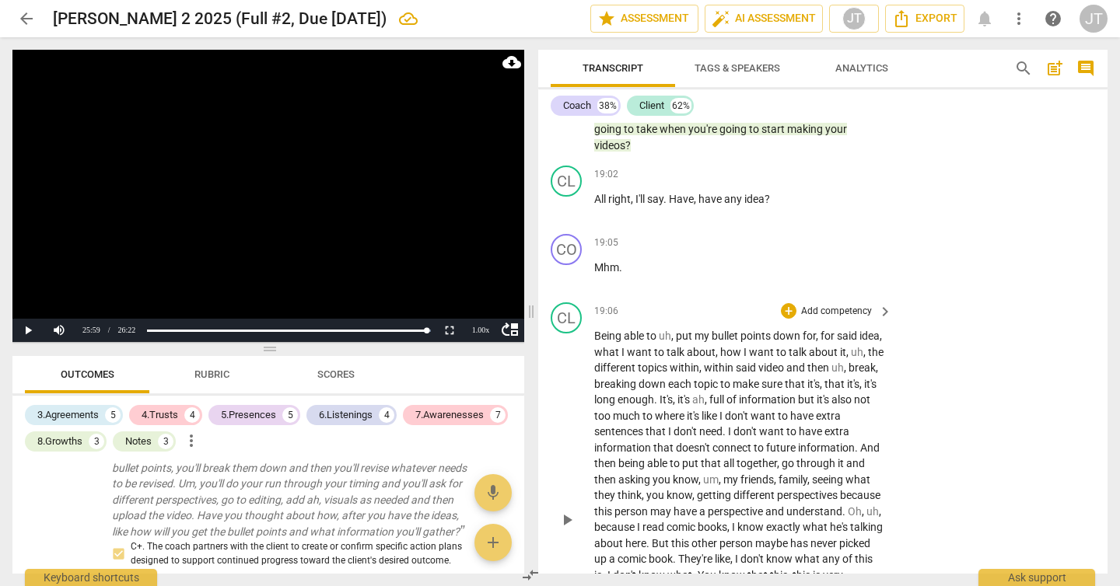
scroll to position [5893, 0]
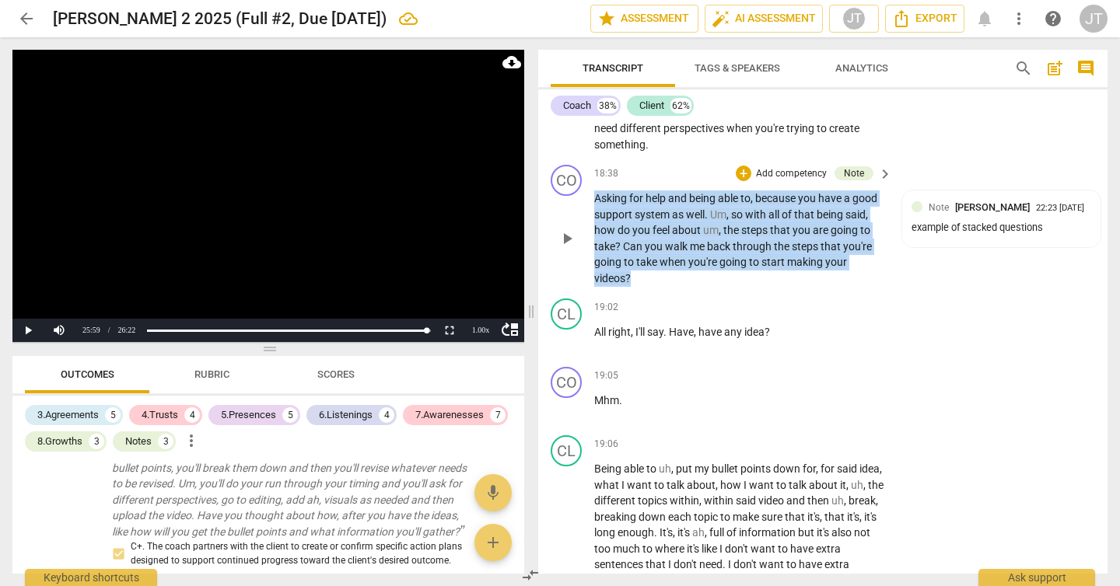
drag, startPoint x: 702, startPoint y: 326, endPoint x: 590, endPoint y: 249, distance: 135.9
click at [590, 249] on div "CO play_arrow pause 18:38 + Add competency Note keyboard_arrow_right Asking for…" at bounding box center [822, 226] width 569 height 134
click at [802, 181] on p "Add competency" at bounding box center [791, 174] width 74 height 14
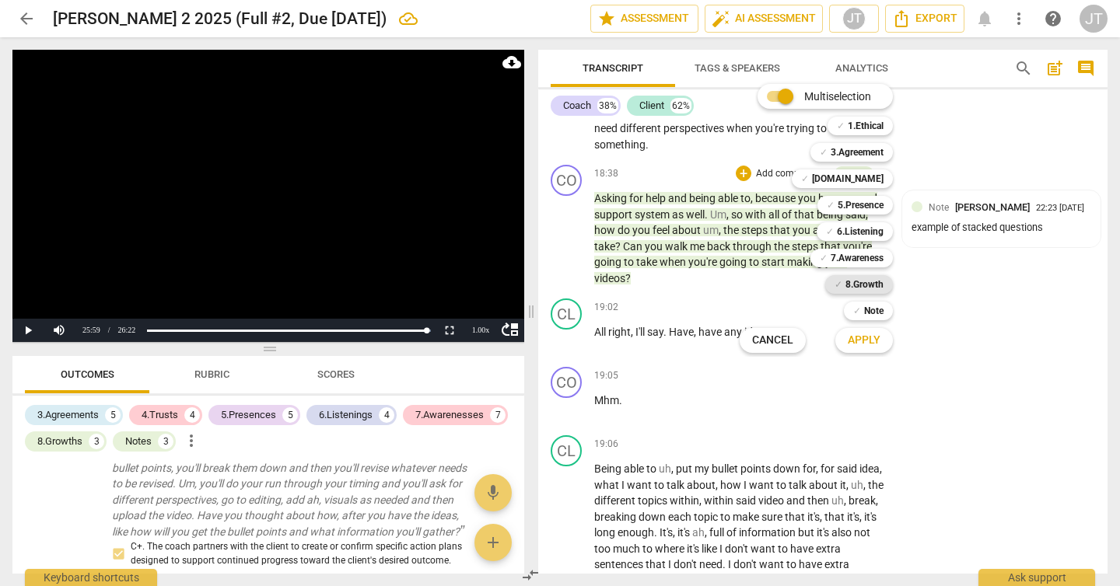
click at [845, 282] on b "8.Growth" at bounding box center [864, 284] width 38 height 19
click at [869, 342] on span "Apply" at bounding box center [864, 341] width 33 height 16
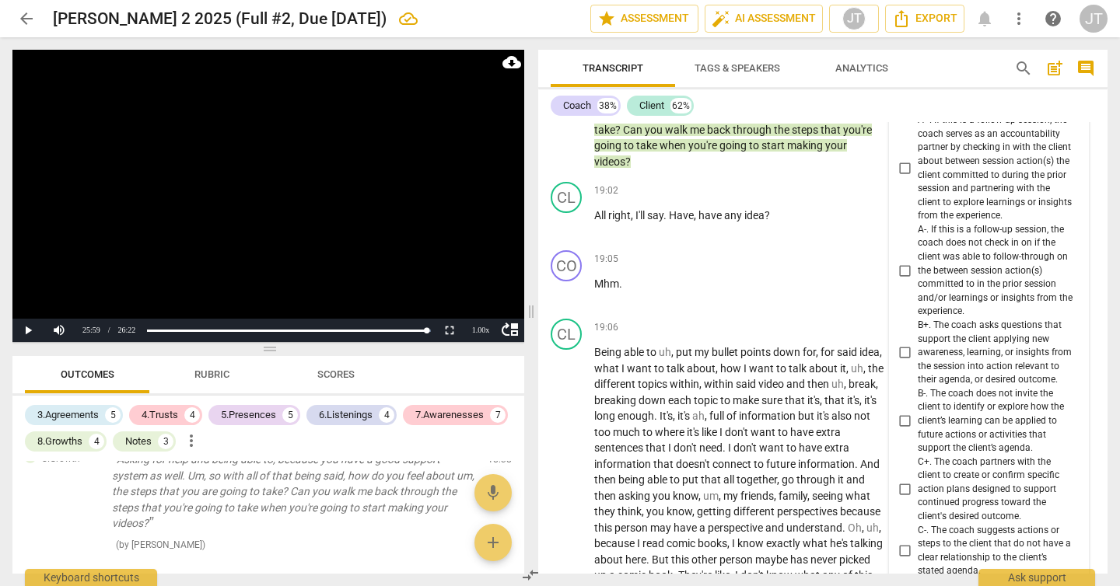
scroll to position [5774, 0]
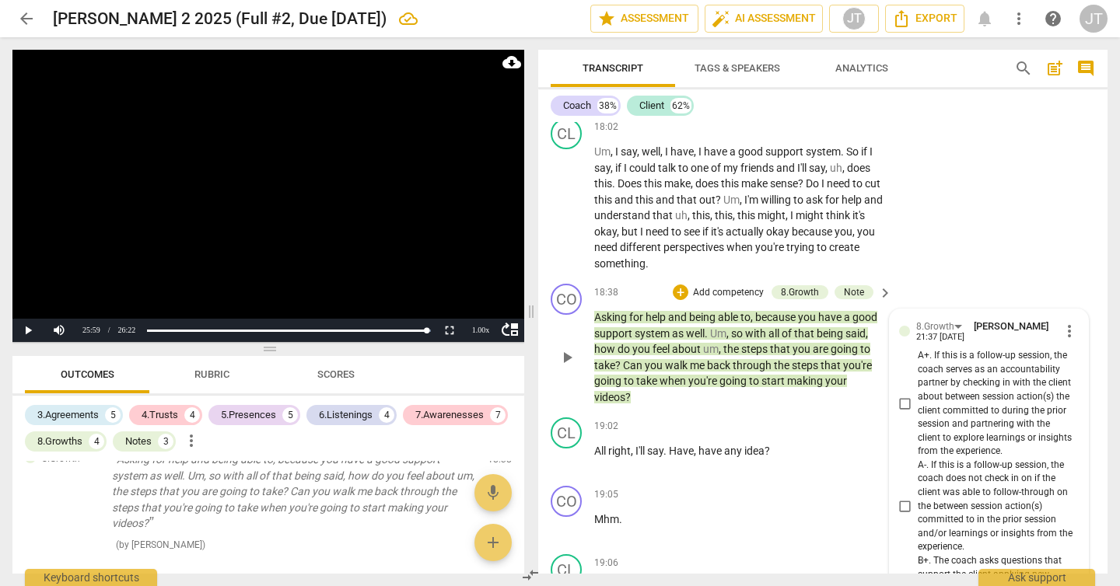
click at [1066, 341] on span "more_vert" at bounding box center [1069, 331] width 19 height 19
click at [1073, 400] on li "Delete" at bounding box center [1080, 405] width 54 height 30
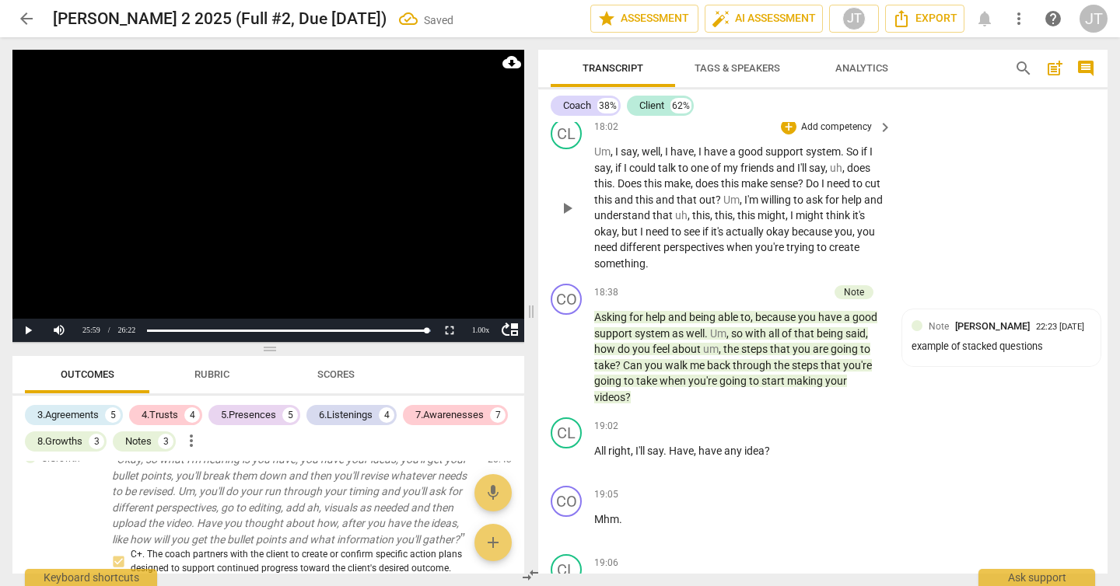
scroll to position [5895, 0]
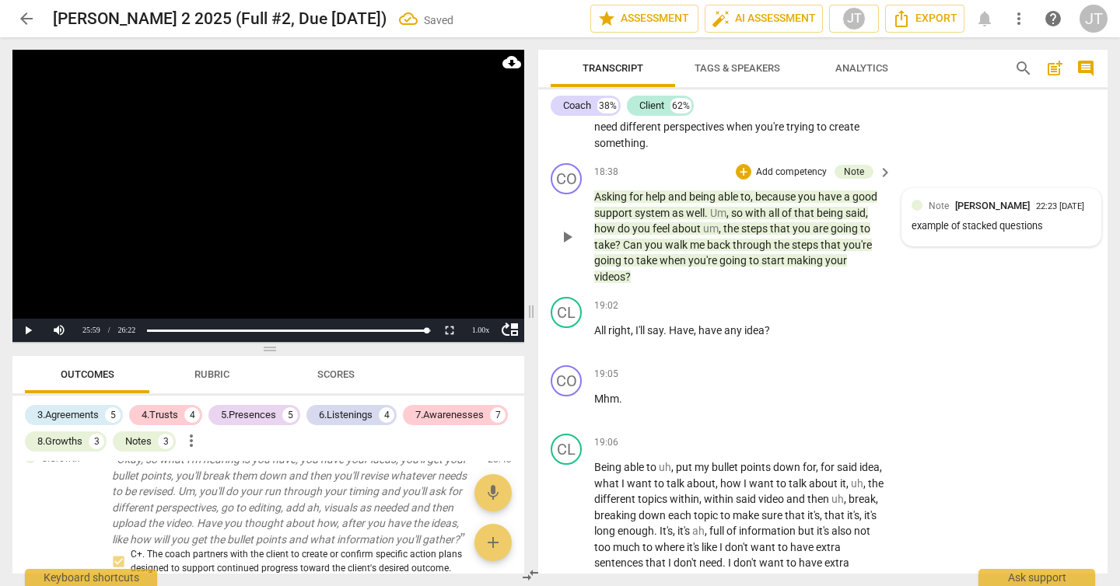
click at [980, 234] on div "example of stacked questions" at bounding box center [1002, 226] width 180 height 15
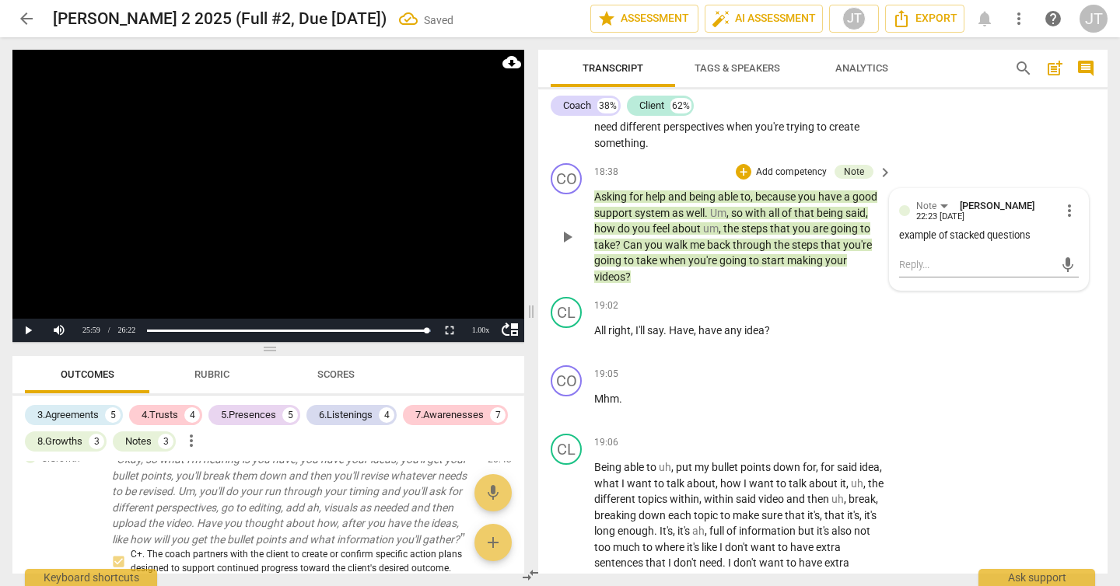
click at [765, 180] on p "Add competency" at bounding box center [791, 173] width 74 height 14
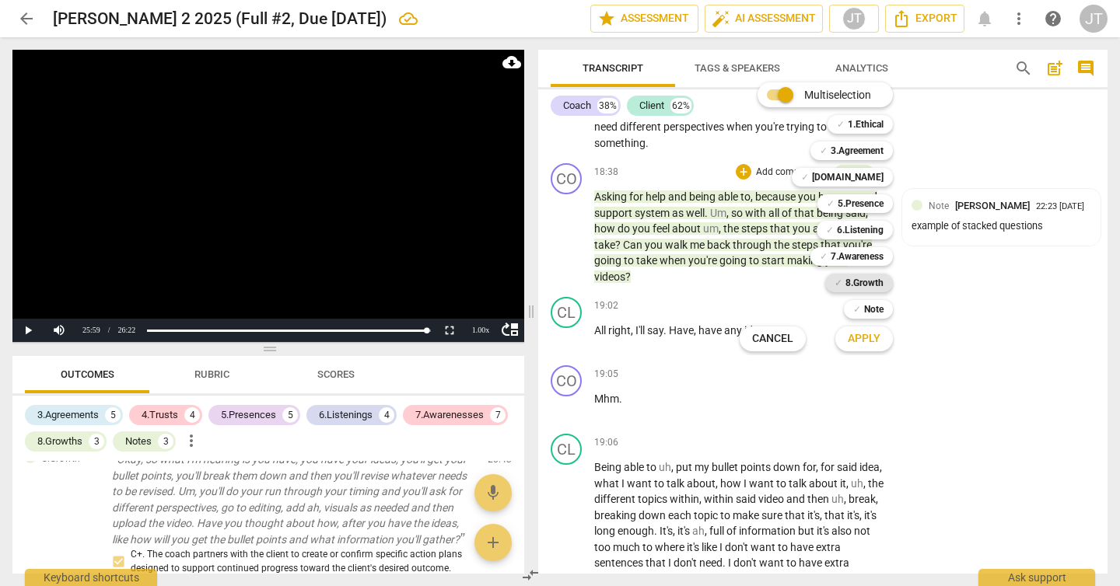
click at [873, 285] on b "8.Growth" at bounding box center [864, 283] width 38 height 19
click at [881, 341] on button "Apply" at bounding box center [864, 339] width 58 height 28
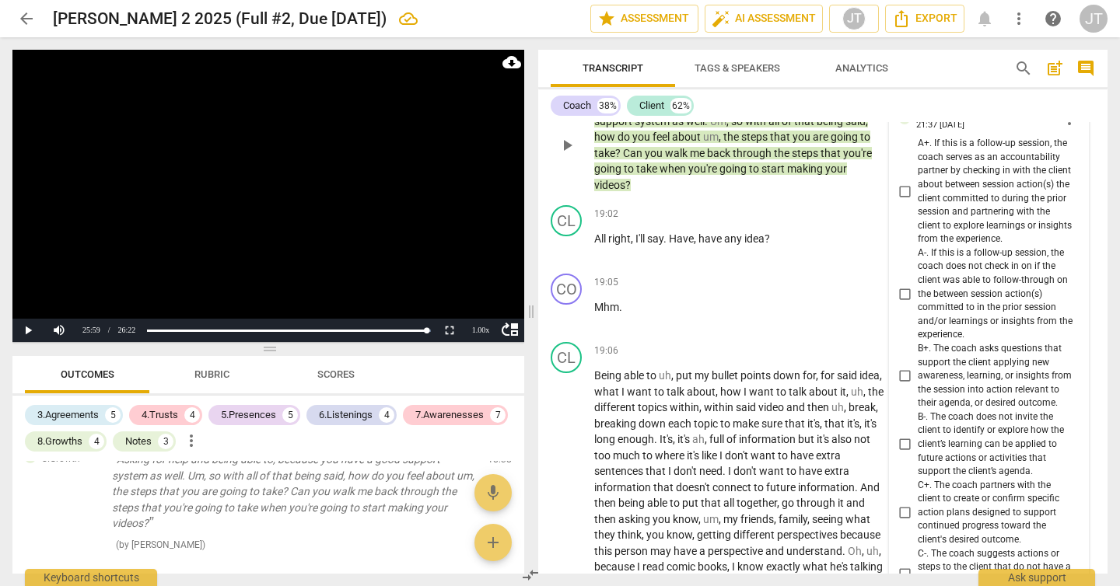
scroll to position [5996, 0]
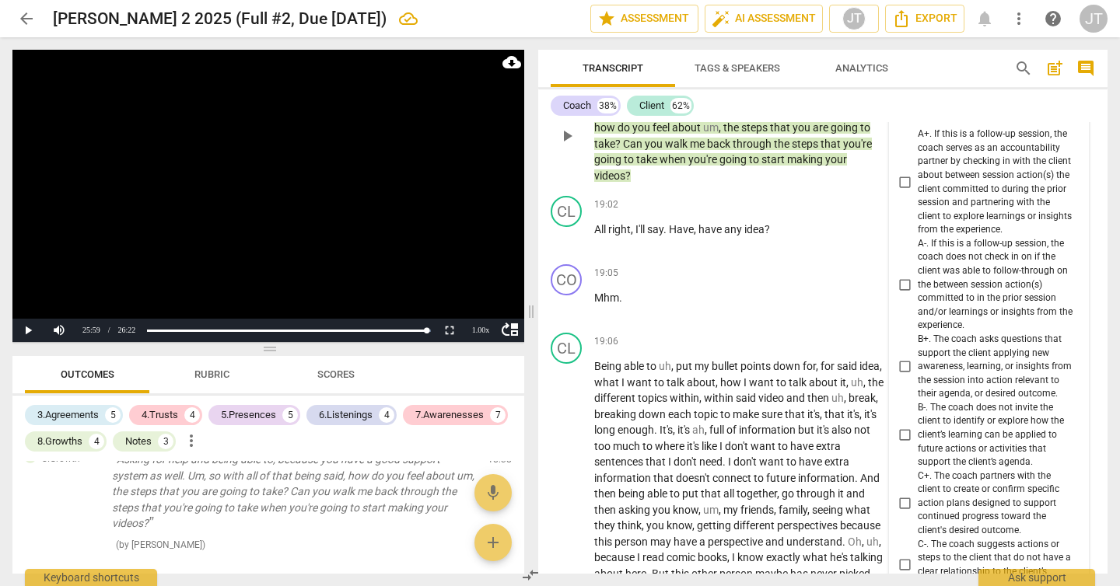
click at [970, 400] on span "B+. The coach asks questions that support the client applying new awareness, le…" at bounding box center [995, 367] width 155 height 68
click at [918, 376] on input "B+. The coach asks questions that support the client applying new awareness, le…" at bounding box center [905, 367] width 25 height 19
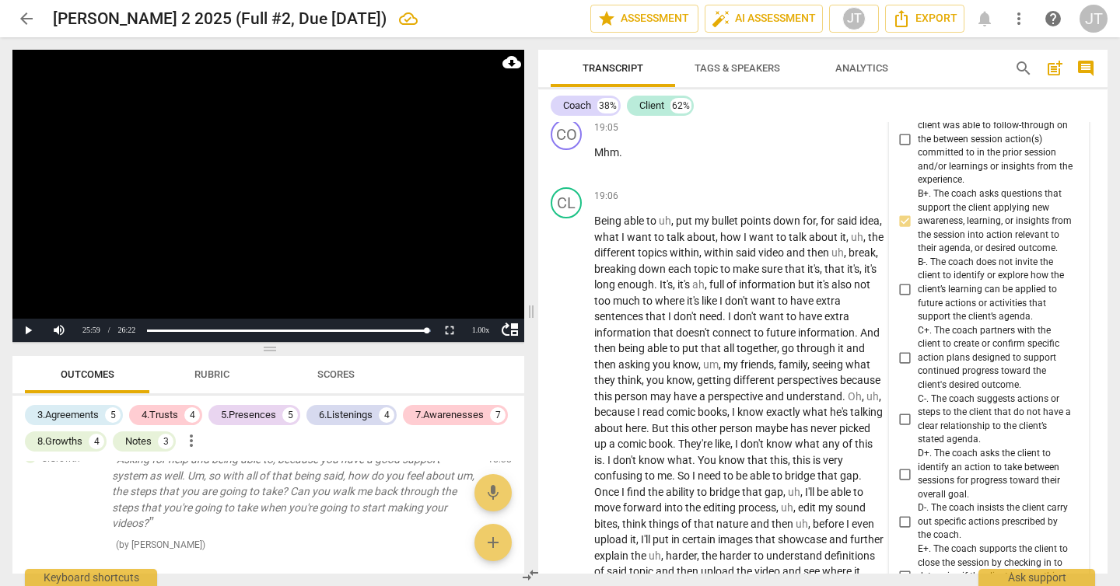
scroll to position [6158, 0]
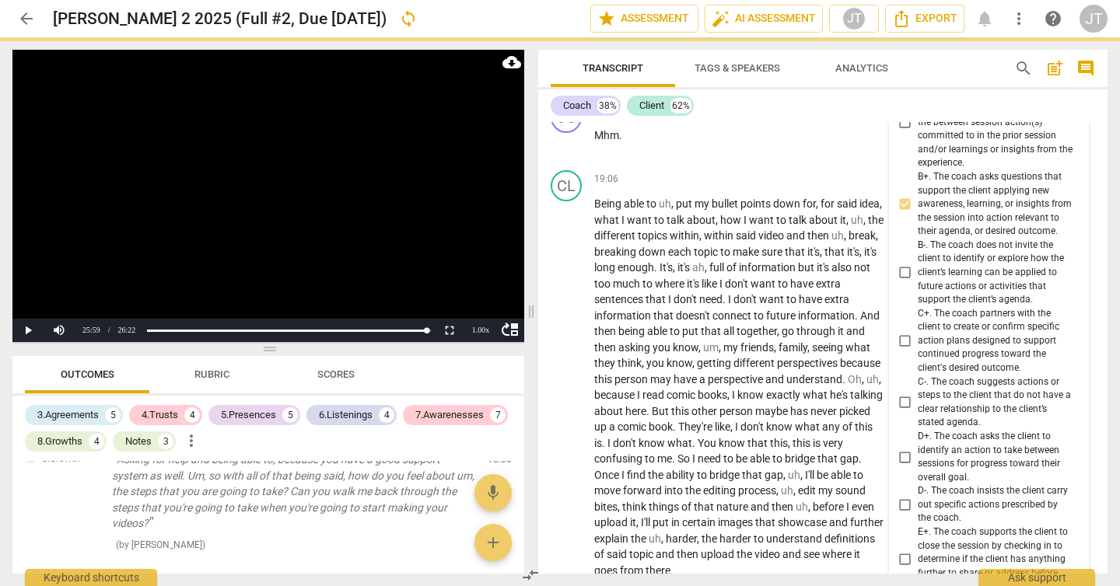
click at [973, 376] on span "C+. The coach partners with the client to create or confirm specific action pla…" at bounding box center [995, 341] width 155 height 68
click at [918, 351] on input "C+. The coach partners with the client to create or confirm specific action pla…" at bounding box center [905, 341] width 25 height 19
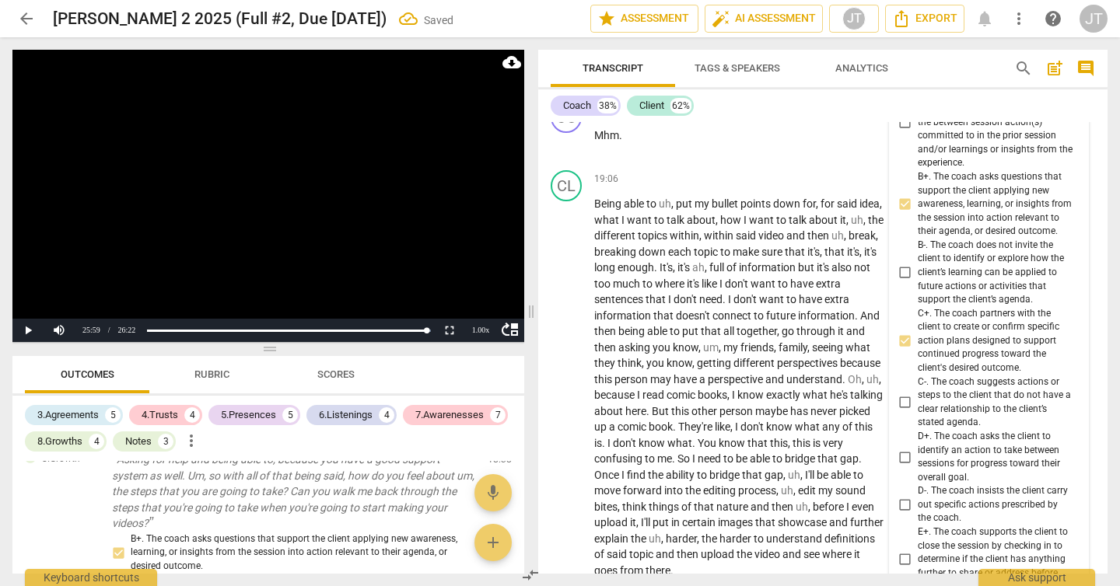
click at [418, 195] on video at bounding box center [268, 196] width 512 height 292
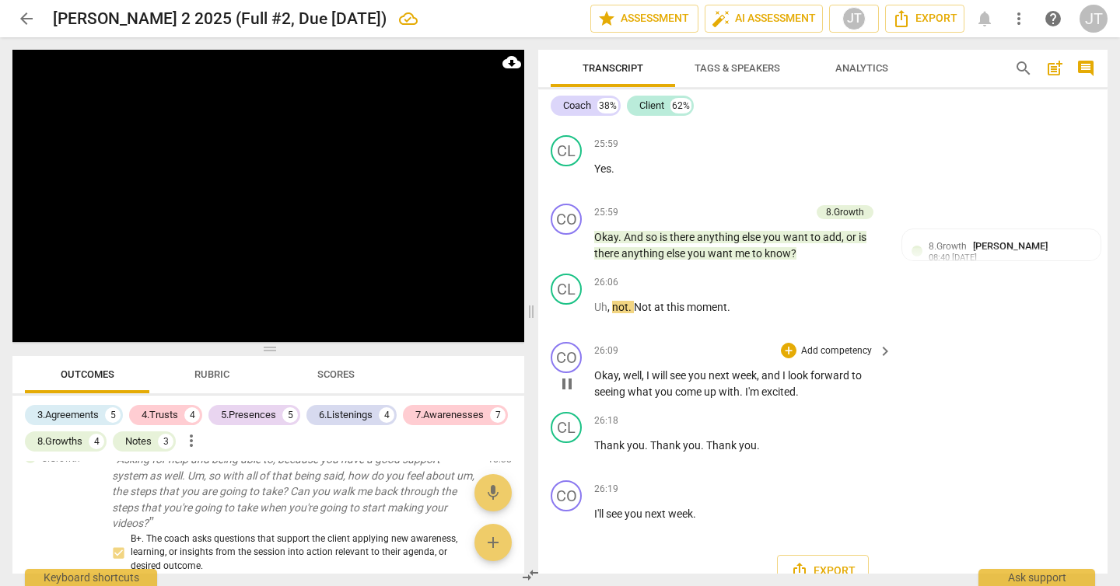
scroll to position [8429, 0]
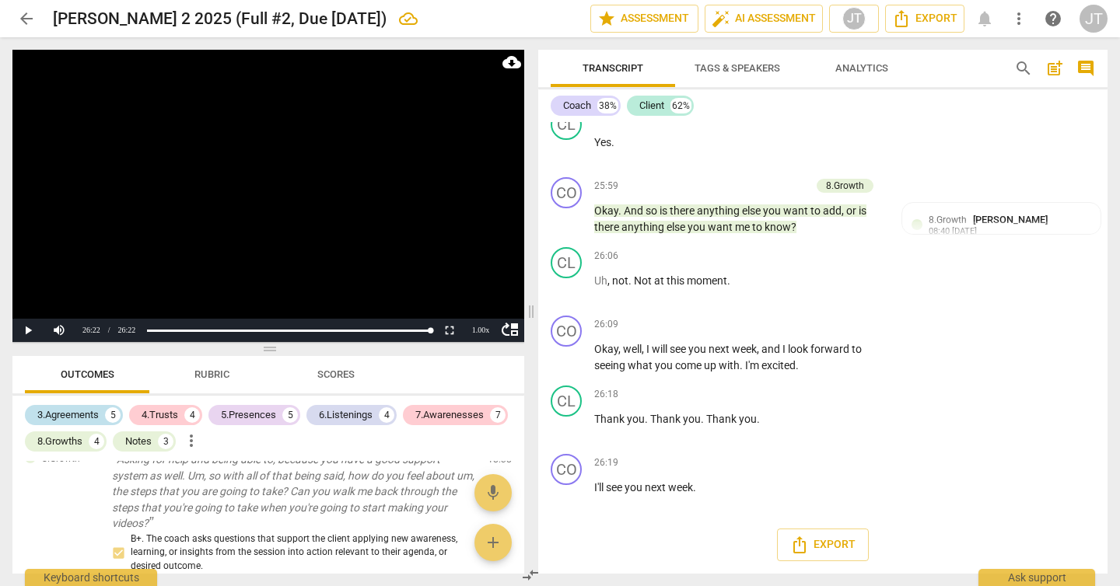
click at [93, 415] on div "3.Agreements" at bounding box center [67, 416] width 61 height 16
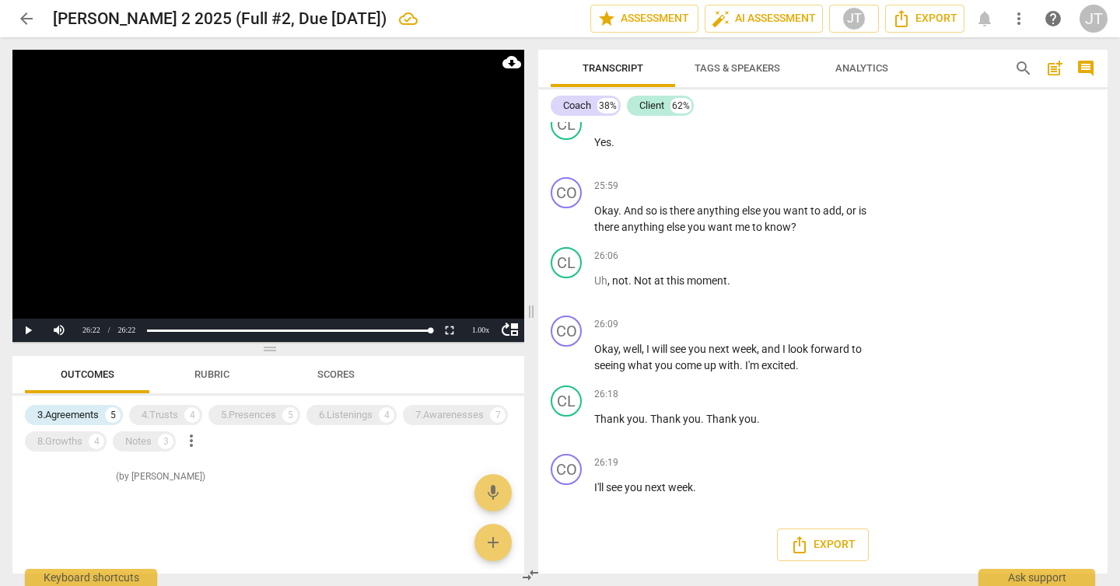
scroll to position [8395, 0]
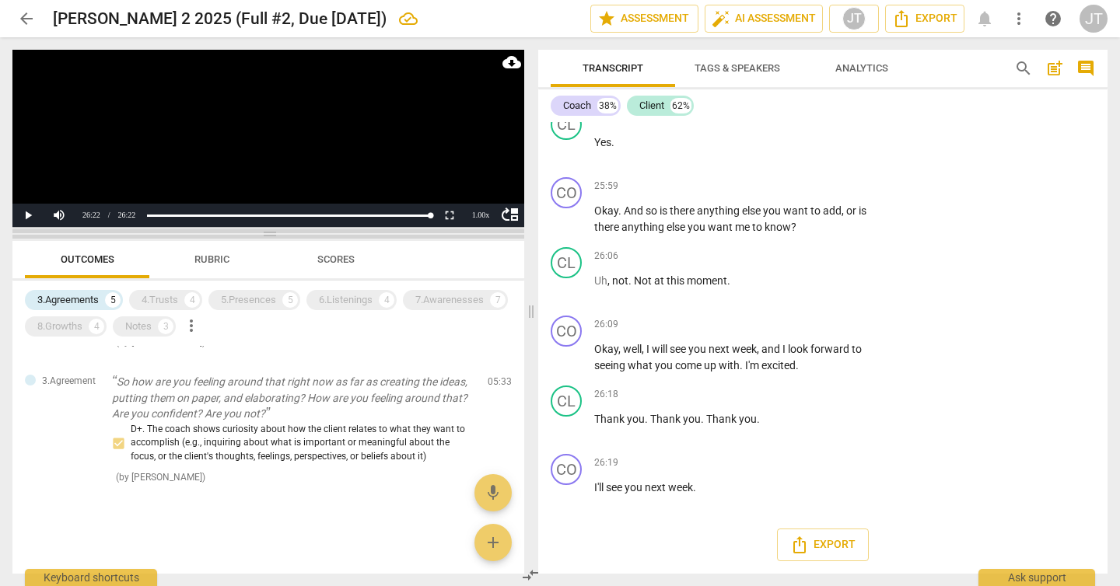
drag, startPoint x: 271, startPoint y: 353, endPoint x: 296, endPoint y: 237, distance: 118.4
click at [296, 237] on span at bounding box center [268, 233] width 512 height 9
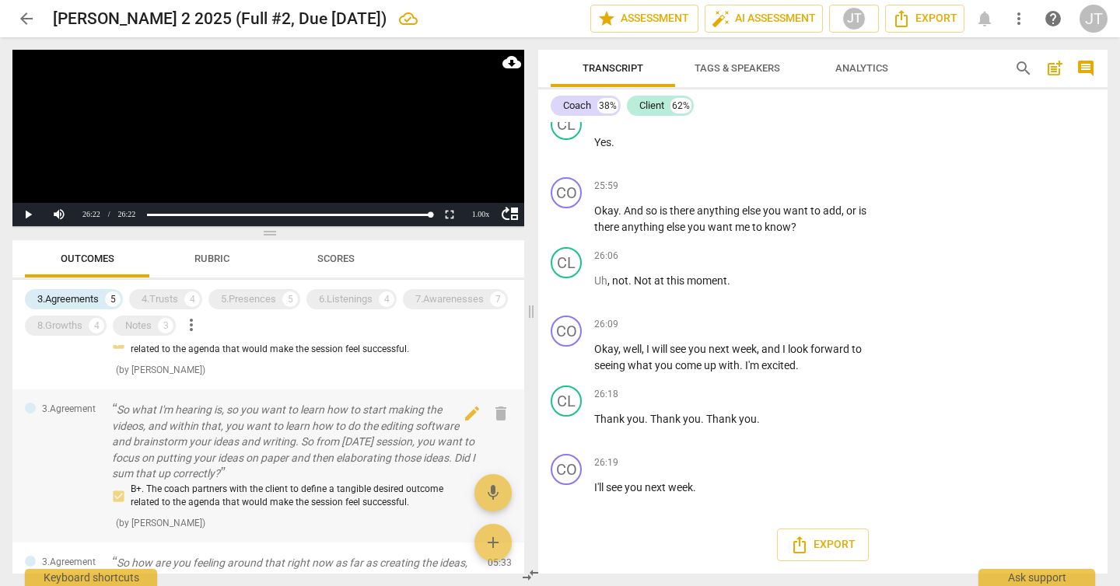
scroll to position [304, 0]
click at [336, 450] on p "So what I'm hearing is, so you want to learn how to start making the videos, an…" at bounding box center [293, 442] width 363 height 80
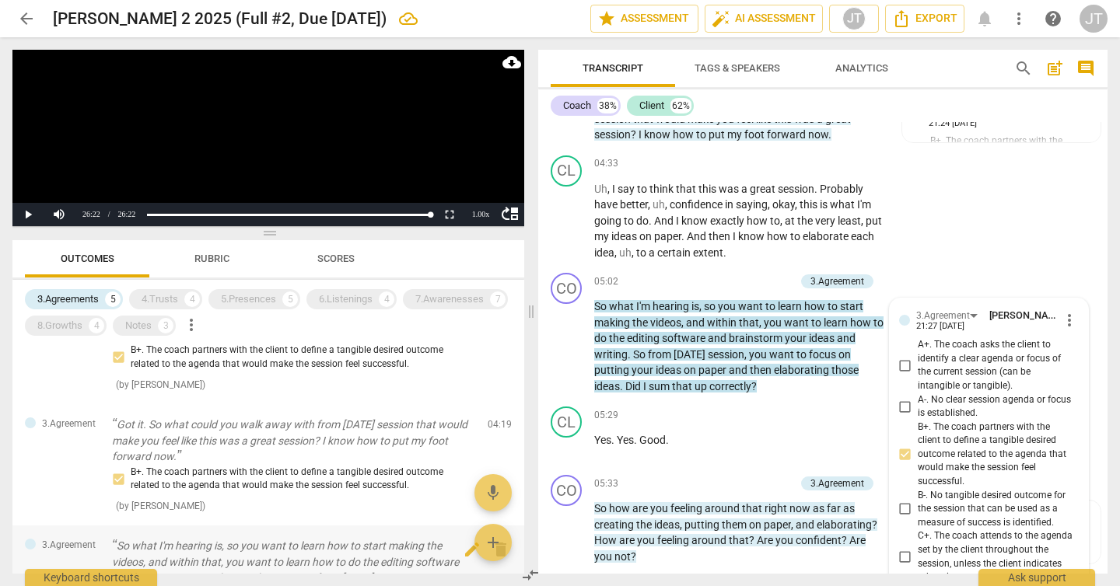
scroll to position [0, 0]
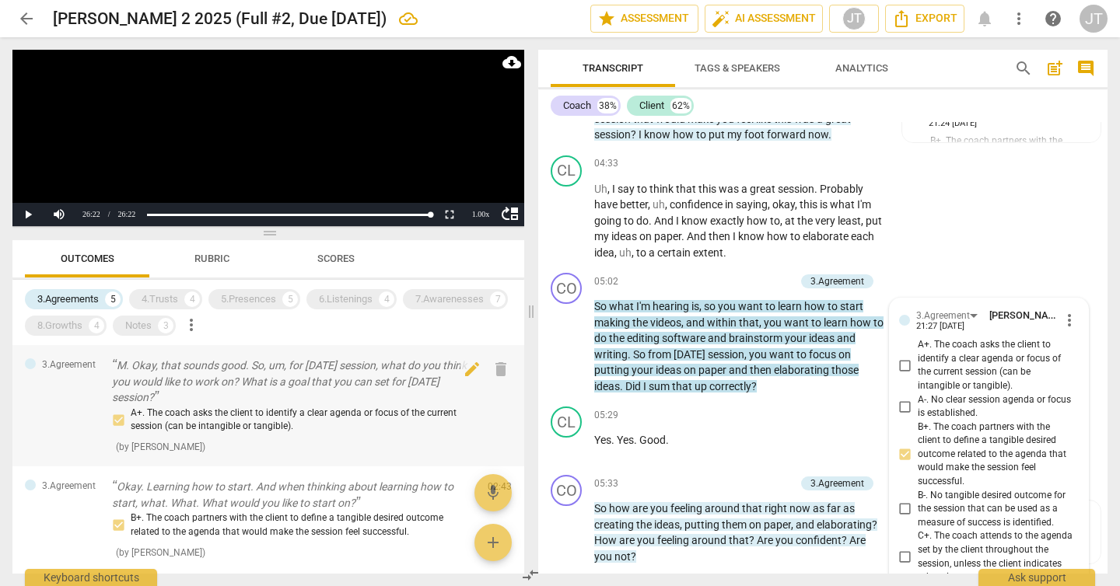
click at [301, 378] on p "M. Okay, that sounds good. So, um, for [DATE] session, what do you think you wo…" at bounding box center [293, 382] width 363 height 48
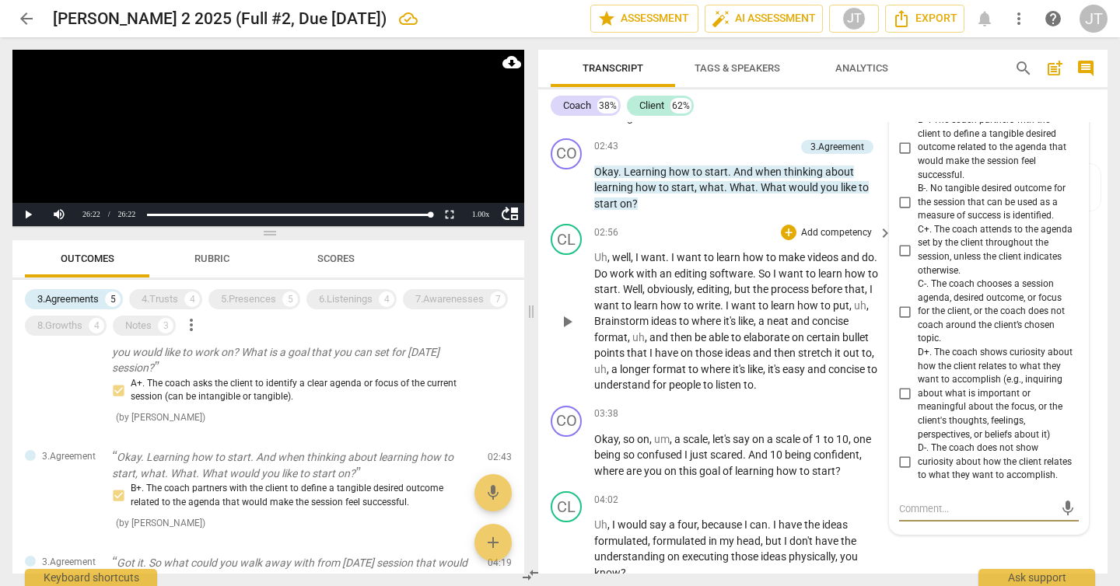
scroll to position [1097, 0]
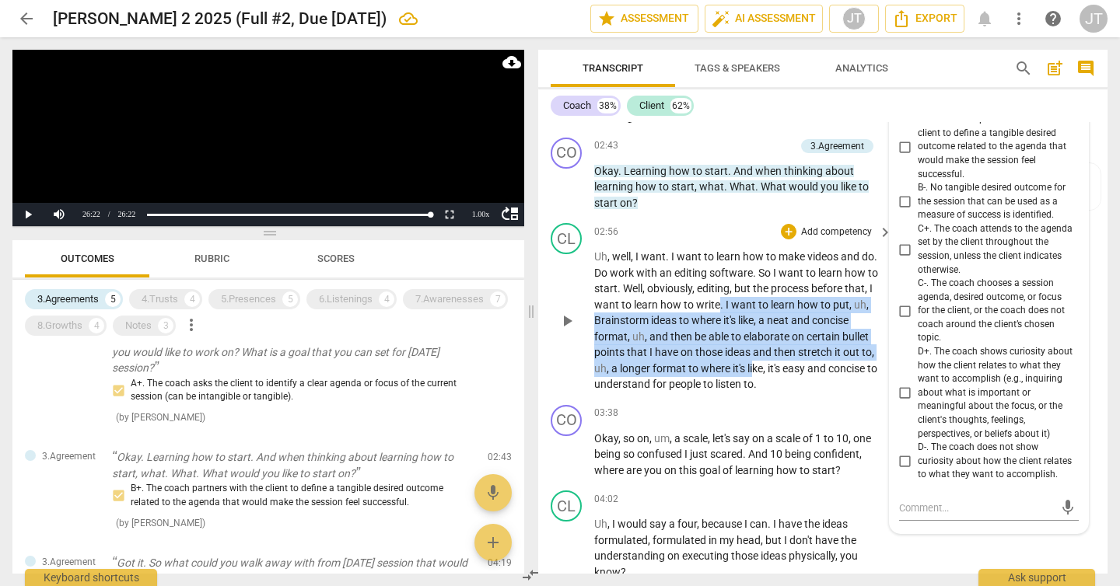
drag, startPoint x: 719, startPoint y: 324, endPoint x: 754, endPoint y: 382, distance: 68.4
click at [754, 382] on p "Uh , well , I want . I want to learn how to make videos and do . Do work with a…" at bounding box center [739, 321] width 290 height 144
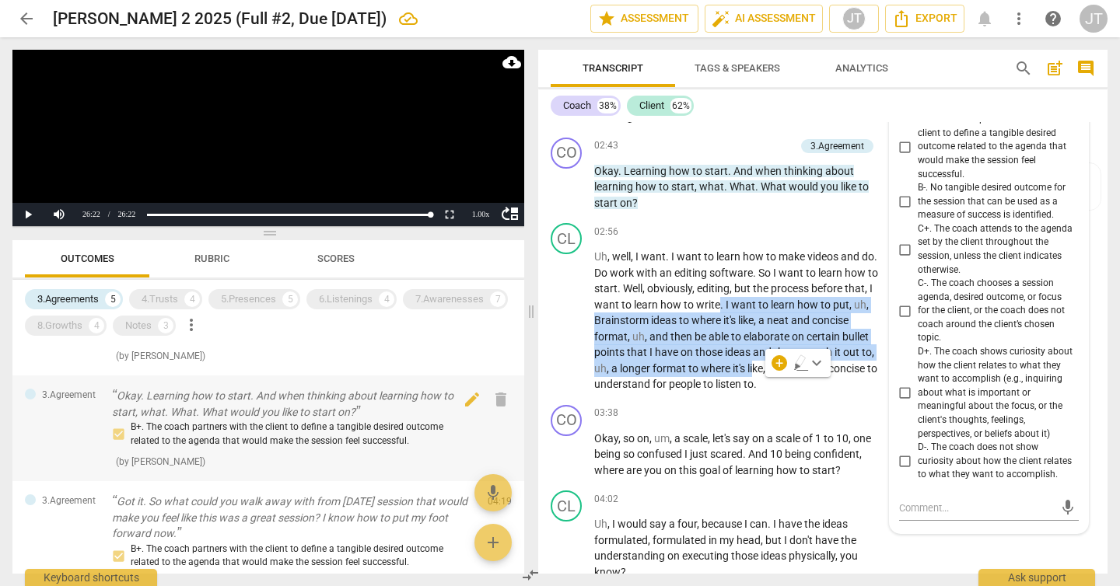
scroll to position [114, 0]
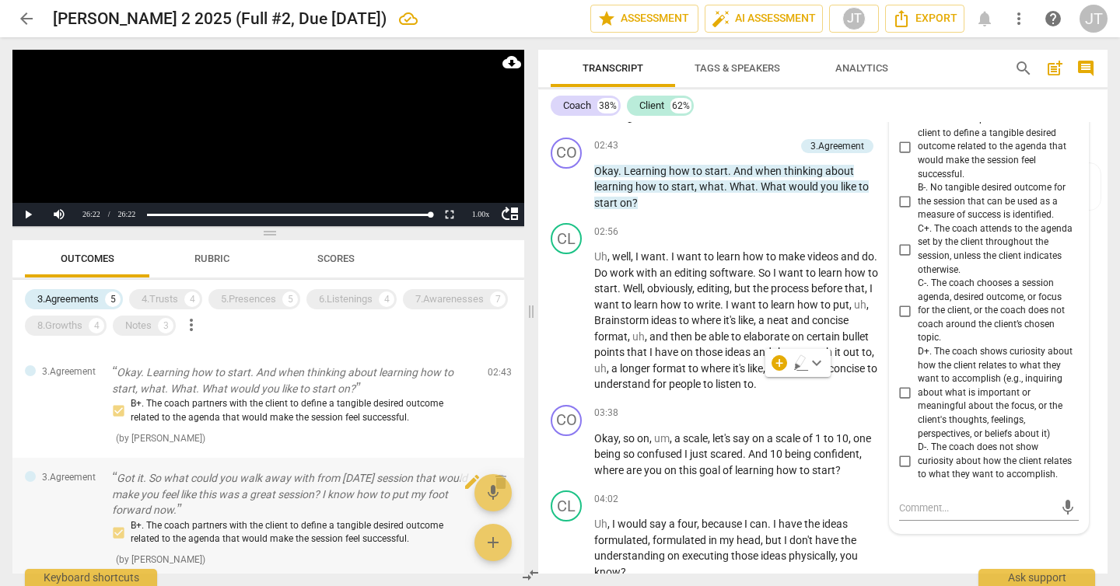
click at [376, 511] on p "Got it. So what could you walk away with from [DATE] session that would make yo…" at bounding box center [293, 495] width 363 height 48
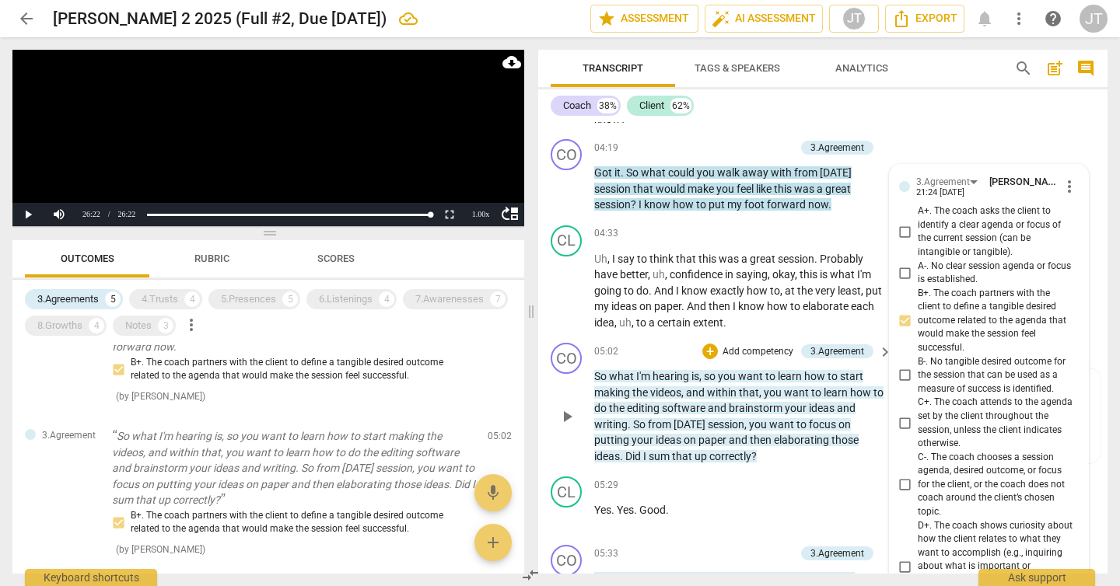
scroll to position [1554, 0]
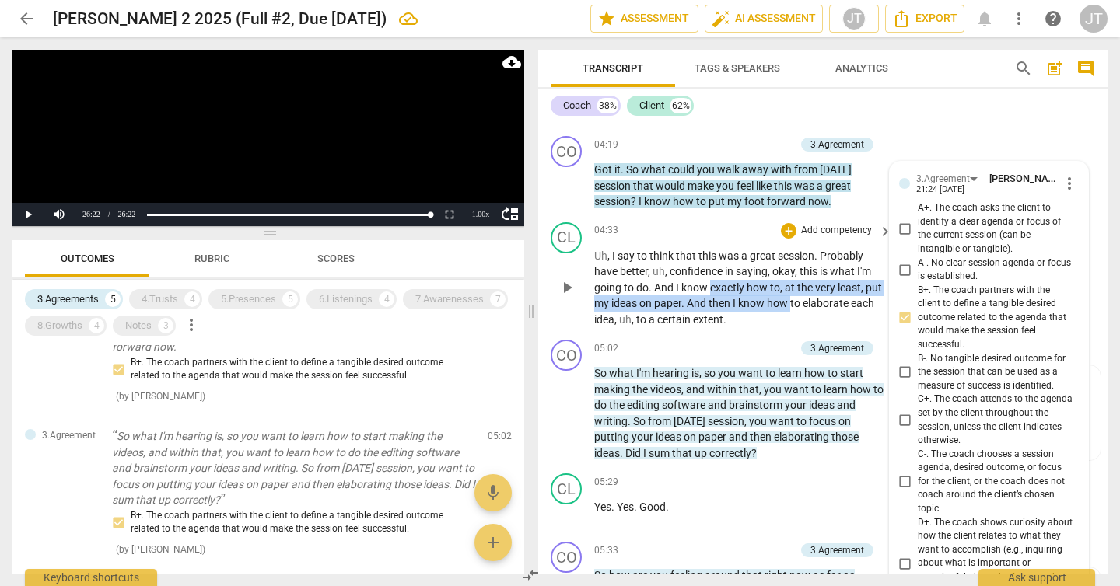
drag, startPoint x: 811, startPoint y: 320, endPoint x: 709, endPoint y: 296, distance: 104.9
click at [709, 296] on p "Uh , I say to think that this was a great session . Probably have better , uh ,…" at bounding box center [739, 288] width 290 height 80
click at [709, 294] on span "know" at bounding box center [695, 288] width 29 height 12
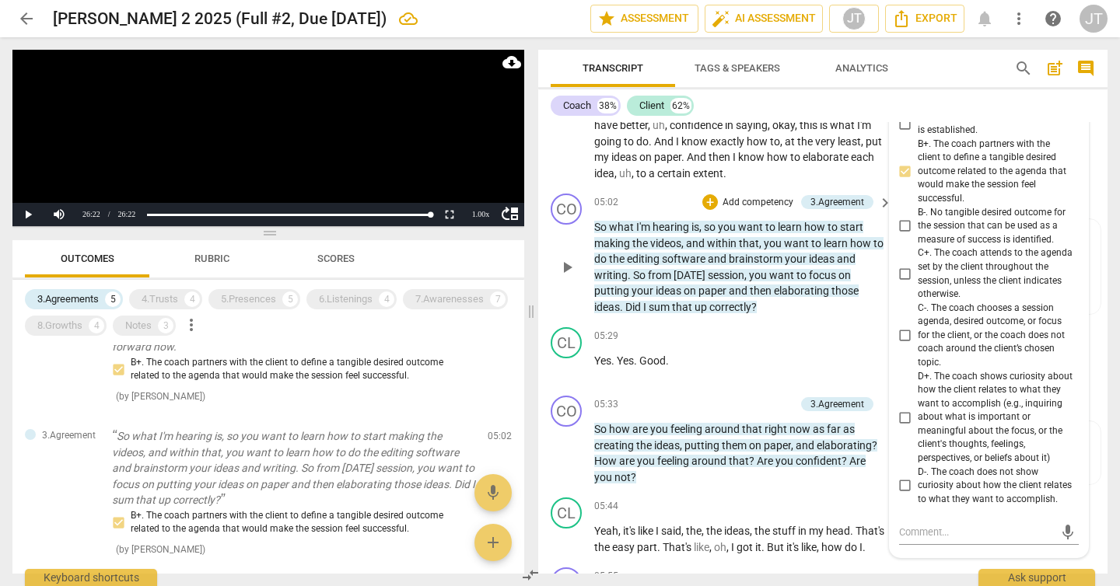
scroll to position [1821, 0]
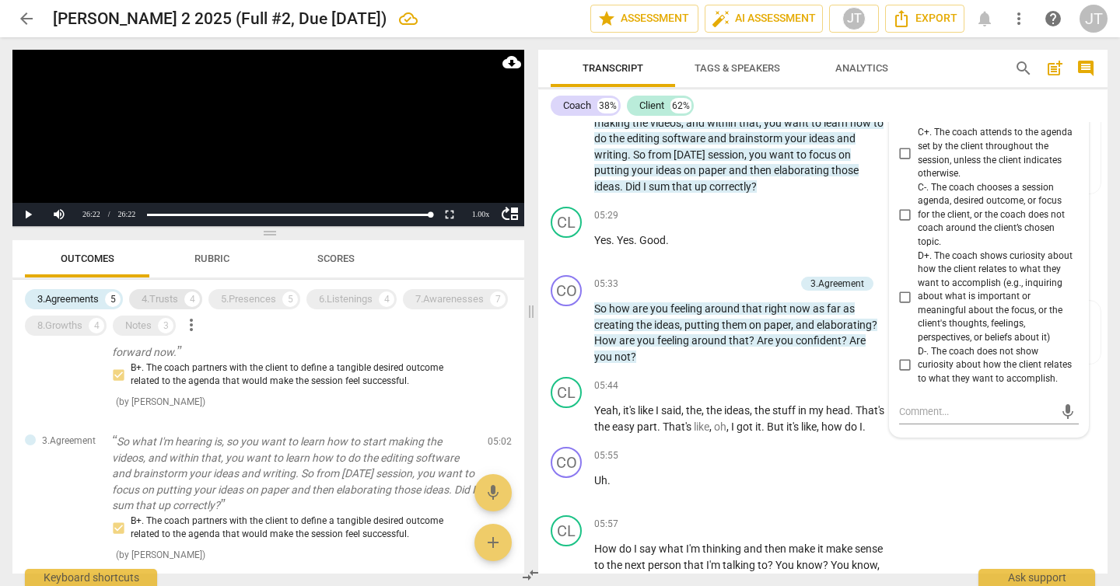
click at [172, 299] on div "4.Trusts" at bounding box center [160, 300] width 37 height 16
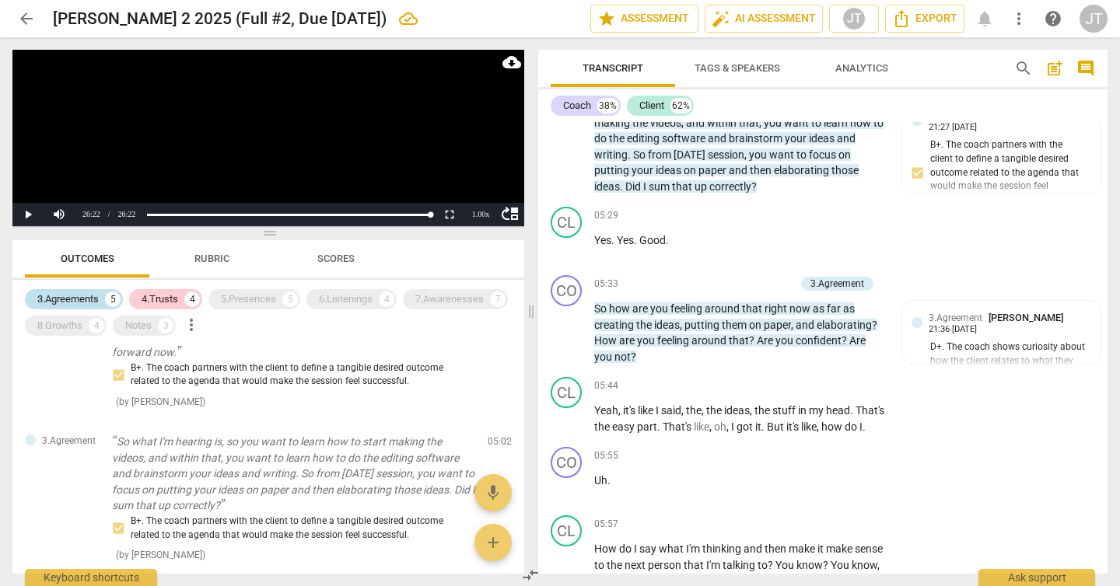
click at [106, 300] on div "5" at bounding box center [113, 300] width 16 height 16
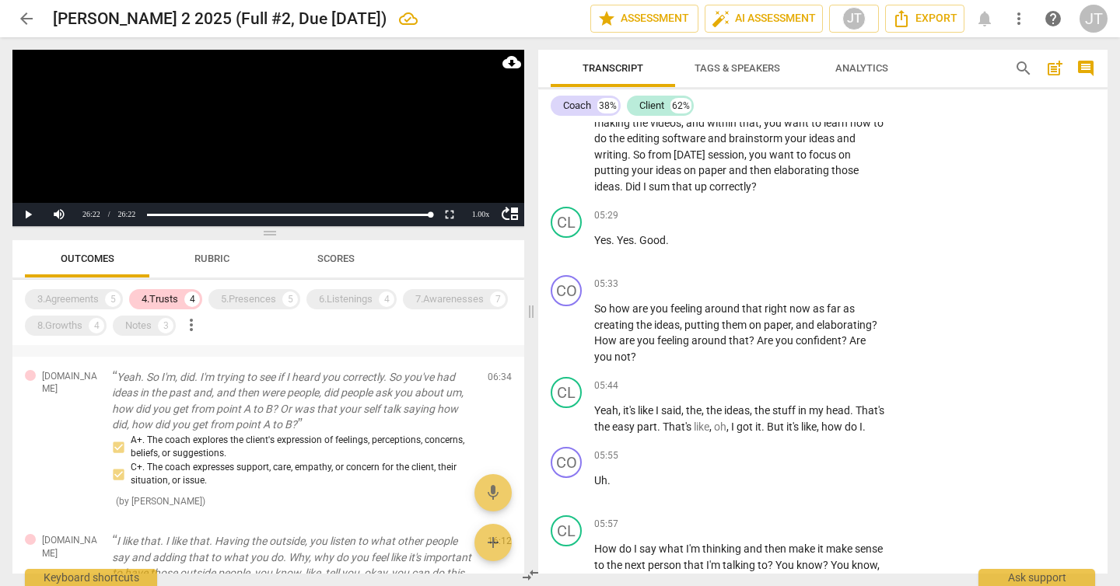
scroll to position [211, 0]
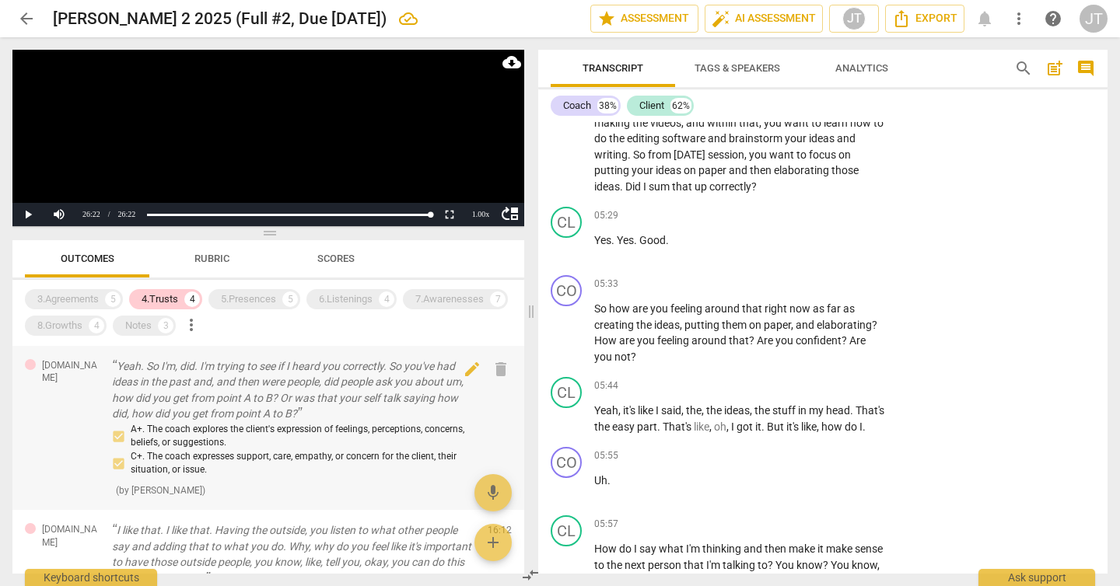
click at [264, 404] on p "Yeah. So I'm, did. I'm trying to see if I heard you correctly. So you've had id…" at bounding box center [293, 391] width 363 height 64
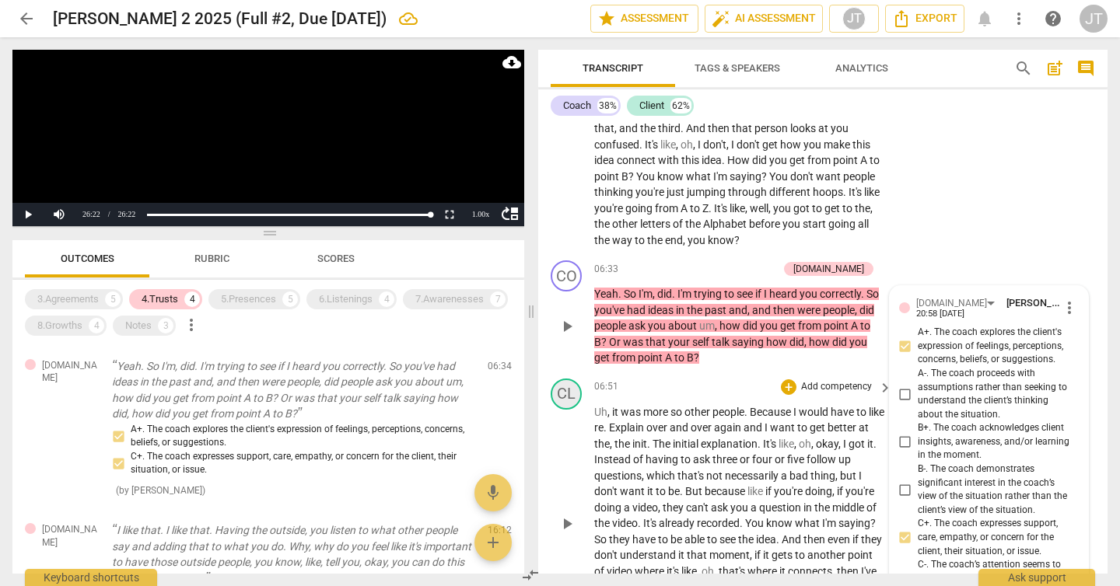
scroll to position [2301, 0]
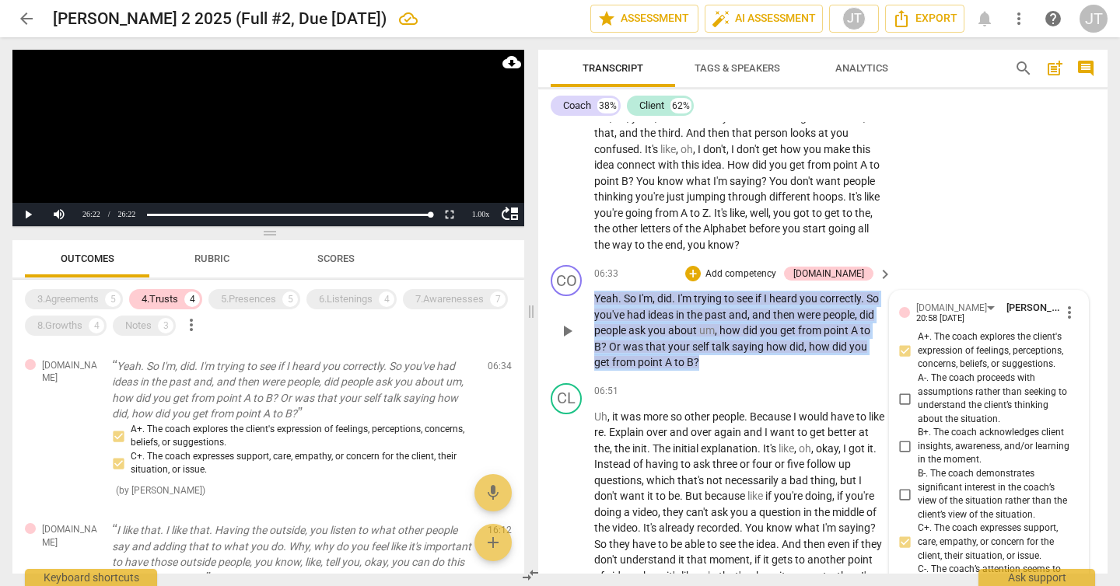
drag, startPoint x: 739, startPoint y: 396, endPoint x: 593, endPoint y: 334, distance: 158.2
click at [594, 334] on p "Yeah . So I'm , did . I'm trying to see if I heard you correctly . So you've ha…" at bounding box center [739, 331] width 290 height 80
copy p "Yeah . So I'm , did . I'm trying to see if I heard you correctly . So you've ha…"
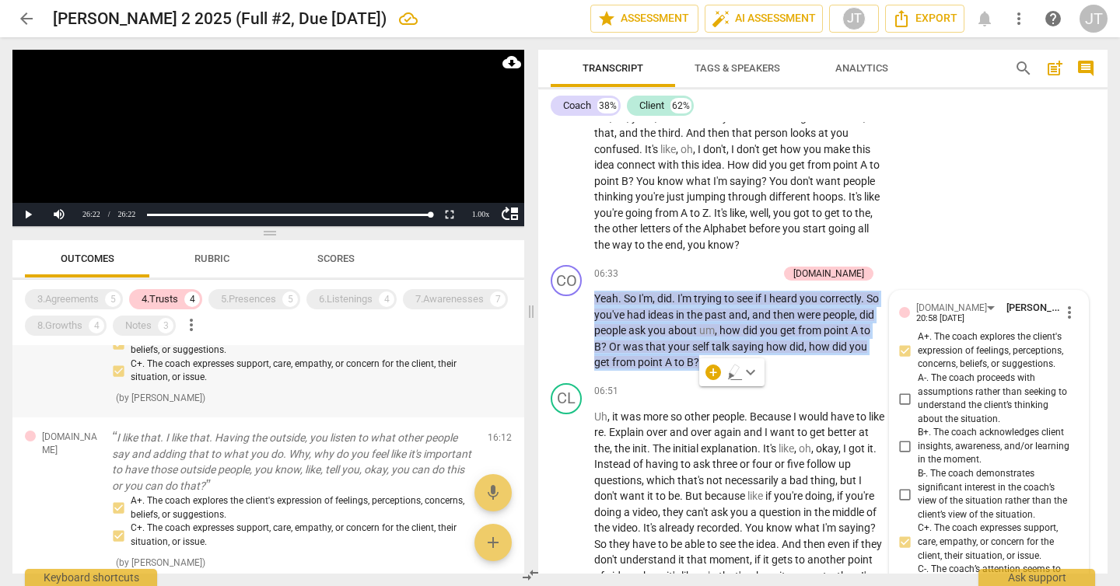
scroll to position [303, 0]
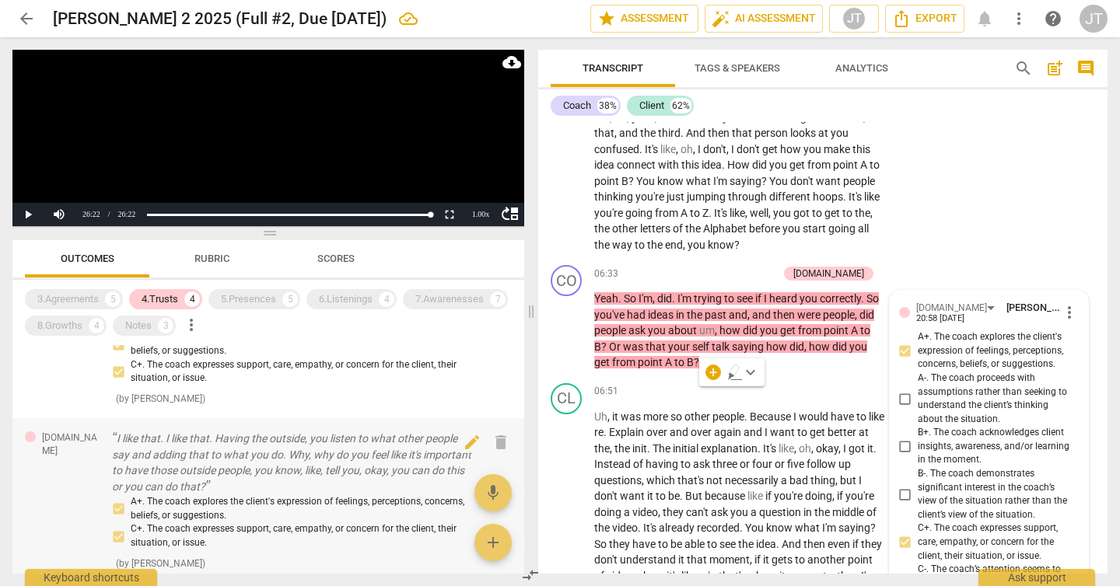
click at [278, 453] on p "I like that. I like that. Having the outside, you listen to what other people s…" at bounding box center [293, 463] width 363 height 64
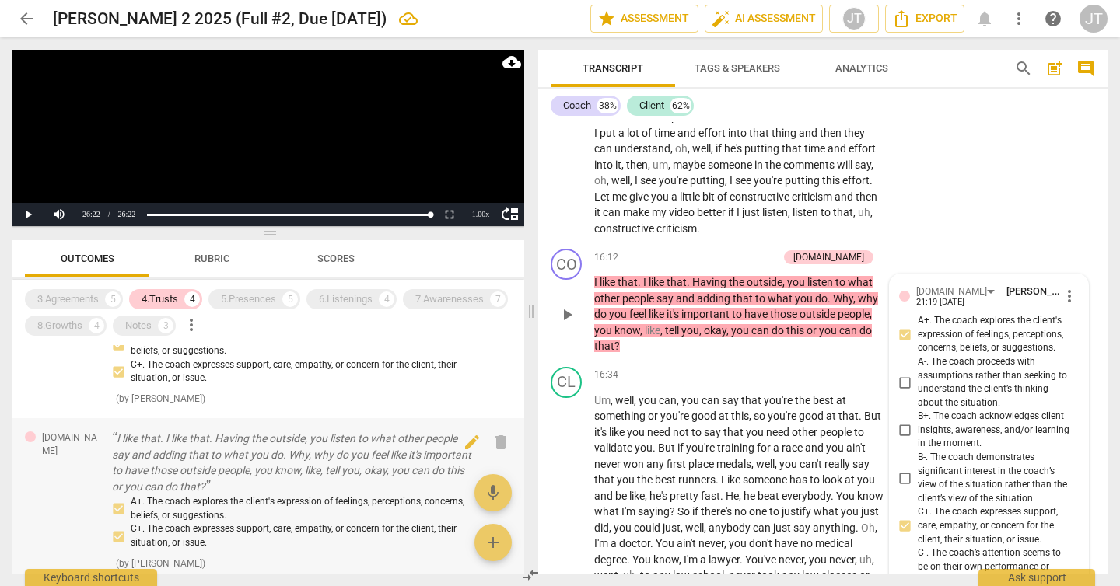
scroll to position [390, 0]
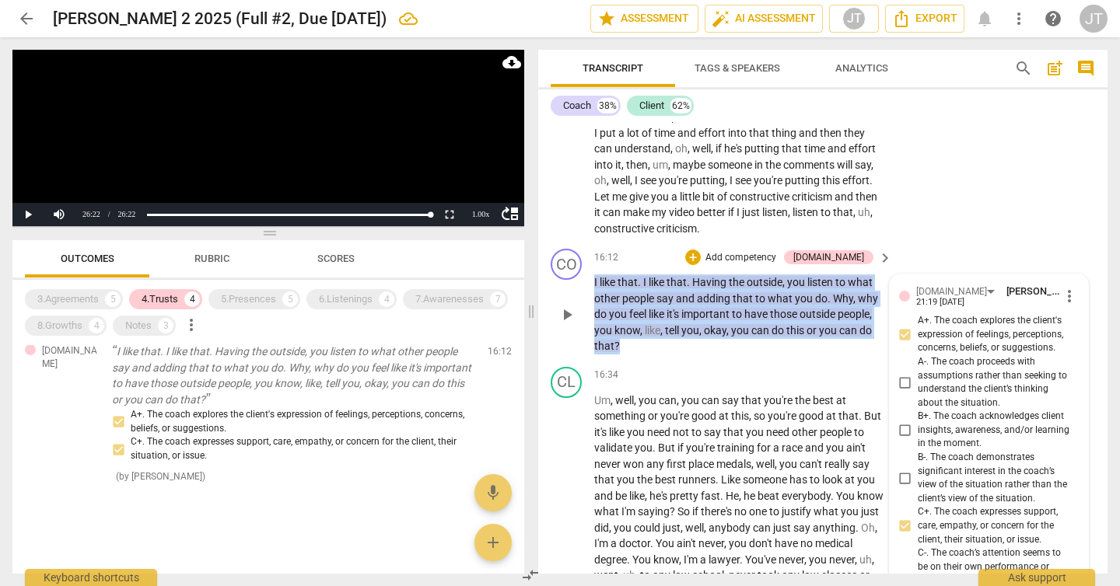
drag, startPoint x: 660, startPoint y: 394, endPoint x: 590, endPoint y: 327, distance: 96.8
click at [590, 327] on div "CO play_arrow pause 16:12 + Add competency [DOMAIN_NAME] keyboard_arrow_right I…" at bounding box center [822, 302] width 569 height 118
copy p "I like that . I like that . Having the outside , you listen to what other peopl…"
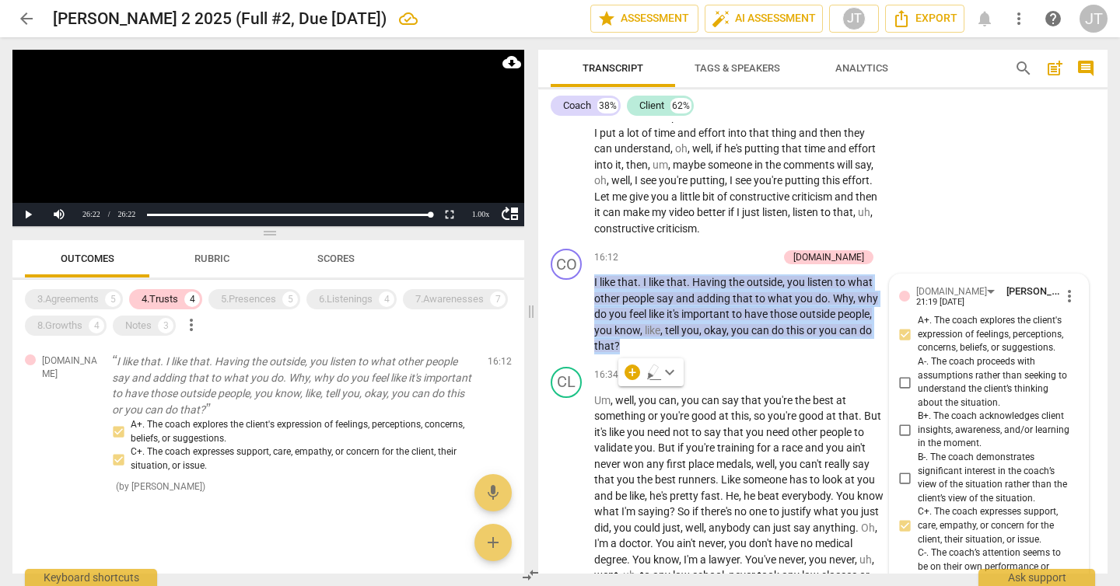
scroll to position [379, 0]
click at [181, 297] on div "4.Trusts 4" at bounding box center [165, 299] width 73 height 20
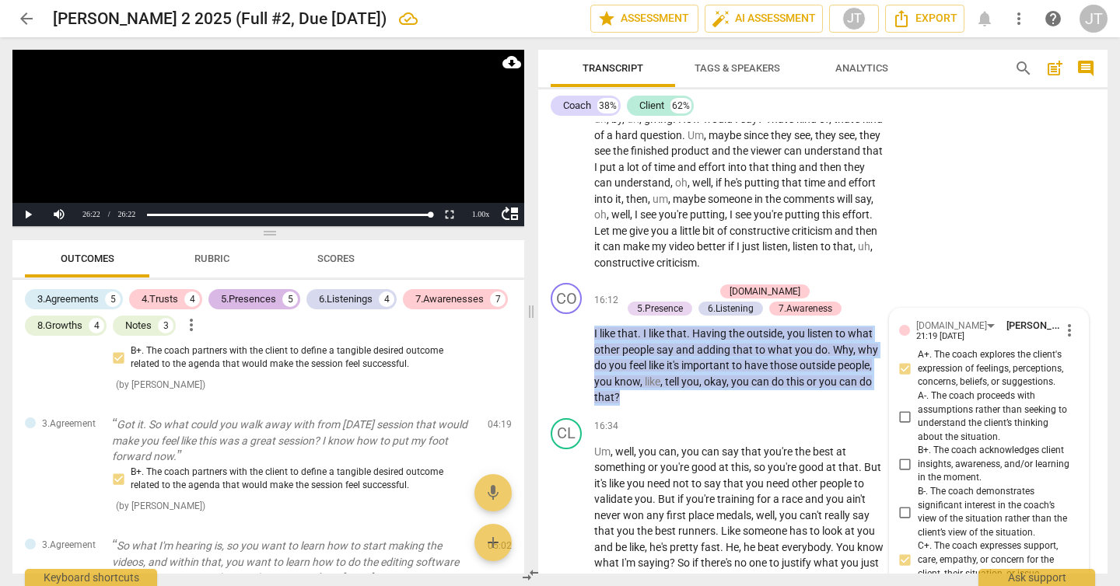
scroll to position [5080, 0]
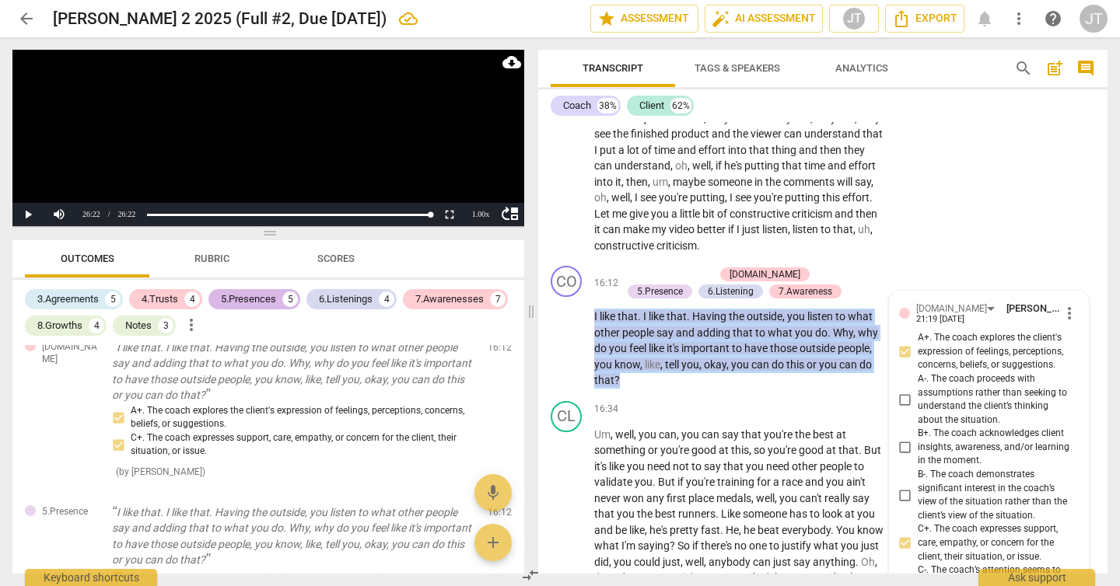
click at [259, 297] on div "5.Presences" at bounding box center [248, 300] width 55 height 16
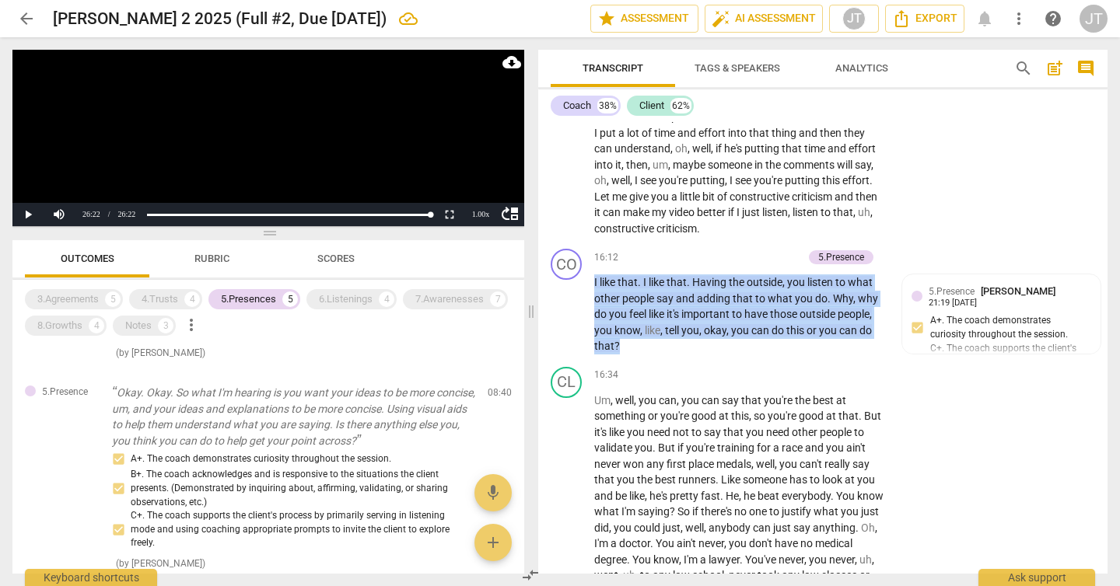
scroll to position [0, 0]
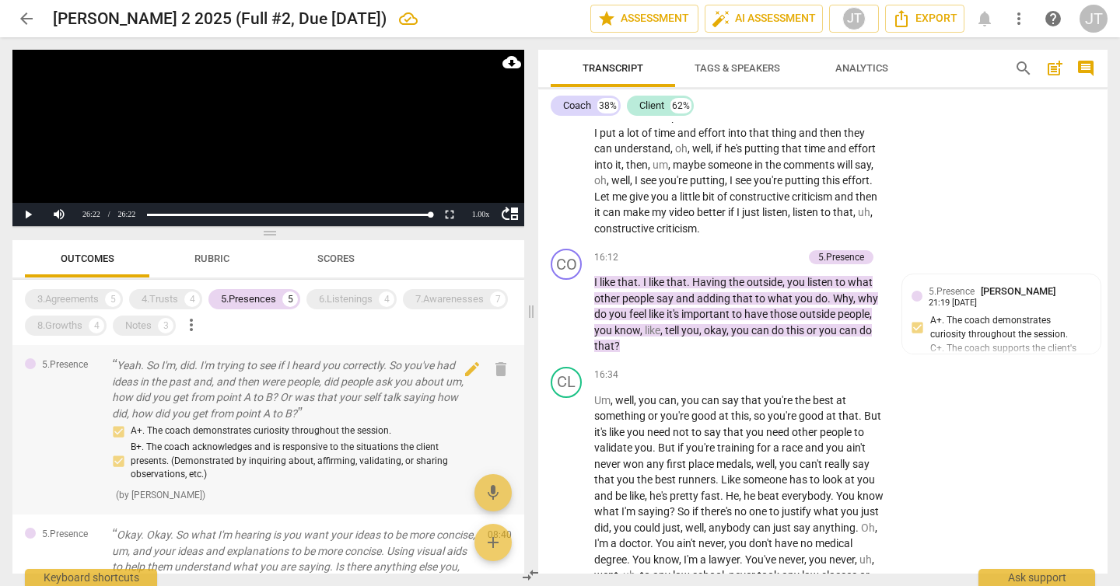
click at [259, 385] on p "Yeah. So I'm, did. I'm trying to see if I heard you correctly. So you've had id…" at bounding box center [293, 390] width 363 height 64
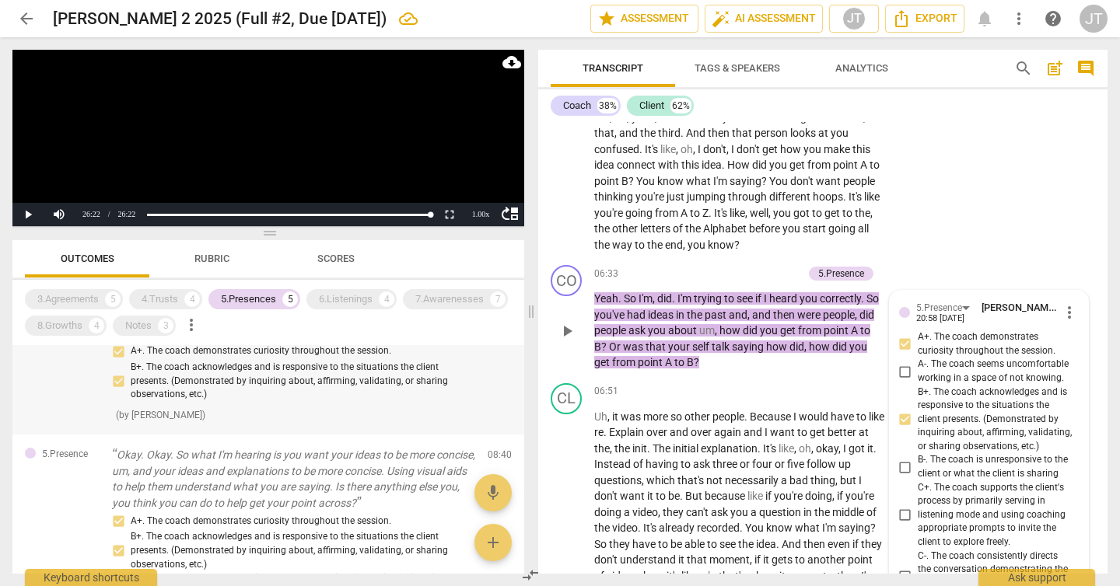
scroll to position [136, 0]
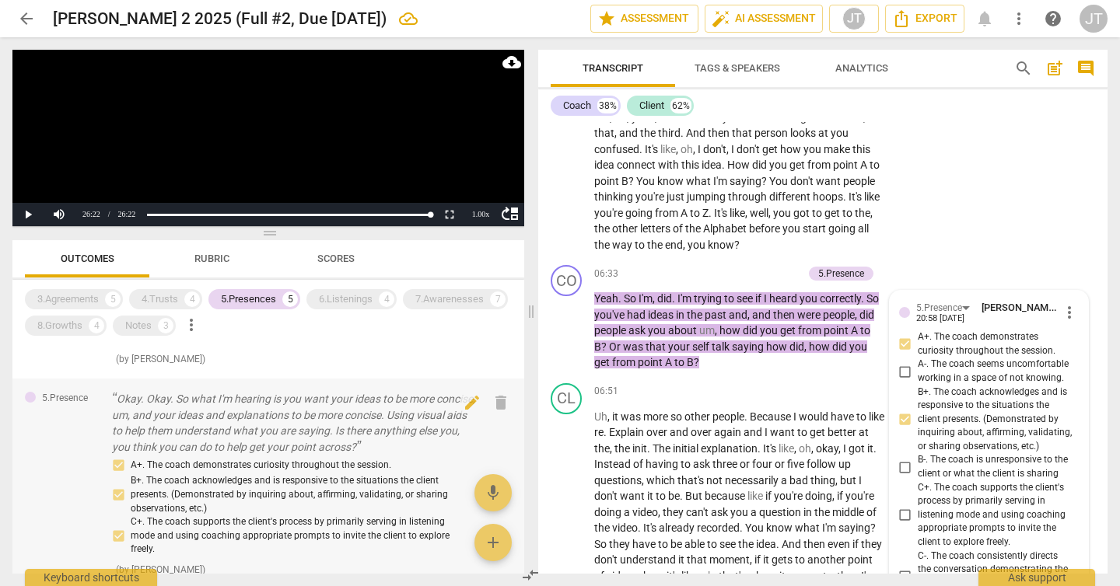
click at [306, 413] on p "Okay. Okay. So what I'm hearing is you want your ideas to be more concise, um, …" at bounding box center [293, 423] width 363 height 64
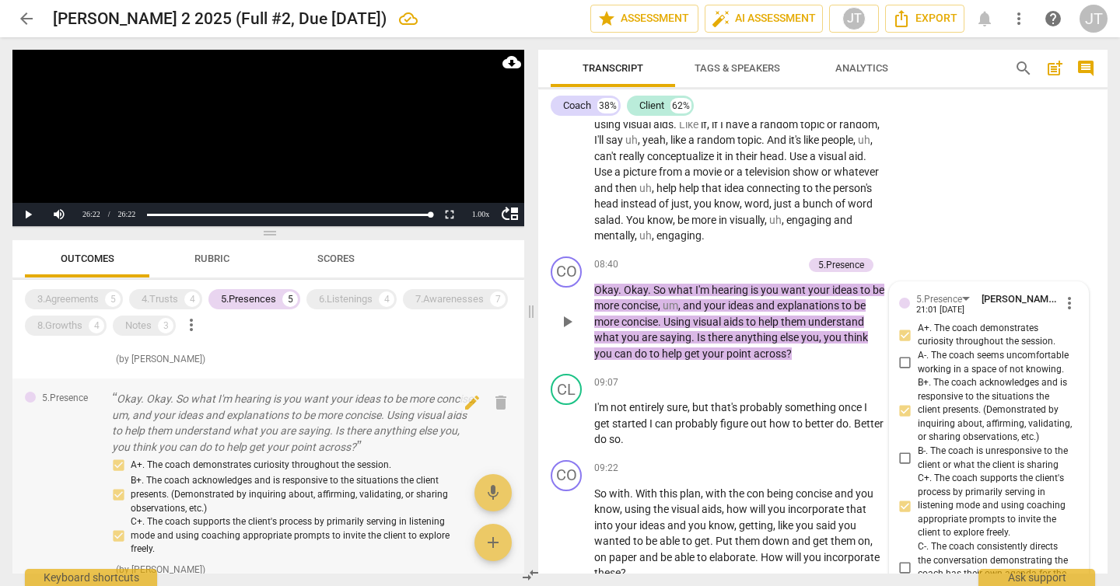
scroll to position [2980, 0]
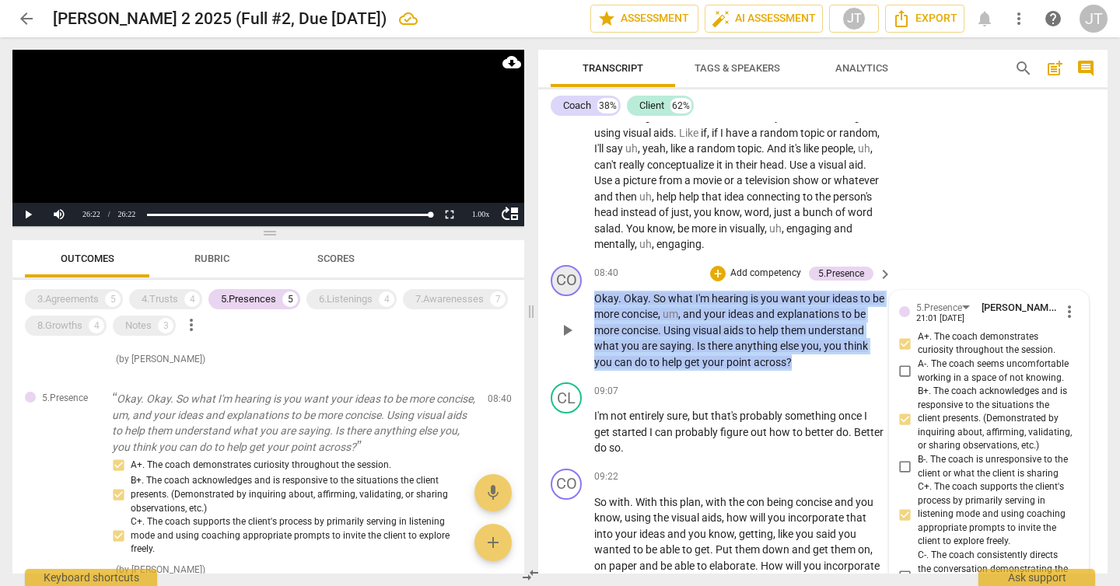
drag, startPoint x: 859, startPoint y: 390, endPoint x: 572, endPoint y: 314, distance: 296.7
click at [572, 314] on div "CO play_arrow pause 08:40 + Add competency 5.Presence keyboard_arrow_right Okay…" at bounding box center [822, 318] width 569 height 118
copy p "Okay . Okay . So what I'm hearing is you want your ideas to be more concise , u…"
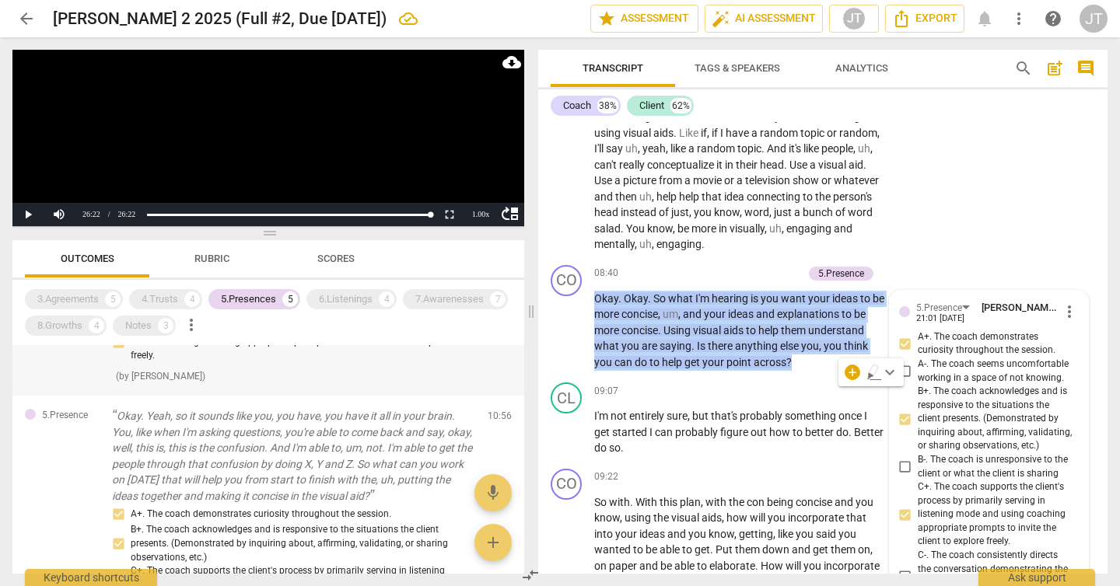
scroll to position [335, 0]
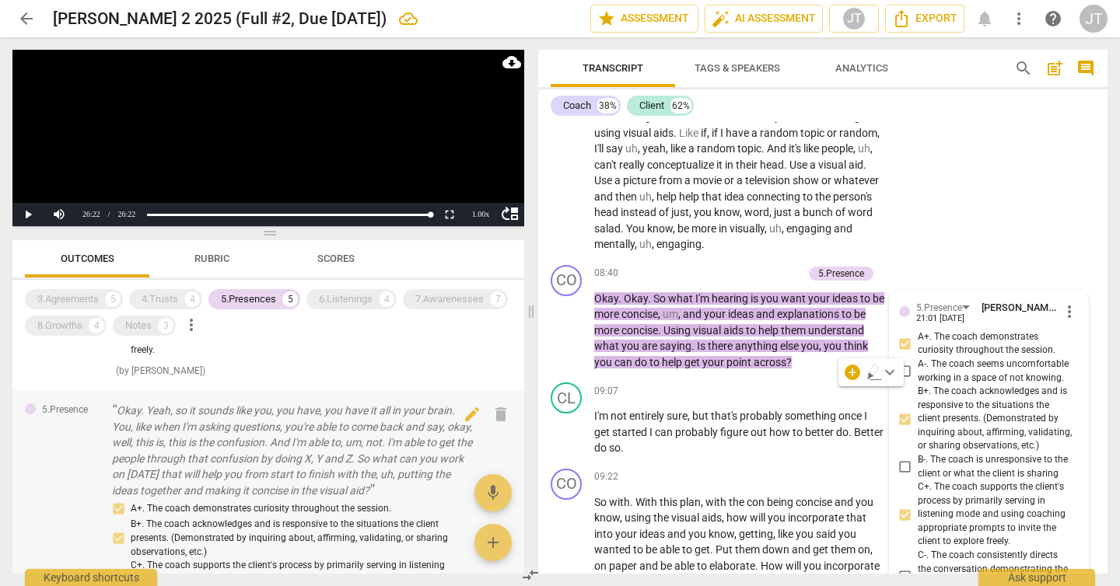
click at [313, 462] on p "Okay. Yeah, so it sounds like you, you have, you have it all in your brain. You…" at bounding box center [293, 451] width 363 height 96
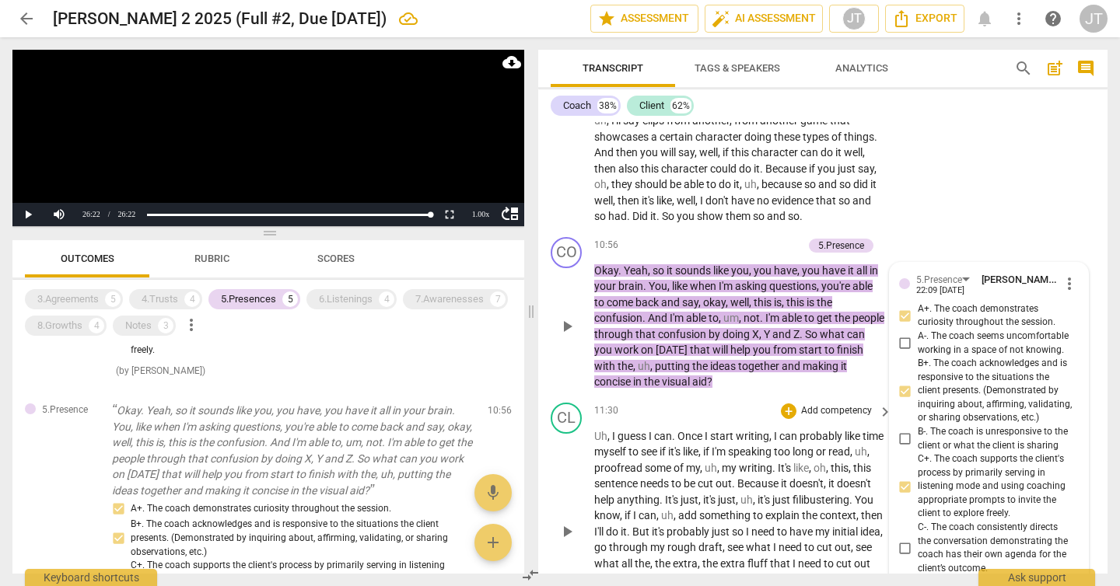
scroll to position [3634, 0]
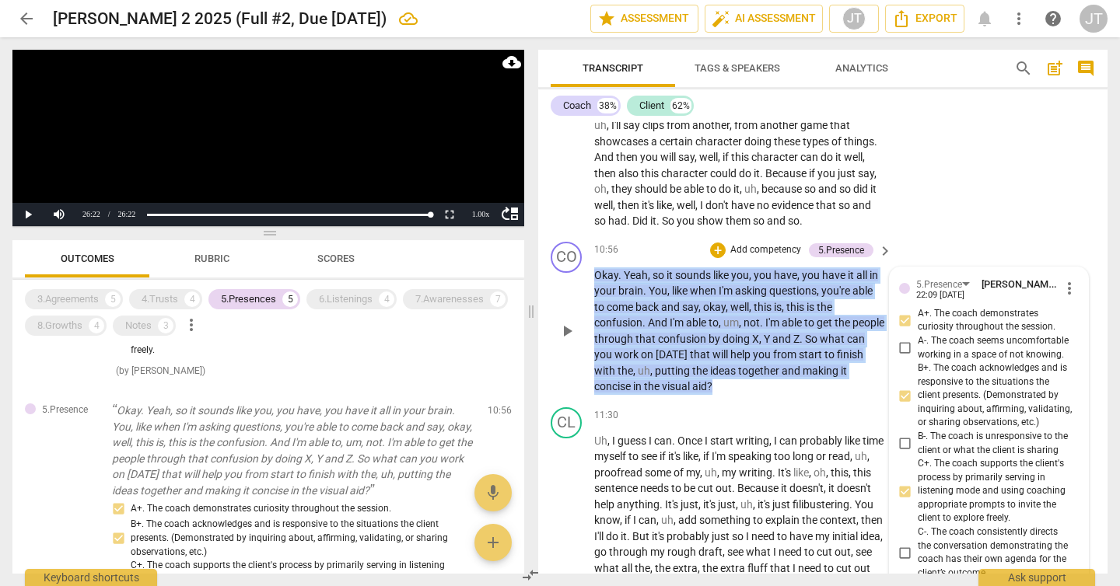
drag, startPoint x: 740, startPoint y: 420, endPoint x: 586, endPoint y: 308, distance: 190.4
click at [586, 308] on div "CO play_arrow pause 10:56 + Add competency 5.Presence keyboard_arrow_right Okay…" at bounding box center [822, 319] width 569 height 166
copy p "Okay . Yeah , so it sounds like you , you have , you have it all in your brain …"
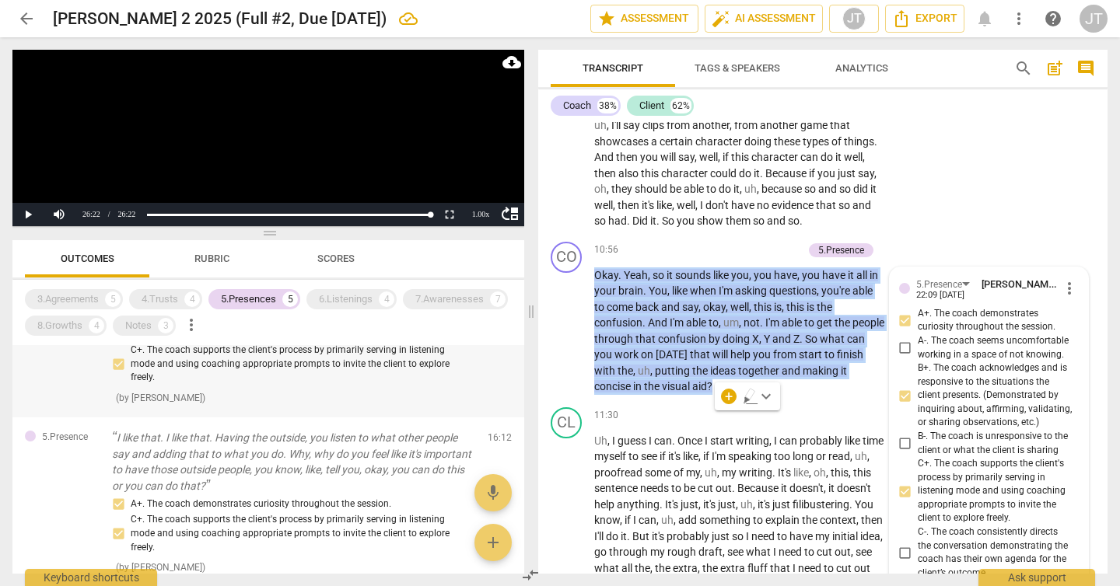
scroll to position [581, 0]
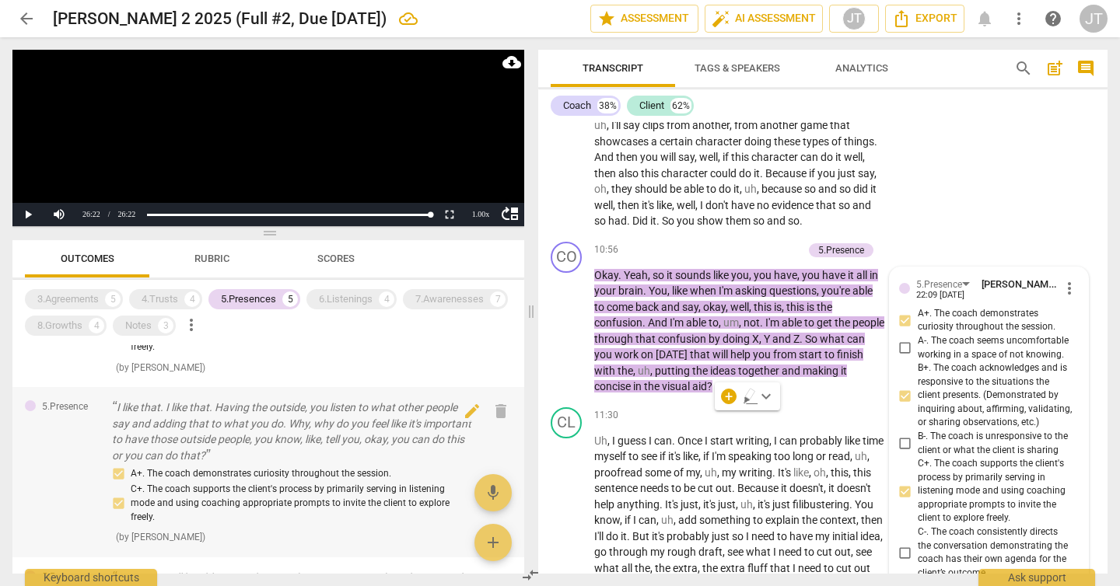
click at [310, 429] on p "I like that. I like that. Having the outside, you listen to what other people s…" at bounding box center [293, 432] width 363 height 64
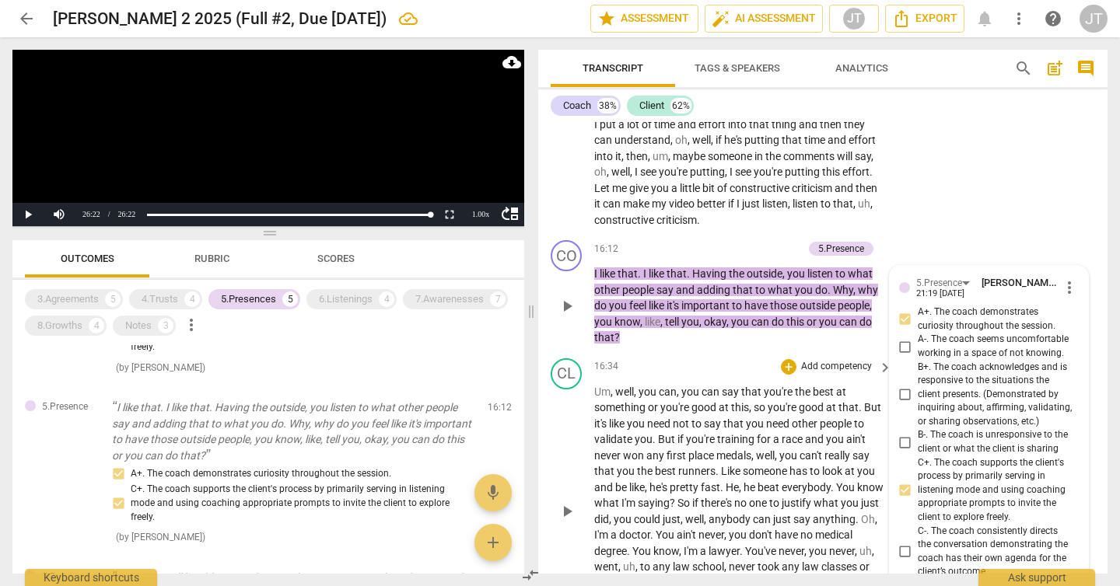
scroll to position [5063, 0]
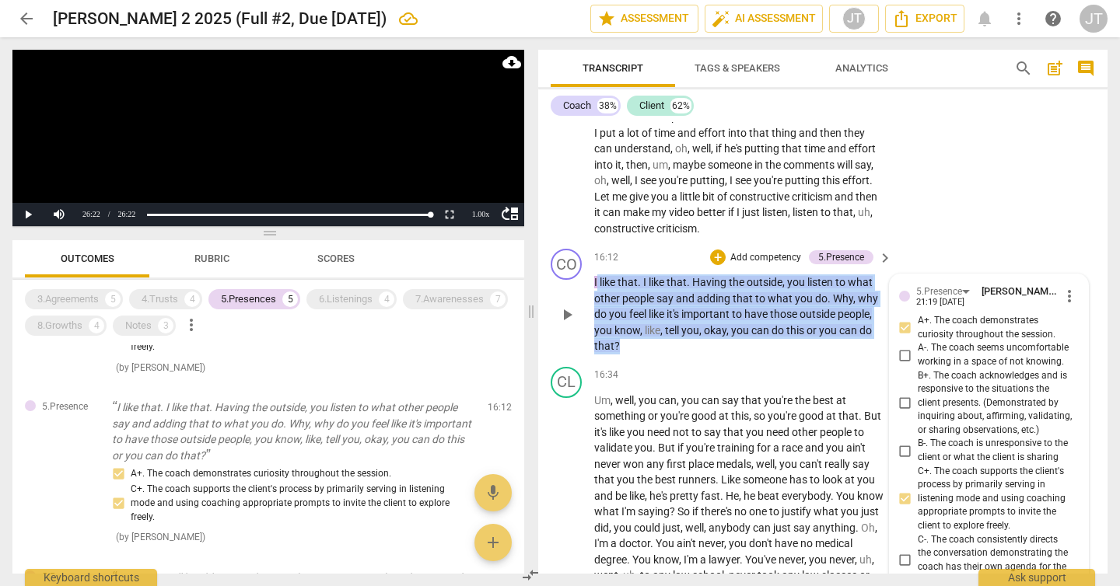
drag, startPoint x: 642, startPoint y: 394, endPoint x: 597, endPoint y: 331, distance: 78.1
click at [597, 331] on p "I like that . I like that . Having the outside , you listen to what other peopl…" at bounding box center [739, 315] width 290 height 80
copy p "I like that . I like that . Having the outside , you listen to what other peopl…"
click at [268, 299] on div "5.Presences" at bounding box center [248, 300] width 55 height 16
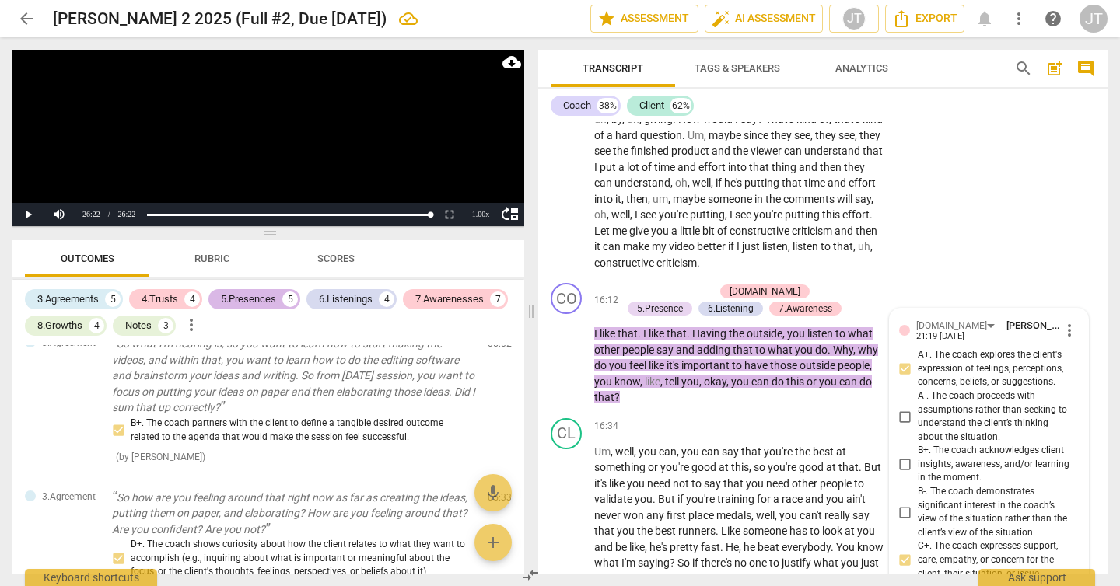
scroll to position [2325, 0]
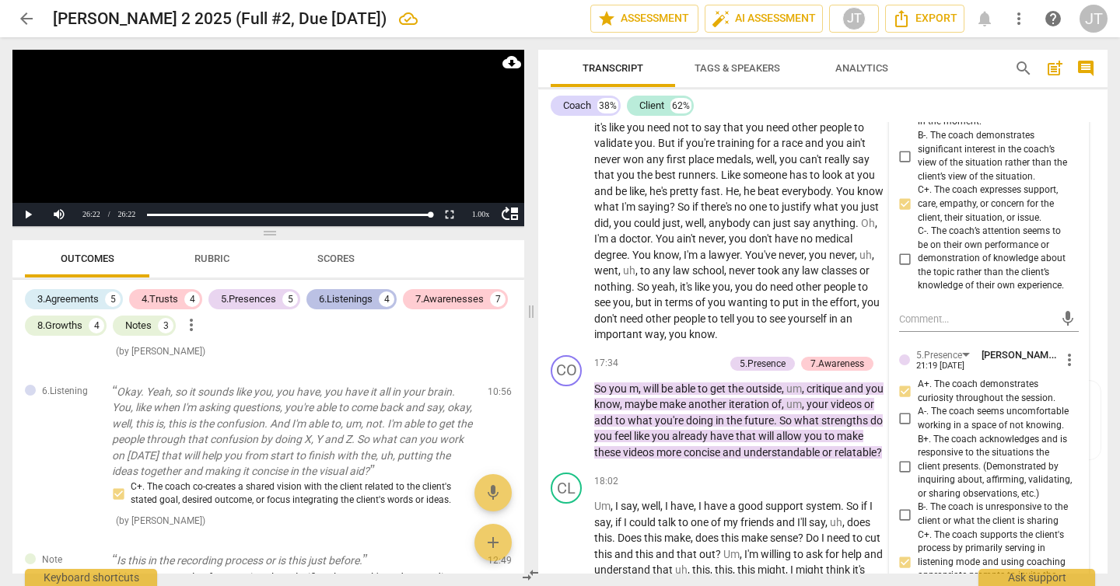
click at [367, 299] on div "6.Listenings" at bounding box center [346, 300] width 54 height 16
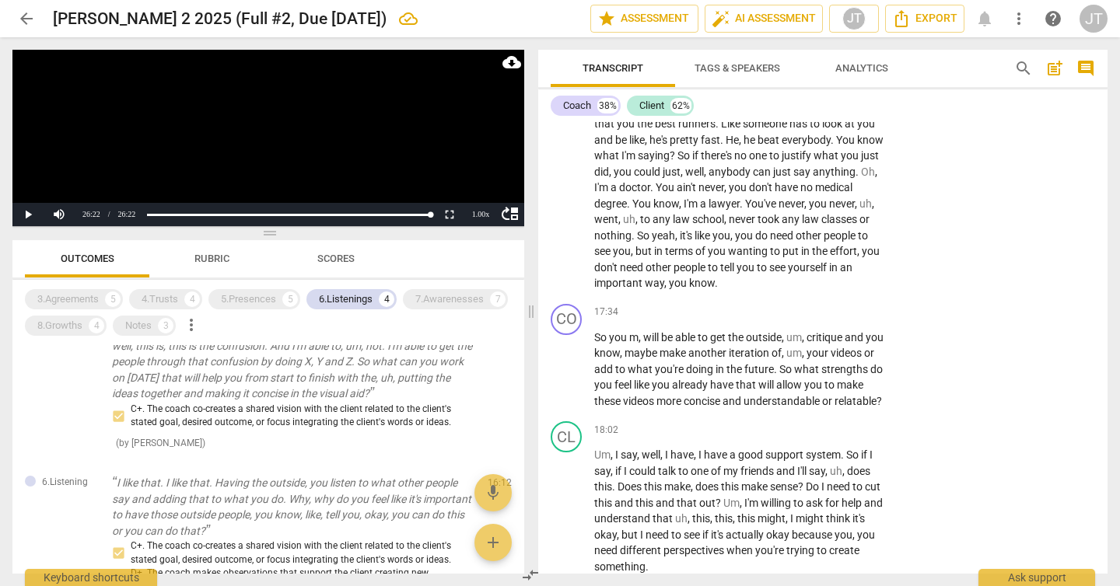
scroll to position [114, 0]
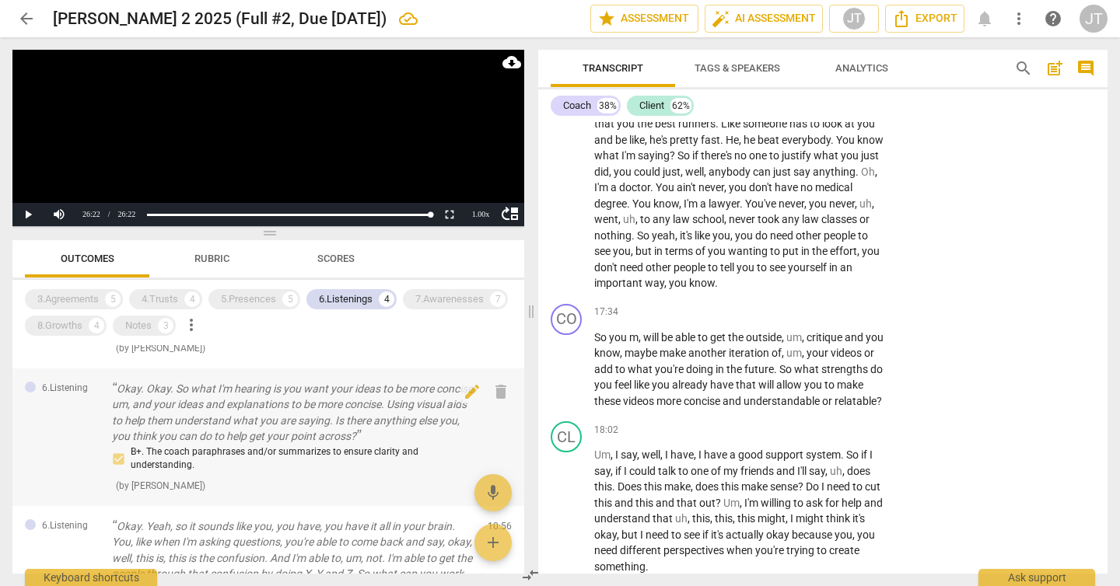
click at [334, 431] on p "Okay. Okay. So what I'm hearing is you want your ideas to be more concise, um, …" at bounding box center [293, 413] width 363 height 64
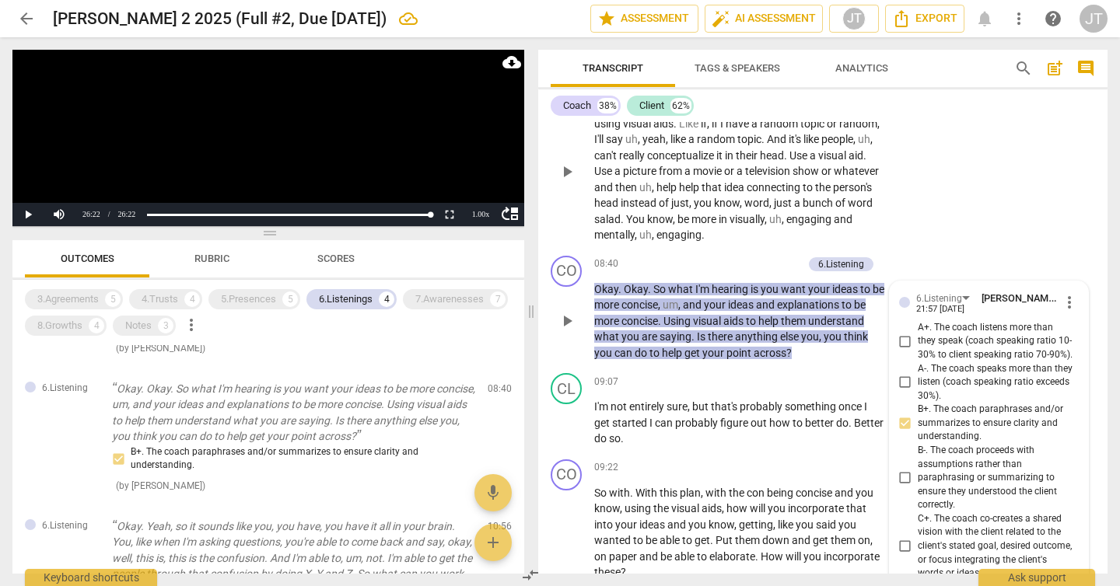
scroll to position [2980, 0]
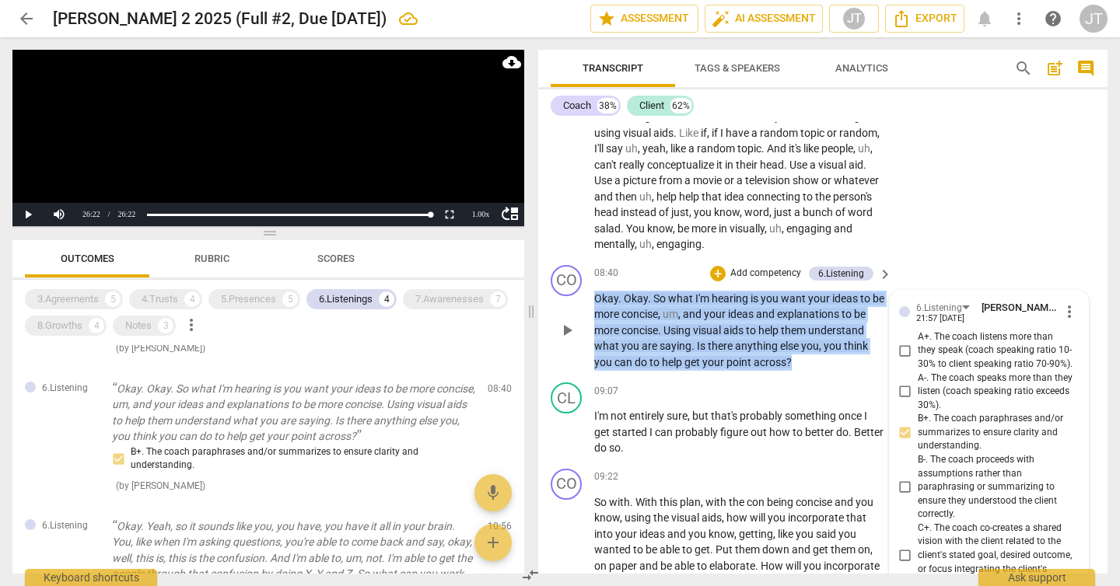
drag, startPoint x: 856, startPoint y: 388, endPoint x: 586, endPoint y: 324, distance: 277.3
click at [586, 324] on div "CO play_arrow pause 08:40 + Add competency 6.Listening keyboard_arrow_right Oka…" at bounding box center [822, 318] width 569 height 118
copy p "Okay . Okay . So what I'm hearing is you want your ideas to be more concise , u…"
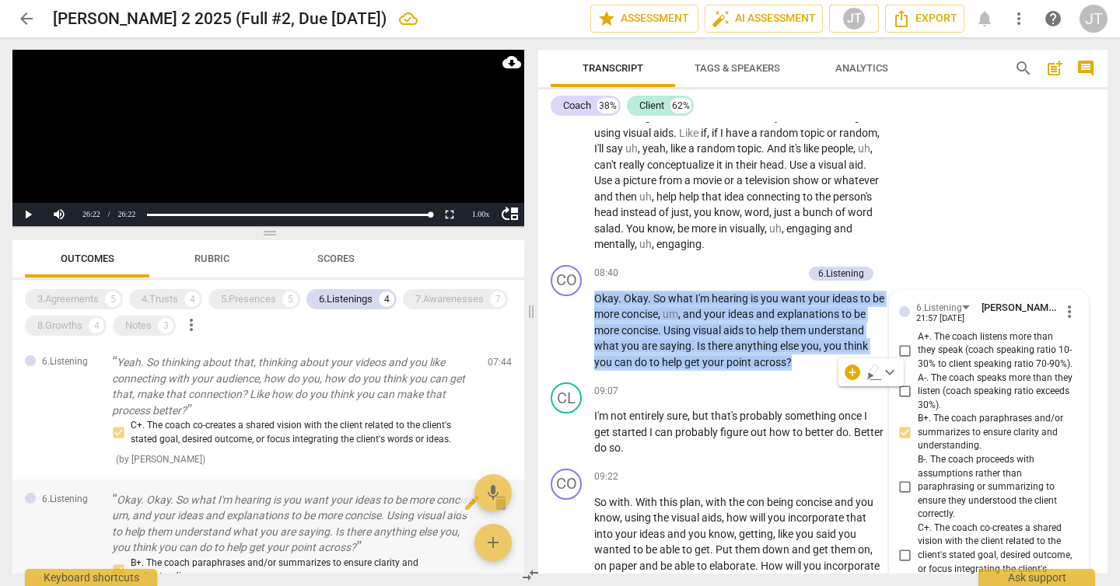
scroll to position [0, 0]
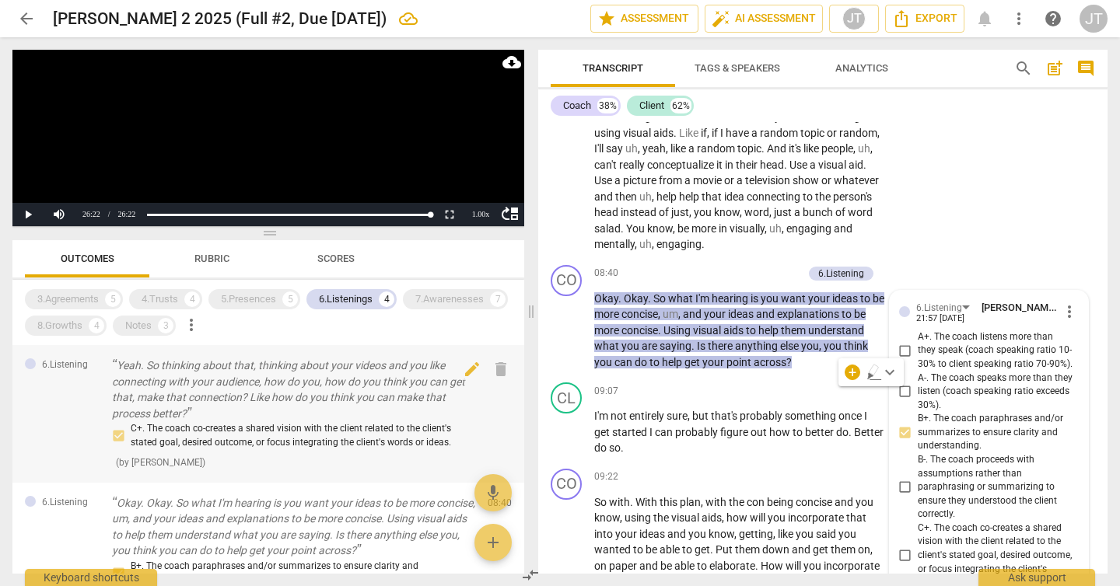
click at [297, 386] on p "Yeah. So thinking about that, thinking about your videos and you like connectin…" at bounding box center [293, 390] width 363 height 64
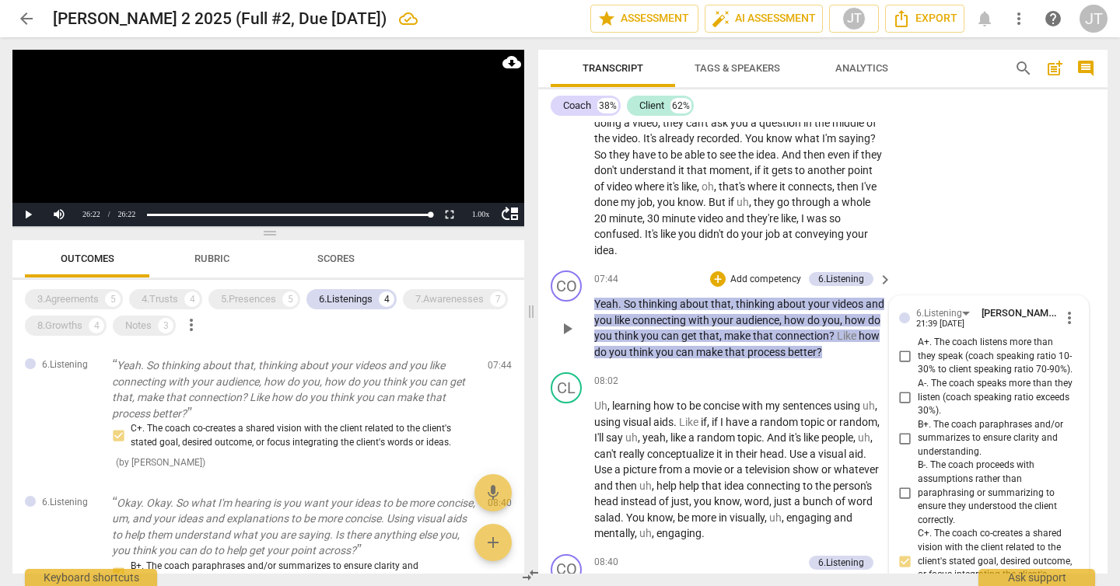
scroll to position [2688, 0]
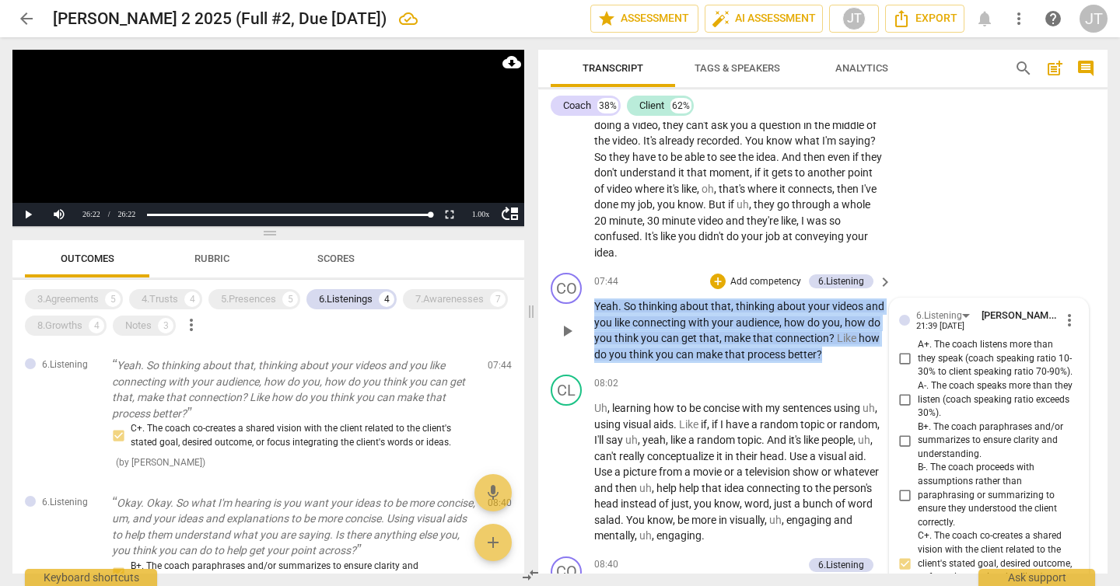
drag, startPoint x: 873, startPoint y: 383, endPoint x: 579, endPoint y: 331, distance: 299.3
click at [579, 331] on div "CO play_arrow pause 07:44 + Add competency 6.Listening keyboard_arrow_right Yea…" at bounding box center [822, 318] width 569 height 102
copy p "Yeah . So thinking about that , thinking about your videos and you like connect…"
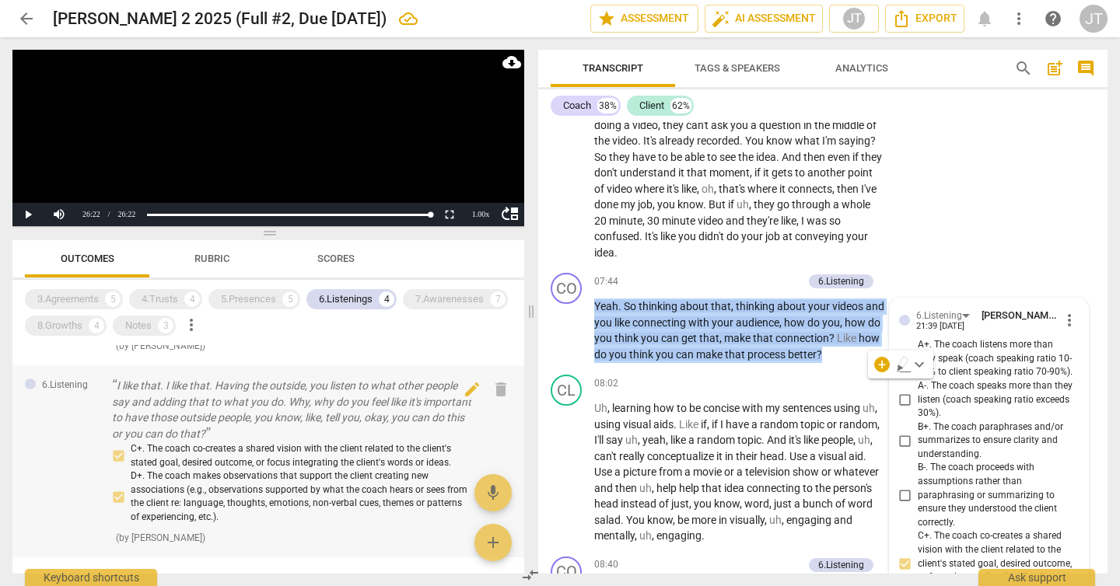
scroll to position [425, 0]
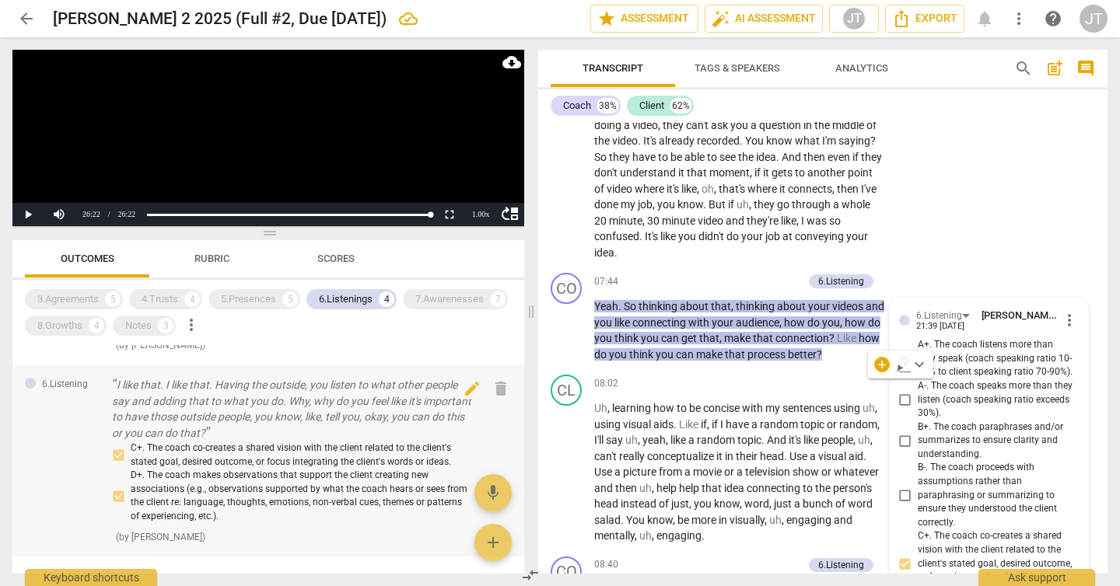
click at [348, 422] on p "I like that. I like that. Having the outside, you listen to what other people s…" at bounding box center [293, 409] width 363 height 64
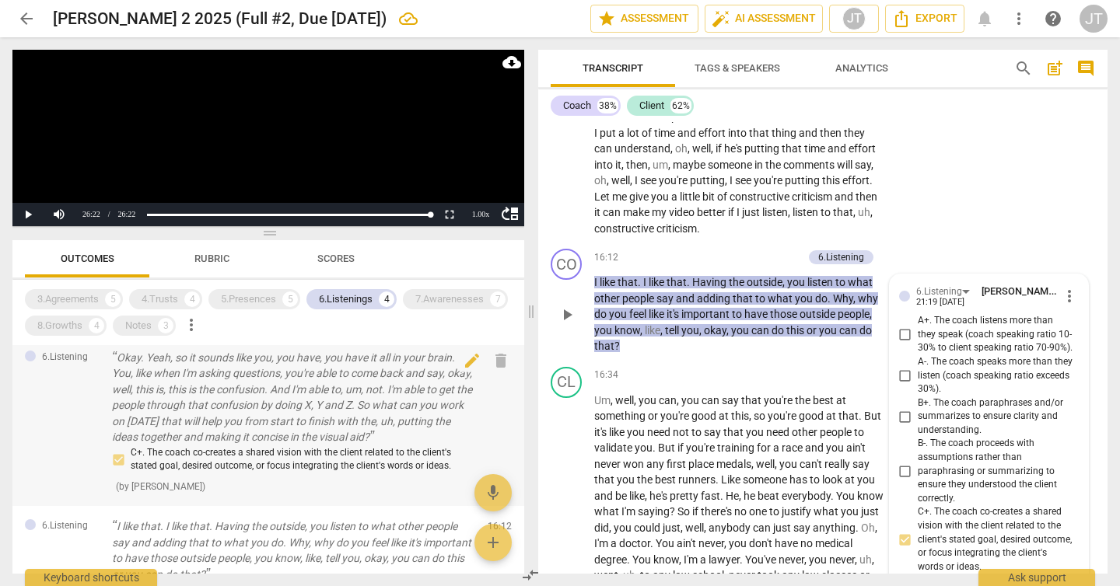
scroll to position [283, 0]
click at [292, 423] on p "Okay. Yeah, so it sounds like you, you have, you have it all in your brain. You…" at bounding box center [293, 398] width 363 height 96
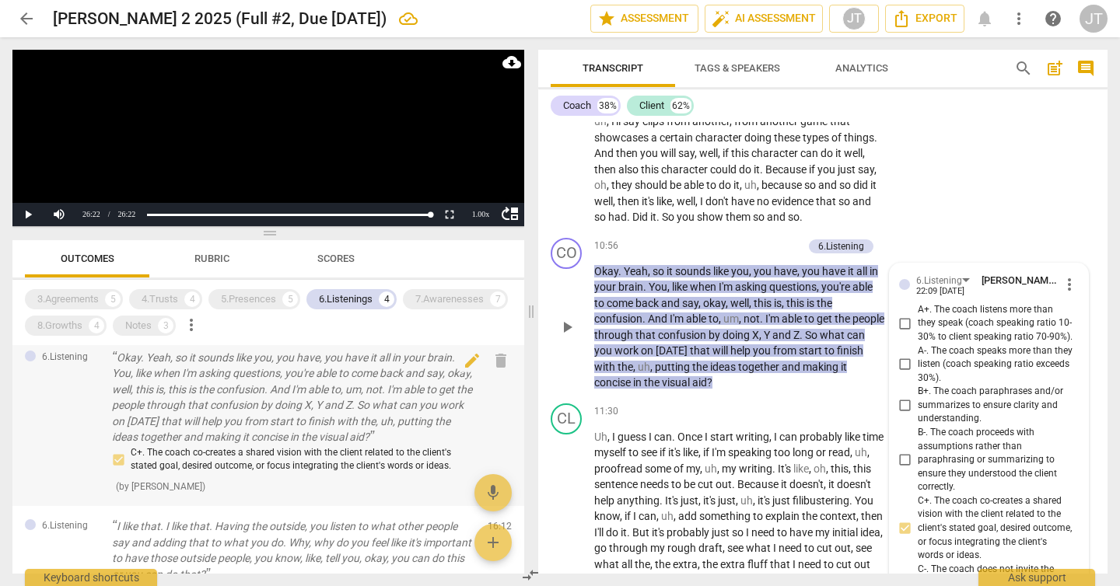
scroll to position [3634, 0]
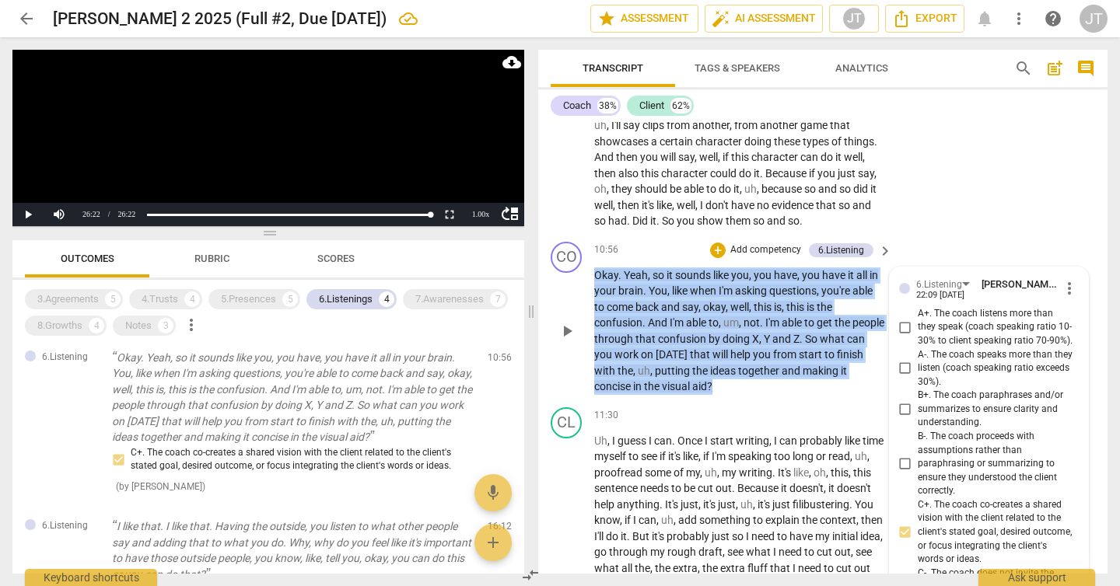
drag, startPoint x: 735, startPoint y: 416, endPoint x: 591, endPoint y: 306, distance: 180.9
click at [591, 306] on div "CO play_arrow pause 10:56 + Add competency 6.Listening keyboard_arrow_right Oka…" at bounding box center [822, 319] width 569 height 166
click at [324, 294] on div "6.Listenings" at bounding box center [346, 300] width 54 height 16
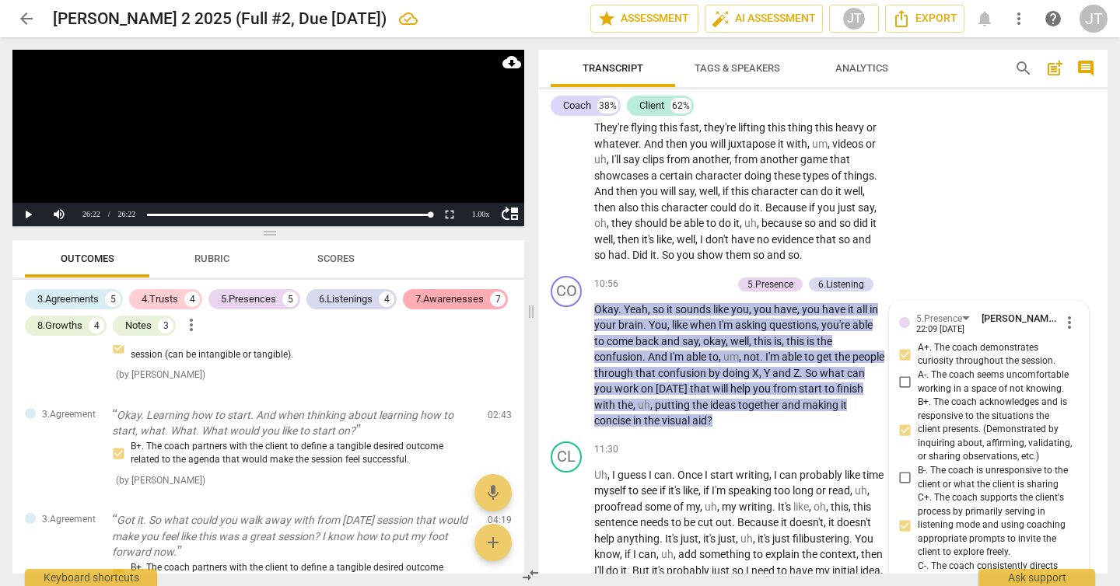
scroll to position [3939, 0]
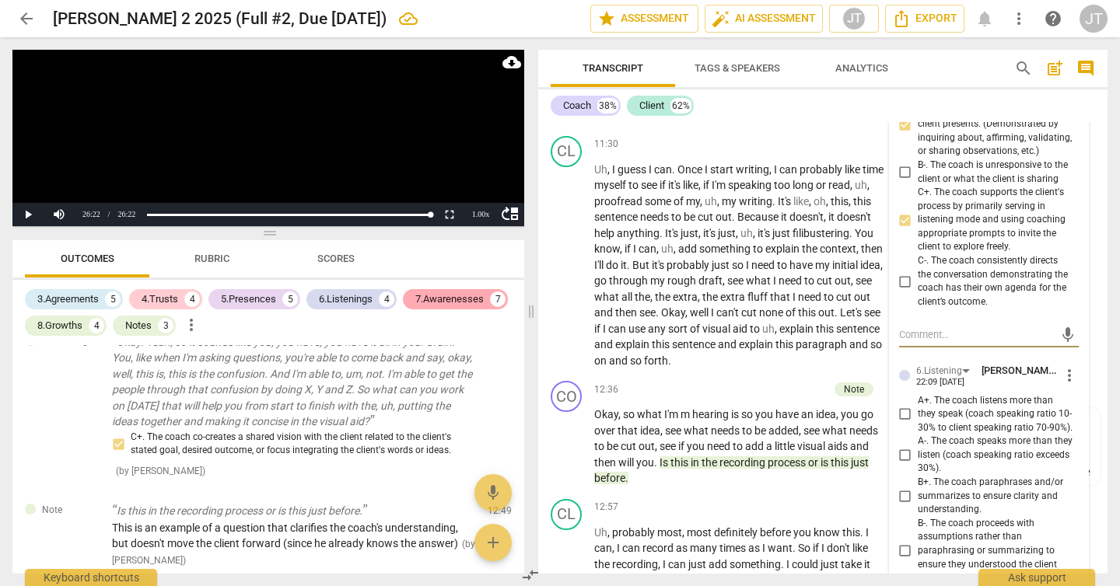
click at [432, 302] on div "7.Awarenesses" at bounding box center [449, 300] width 68 height 16
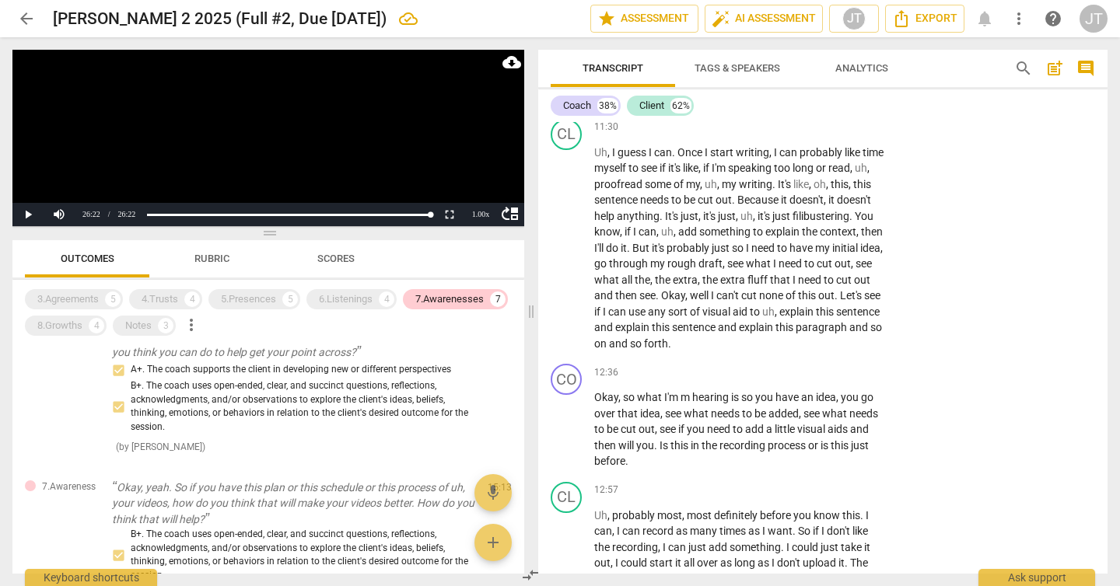
scroll to position [0, 0]
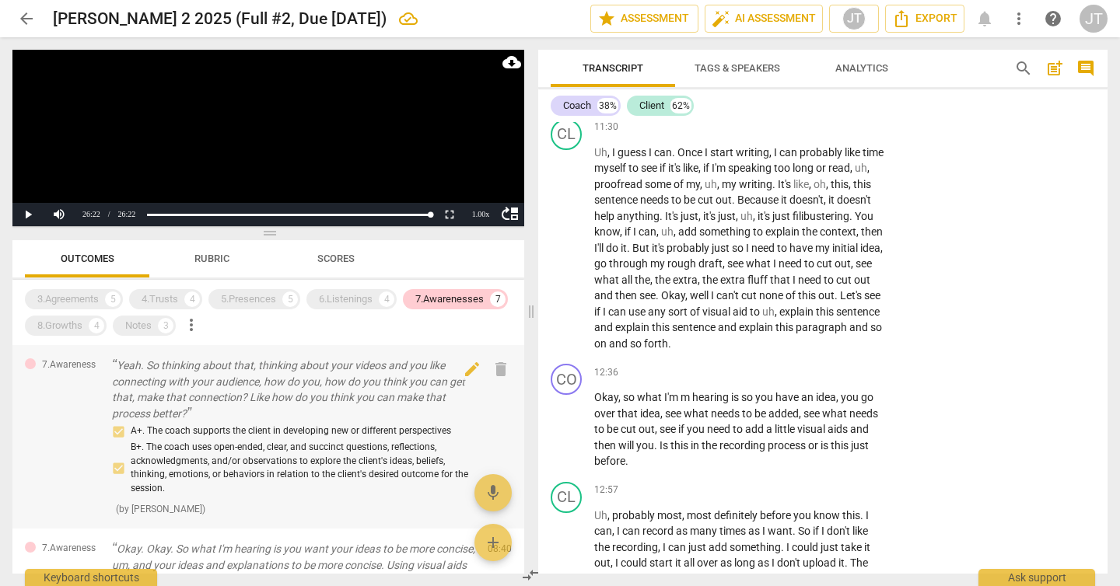
click at [341, 373] on p "Yeah. So thinking about that, thinking about your videos and you like connectin…" at bounding box center [293, 390] width 363 height 64
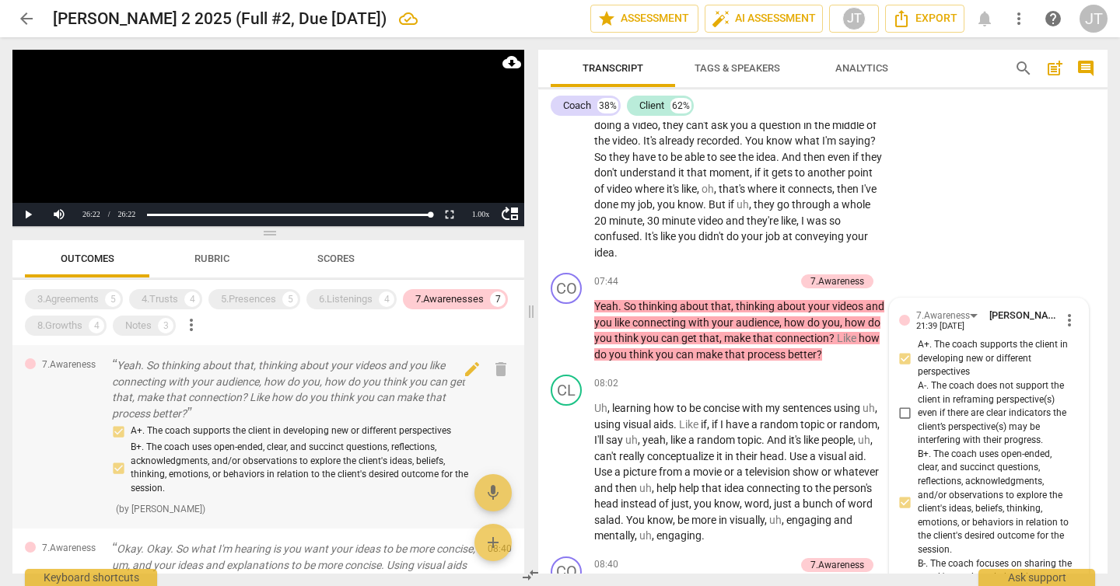
click at [333, 397] on p "Yeah. So thinking about that, thinking about your videos and you like connectin…" at bounding box center [293, 390] width 363 height 64
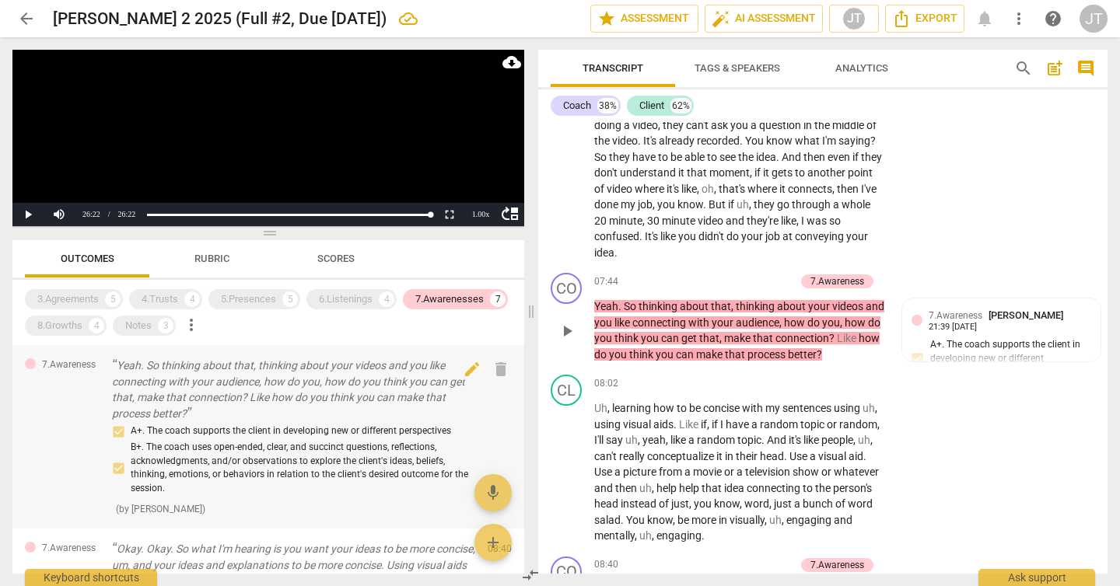
click at [410, 376] on p "Yeah. So thinking about that, thinking about your videos and you like connectin…" at bounding box center [293, 390] width 363 height 64
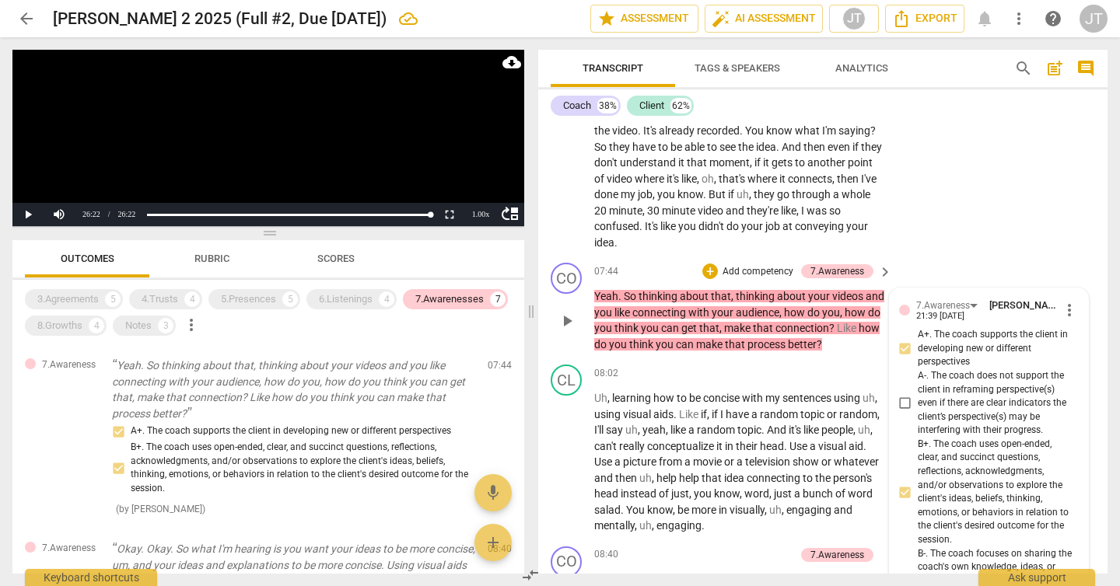
scroll to position [2688, 0]
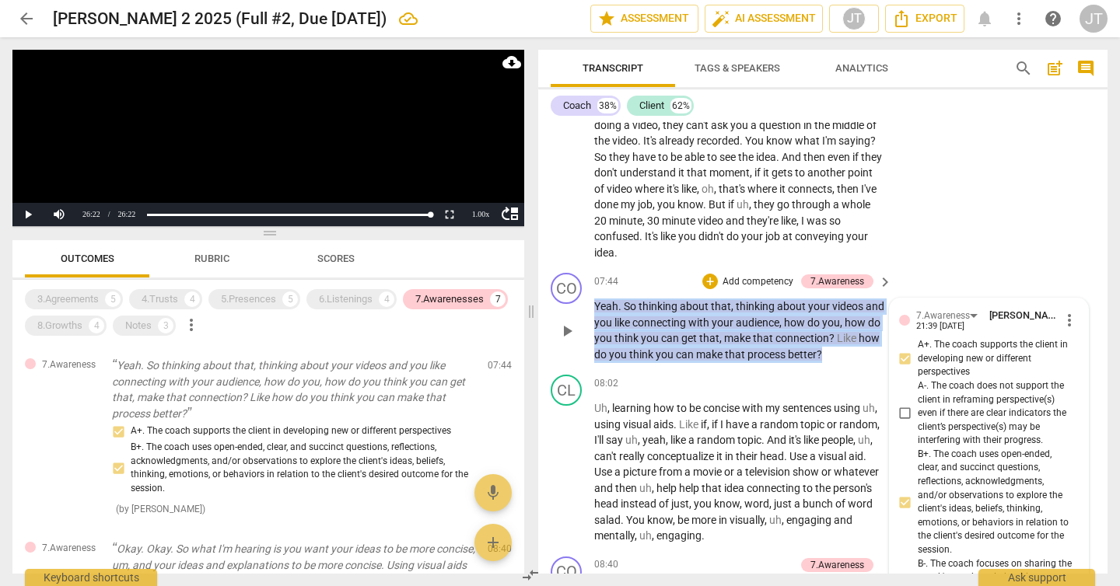
drag, startPoint x: 871, startPoint y: 384, endPoint x: 593, endPoint y: 334, distance: 283.0
click at [593, 334] on div "CO play_arrow pause 07:44 + Add competency 7.Awareness keyboard_arrow_right Yea…" at bounding box center [822, 318] width 569 height 102
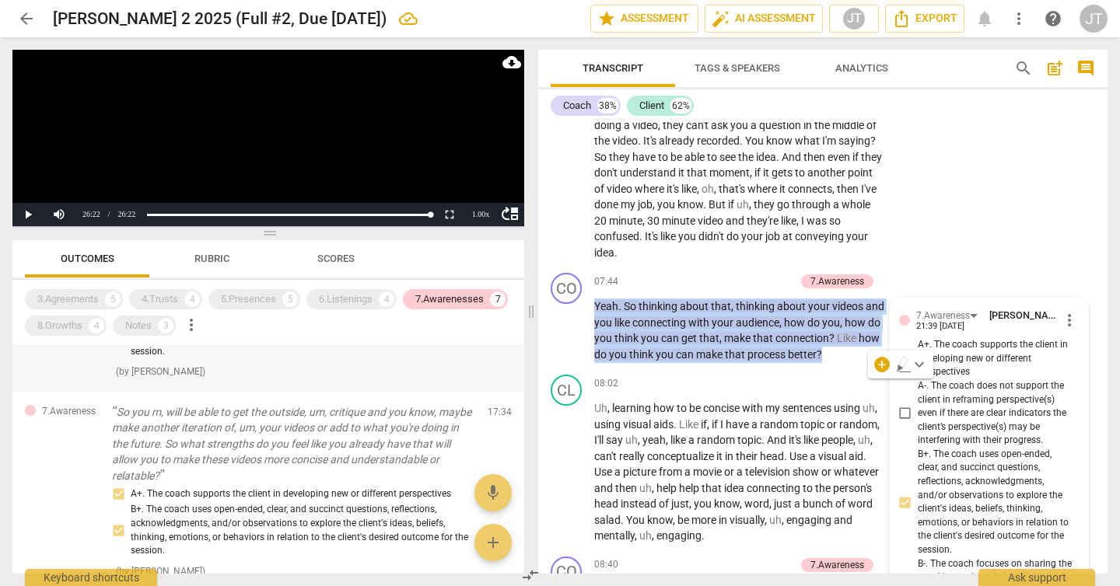
scroll to position [659, 0]
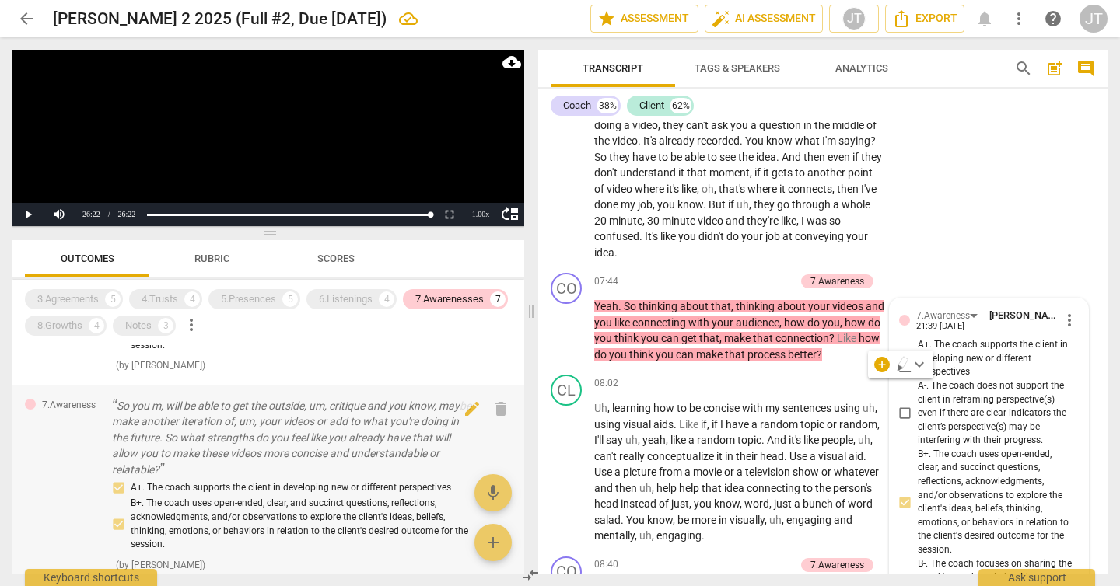
click at [328, 426] on p "So you m, will be able to get the outside, um, critique and you know, maybe mak…" at bounding box center [293, 438] width 363 height 80
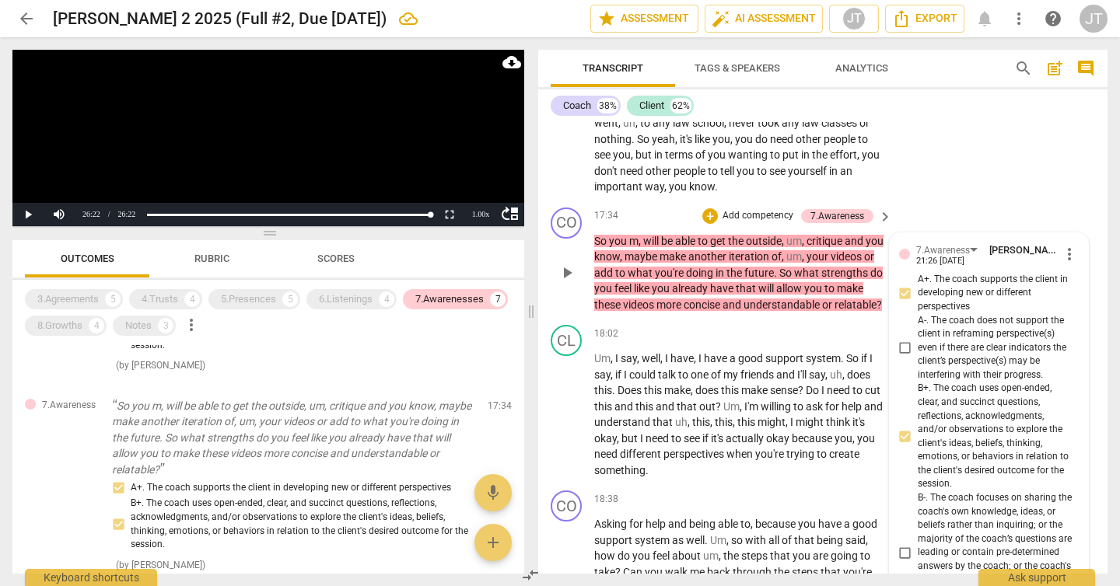
scroll to position [5482, 0]
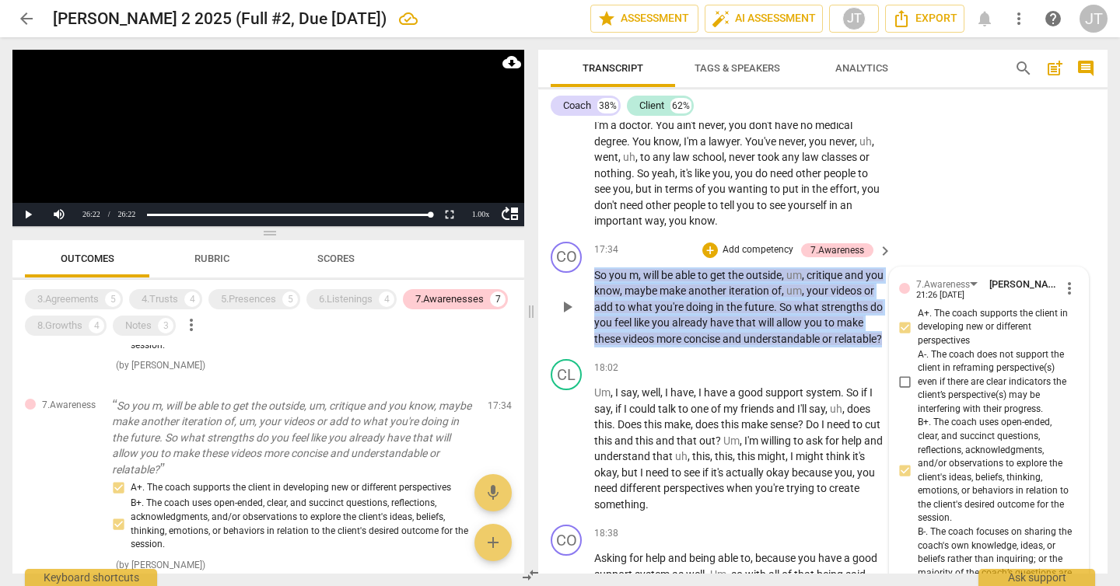
drag, startPoint x: 747, startPoint y: 400, endPoint x: 593, endPoint y: 323, distance: 172.2
click at [593, 323] on div "CO play_arrow pause 17:34 + Add competency 7.Awareness keyboard_arrow_right So …" at bounding box center [822, 295] width 569 height 118
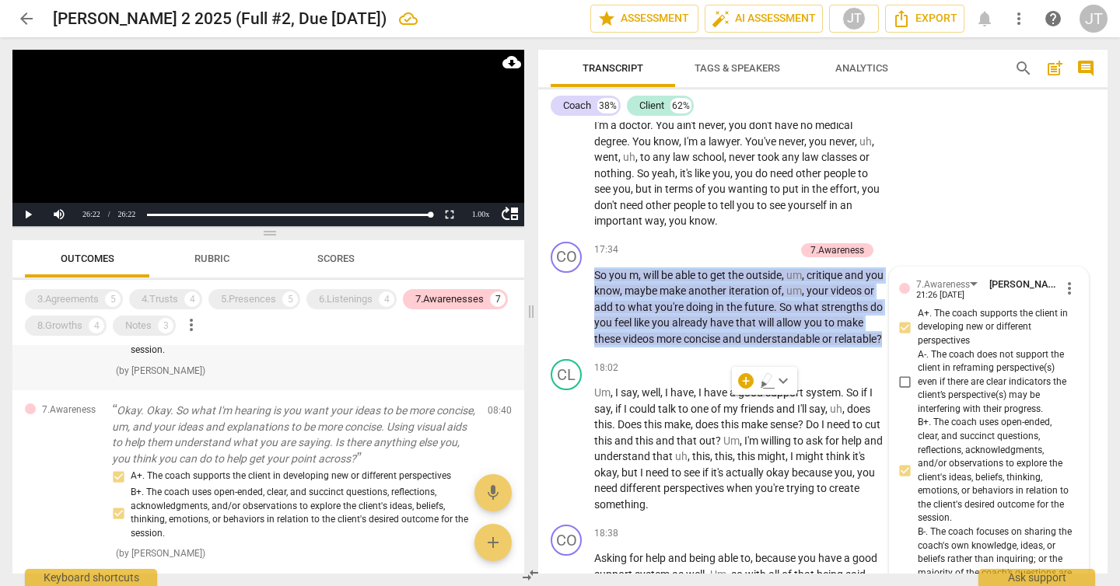
scroll to position [153, 0]
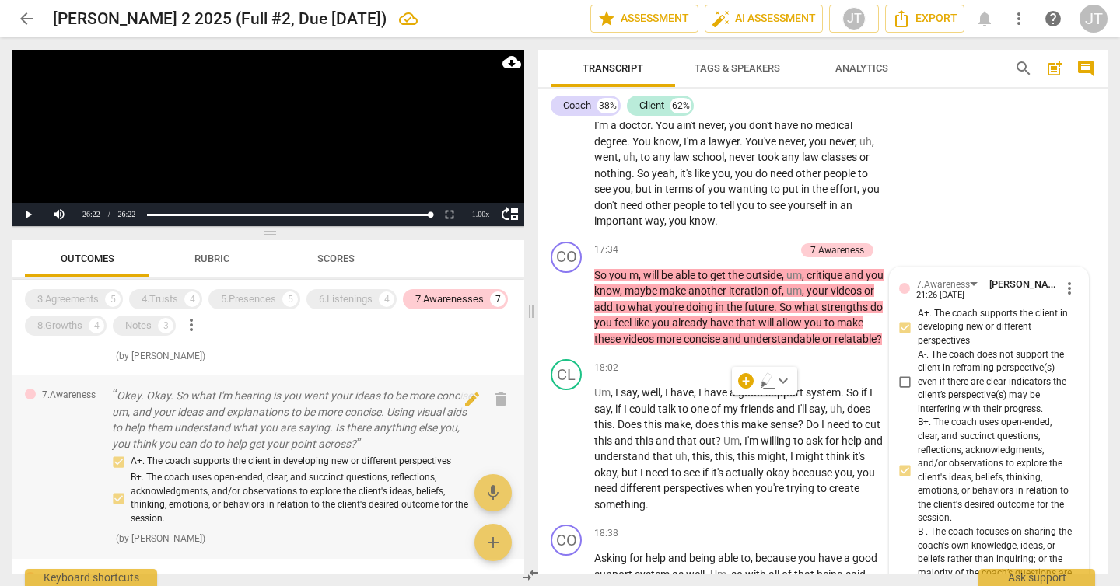
click at [292, 415] on p "Okay. Okay. So what I'm hearing is you want your ideas to be more concise, um, …" at bounding box center [293, 420] width 363 height 64
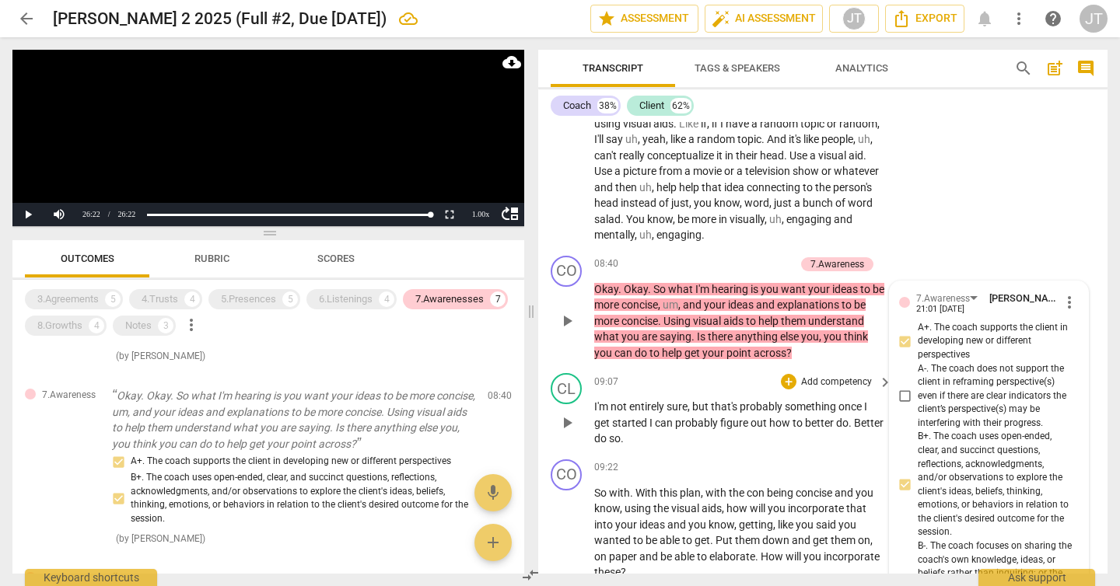
scroll to position [2980, 0]
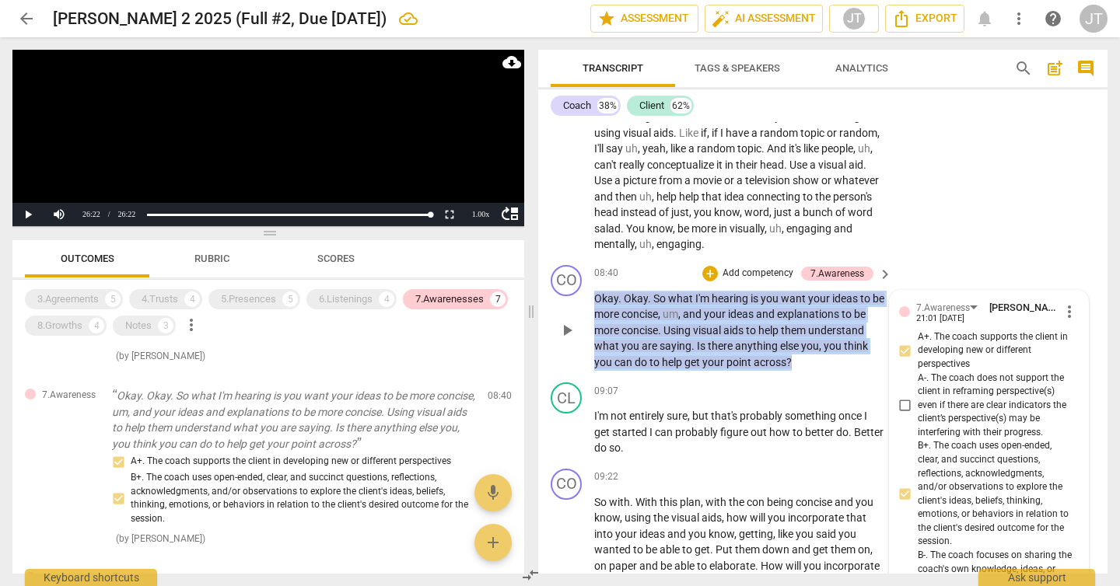
drag, startPoint x: 852, startPoint y: 391, endPoint x: 586, endPoint y: 334, distance: 272.9
click at [586, 334] on div "CO play_arrow pause 08:40 + Add competency 7.Awareness keyboard_arrow_right Oka…" at bounding box center [822, 318] width 569 height 118
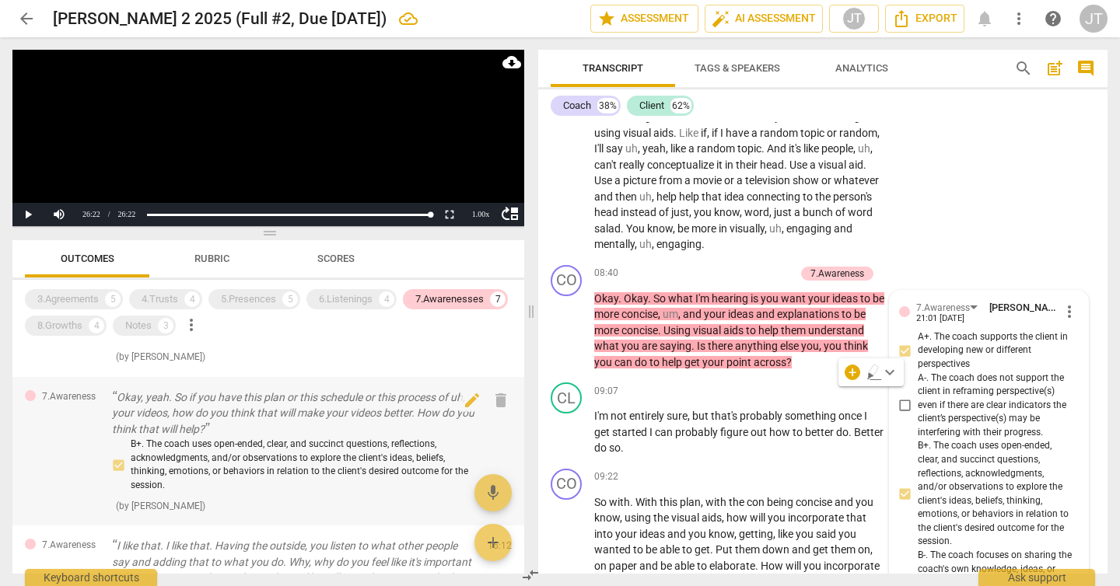
click at [313, 407] on p "Okay, yeah. So if you have this plan or this schedule or this process of uh, yo…" at bounding box center [293, 414] width 363 height 48
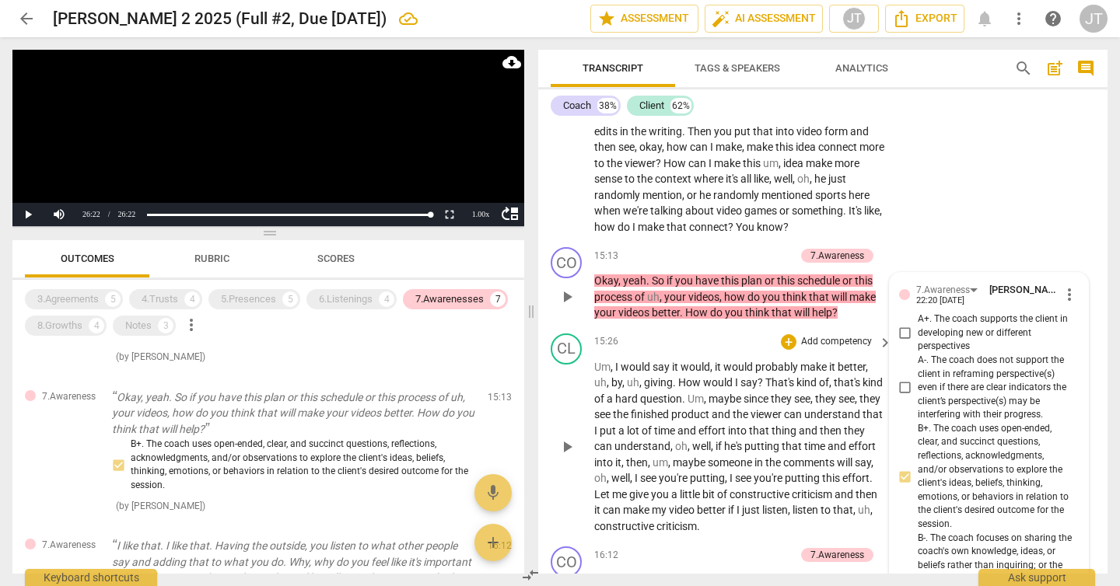
scroll to position [4747, 0]
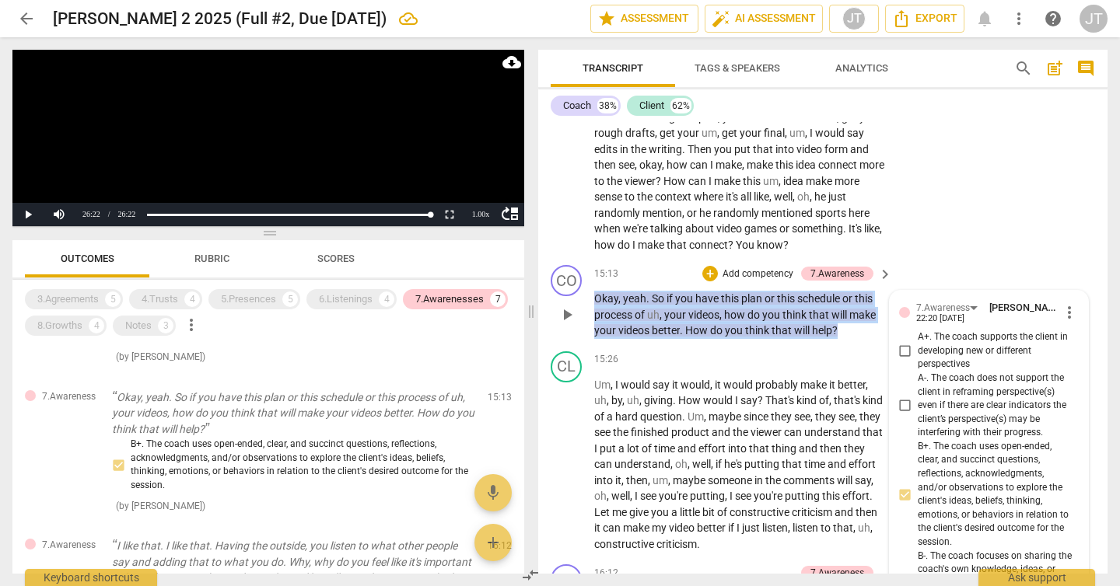
drag, startPoint x: 847, startPoint y: 374, endPoint x: 593, endPoint y: 342, distance: 255.5
click at [593, 342] on div "CO play_arrow pause 15:13 + Add competency 7.Awareness keyboard_arrow_right Oka…" at bounding box center [822, 302] width 569 height 86
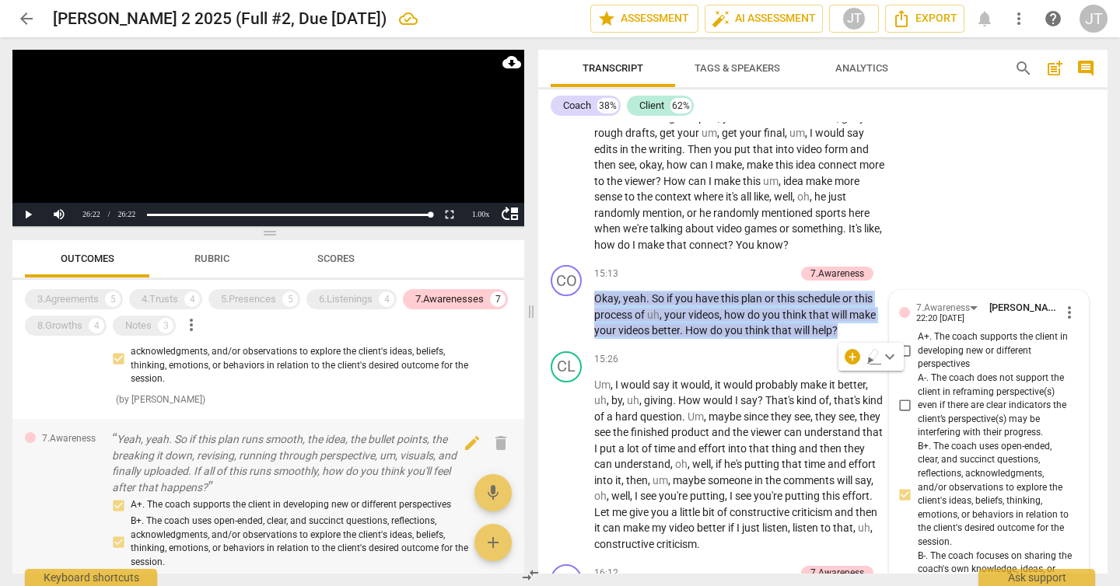
scroll to position [870, 0]
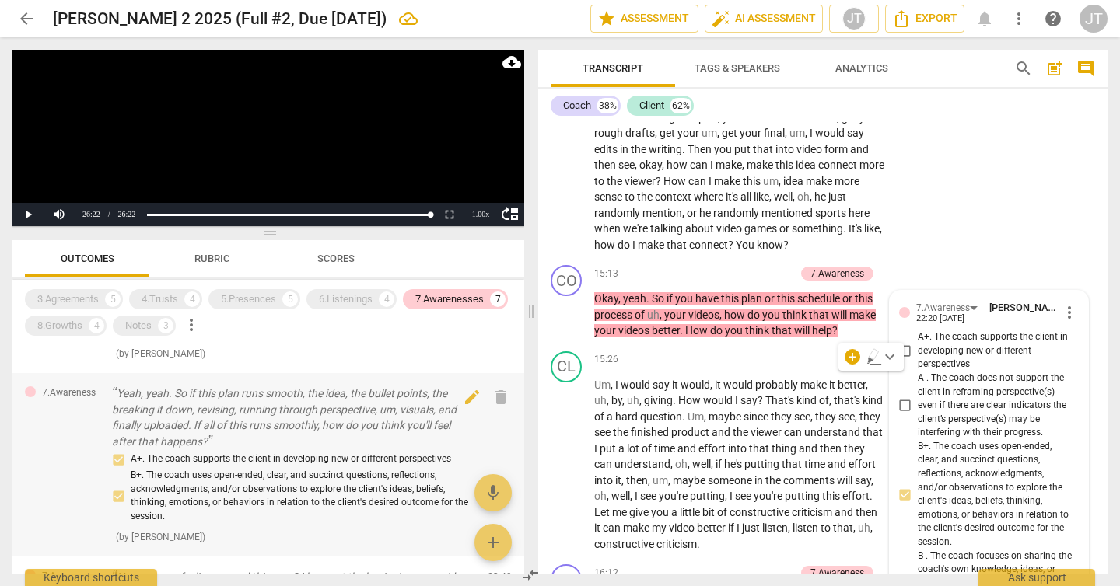
click at [390, 412] on p "Yeah, yeah. So if this plan runs smooth, the idea, the bullet points, the break…" at bounding box center [293, 418] width 363 height 64
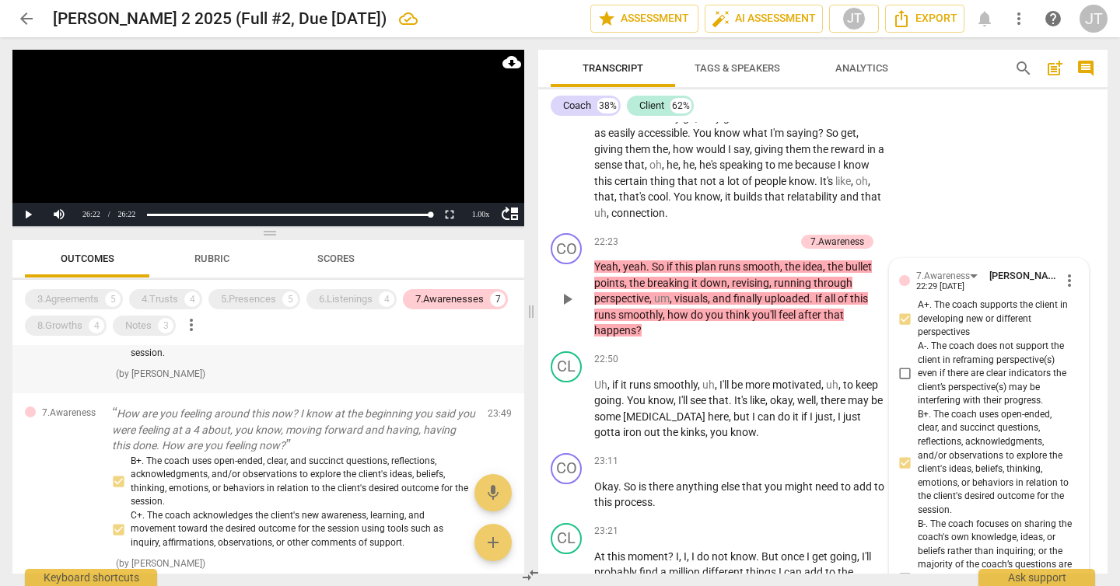
scroll to position [1035, 0]
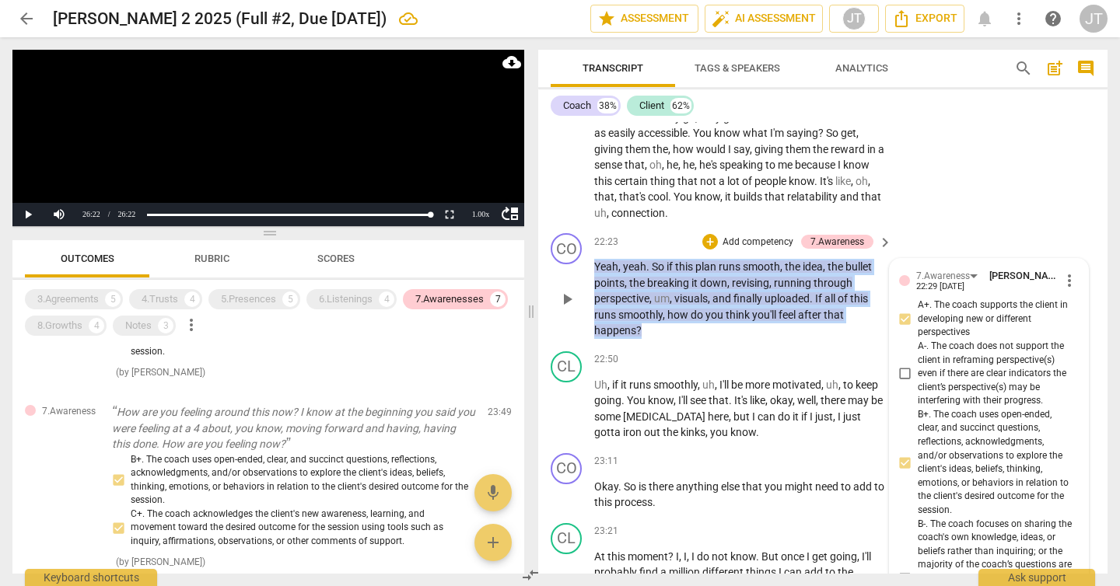
drag, startPoint x: 685, startPoint y: 395, endPoint x: 588, endPoint y: 325, distance: 119.8
click at [588, 325] on div "CO play_arrow pause 22:23 + Add competency 7.Awareness keyboard_arrow_right Yea…" at bounding box center [822, 286] width 569 height 118
click at [443, 302] on div "7.Awarenesses" at bounding box center [449, 300] width 68 height 16
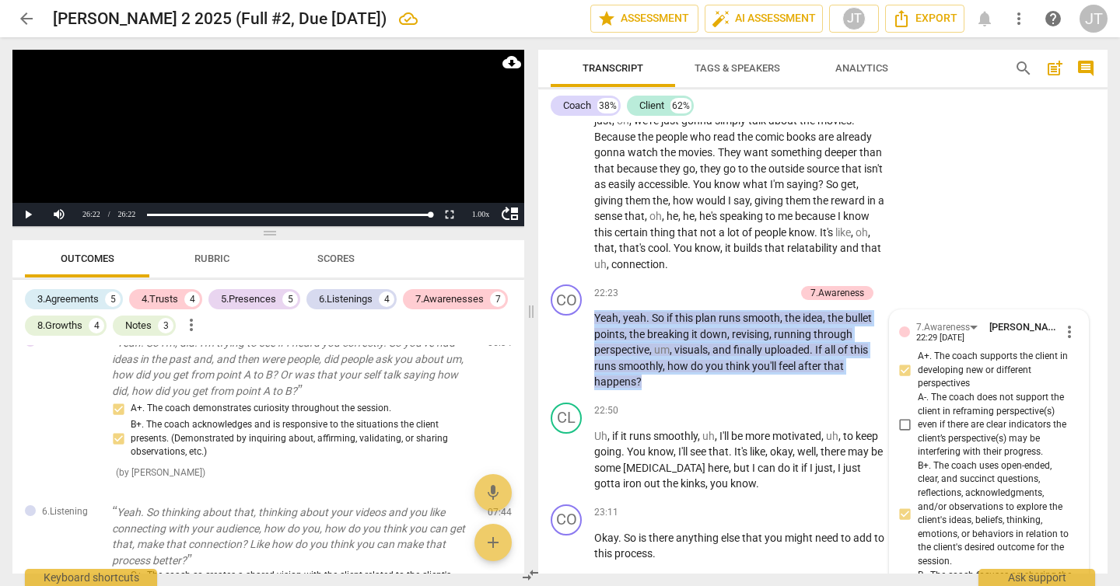
scroll to position [6958, 0]
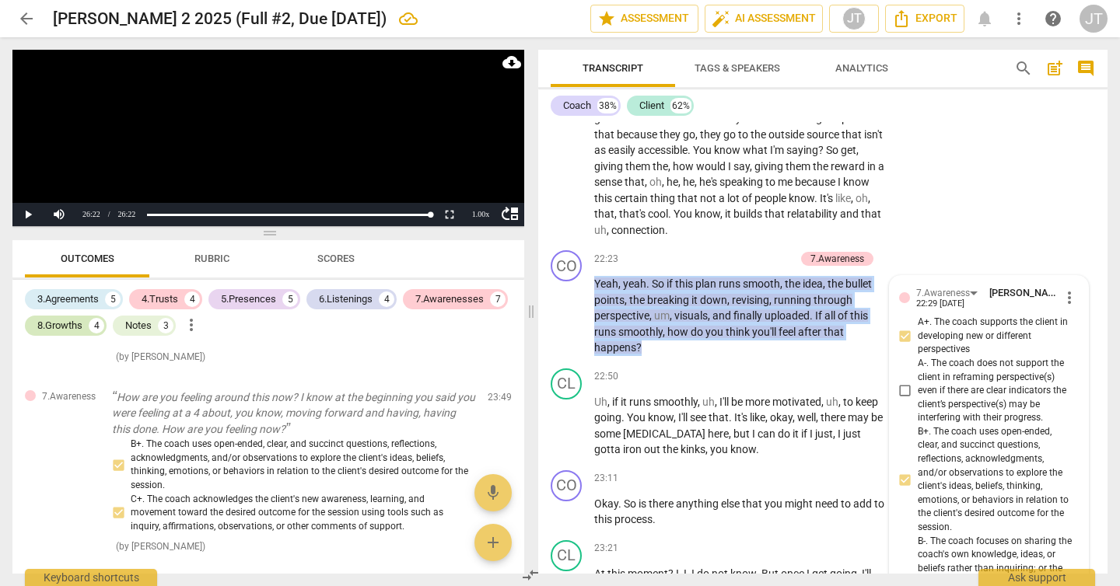
click at [72, 326] on div "8.Growths" at bounding box center [59, 326] width 45 height 16
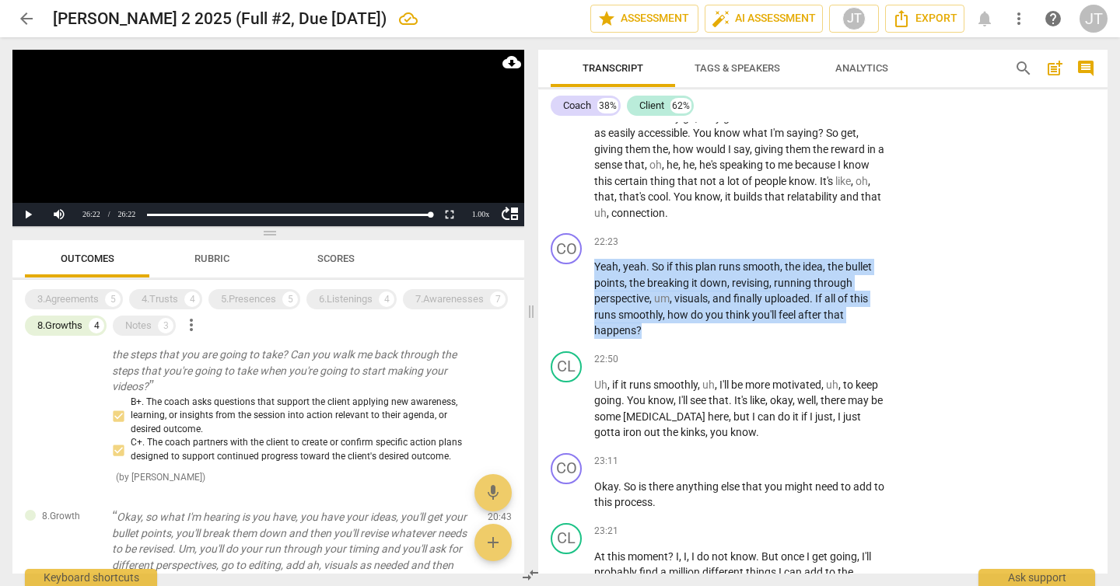
scroll to position [0, 0]
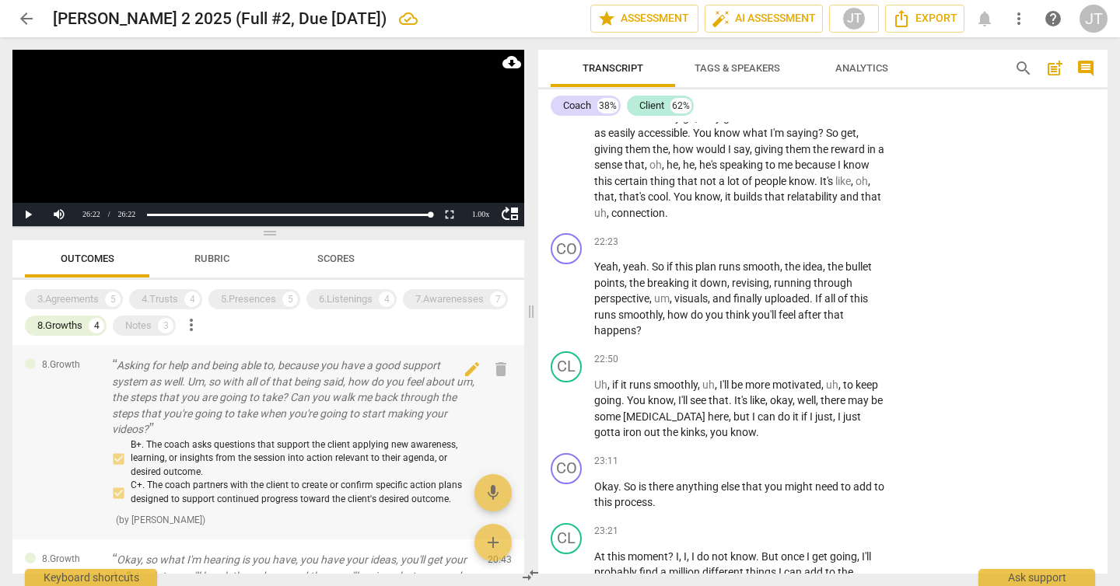
click at [309, 382] on p "Asking for help and being able to, because you have a good support system as we…" at bounding box center [293, 398] width 363 height 80
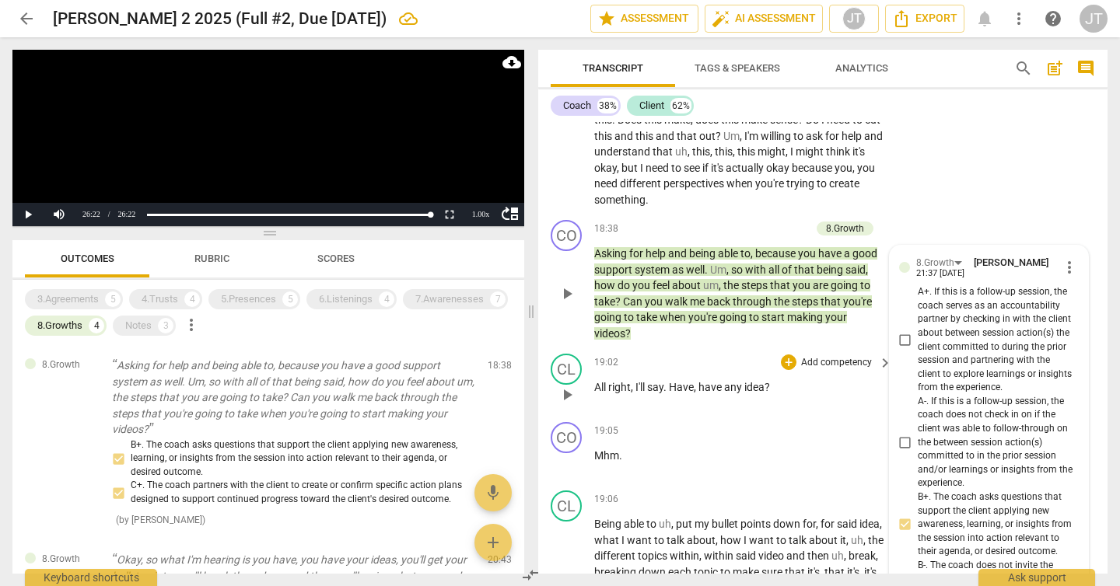
scroll to position [5781, 0]
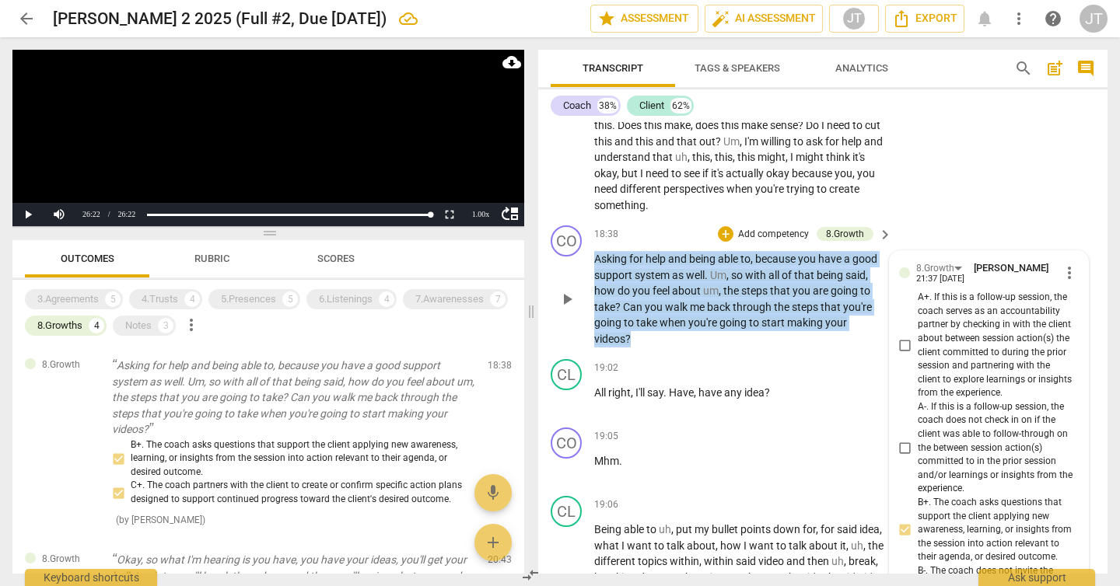
drag, startPoint x: 686, startPoint y: 401, endPoint x: 583, endPoint y: 323, distance: 128.8
click at [583, 323] on div "CO play_arrow pause 18:38 + Add competency 8.Growth keyboard_arrow_right Asking…" at bounding box center [822, 286] width 569 height 134
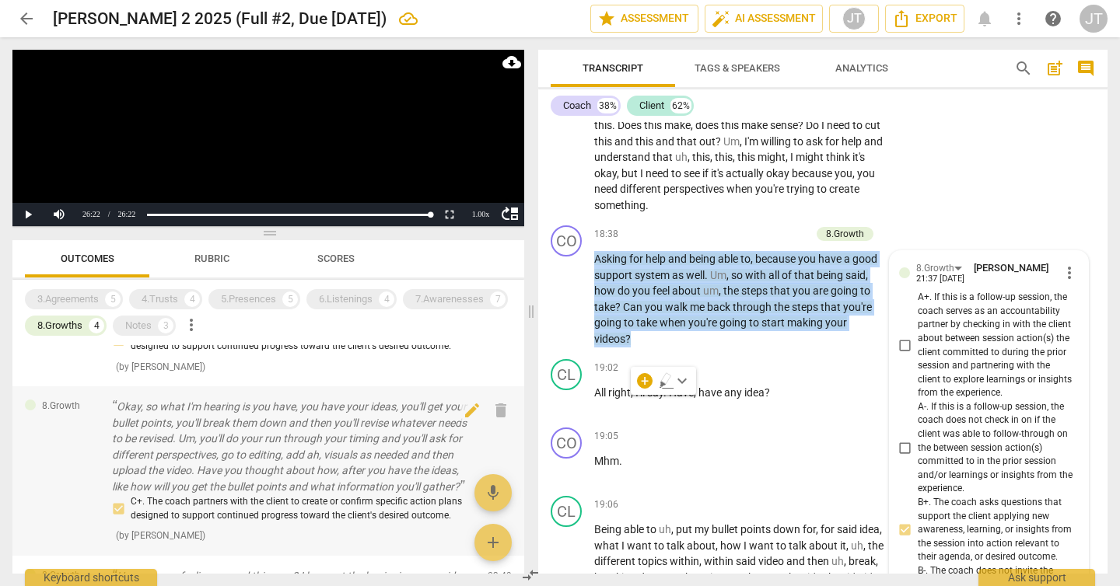
scroll to position [184, 0]
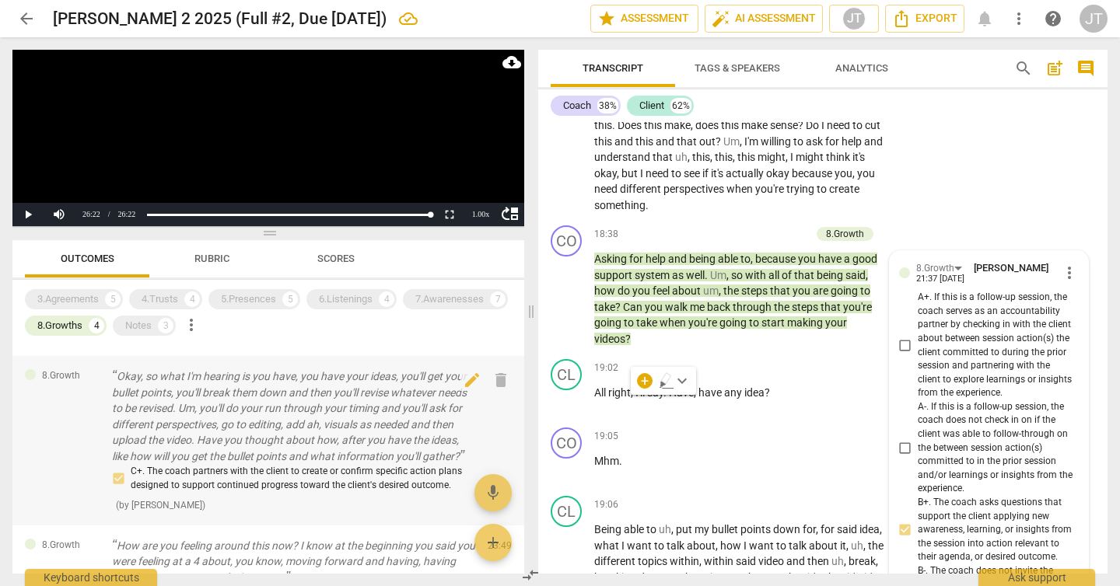
click at [320, 405] on p "Okay, so what I'm hearing is you have, you have your ideas, you'll get your bul…" at bounding box center [293, 417] width 363 height 96
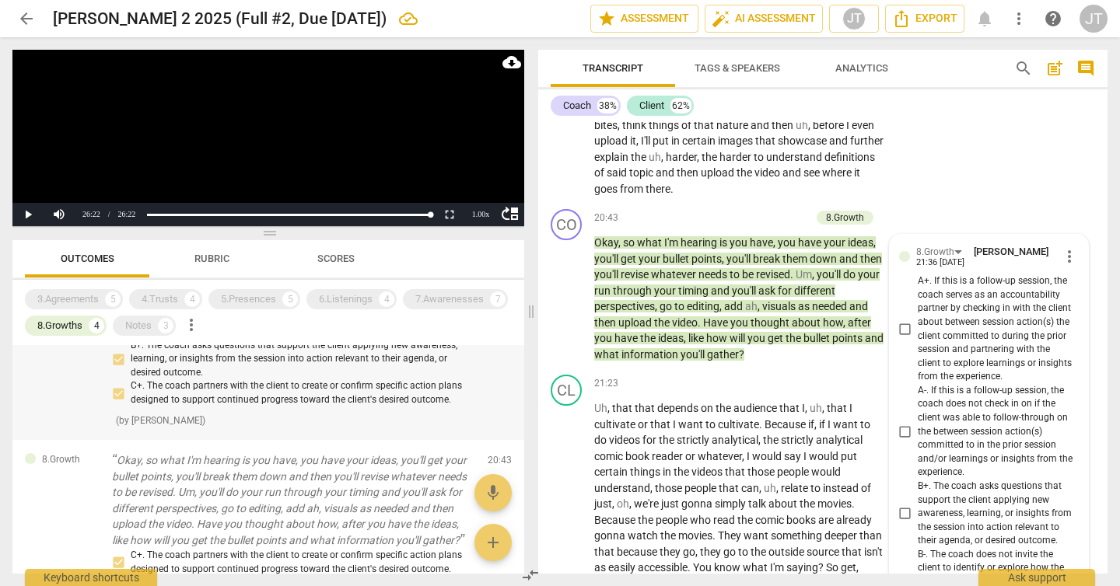
scroll to position [121, 0]
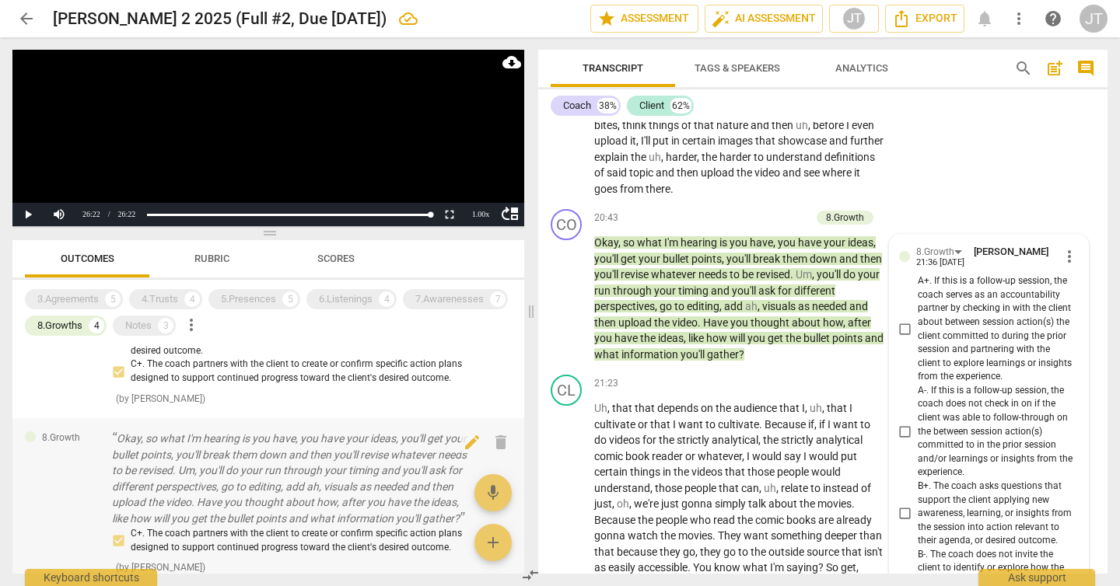
click at [320, 460] on p "Okay, so what I'm hearing is you have, you have your ideas, you'll get your bul…" at bounding box center [293, 479] width 363 height 96
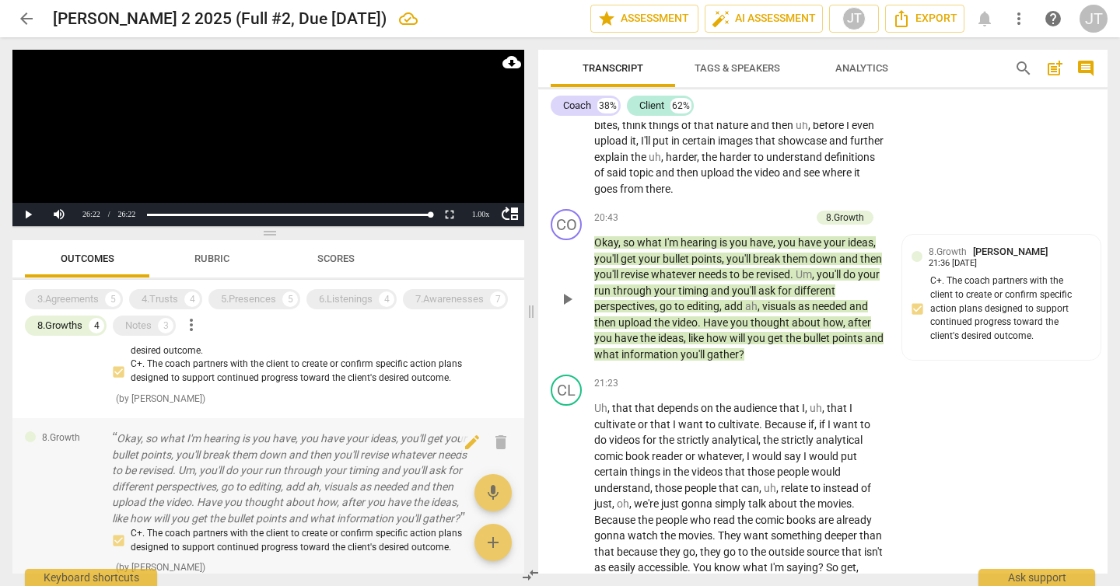
scroll to position [176, 0]
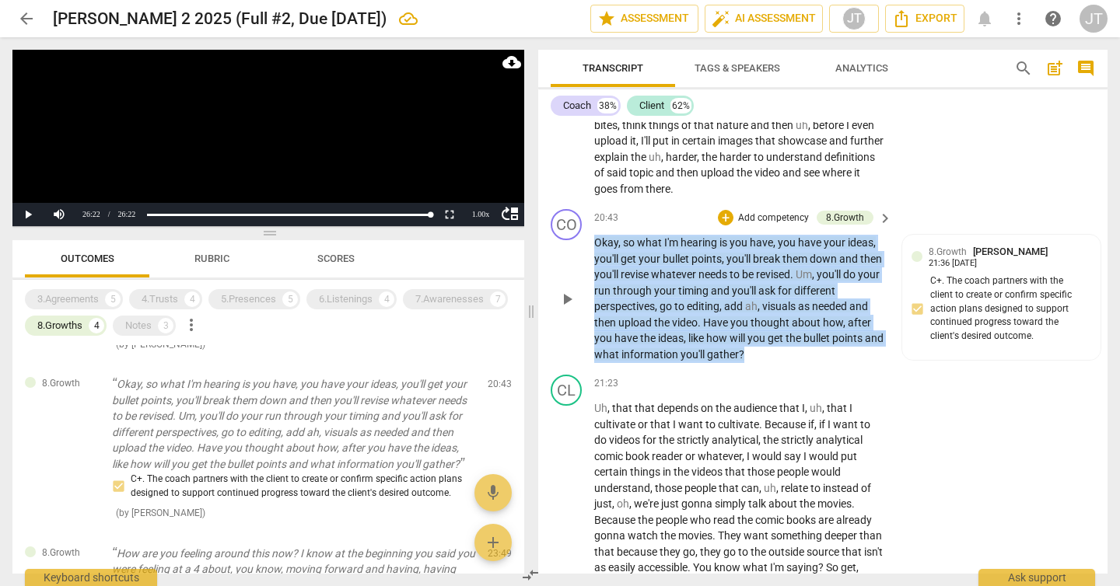
drag, startPoint x: 779, startPoint y: 420, endPoint x: 590, endPoint y: 306, distance: 221.6
click at [590, 306] on div "CO play_arrow pause 20:43 + Add competency 8.Growth keyboard_arrow_right Okay ,…" at bounding box center [822, 286] width 569 height 166
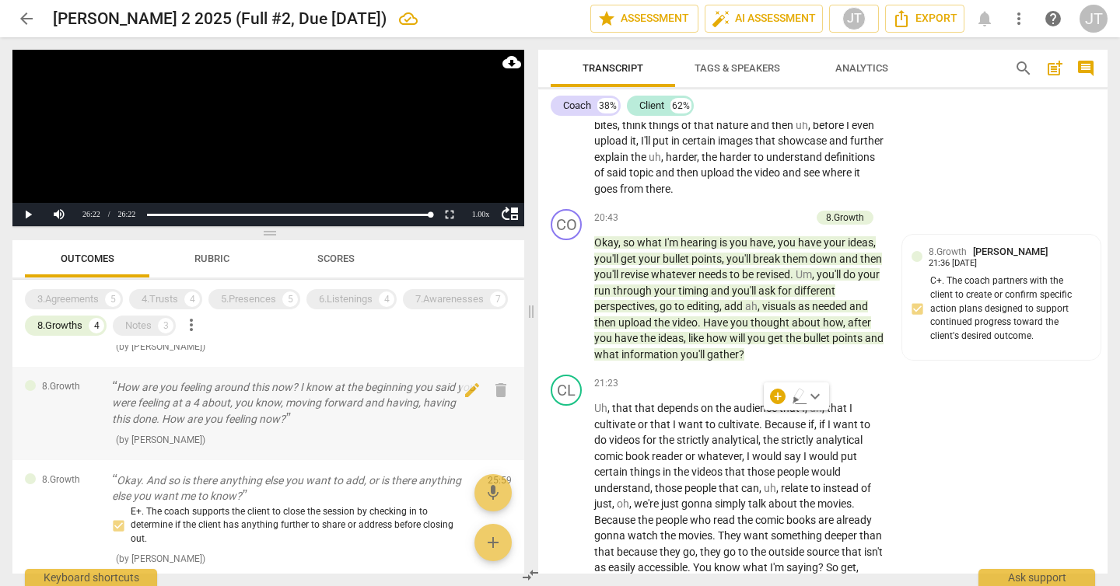
click at [302, 414] on p "How are you feeling around this now? I know at the beginning you said you were …" at bounding box center [293, 404] width 363 height 48
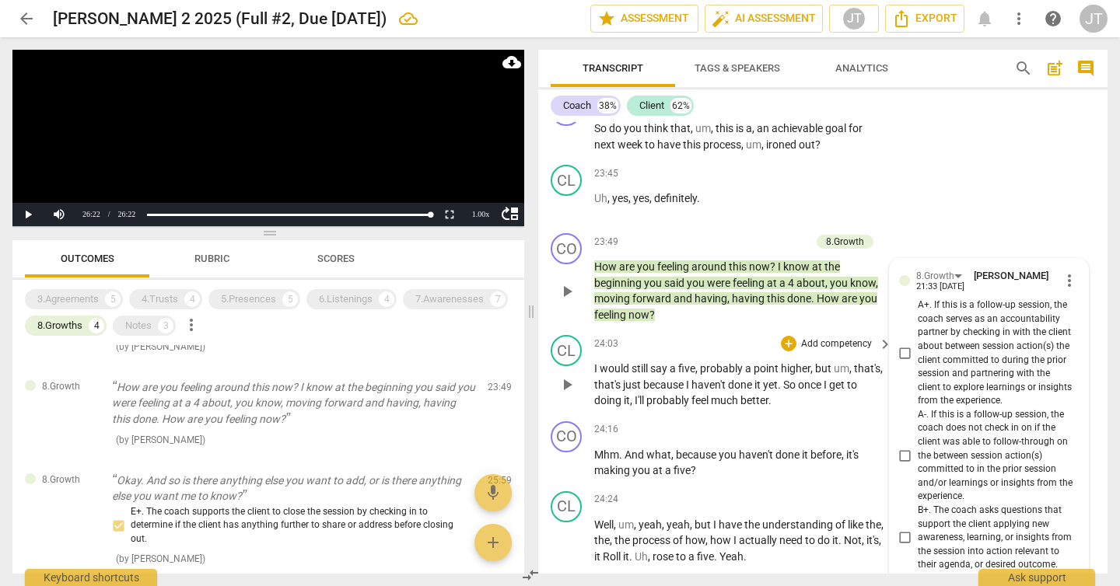
scroll to position [7430, 0]
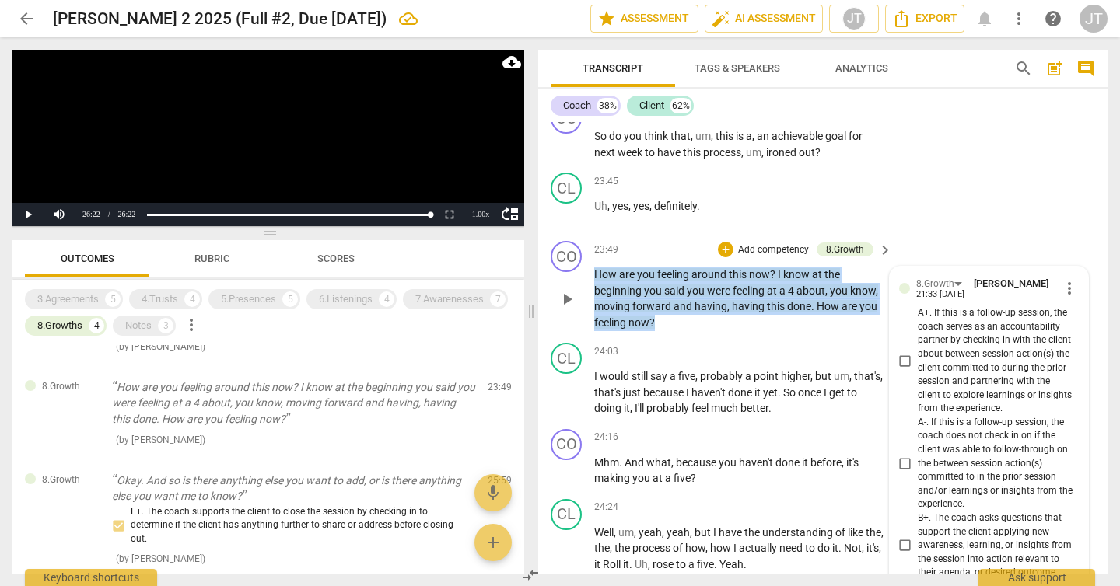
drag, startPoint x: 683, startPoint y: 387, endPoint x: 587, endPoint y: 334, distance: 108.9
click at [587, 334] on div "CO play_arrow pause 23:49 + Add competency 8.Growth keyboard_arrow_right How ar…" at bounding box center [822, 286] width 569 height 102
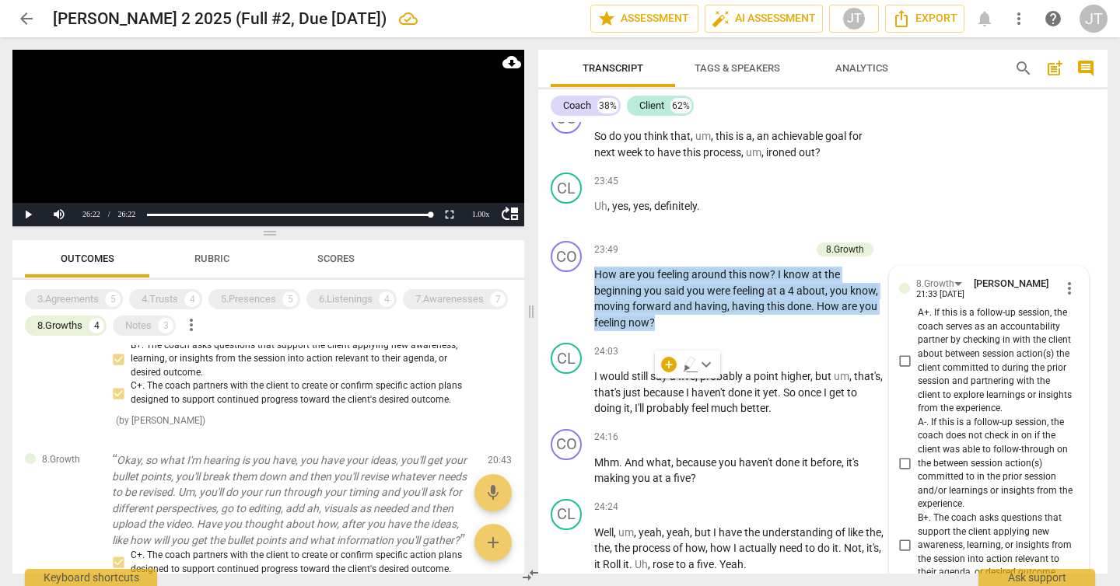
scroll to position [0, 0]
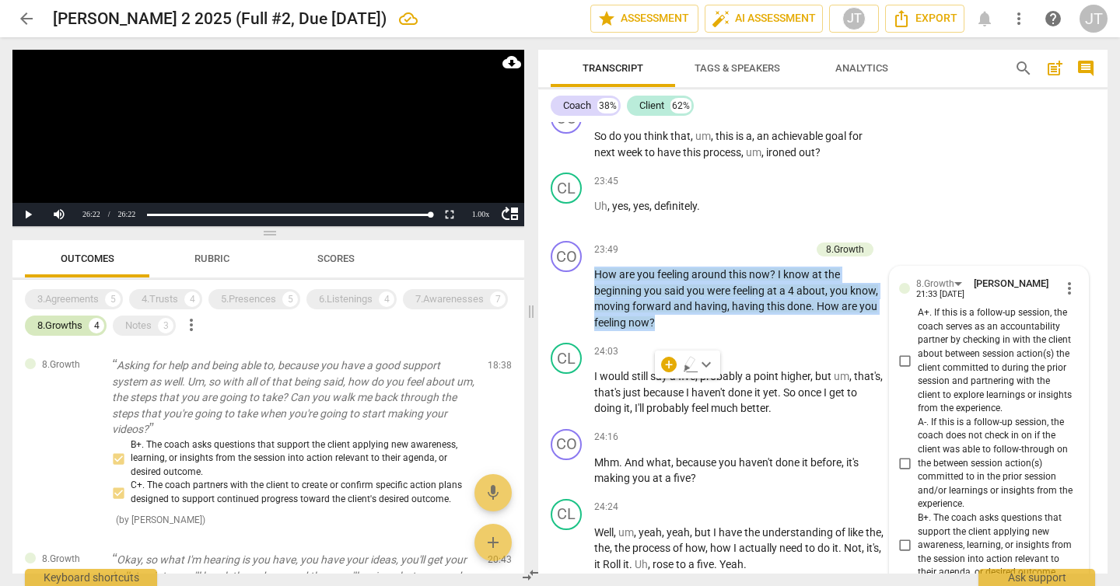
click at [63, 324] on div "8.Growths" at bounding box center [59, 326] width 45 height 16
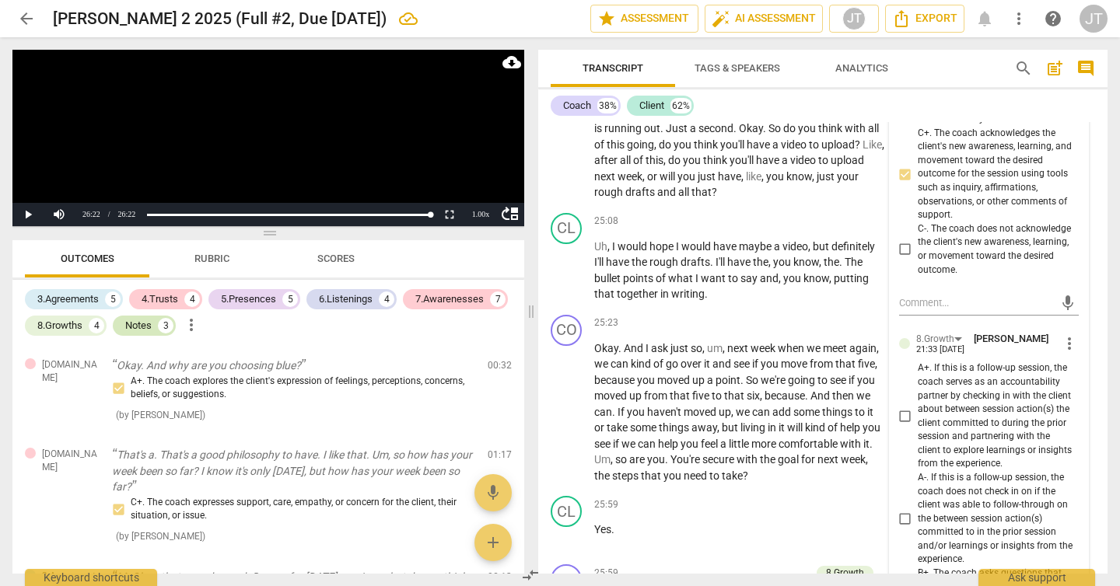
click at [135, 324] on div "Notes" at bounding box center [138, 326] width 26 height 16
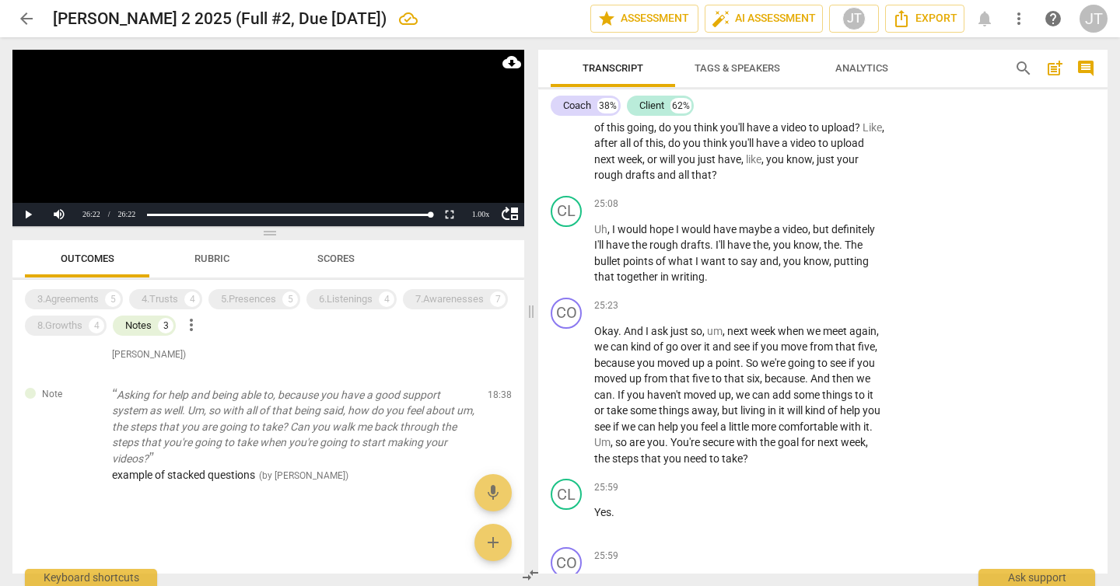
scroll to position [149, 0]
click at [338, 443] on p "Asking for help and being able to, because you have a good support system as we…" at bounding box center [293, 427] width 363 height 80
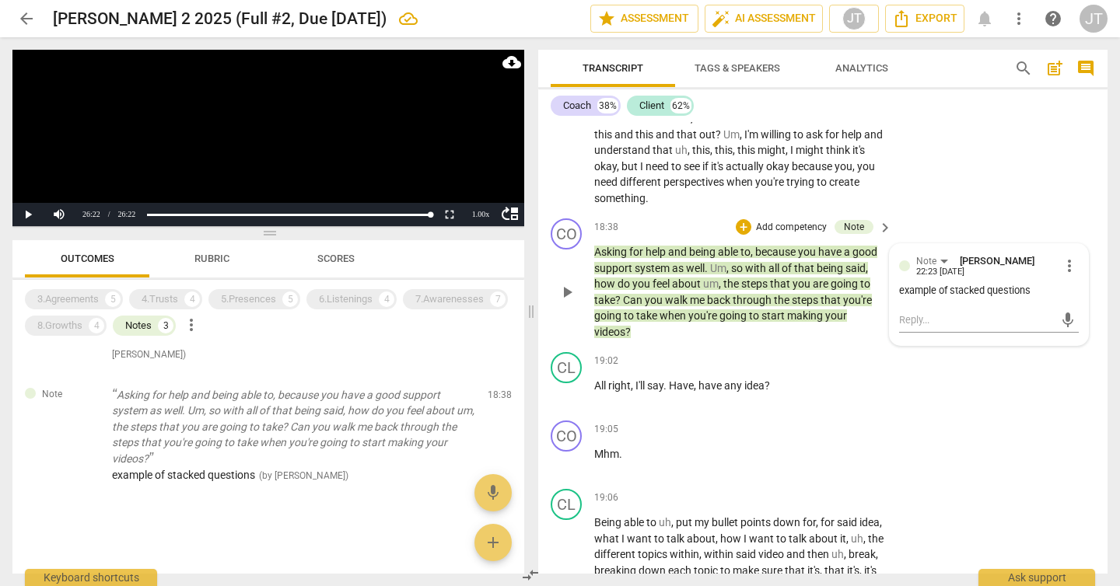
scroll to position [5781, 0]
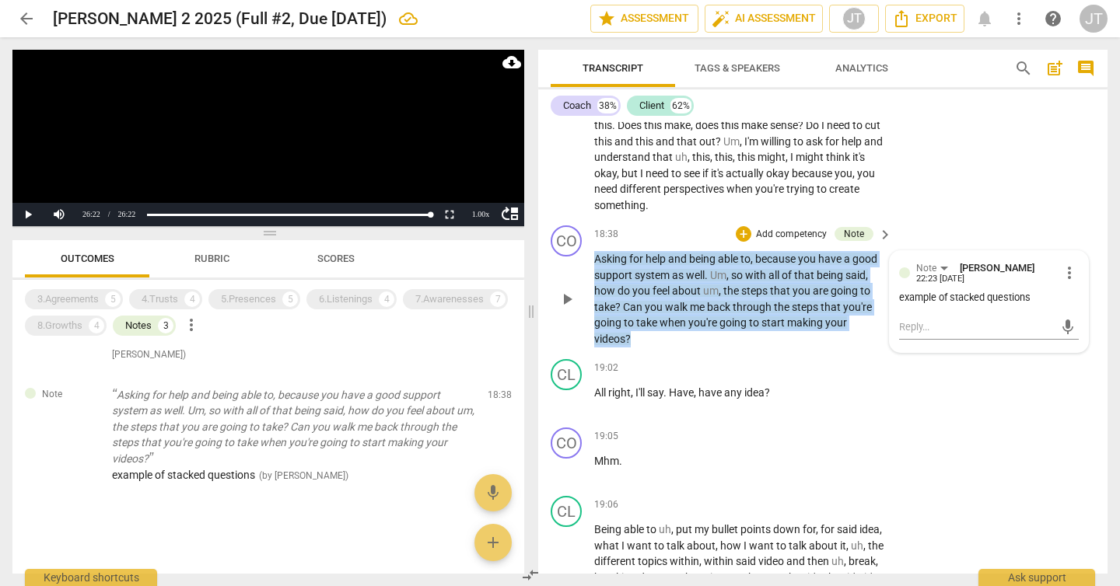
drag, startPoint x: 656, startPoint y: 401, endPoint x: 578, endPoint y: 317, distance: 115.0
click at [578, 317] on div "CO play_arrow pause 18:38 + Add competency Note keyboard_arrow_right Asking for…" at bounding box center [822, 286] width 569 height 134
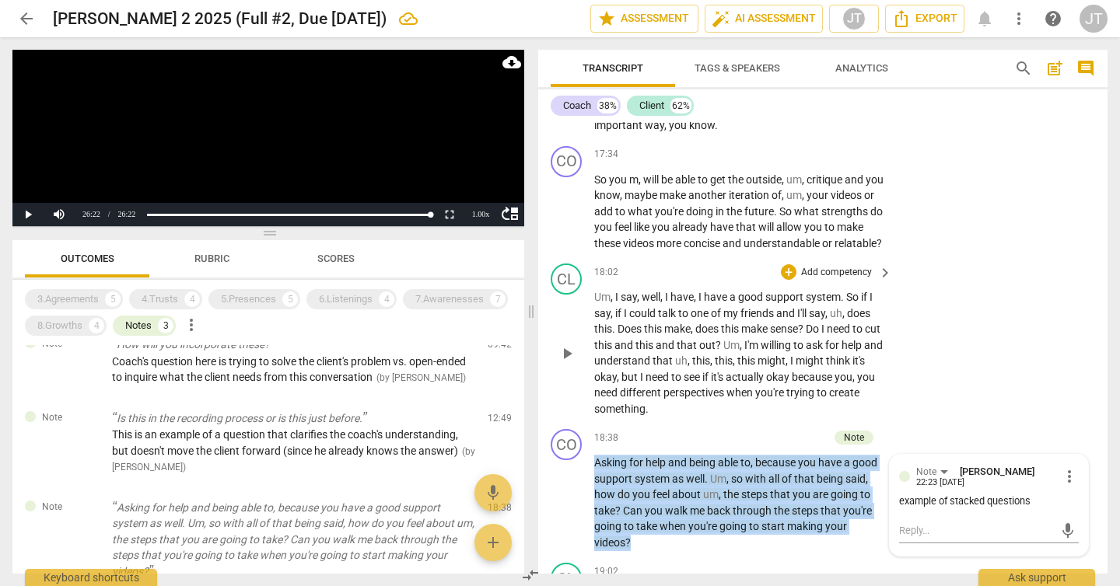
scroll to position [5590, 0]
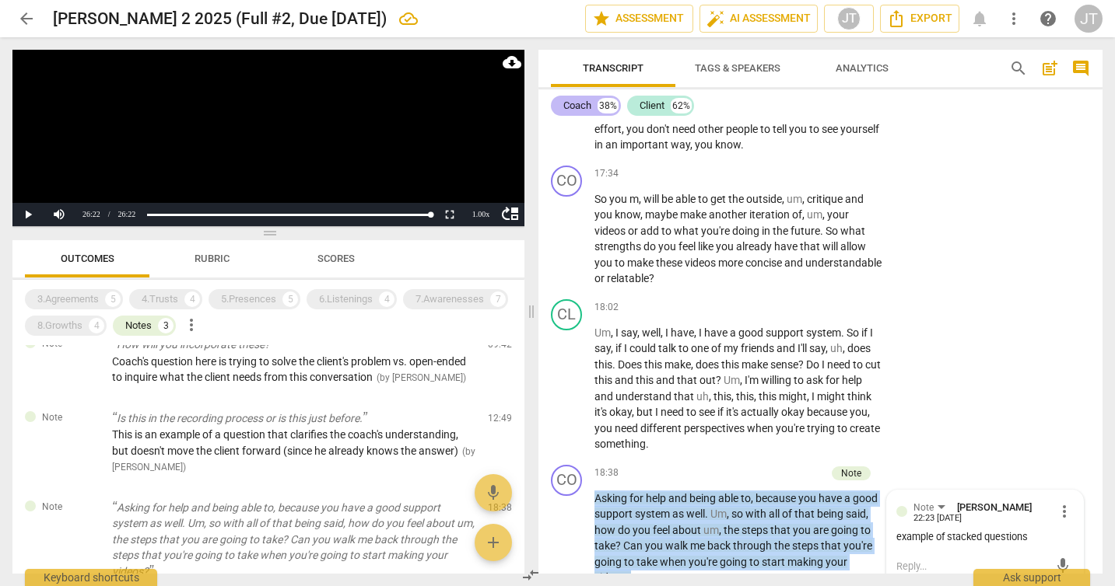
click at [591, 103] on div "Coach" at bounding box center [577, 106] width 28 height 16
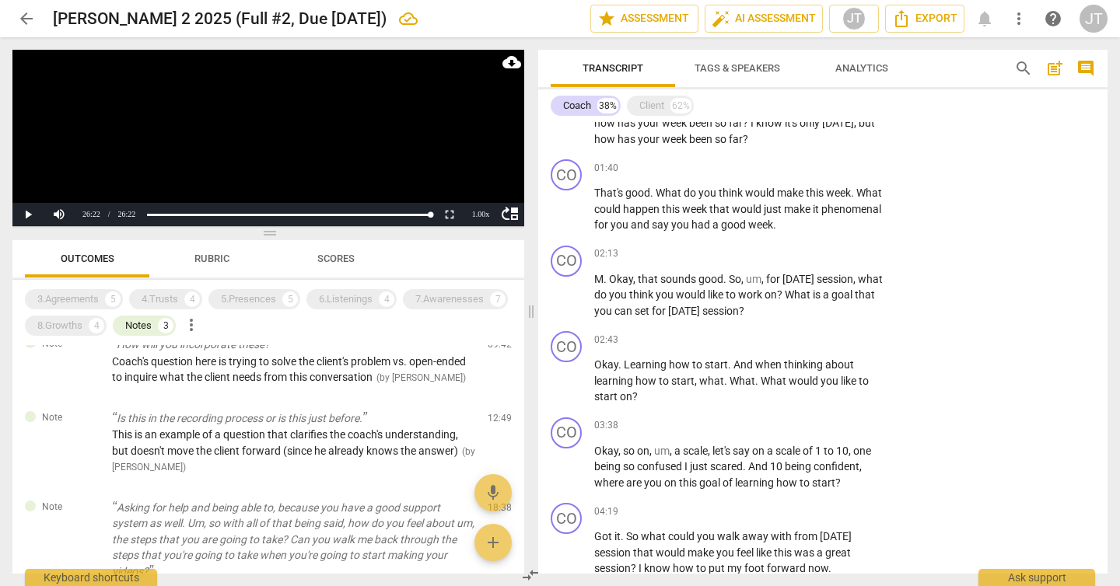
scroll to position [324, 0]
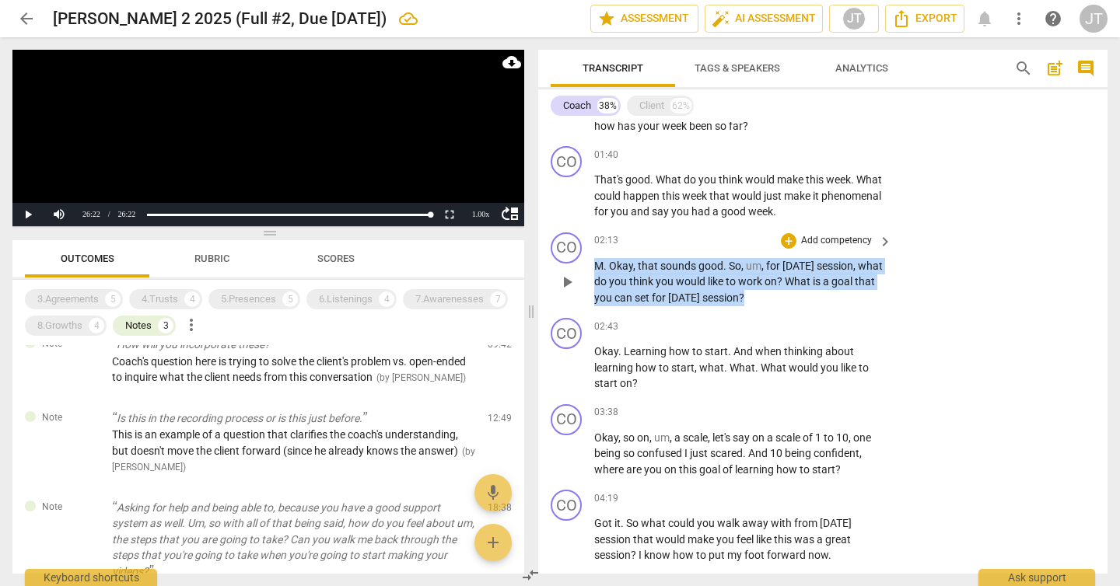
drag, startPoint x: 783, startPoint y: 297, endPoint x: 593, endPoint y: 259, distance: 193.6
click at [593, 259] on div "CO play_arrow pause 02:13 + Add competency keyboard_arrow_right M . Okay , that…" at bounding box center [822, 269] width 569 height 86
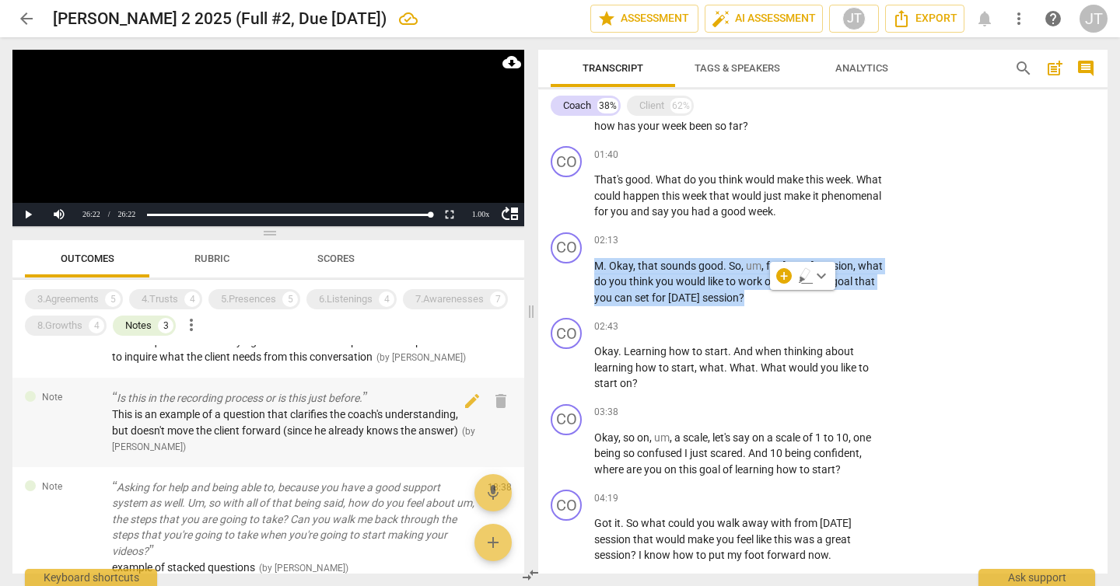
scroll to position [44, 0]
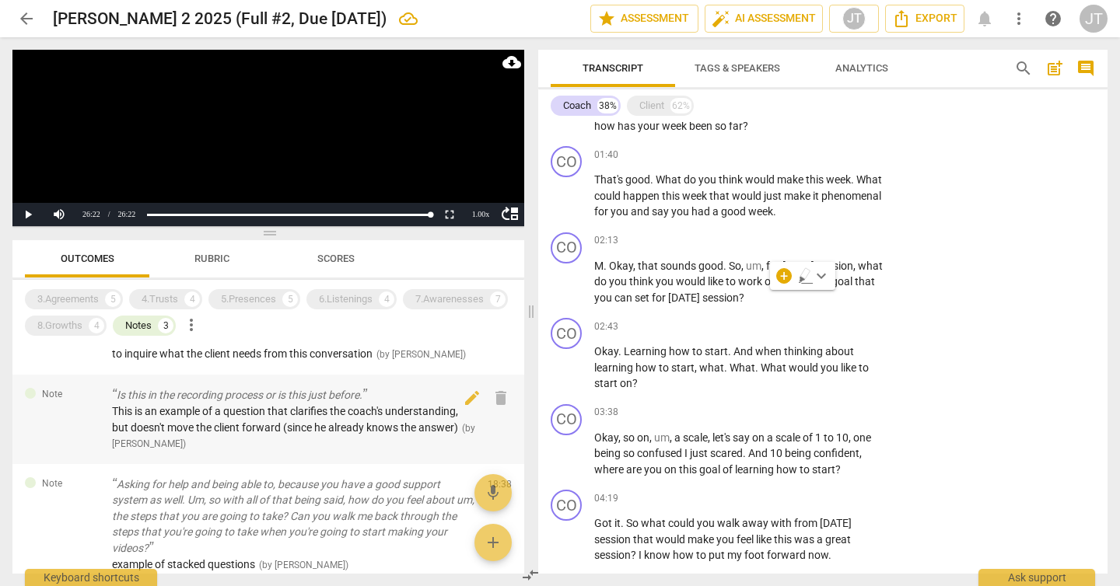
click at [303, 434] on span "This is an example of a question that clarifies the coach's understanding, but …" at bounding box center [285, 419] width 346 height 29
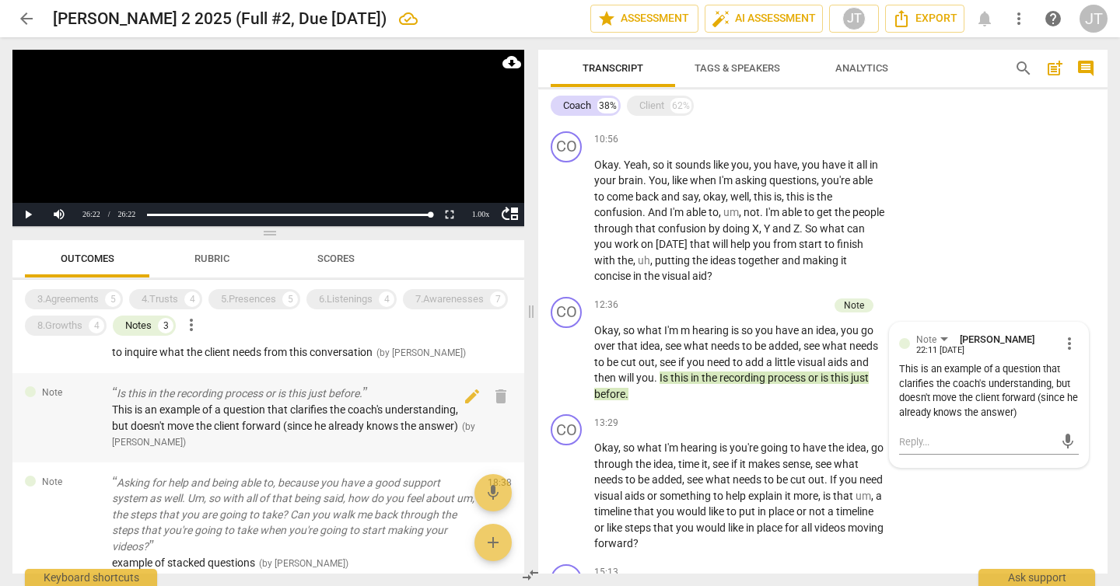
scroll to position [0, 0]
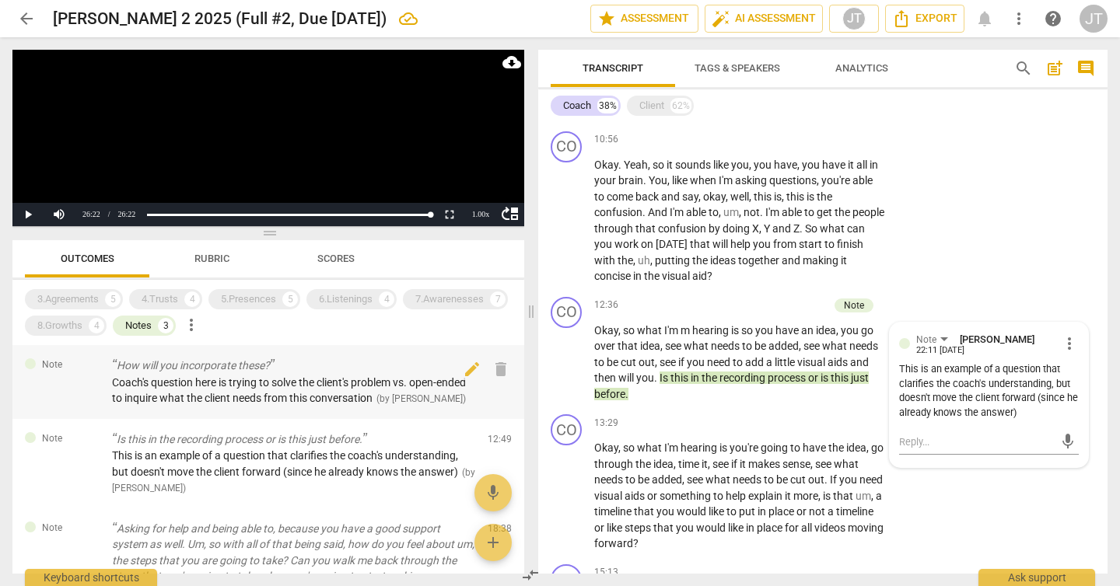
click at [348, 387] on span "Coach's question here is trying to solve the client's problem vs. open-ended to…" at bounding box center [289, 390] width 354 height 29
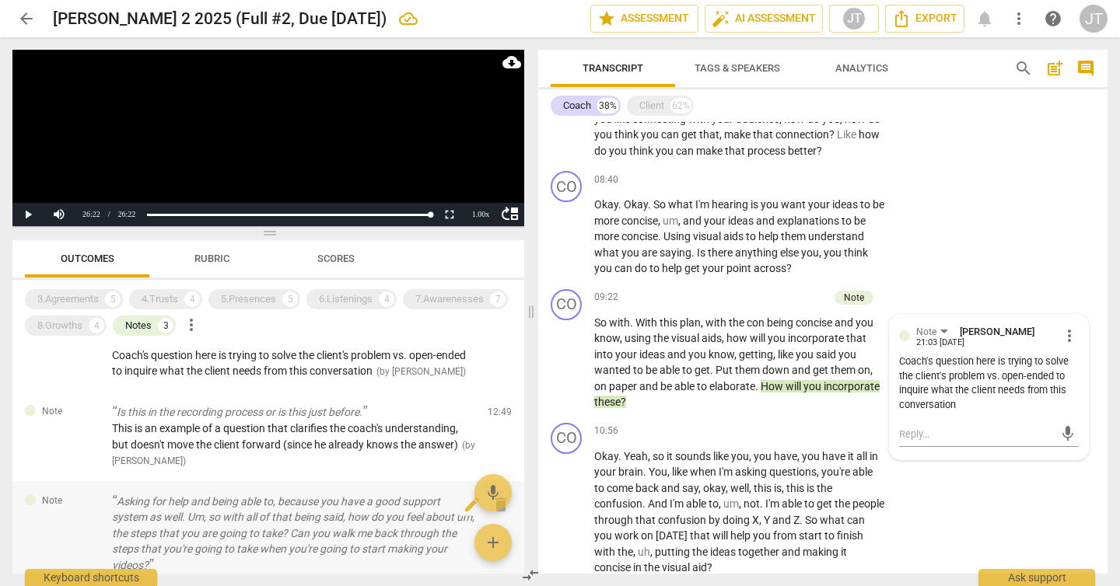
scroll to position [16, 0]
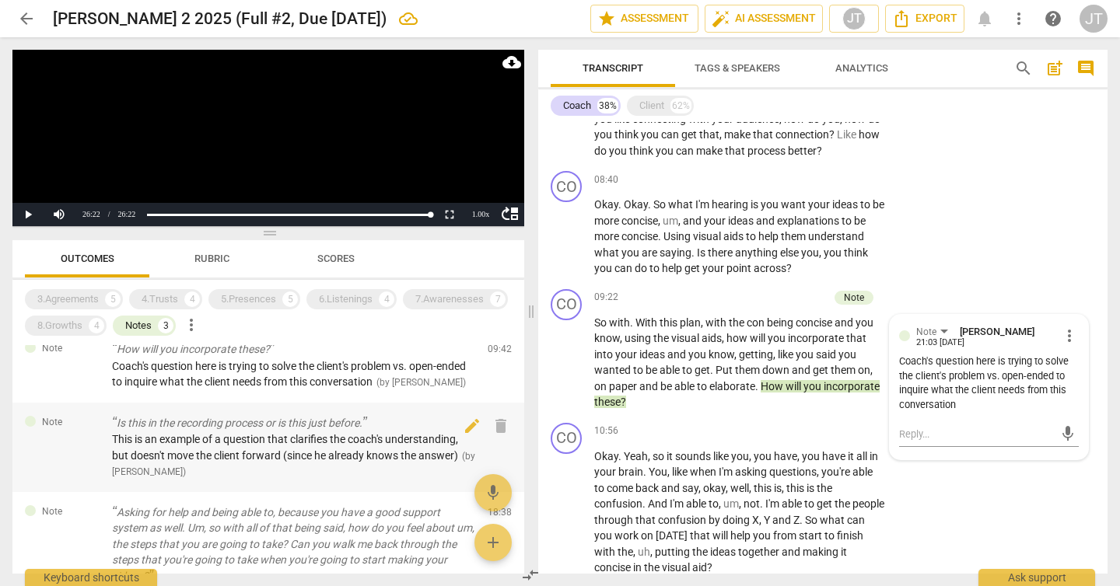
click at [334, 462] on span "This is an example of a question that clarifies the coach's understanding, but …" at bounding box center [285, 447] width 346 height 29
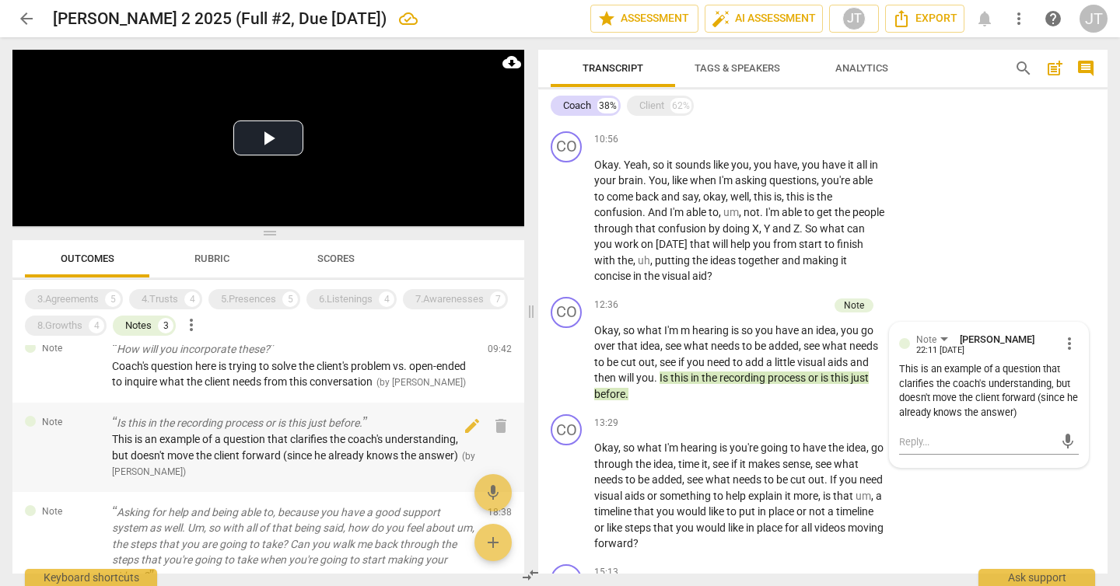
scroll to position [0, 0]
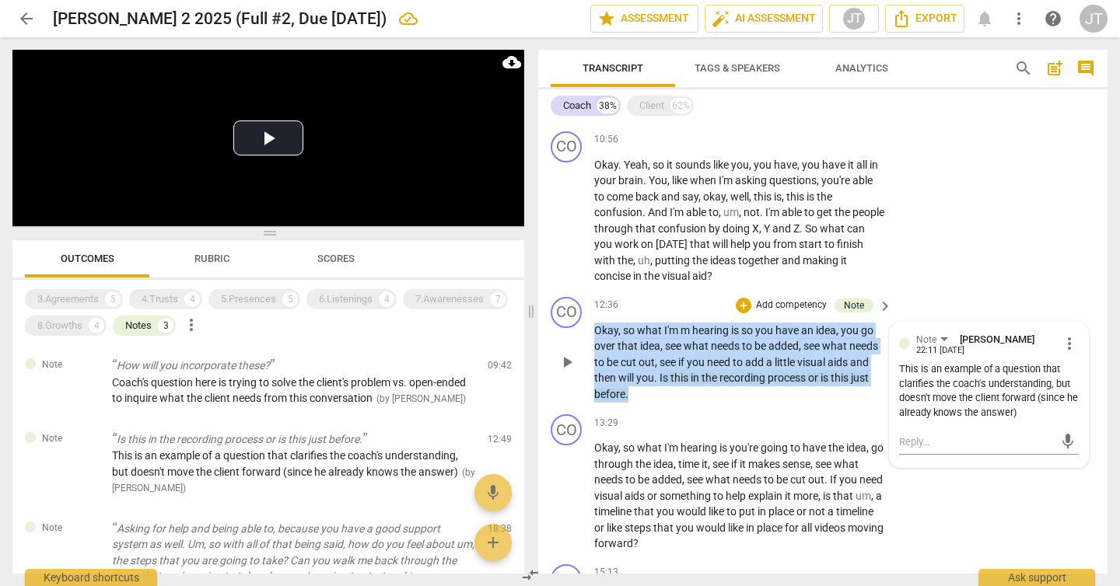
drag, startPoint x: 657, startPoint y: 392, endPoint x: 583, endPoint y: 333, distance: 94.6
click at [583, 333] on div "CO play_arrow pause 12:36 + Add competency Note keyboard_arrow_right Okay , so …" at bounding box center [822, 350] width 569 height 118
copy p "Okay , so what I'm m hearing is so you have an idea , you go over that idea , s…"
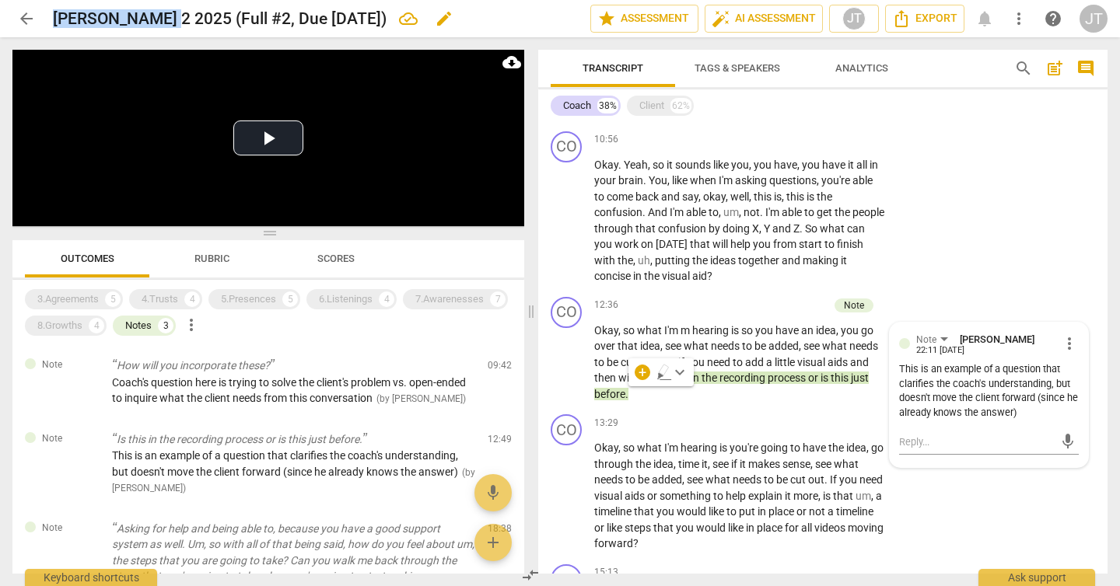
drag, startPoint x: 53, startPoint y: 19, endPoint x: 158, endPoint y: 21, distance: 105.0
click at [158, 21] on h2 "[PERSON_NAME] 2 2025 (Full #2, Due [DATE])" at bounding box center [220, 18] width 334 height 19
copy h2 "Angela Garrett"
